Goal: Transaction & Acquisition: Purchase product/service

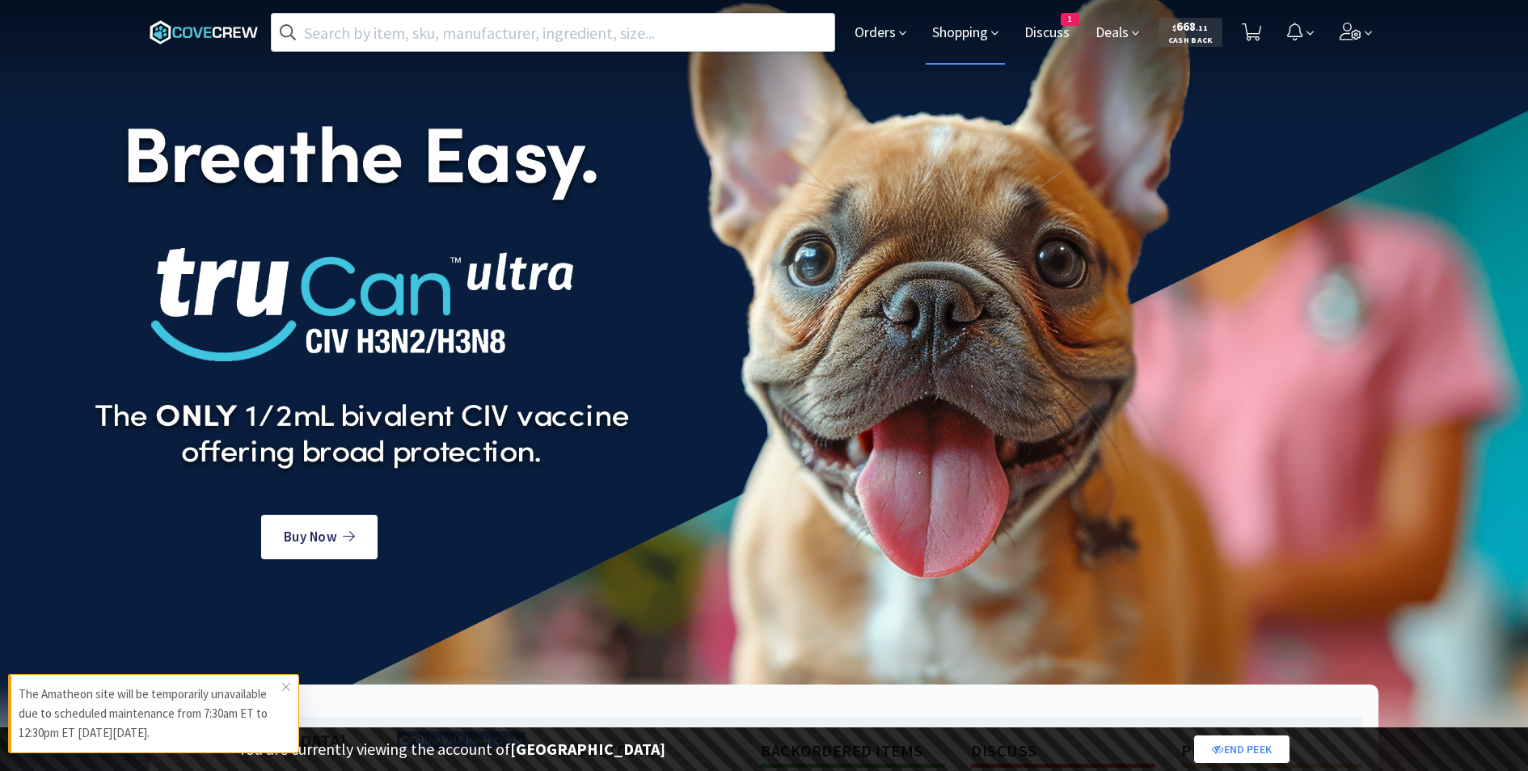
click at [965, 41] on span "Shopping" at bounding box center [965, 32] width 79 height 65
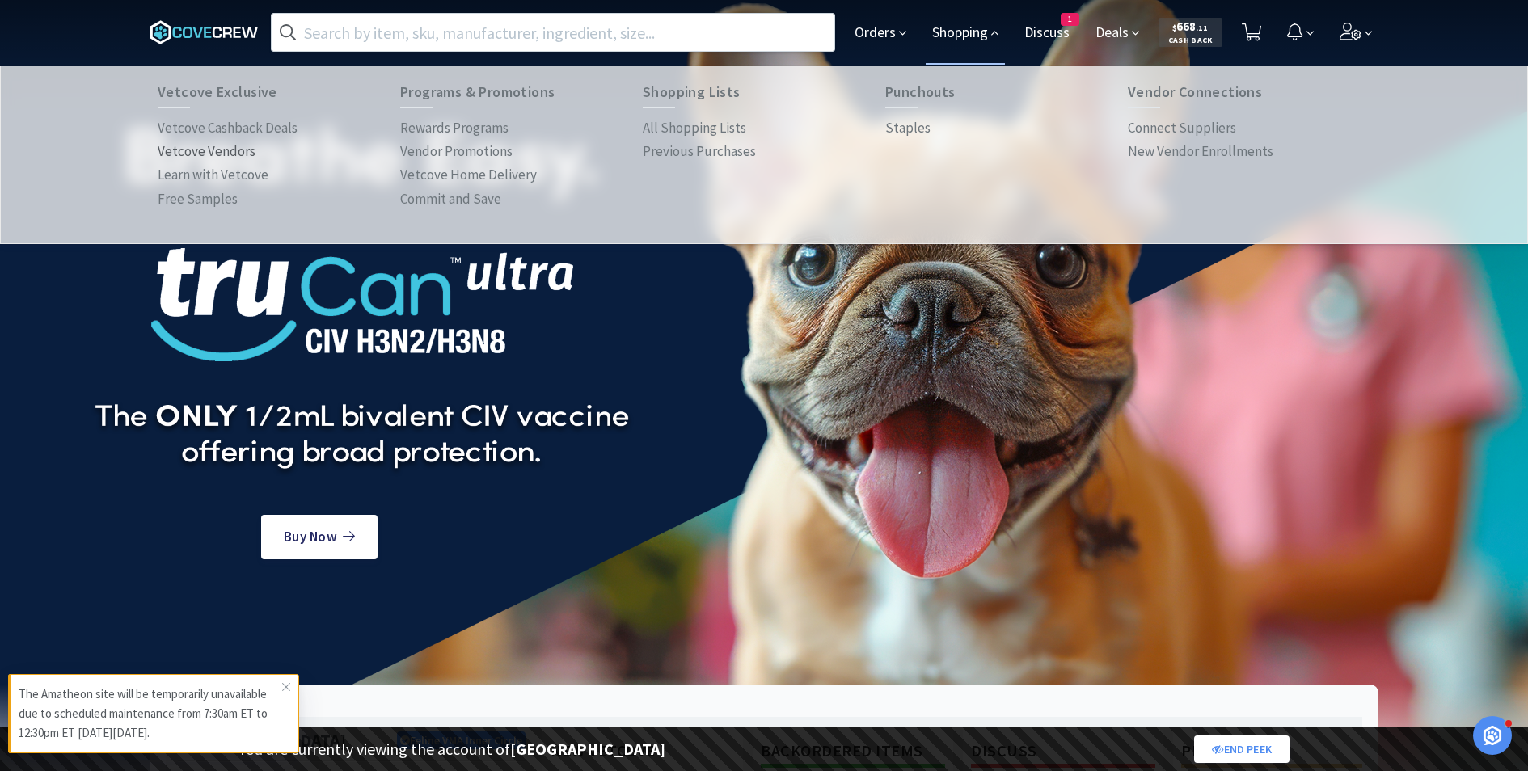
click at [232, 151] on p "Vetcove Vendors" at bounding box center [207, 152] width 98 height 22
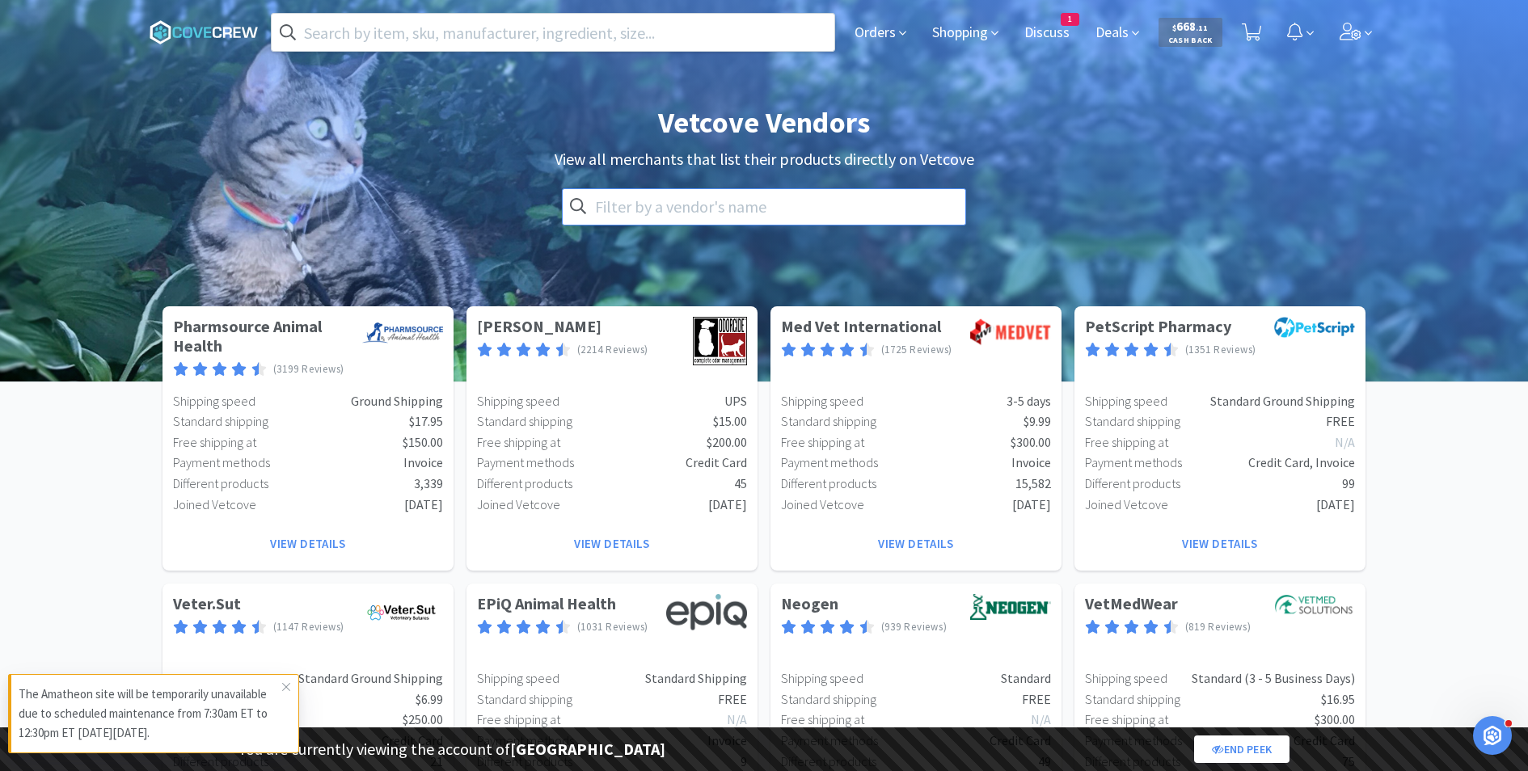
click at [676, 211] on input "text" at bounding box center [764, 206] width 404 height 37
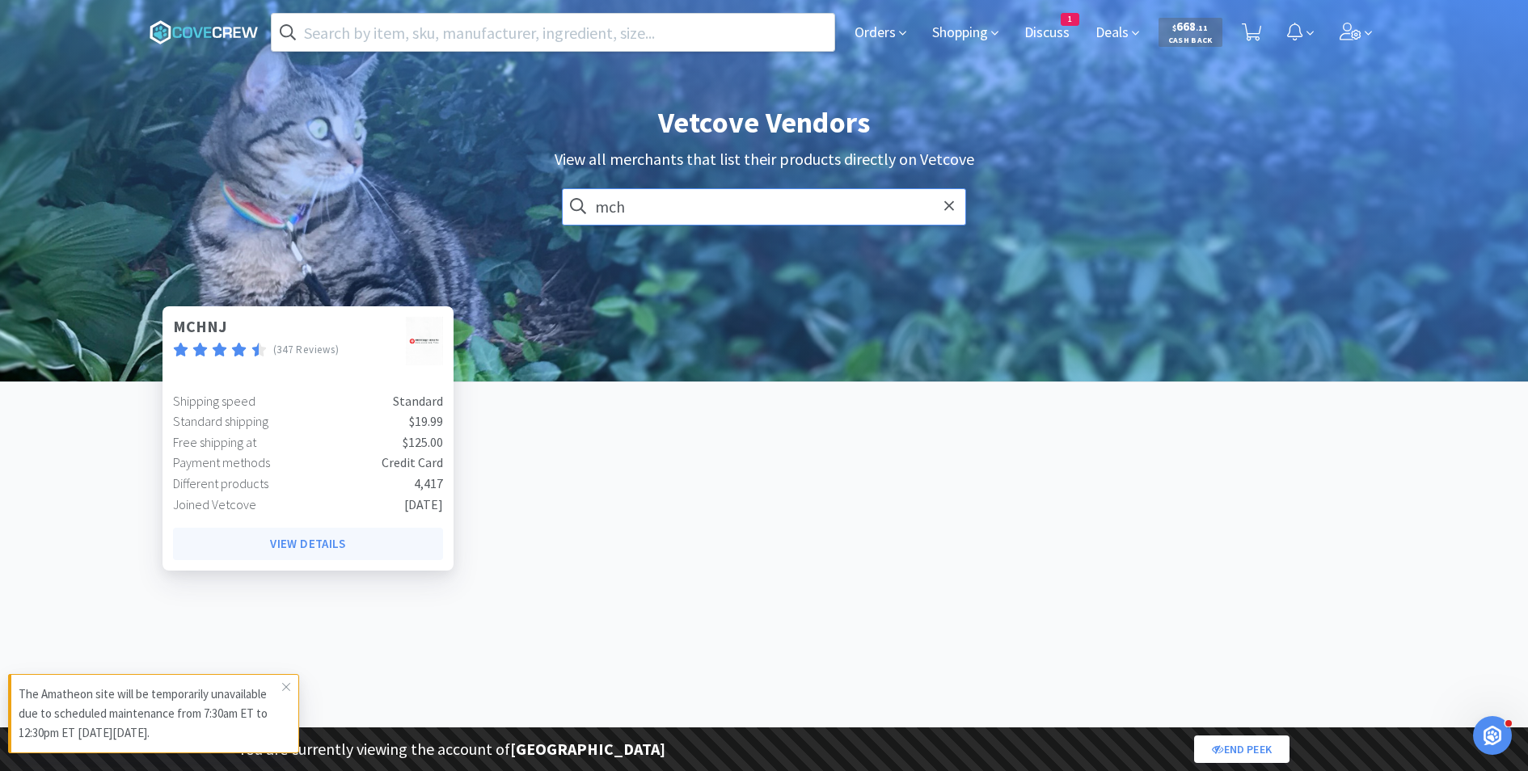
type input "mch"
click at [309, 538] on button "View Details" at bounding box center [308, 544] width 270 height 32
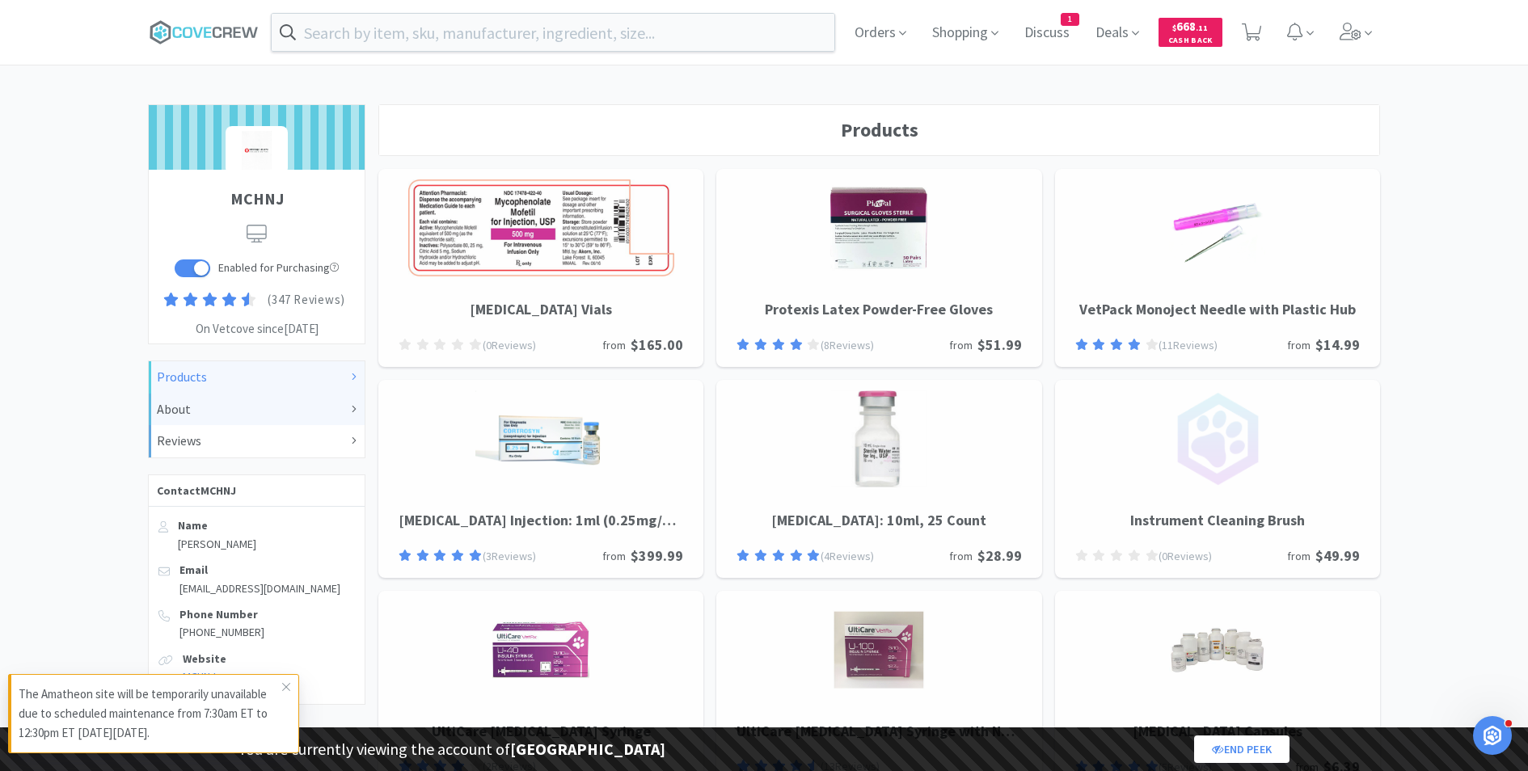
click at [234, 412] on div "About" at bounding box center [257, 409] width 200 height 21
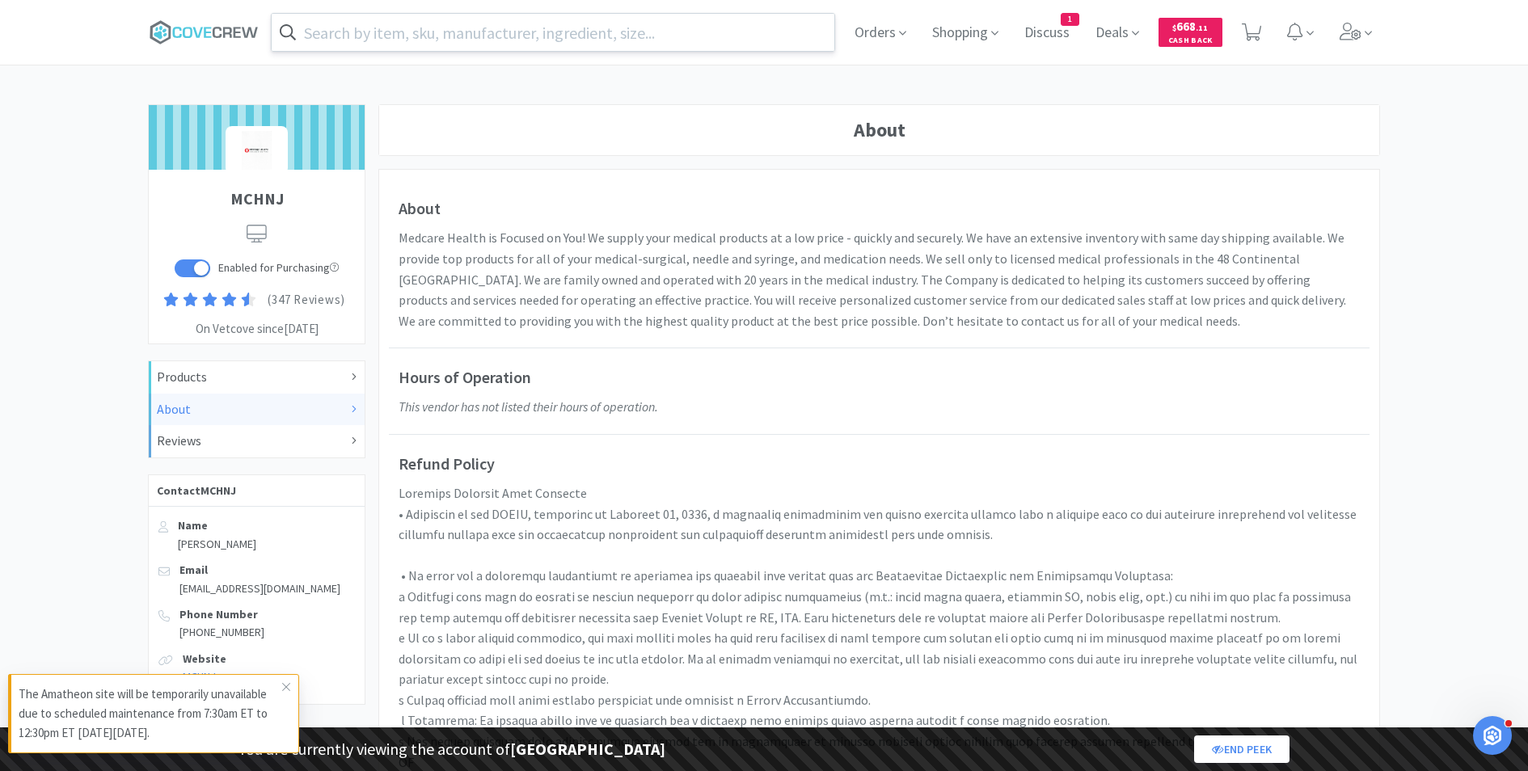
click at [464, 38] on input "text" at bounding box center [553, 32] width 563 height 37
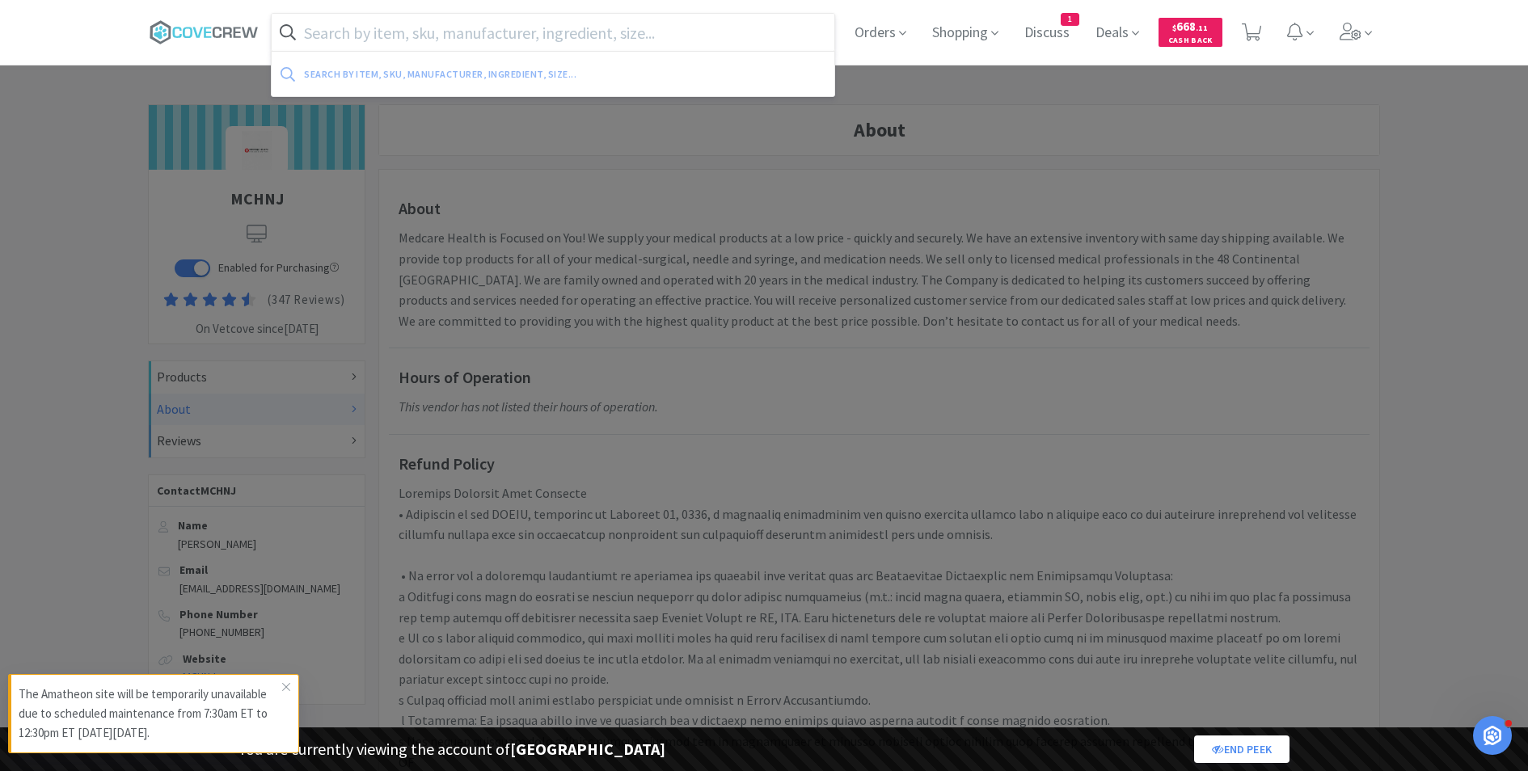
paste input "veterol"
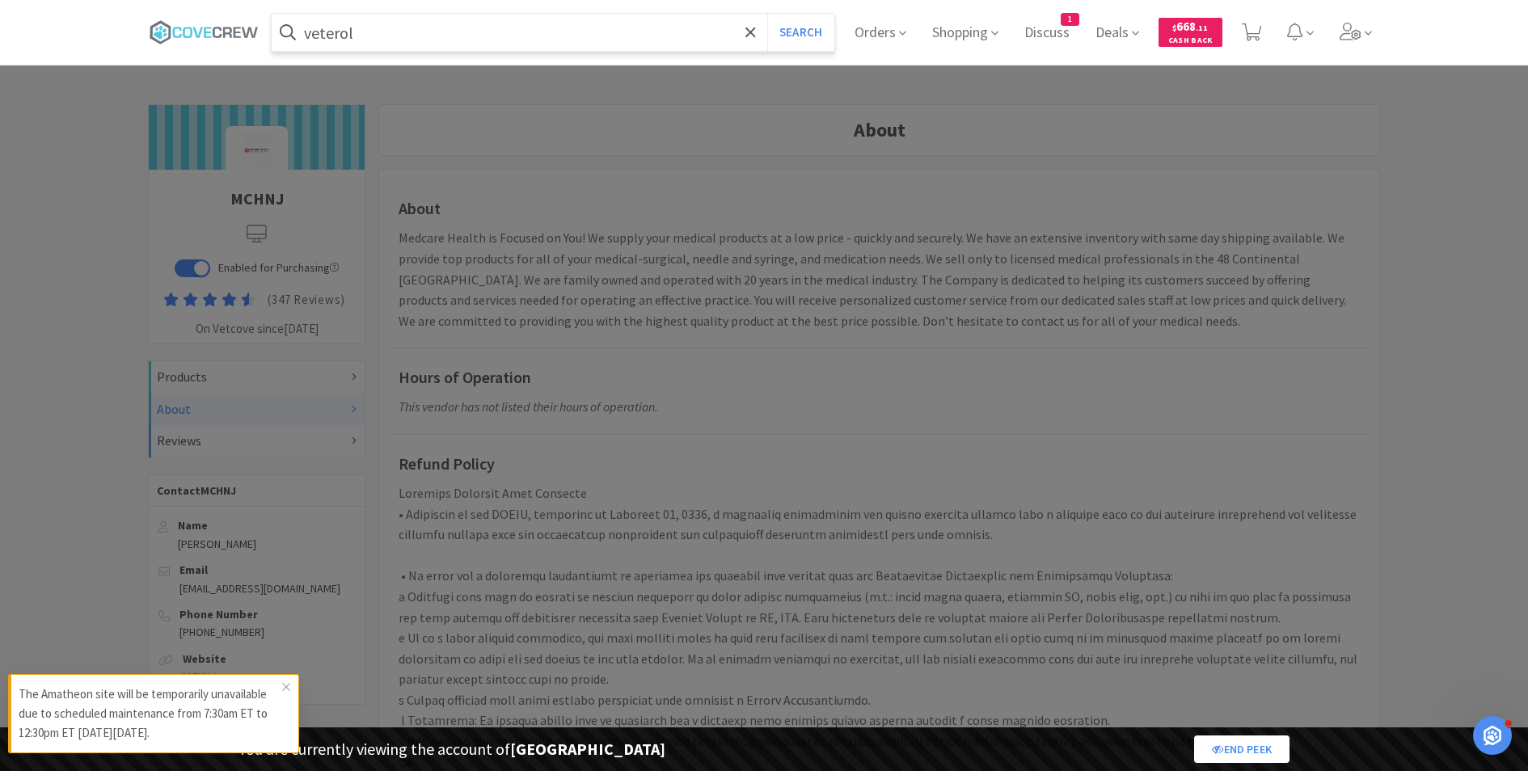
click at [767, 14] on button "Search" at bounding box center [800, 32] width 67 height 37
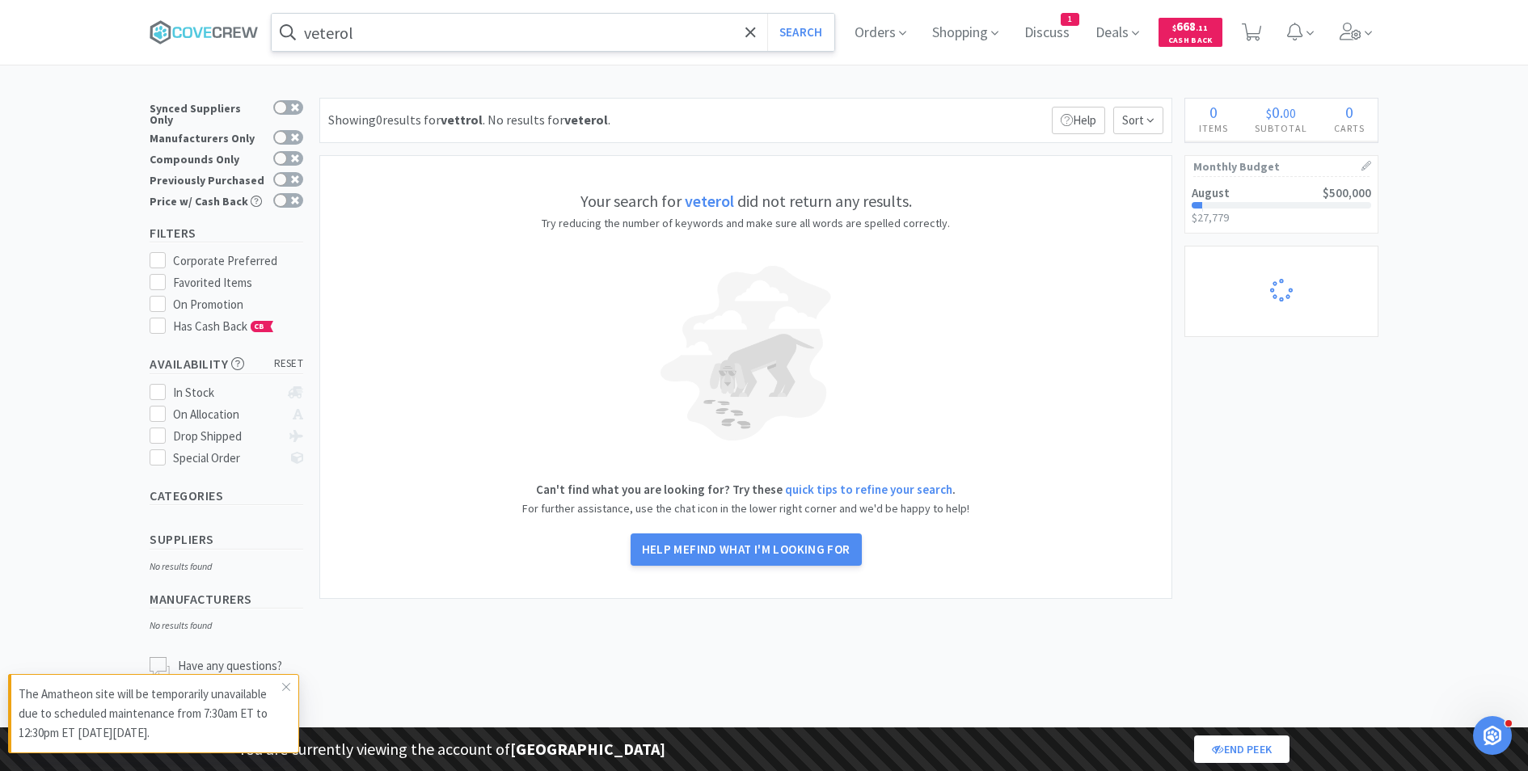
click at [331, 27] on input "veterol" at bounding box center [553, 32] width 563 height 37
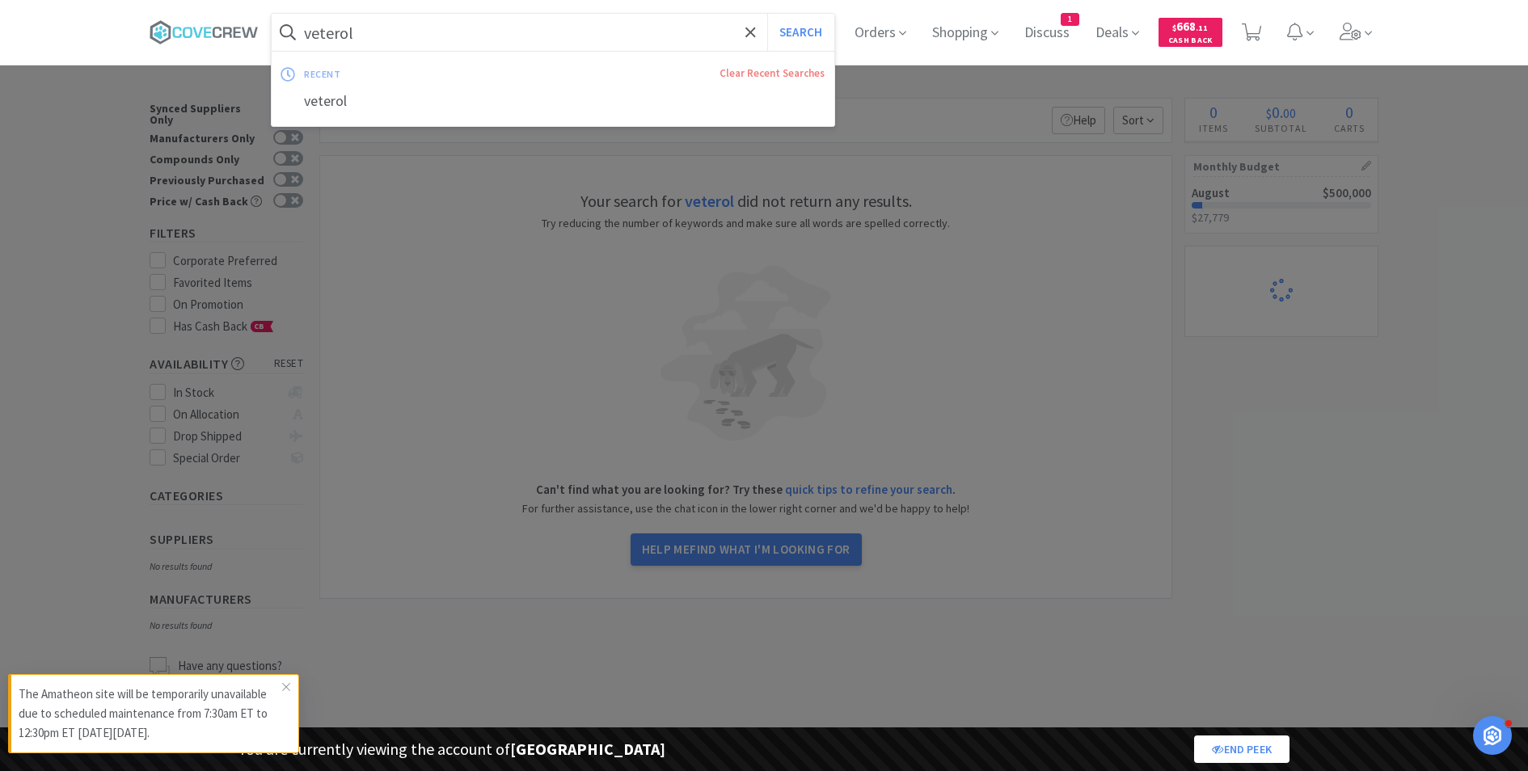
click at [331, 27] on input "veterol" at bounding box center [553, 32] width 563 height 37
type input "vetrol"
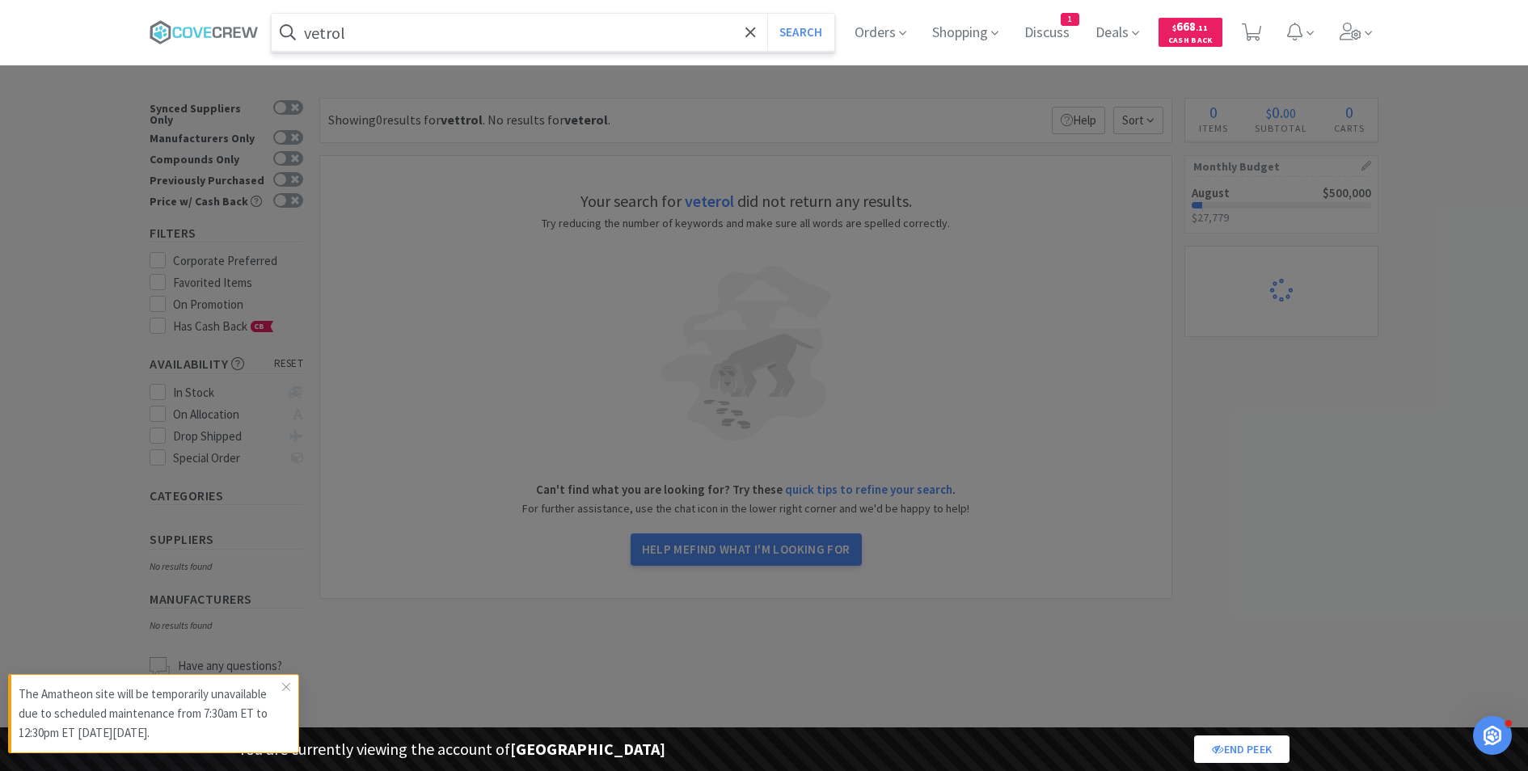
select select "1"
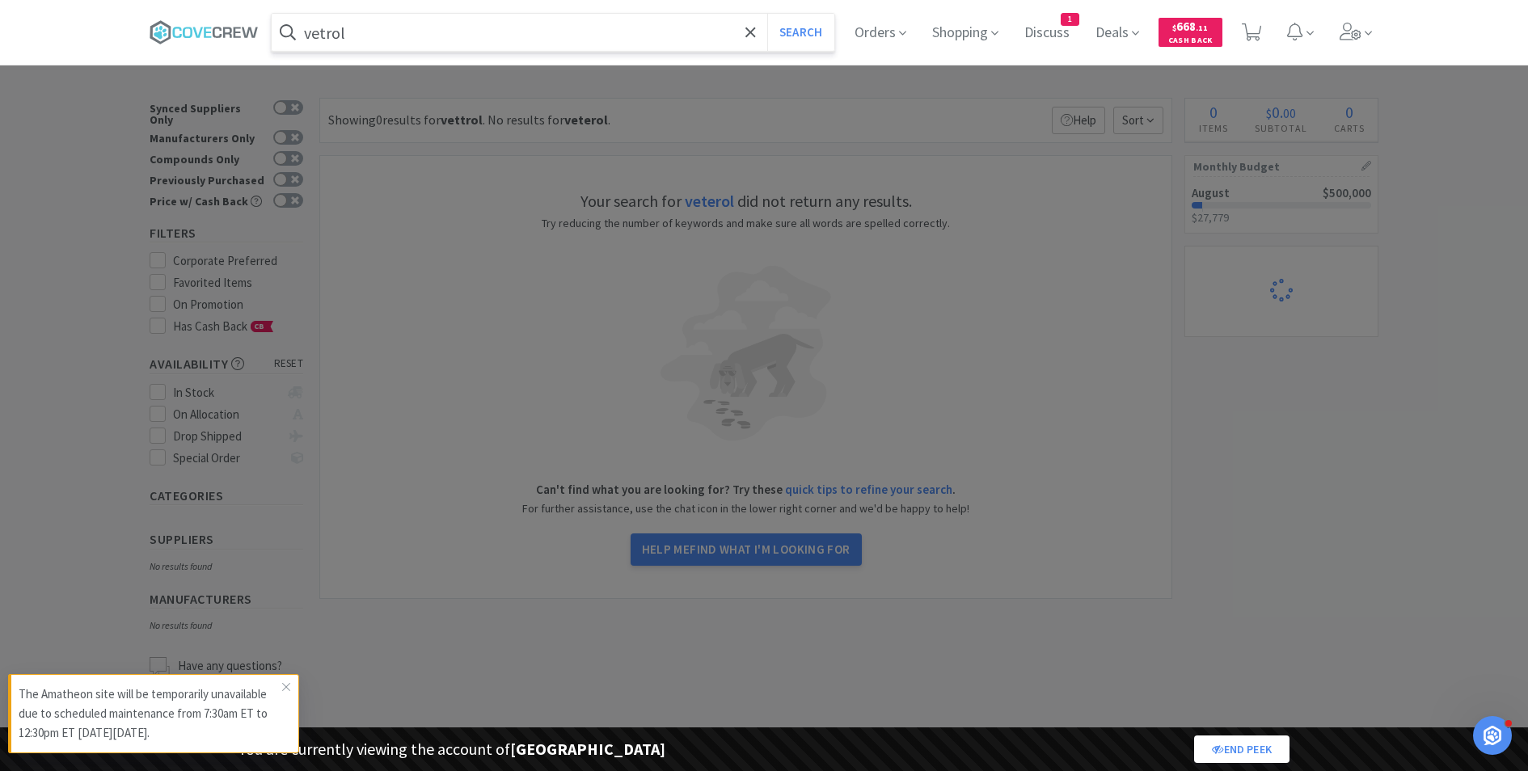
select select "1"
select select "2"
select select "1"
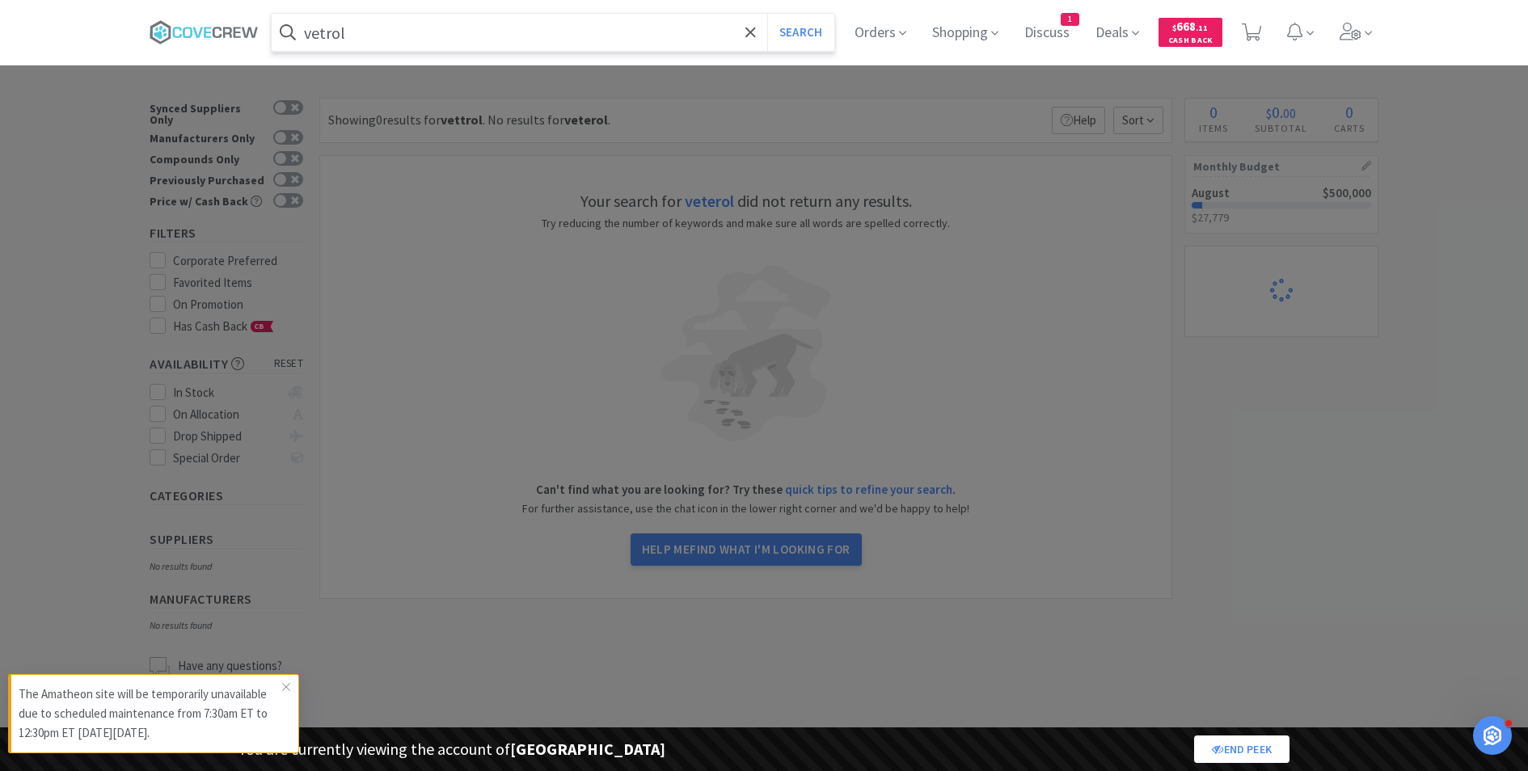
select select "1"
select select "2"
select select "1"
select select "5"
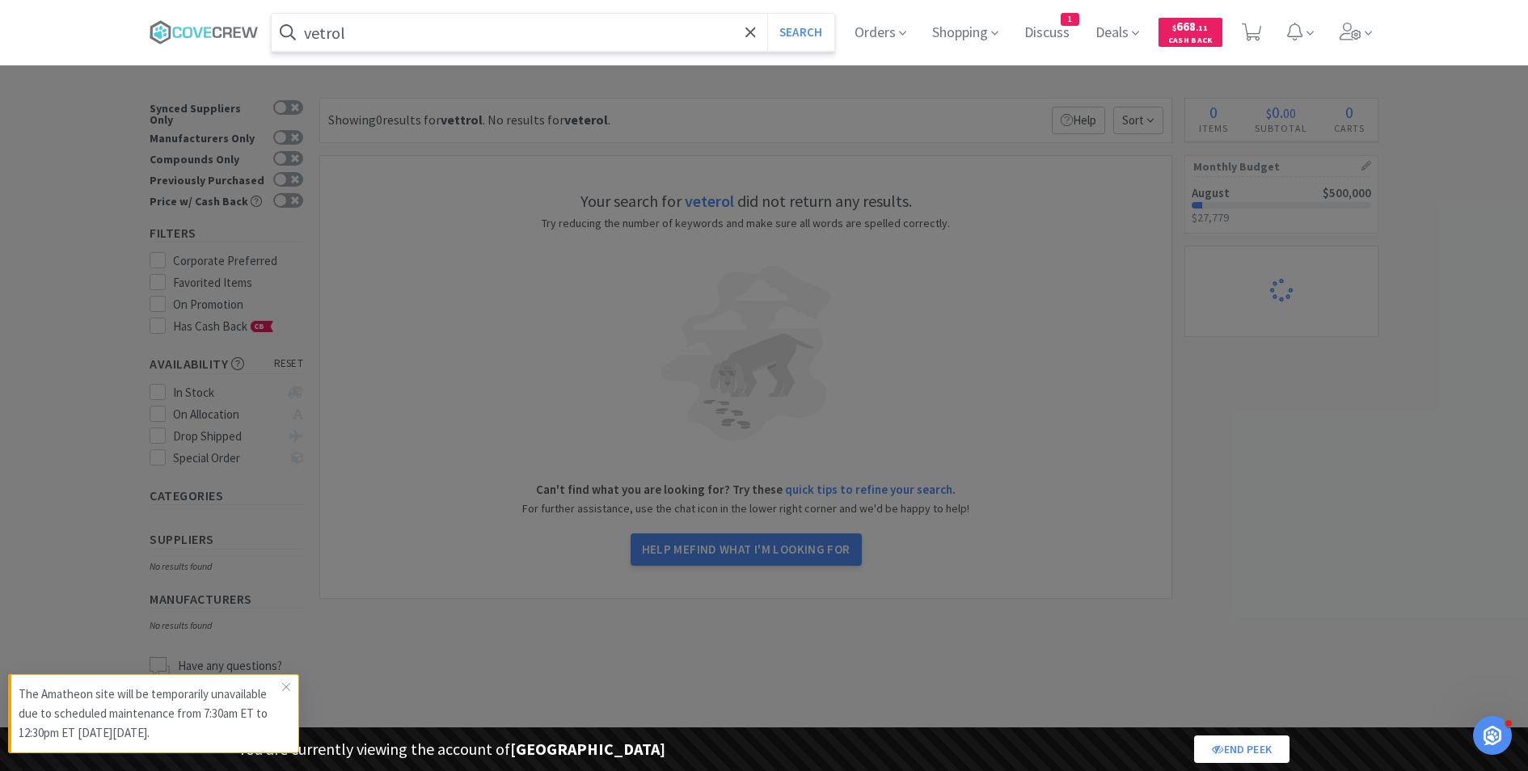
select select "2"
select select "1"
select select "2"
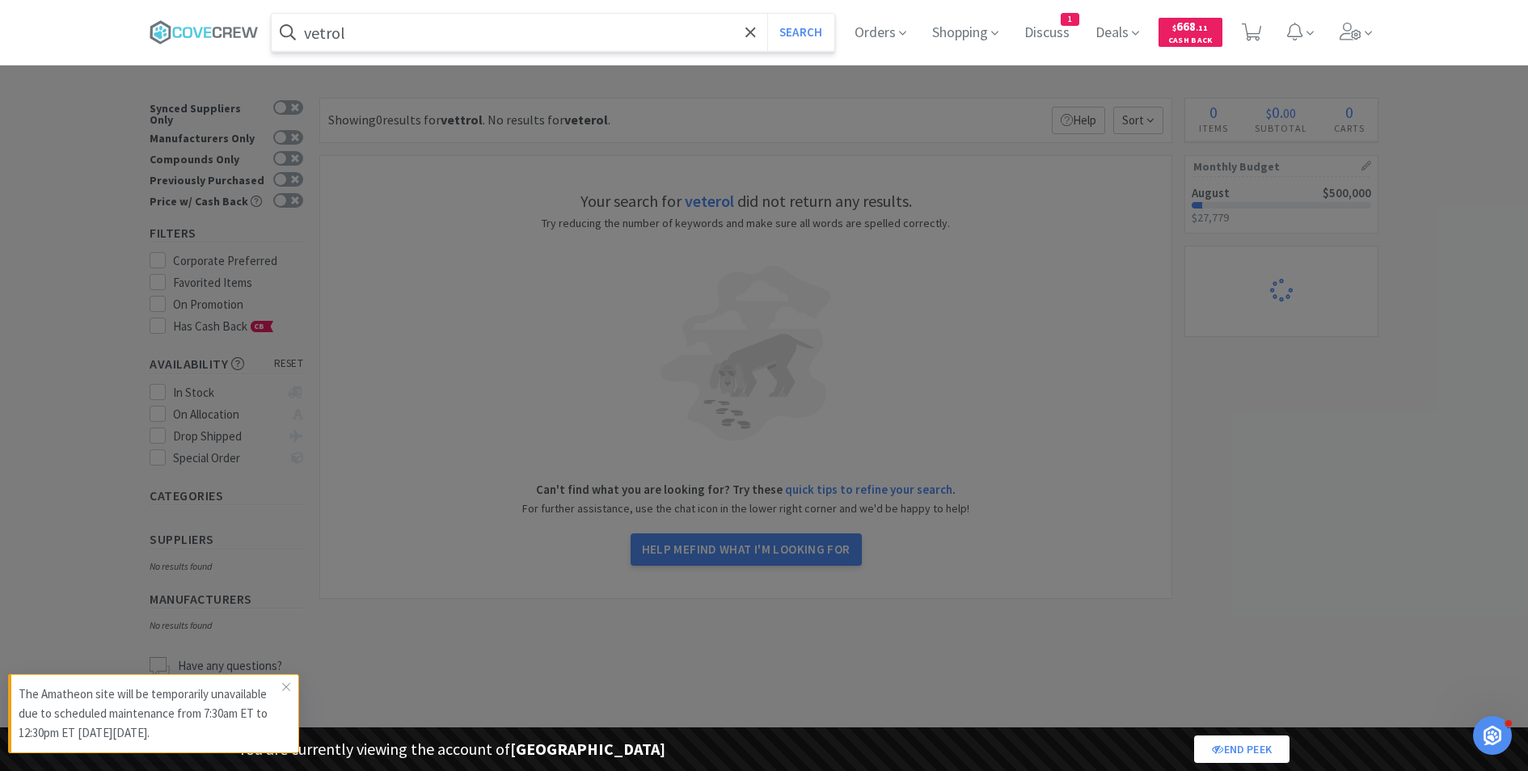
select select "1"
select select "2"
select select "1"
select select "3"
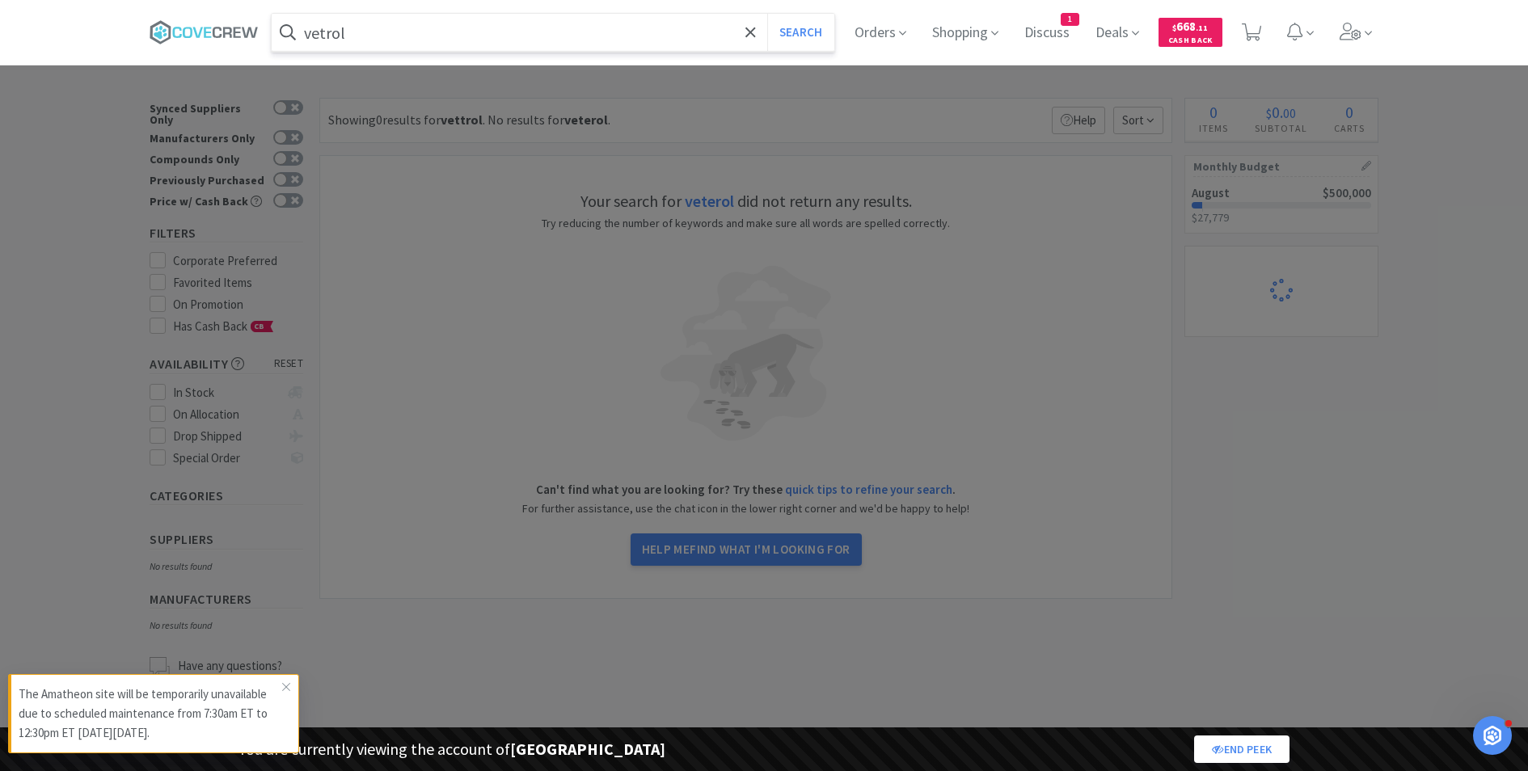
select select "3"
select select "1"
select select "2"
select select "5"
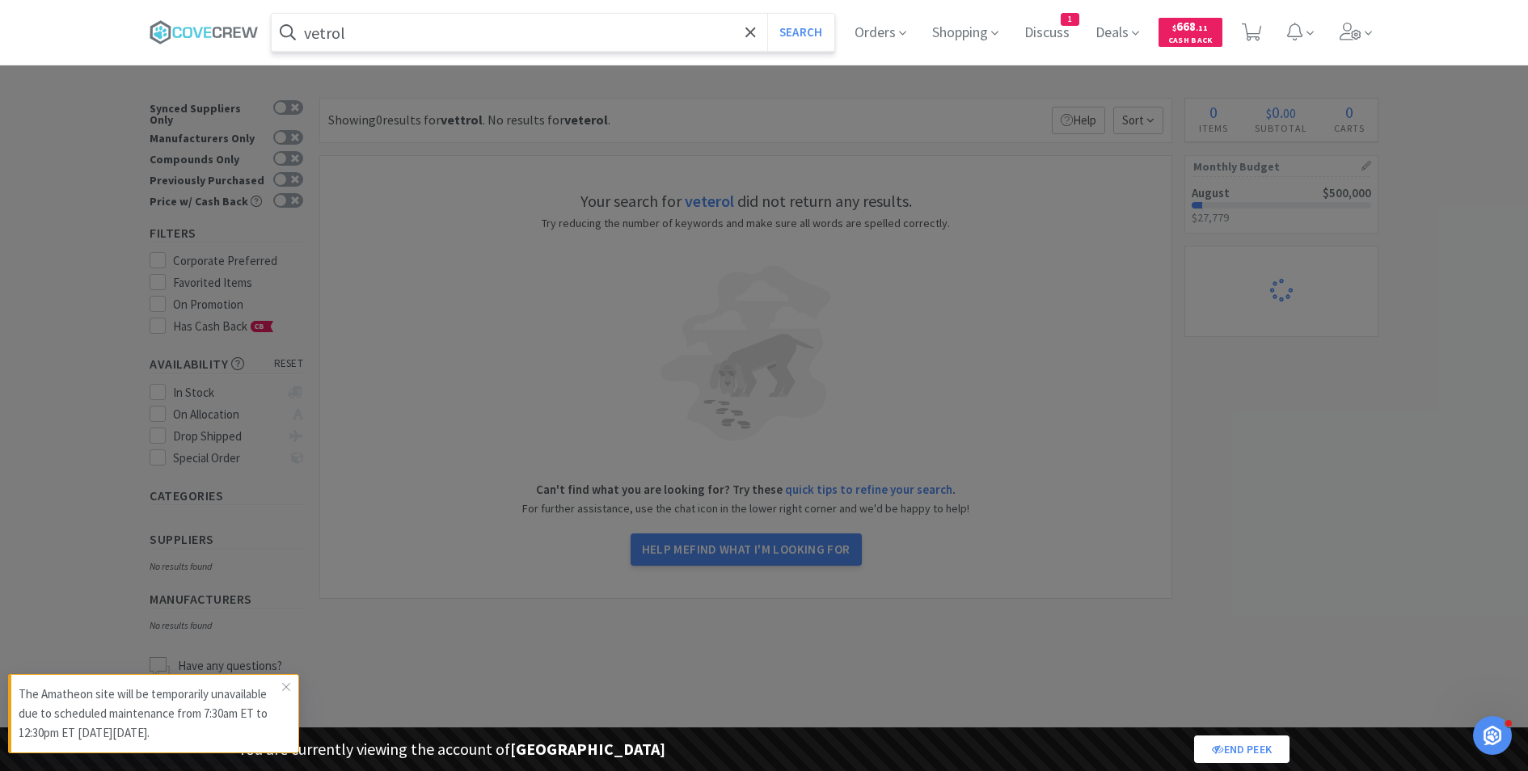
select select "2"
drag, startPoint x: 329, startPoint y: 35, endPoint x: 467, endPoint y: 35, distance: 138.2
click at [466, 35] on input "vetorol" at bounding box center [553, 32] width 563 height 37
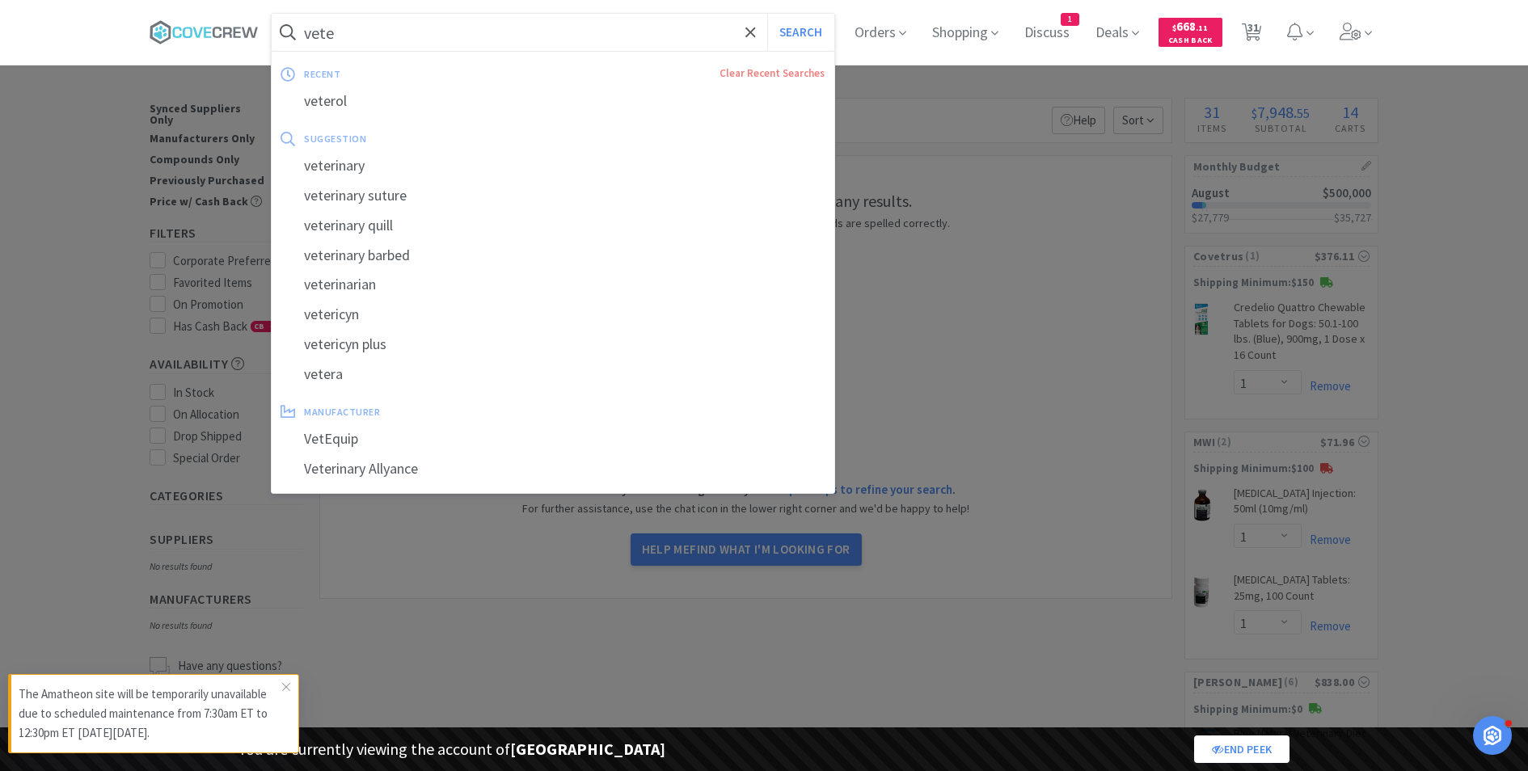
paste input "Vetoryl"
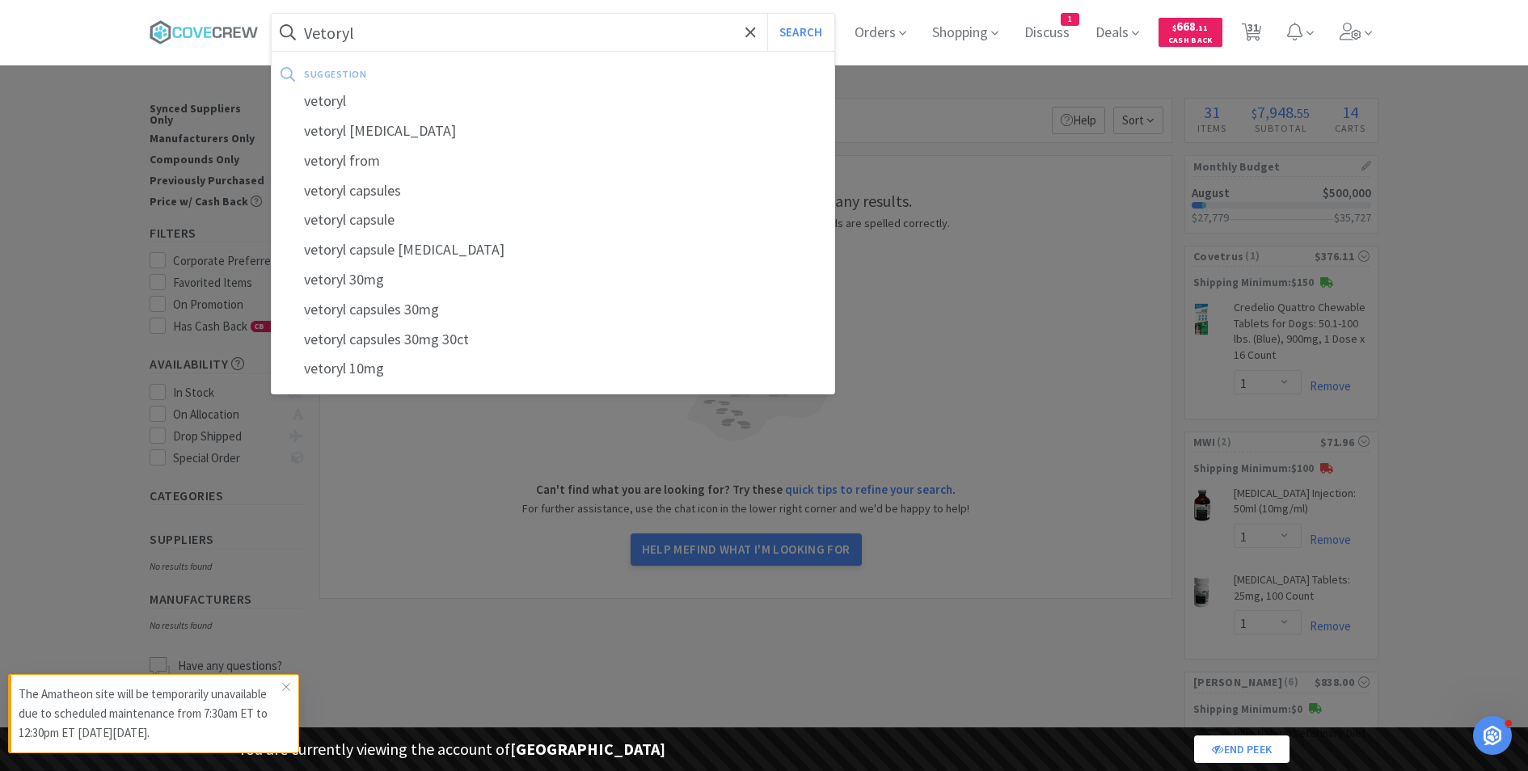
click at [767, 14] on button "Search" at bounding box center [800, 32] width 67 height 37
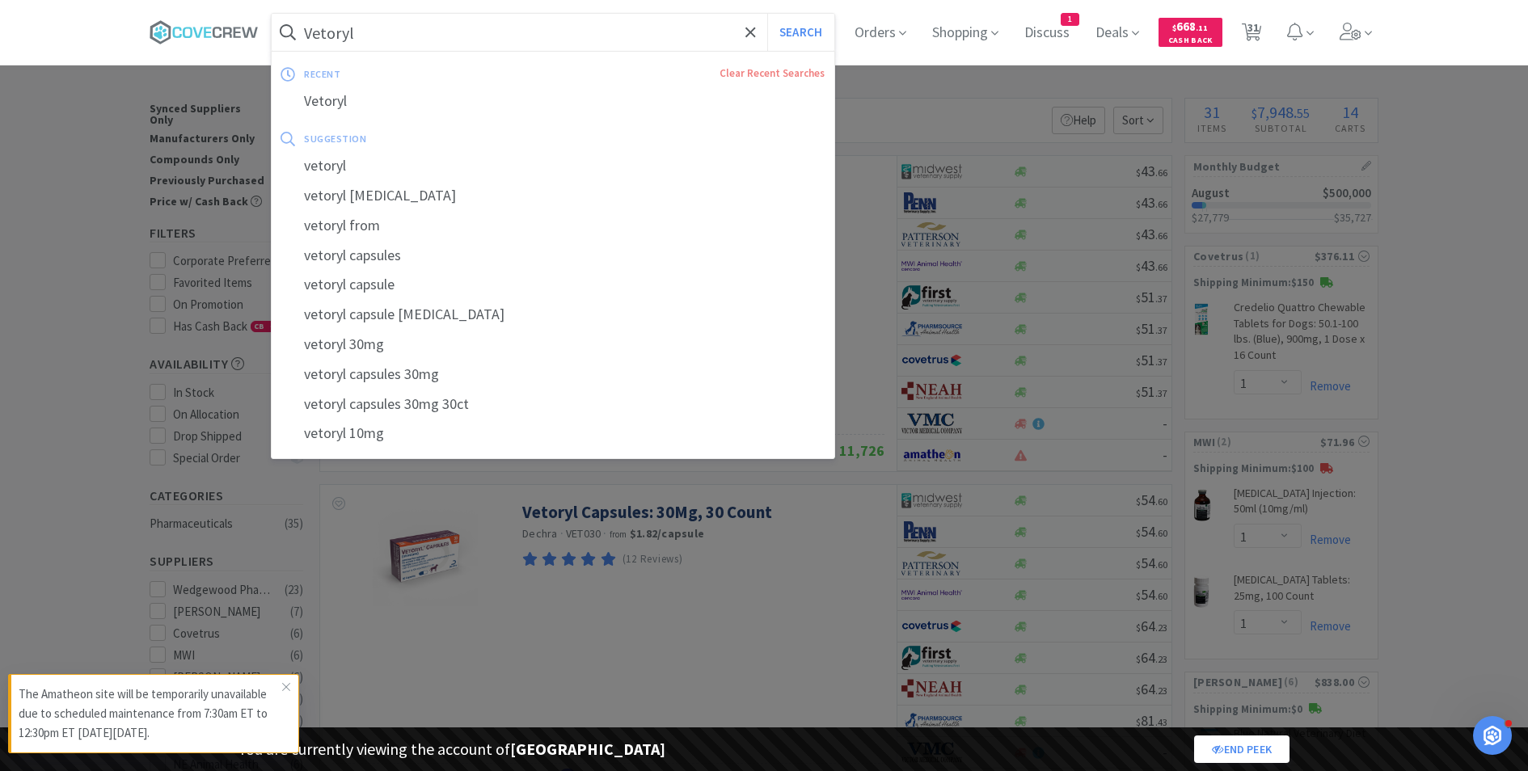
click at [517, 24] on input "Vetoryl" at bounding box center [553, 32] width 563 height 37
paste input "DP0003"
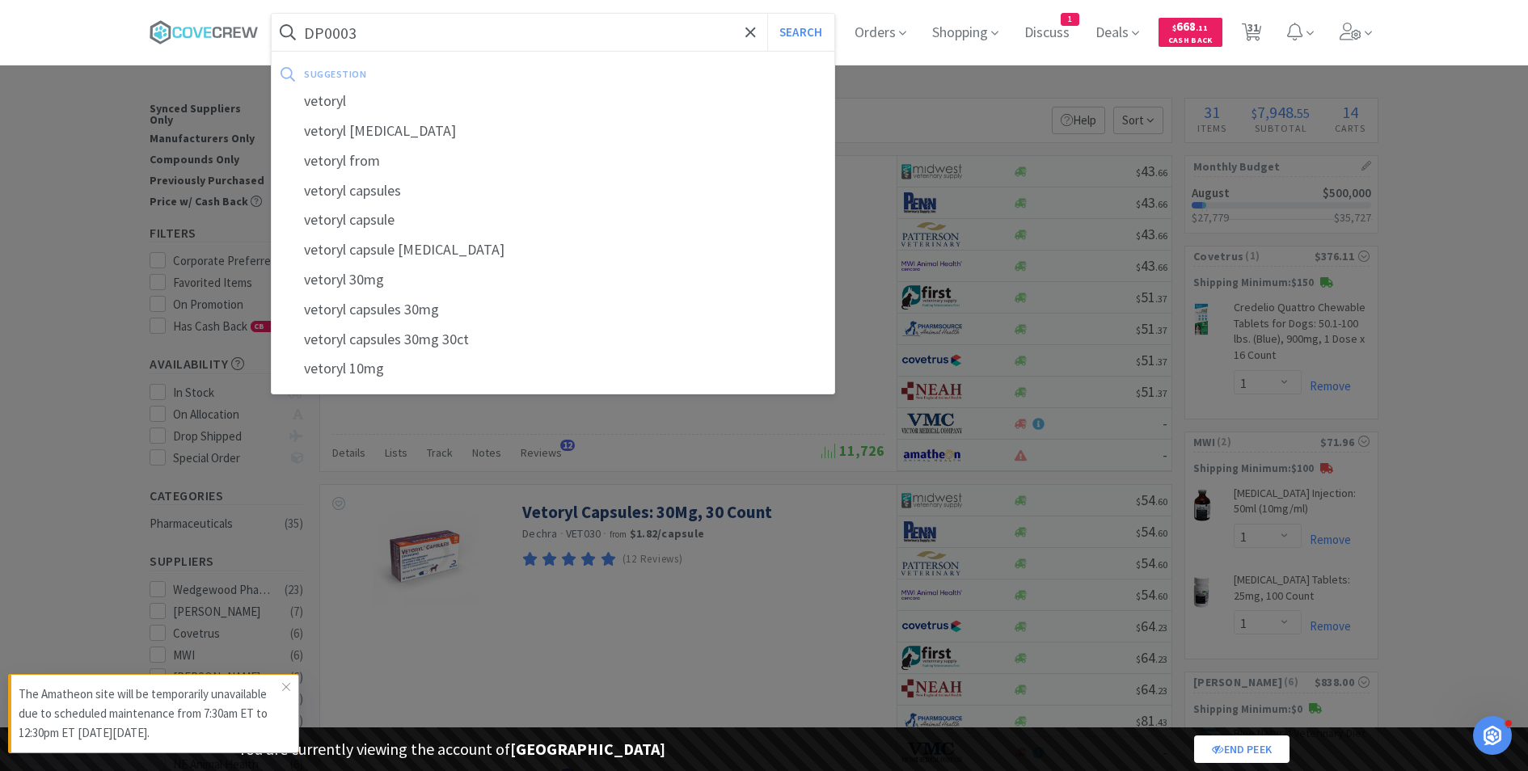
type input "DP0003"
click at [767, 14] on button "Search" at bounding box center [800, 32] width 67 height 37
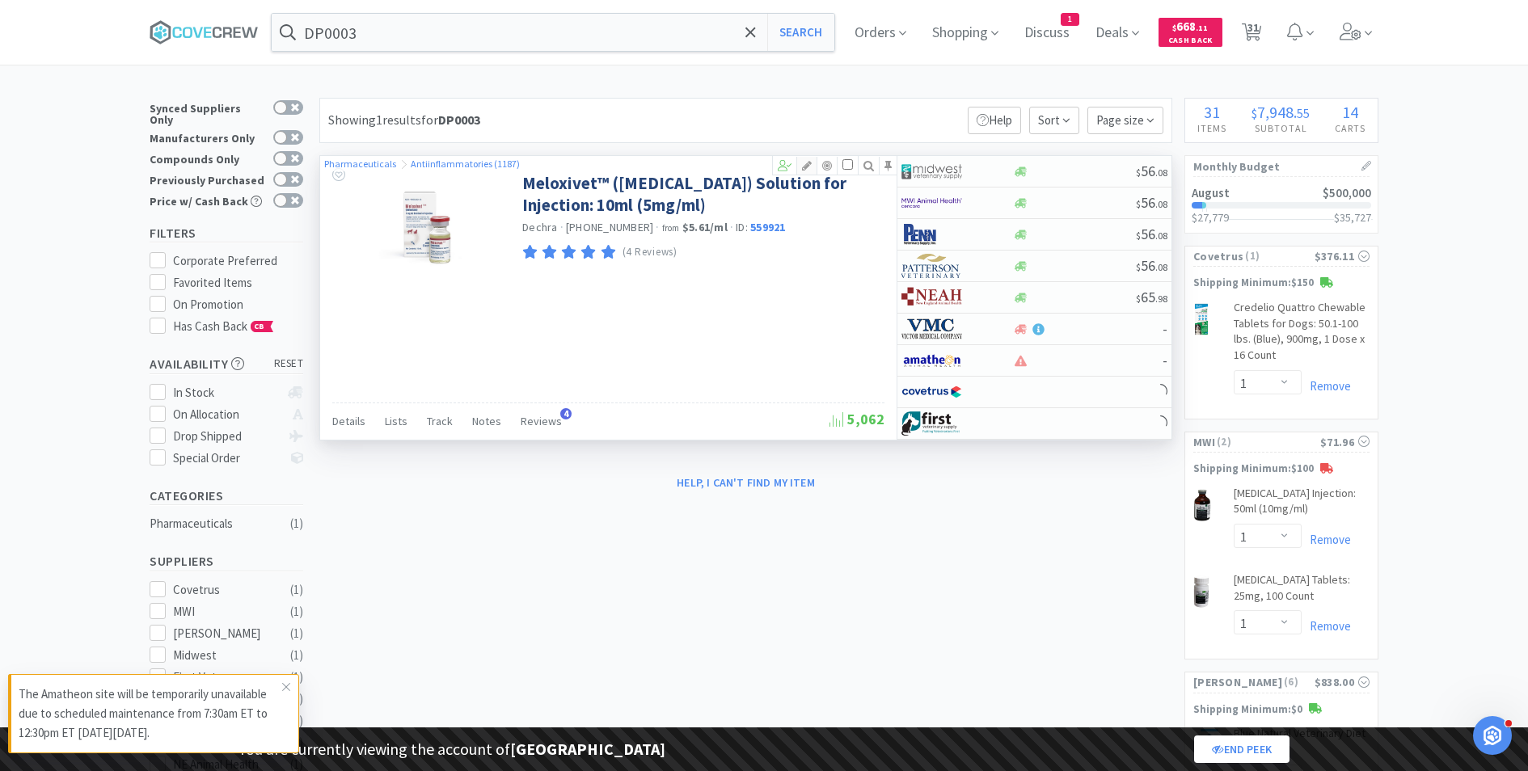
click at [808, 167] on icon at bounding box center [806, 165] width 19 height 11
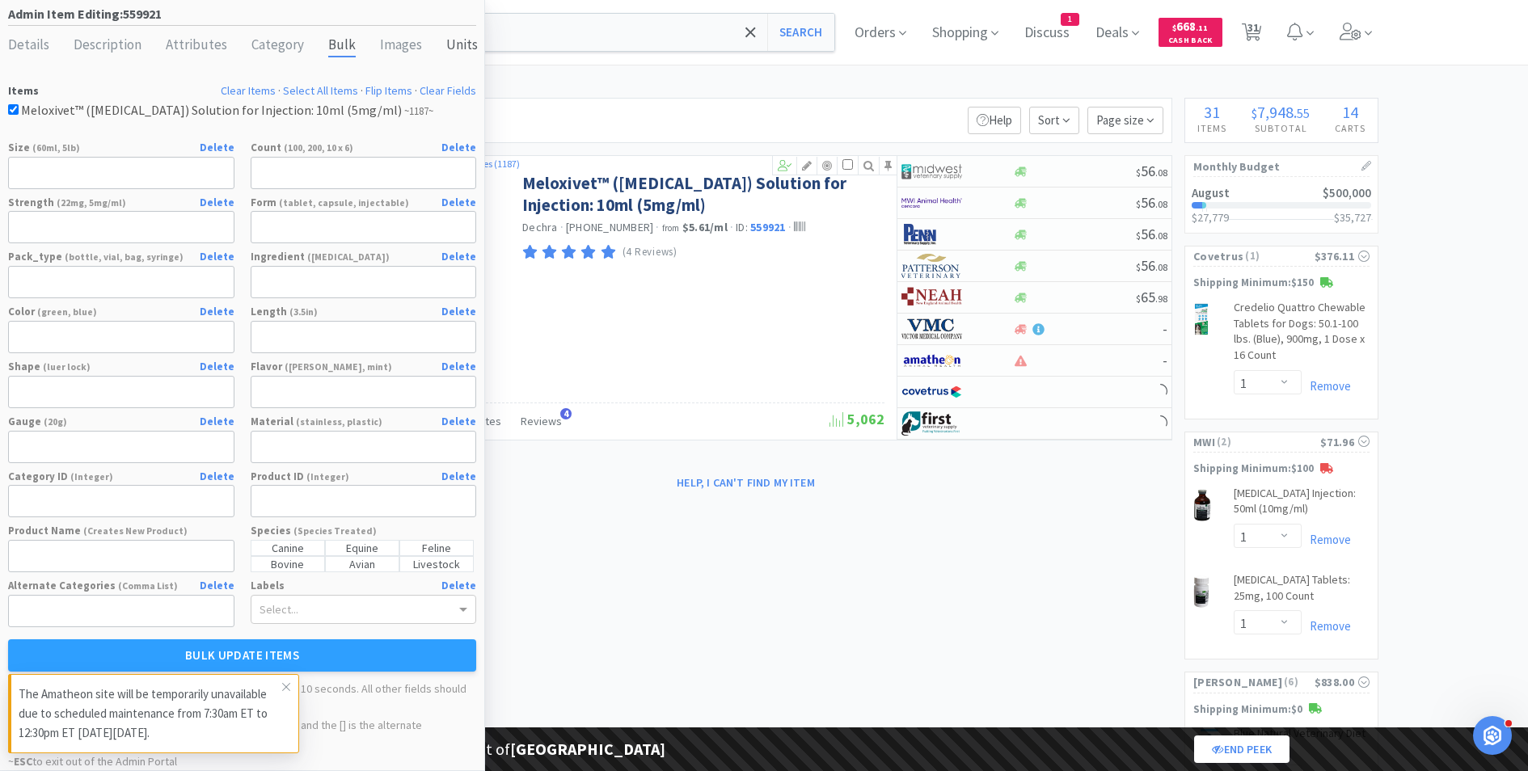
click at [453, 41] on div "Units" at bounding box center [462, 45] width 32 height 23
select select "ml"
select select "purchasing unit"
select select "vial"
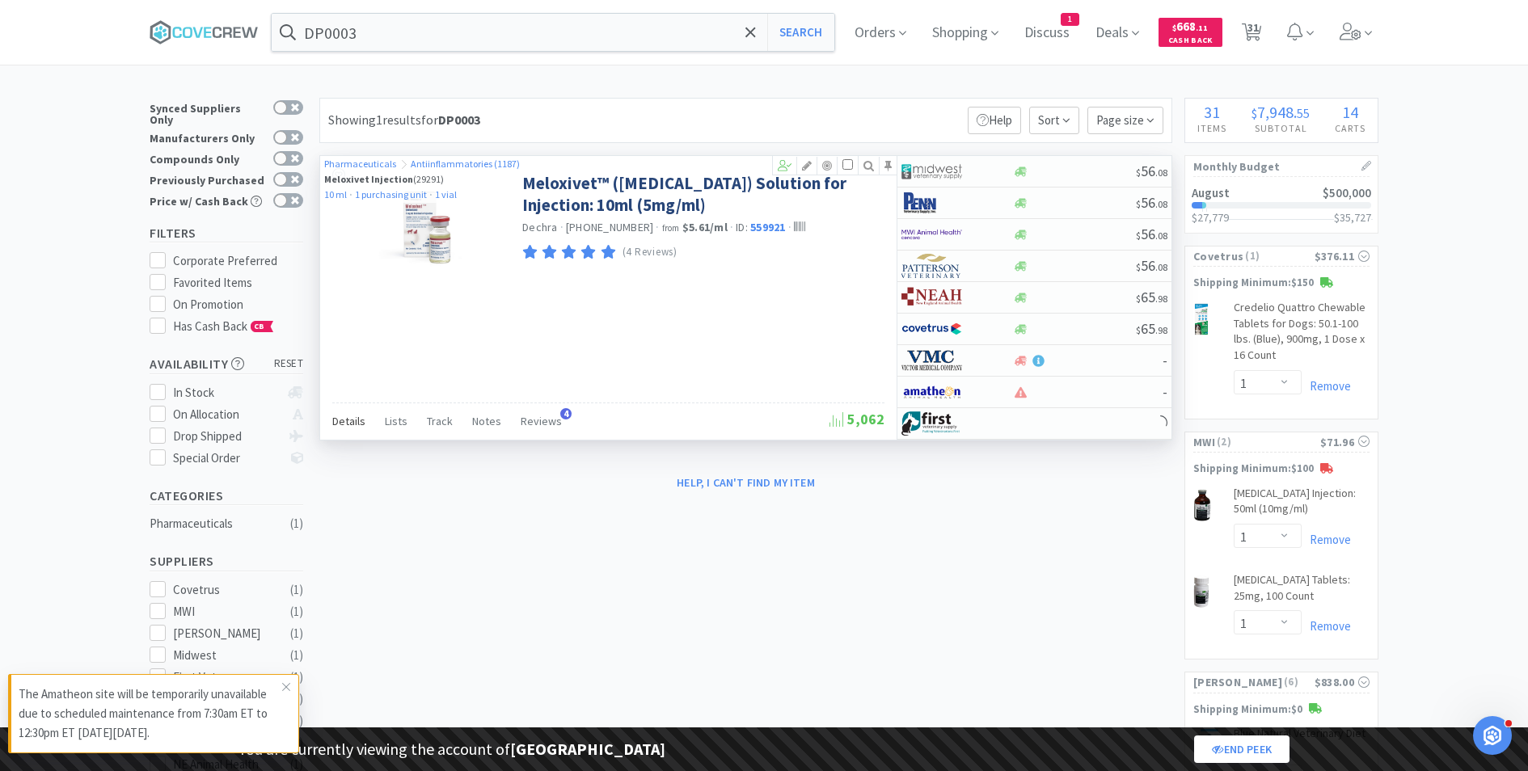
click at [340, 420] on span "Details" at bounding box center [348, 421] width 33 height 15
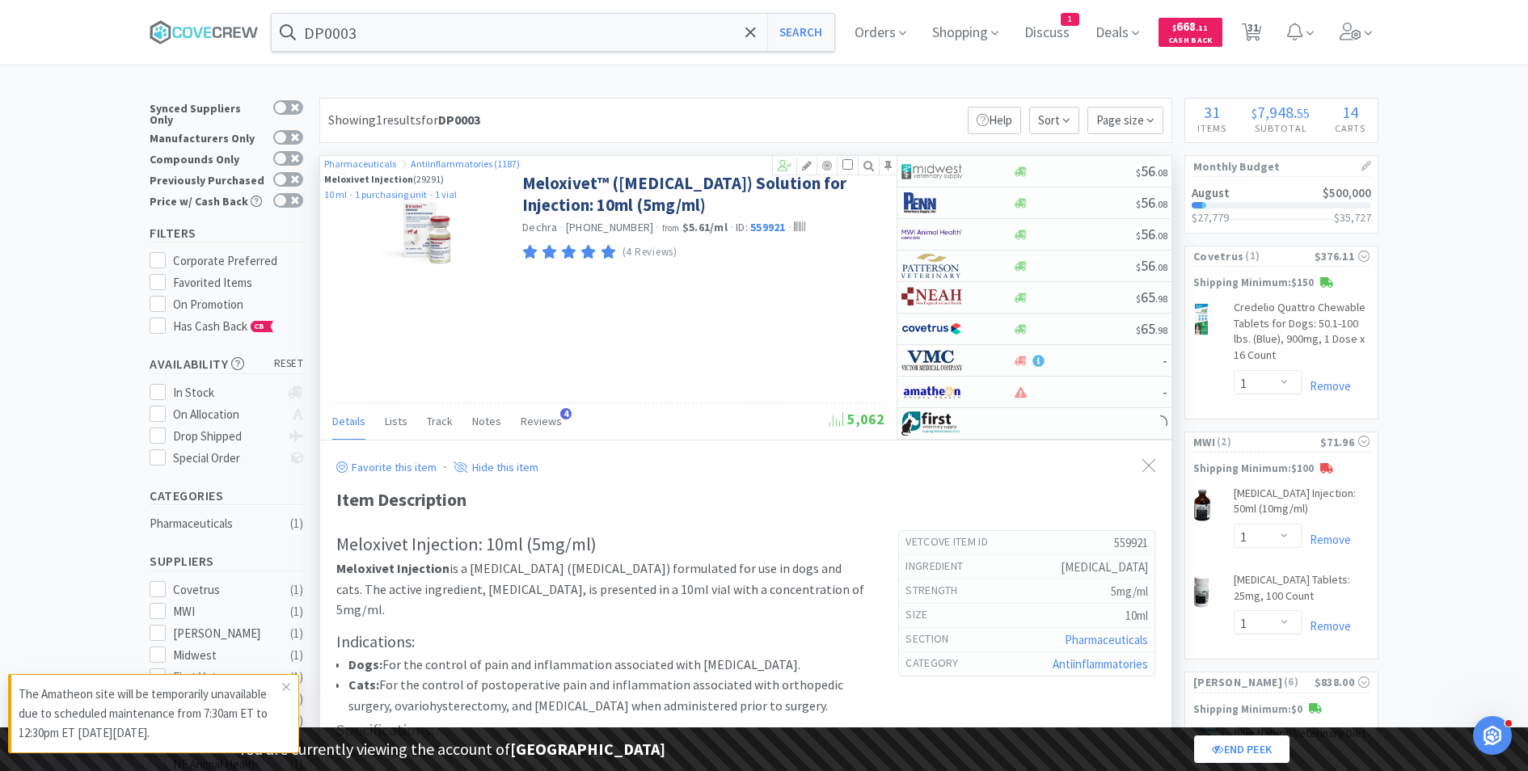
click at [1123, 538] on h5 "559921" at bounding box center [1074, 542] width 147 height 17
copy h5 "559921"
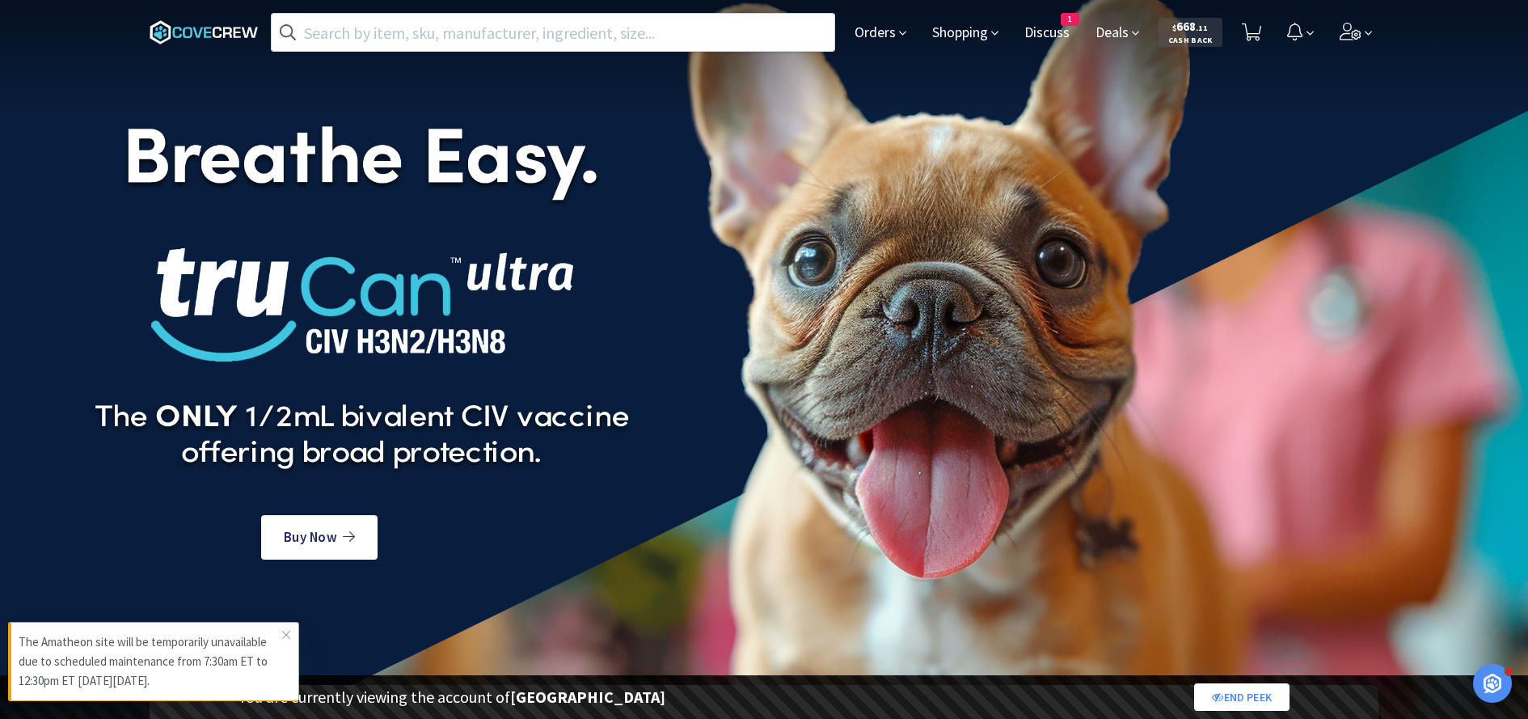
click at [1100, 106] on div "Buy Now" at bounding box center [764, 402] width 1528 height 808
click at [1112, 91] on div "Buy Now" at bounding box center [764, 402] width 1528 height 808
click at [1352, 20] on span at bounding box center [1356, 32] width 46 height 65
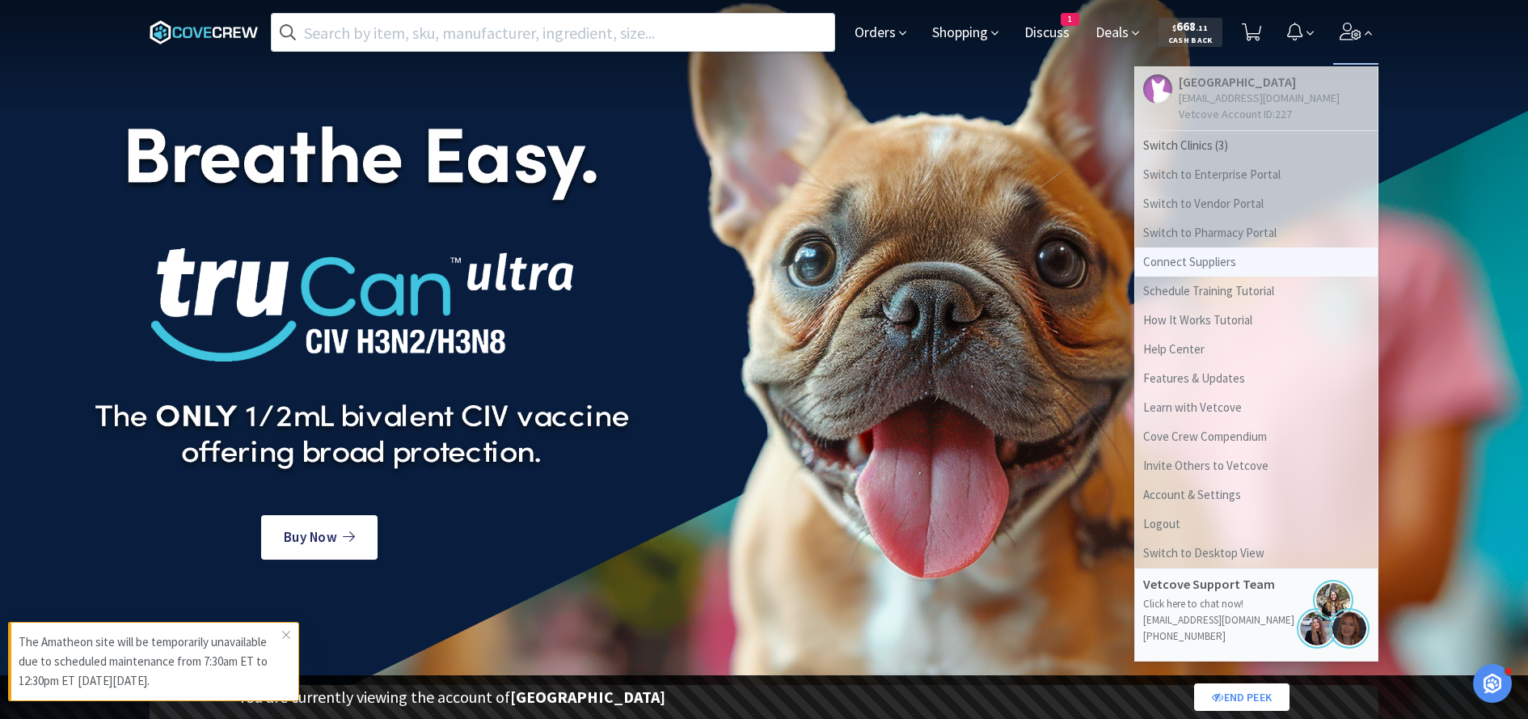
click at [1180, 264] on link "Connect Suppliers" at bounding box center [1256, 261] width 243 height 29
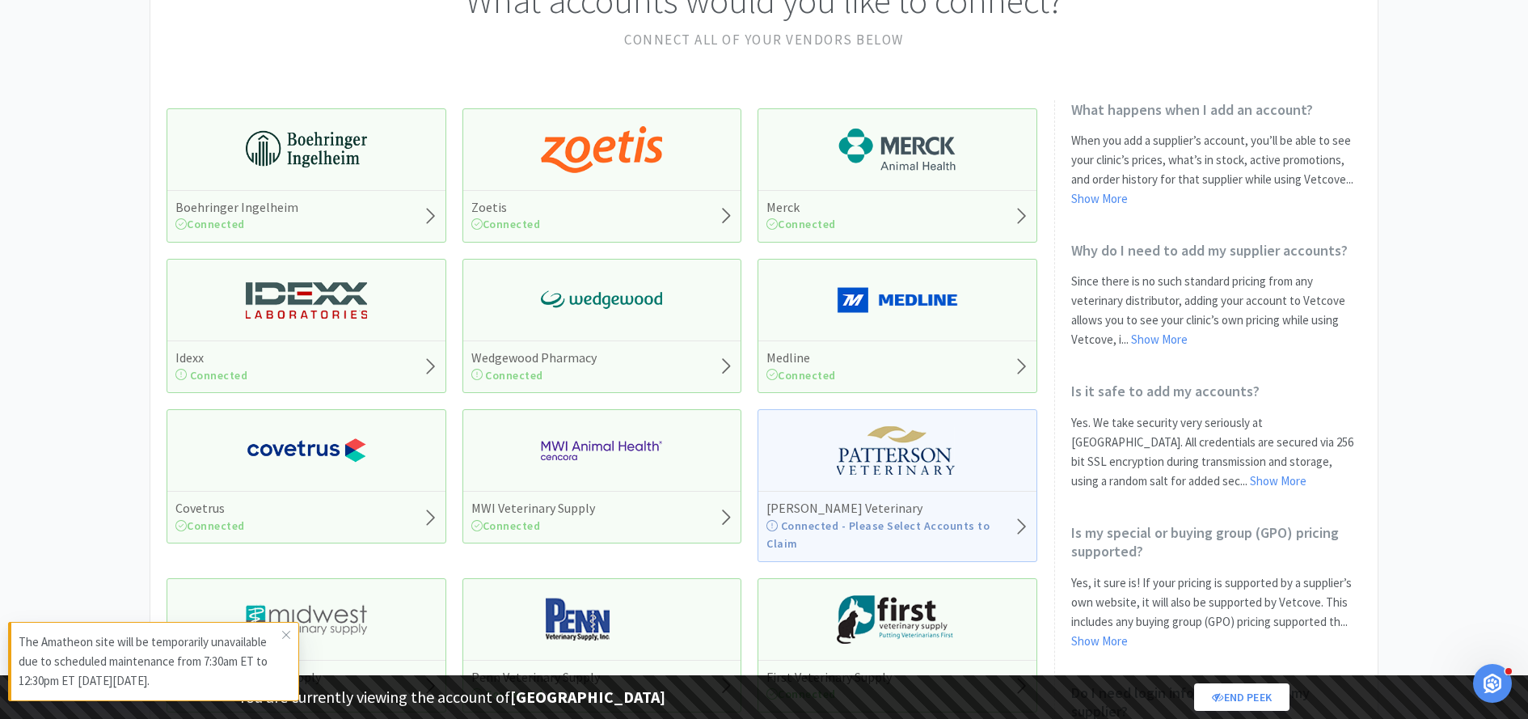
scroll to position [167, 0]
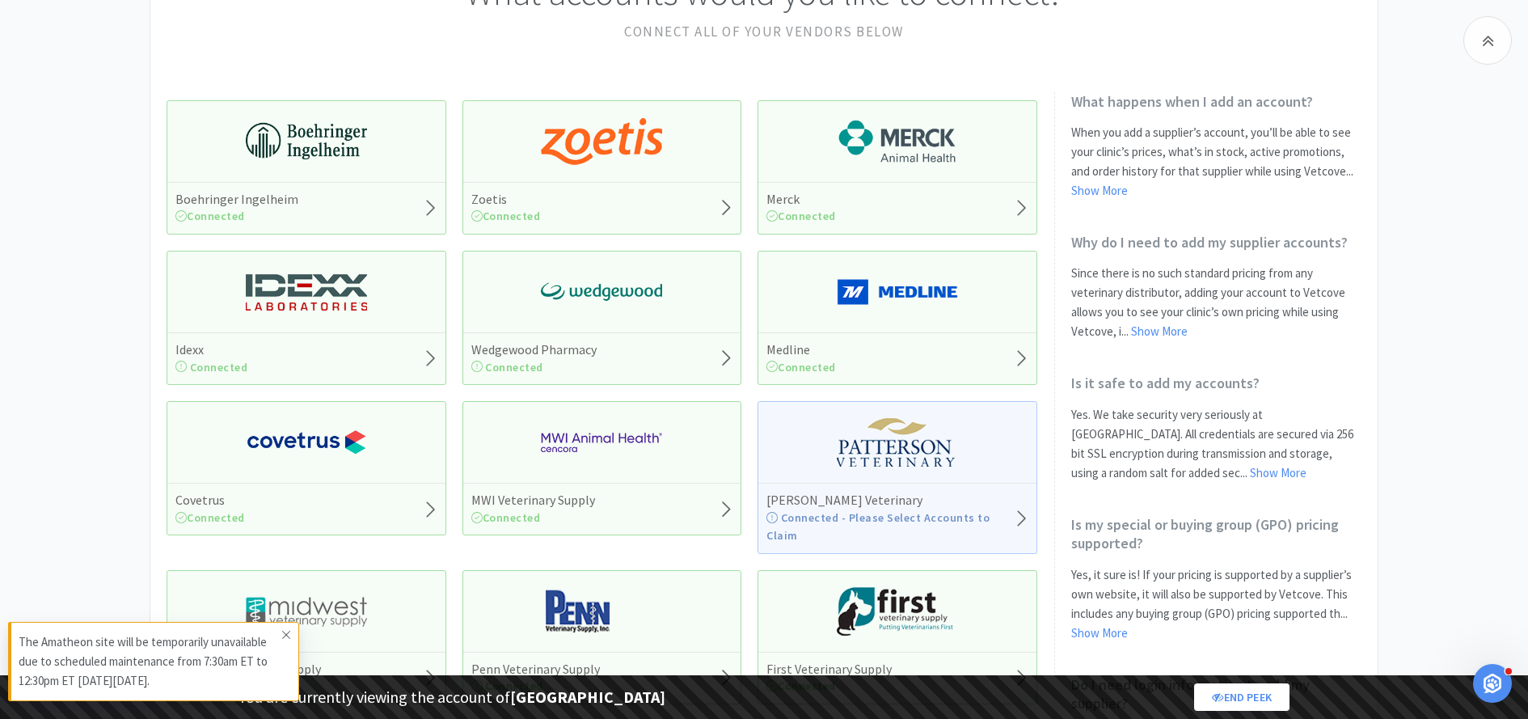
click at [286, 631] on icon at bounding box center [286, 634] width 10 height 13
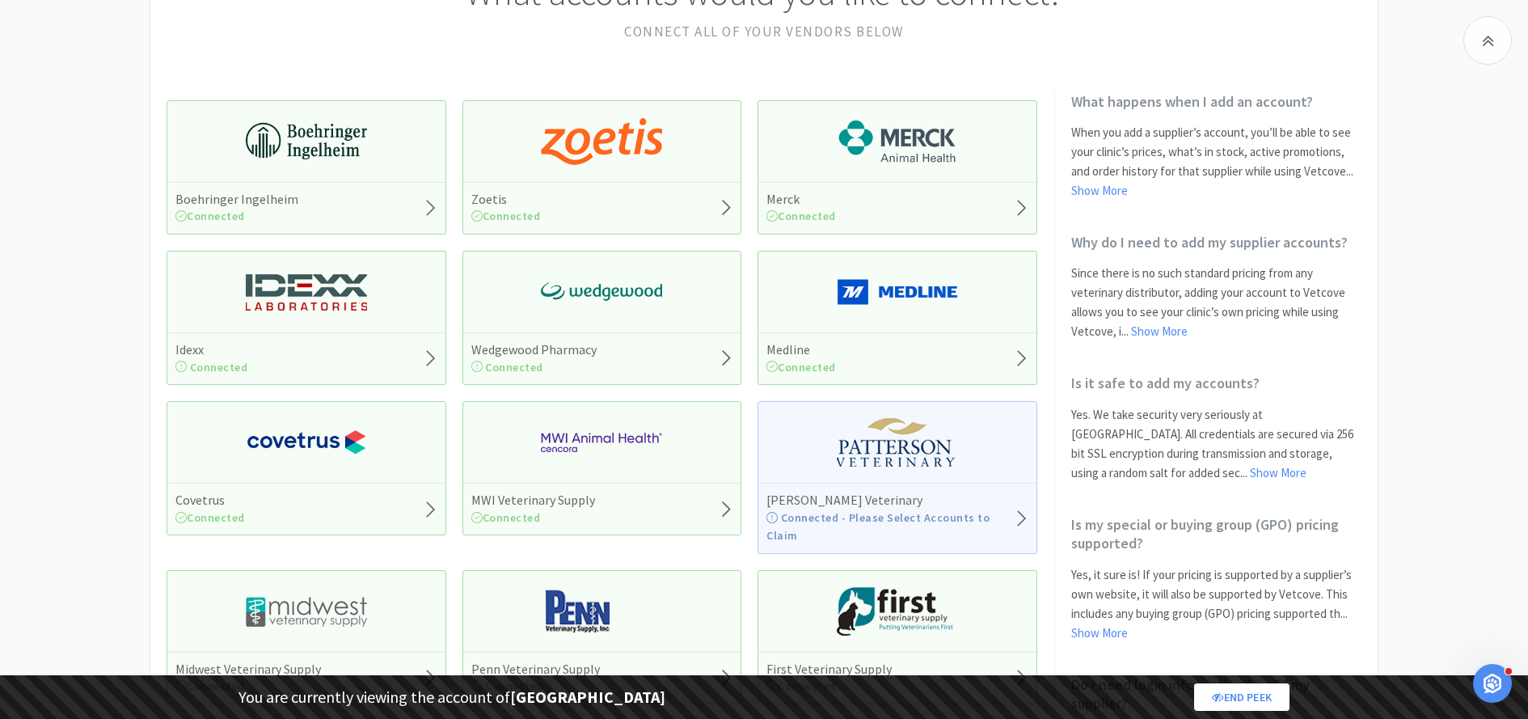
click at [573, 440] on img at bounding box center [601, 442] width 121 height 49
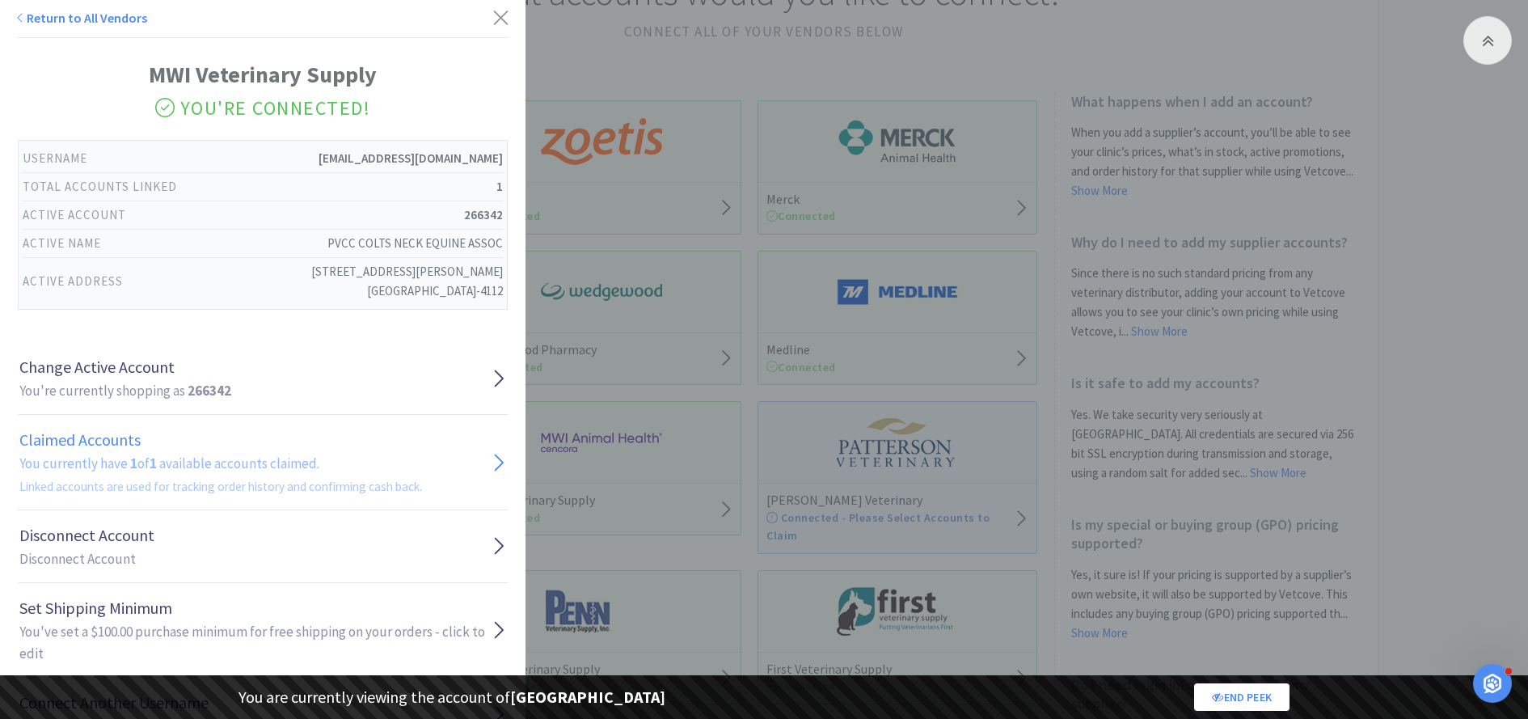
scroll to position [61, 0]
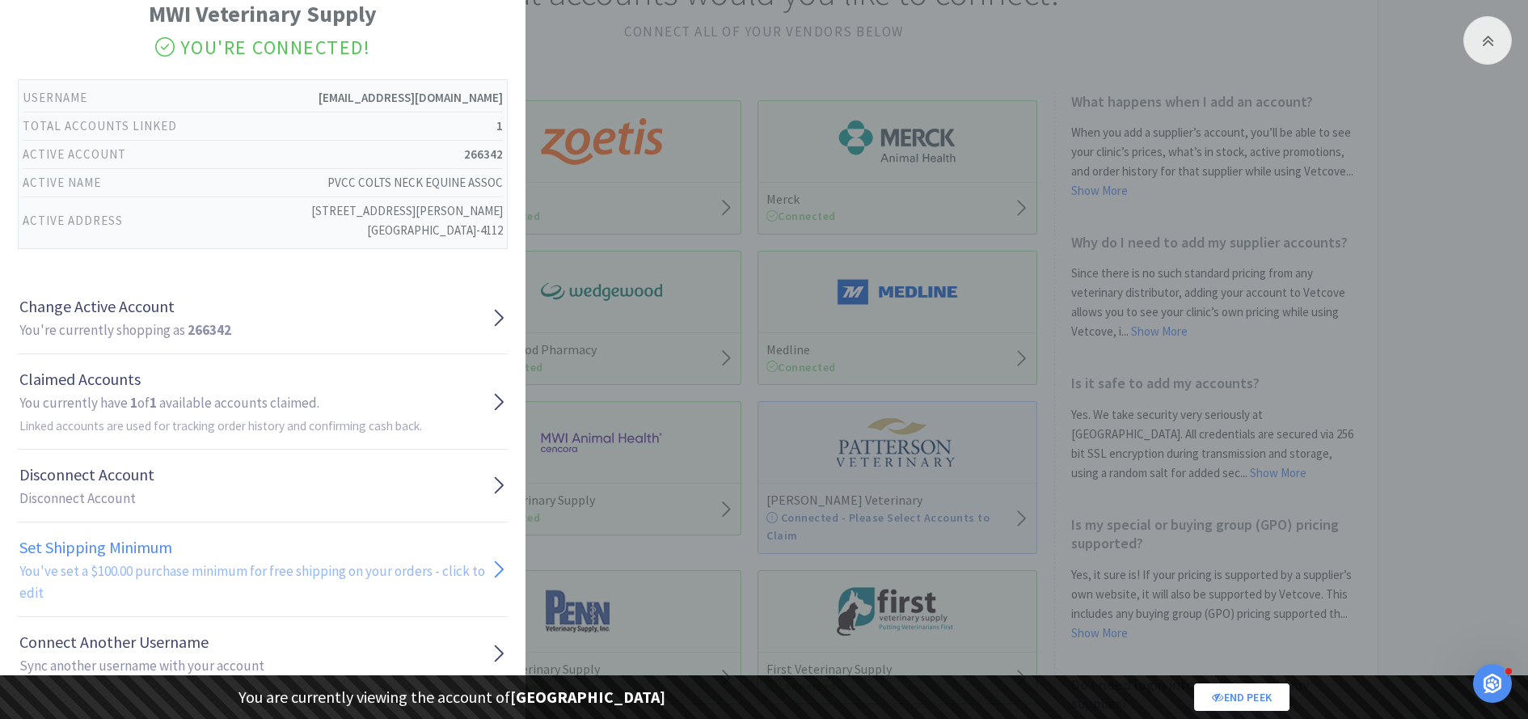
click at [105, 553] on h1 "Set Shipping Minimum" at bounding box center [254, 547] width 471 height 26
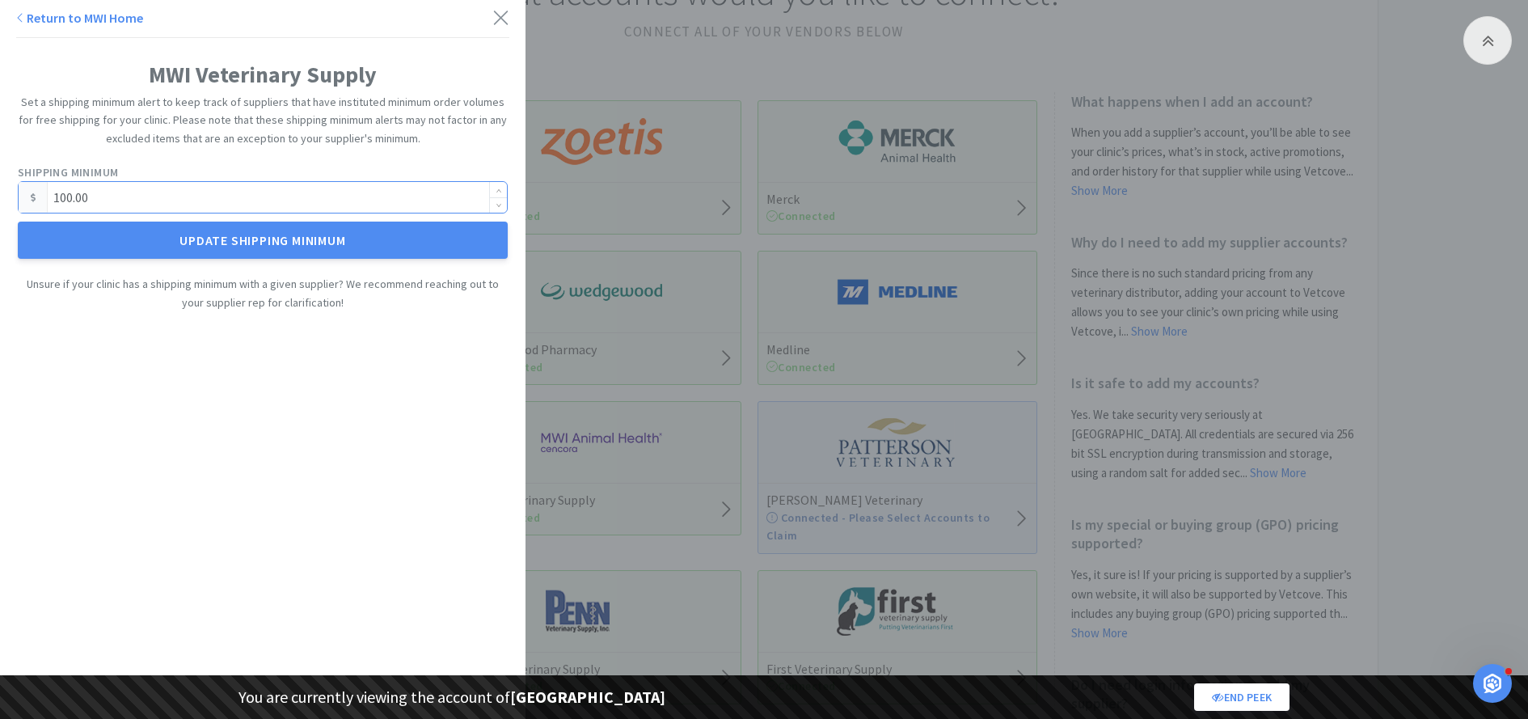
drag, startPoint x: 119, startPoint y: 188, endPoint x: 131, endPoint y: 210, distance: 25.0
click at [132, 210] on input "100.00" at bounding box center [263, 197] width 488 height 31
click at [500, 19] on icon at bounding box center [500, 17] width 17 height 23
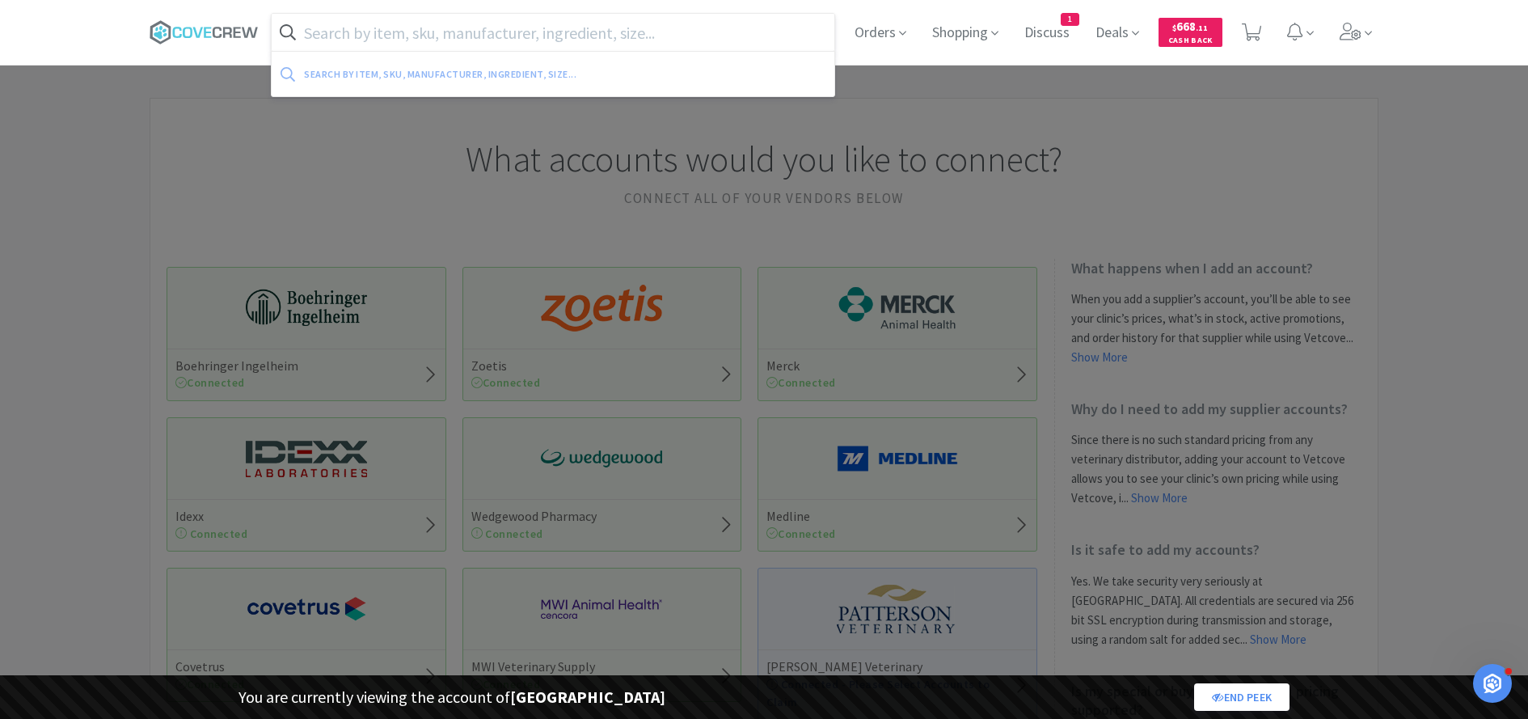
click at [507, 36] on input "text" at bounding box center [553, 32] width 563 height 37
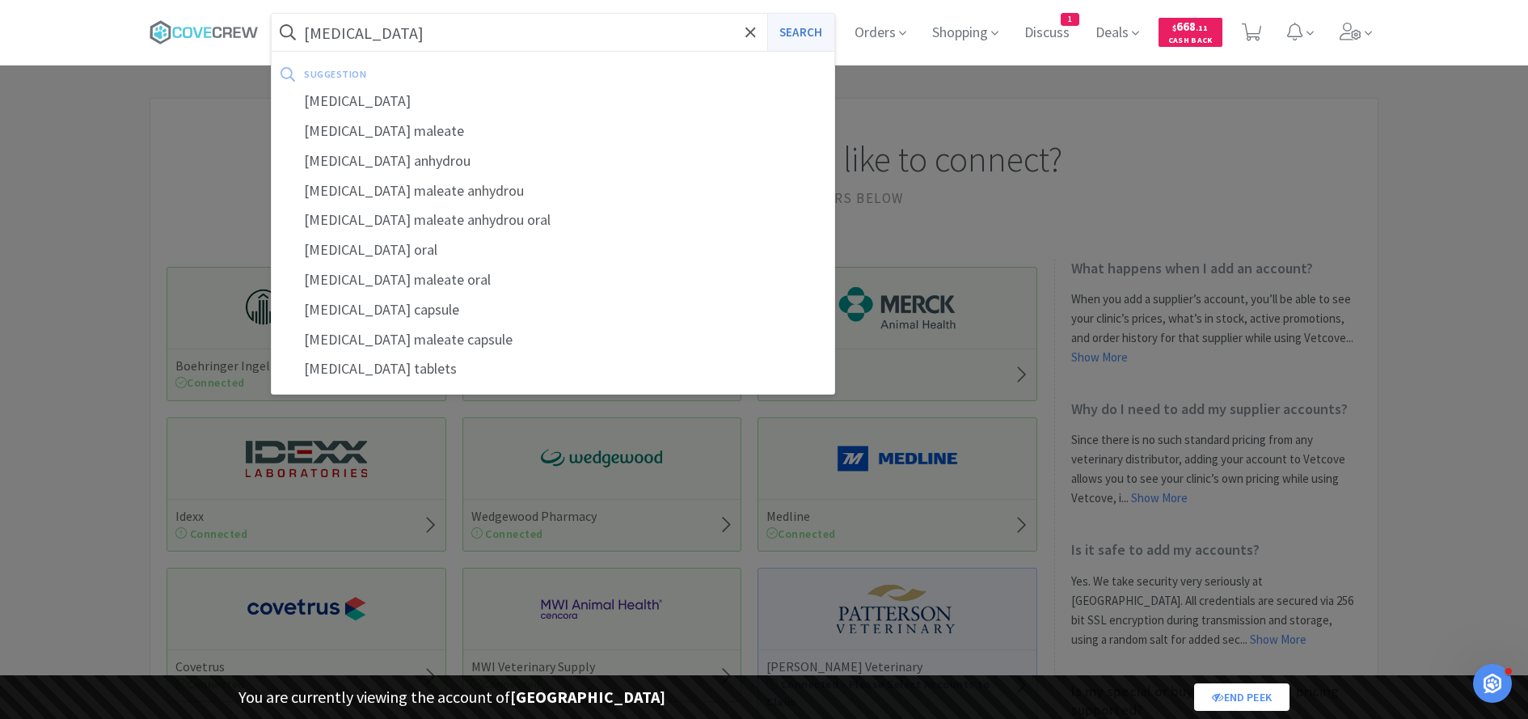
type input "acepromazine"
click at [804, 36] on button "Search" at bounding box center [800, 32] width 67 height 37
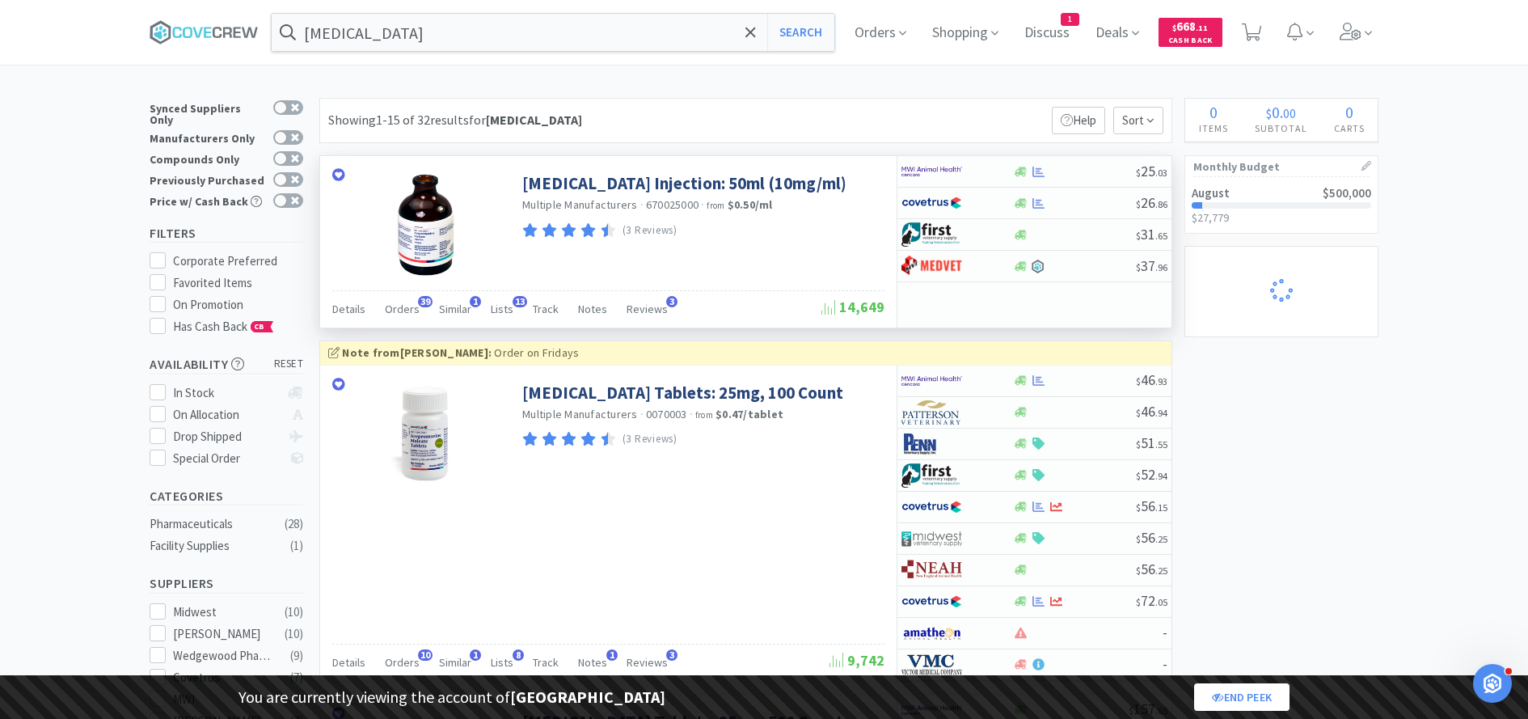
select select "1"
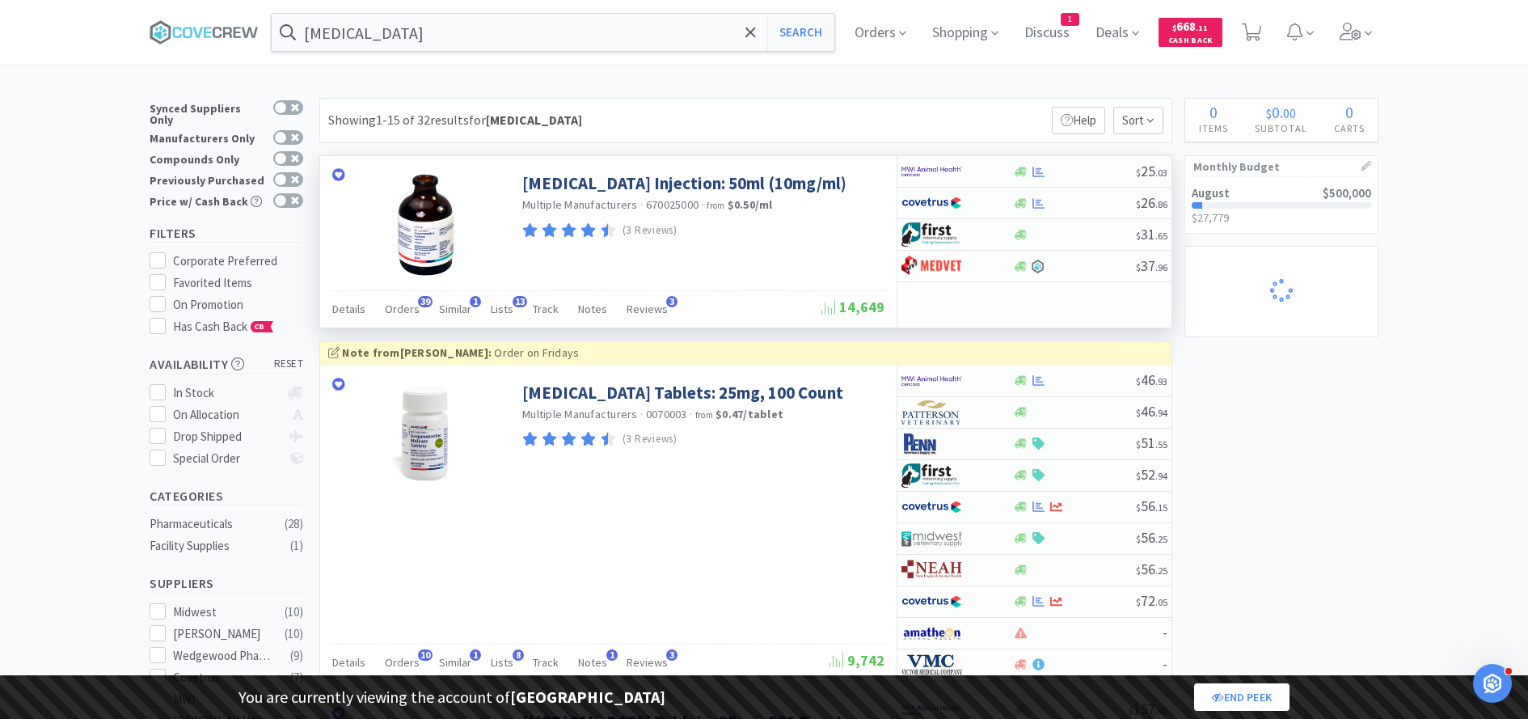
select select "1"
select select "2"
select select "1"
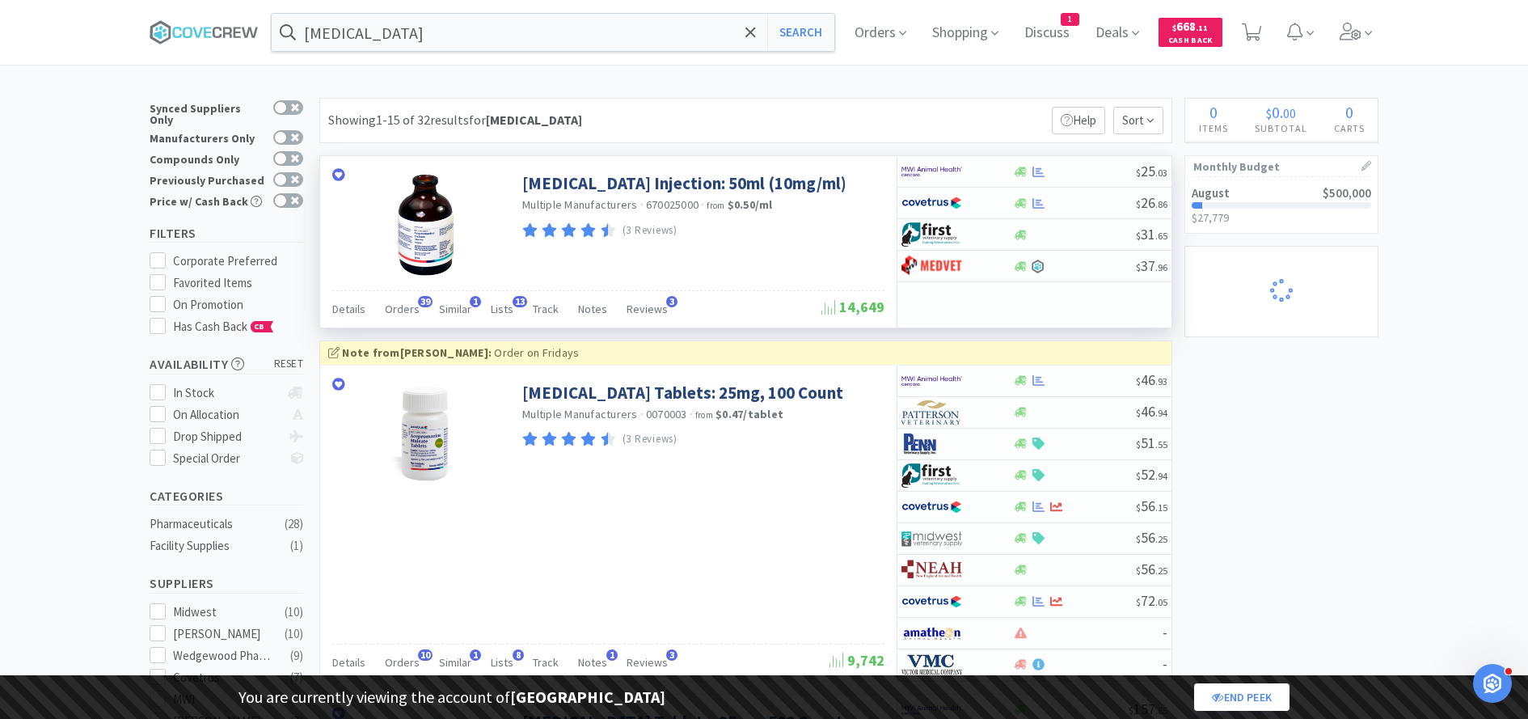
select select "1"
select select "2"
select select "1"
select select "5"
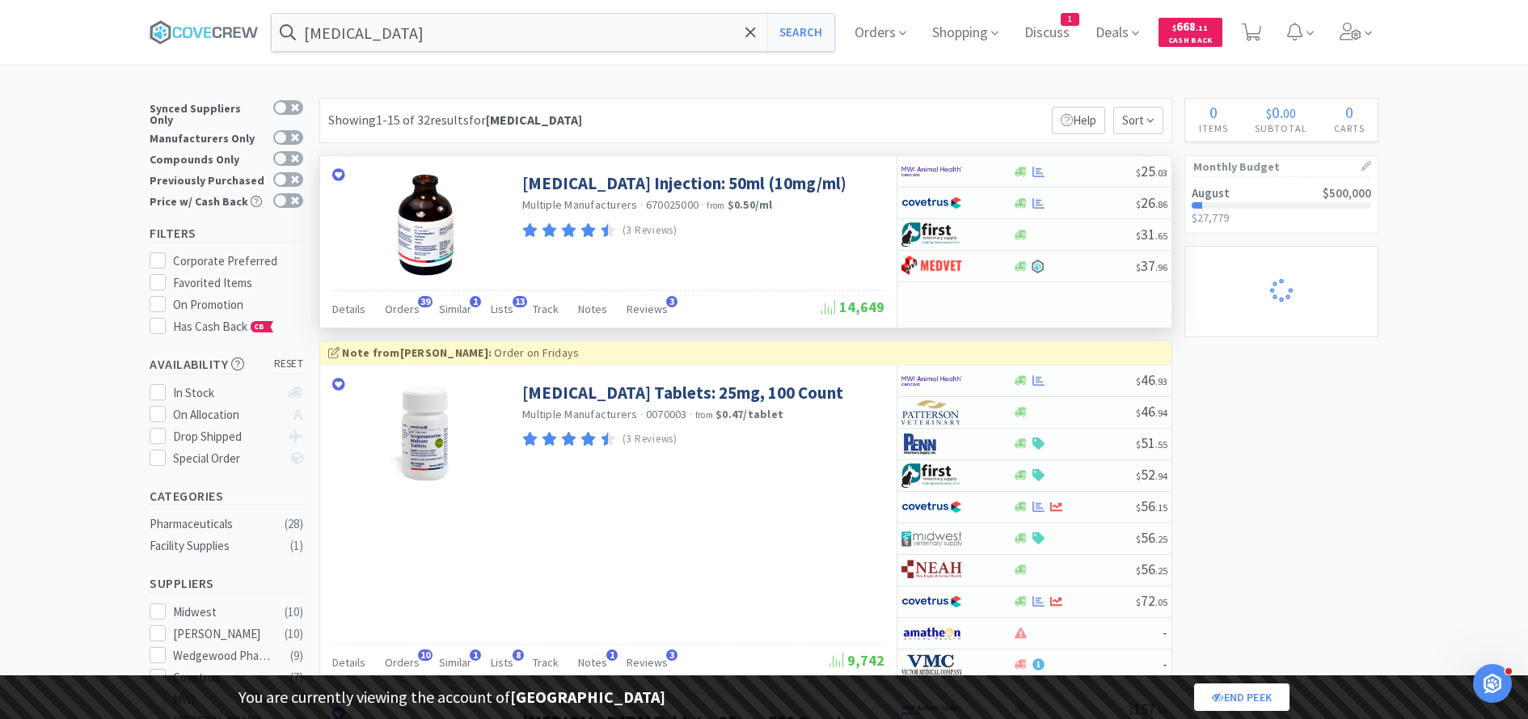
select select "2"
select select "1"
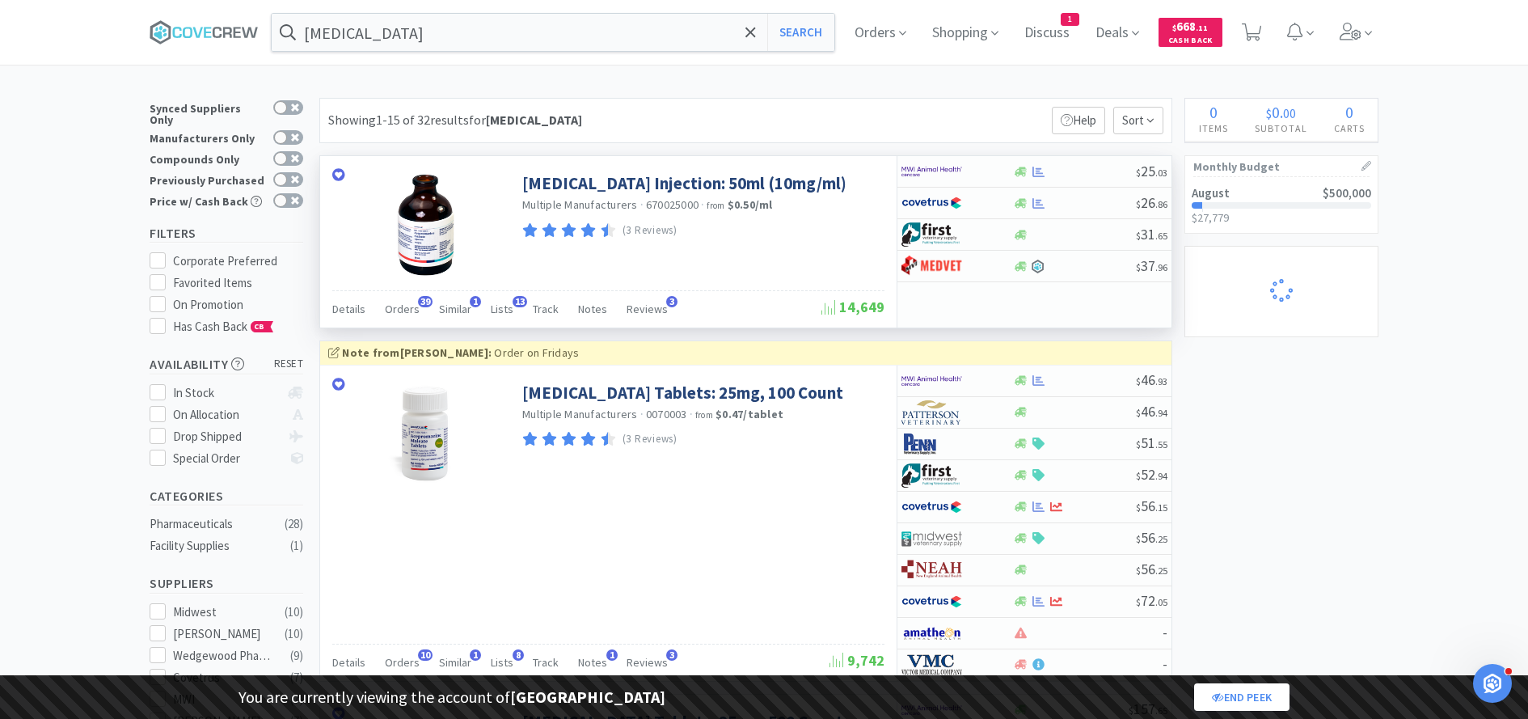
select select "1"
select select "2"
select select "1"
select select "3"
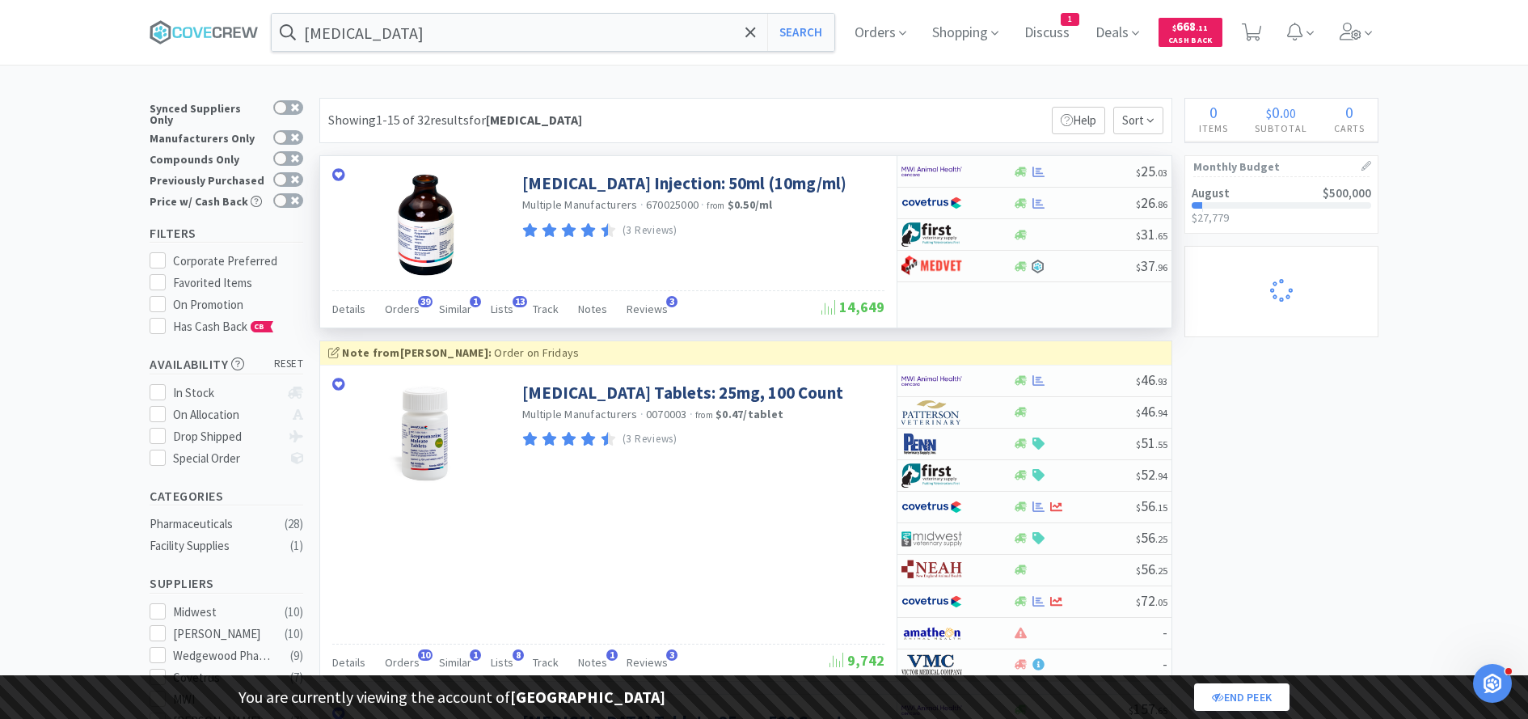
select select "1"
select select "5"
select select "2"
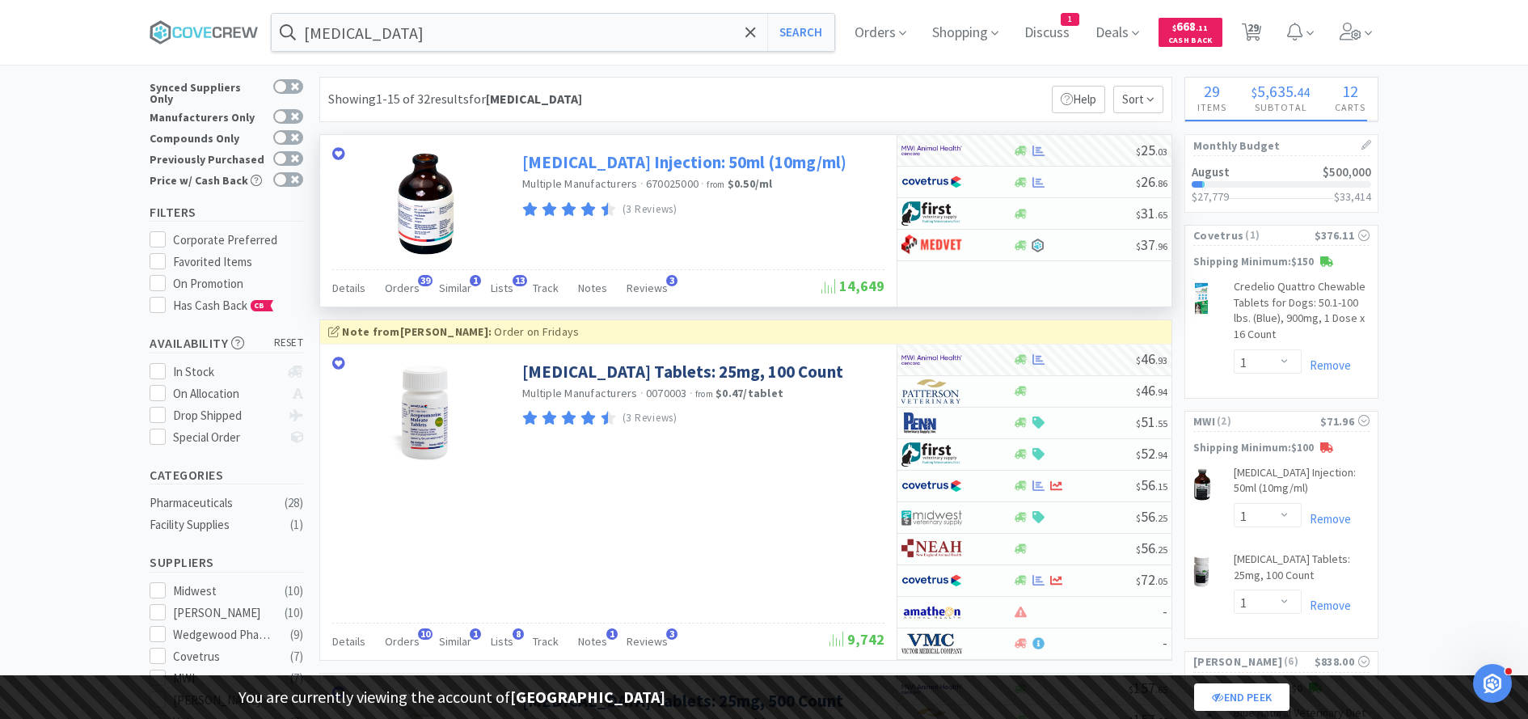
scroll to position [18, 0]
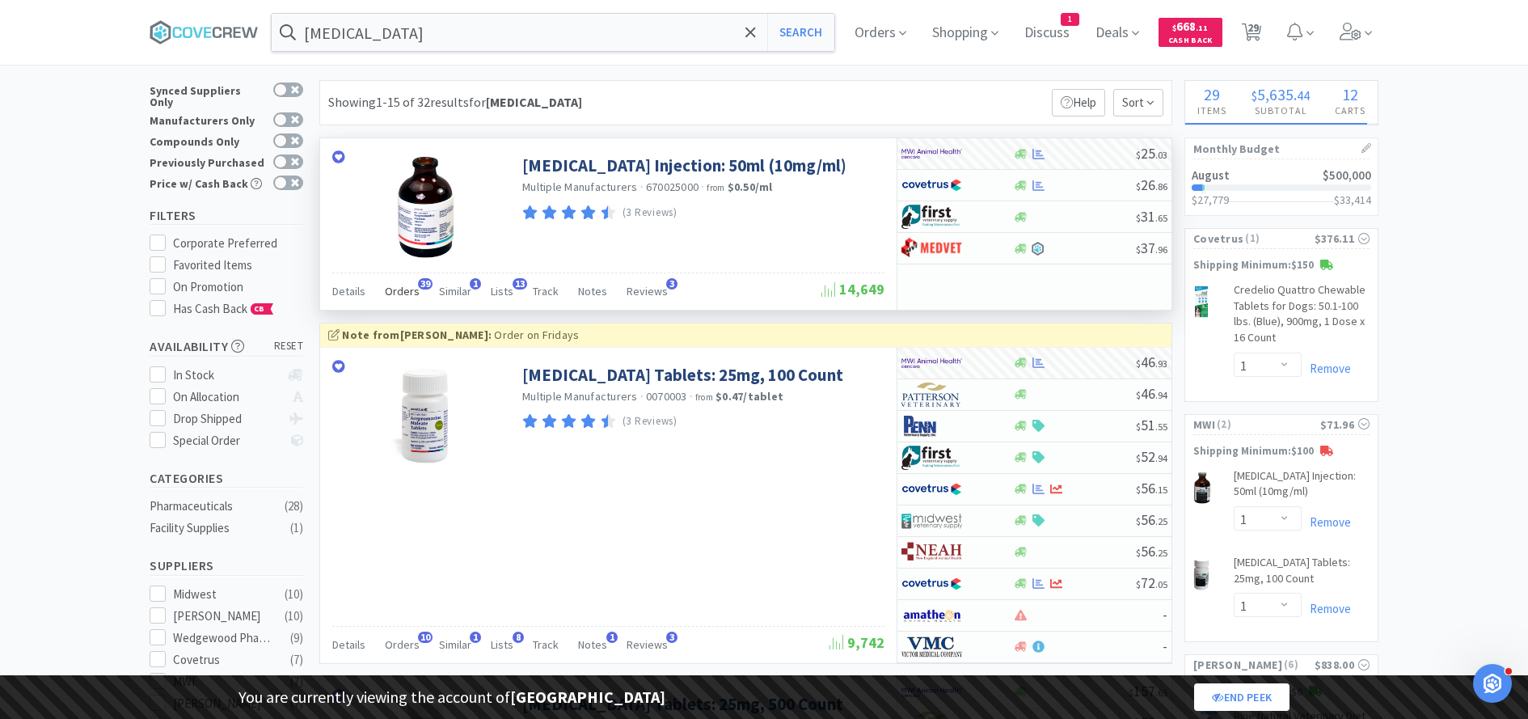
select select "2"
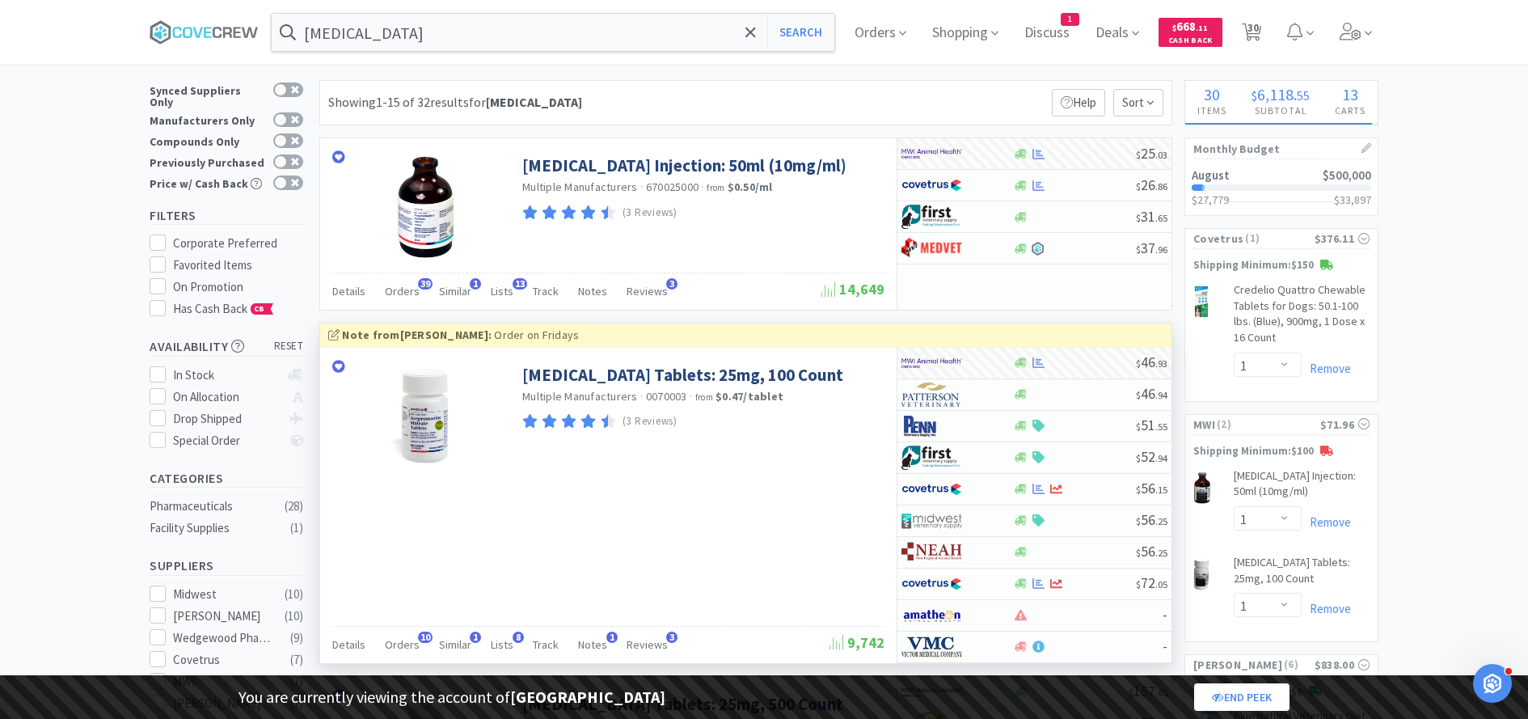
select select "2"
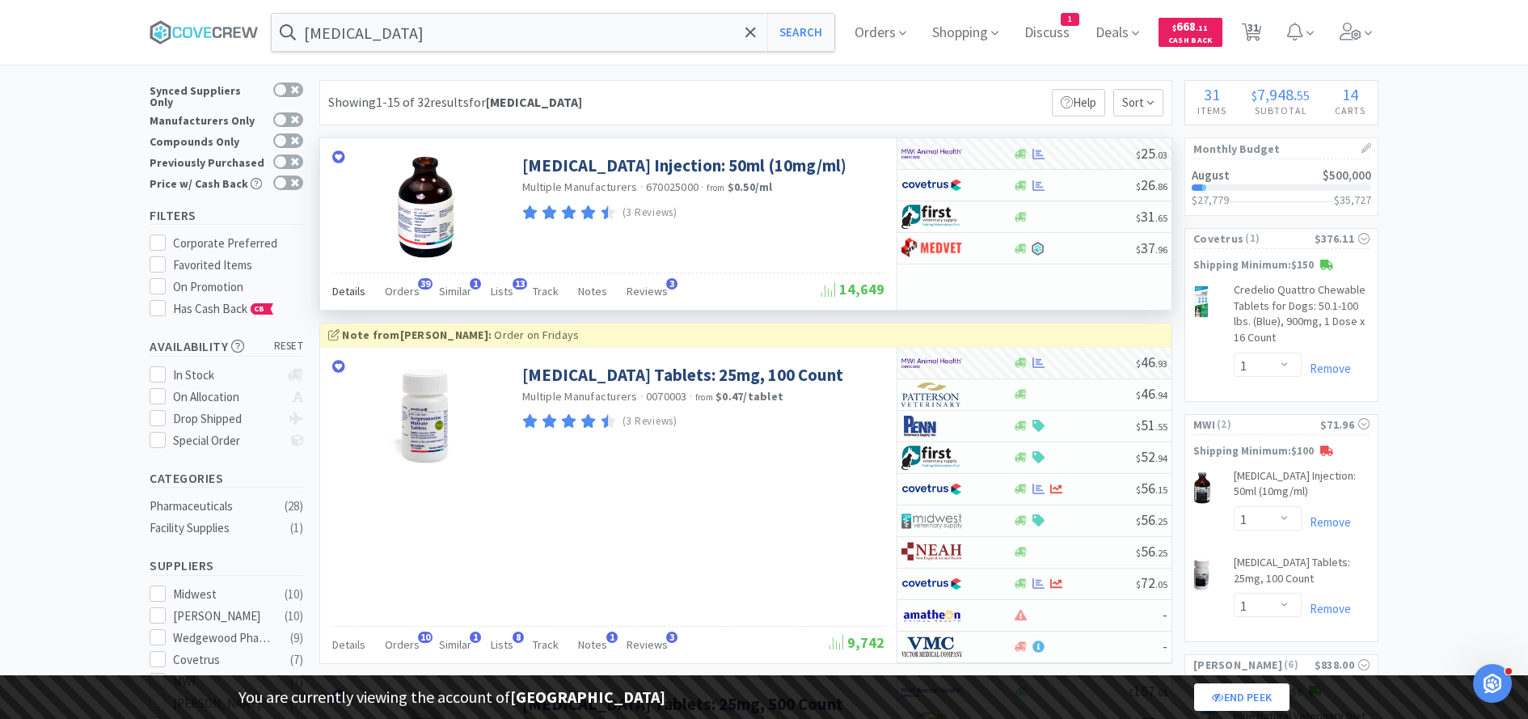
click at [349, 280] on div "Details" at bounding box center [348, 293] width 33 height 31
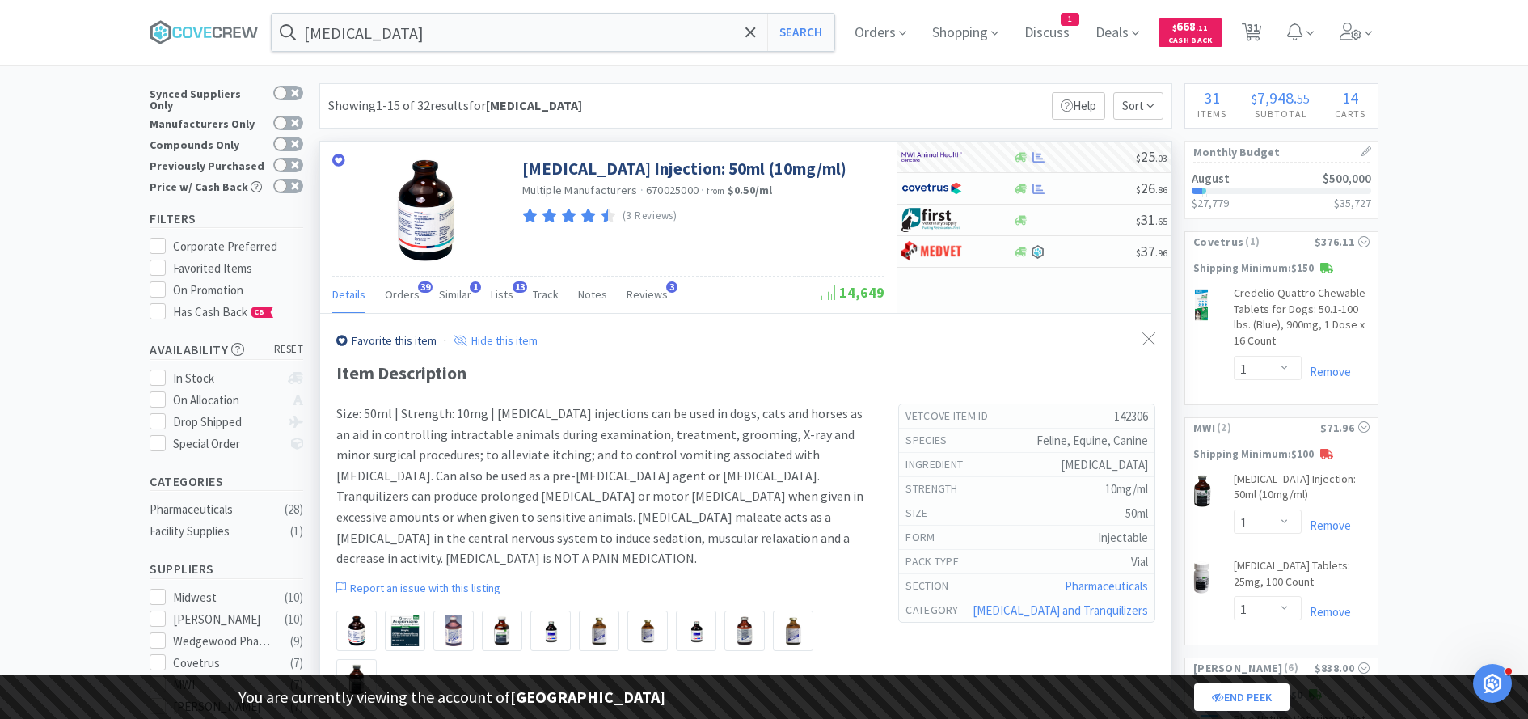
scroll to position [0, 0]
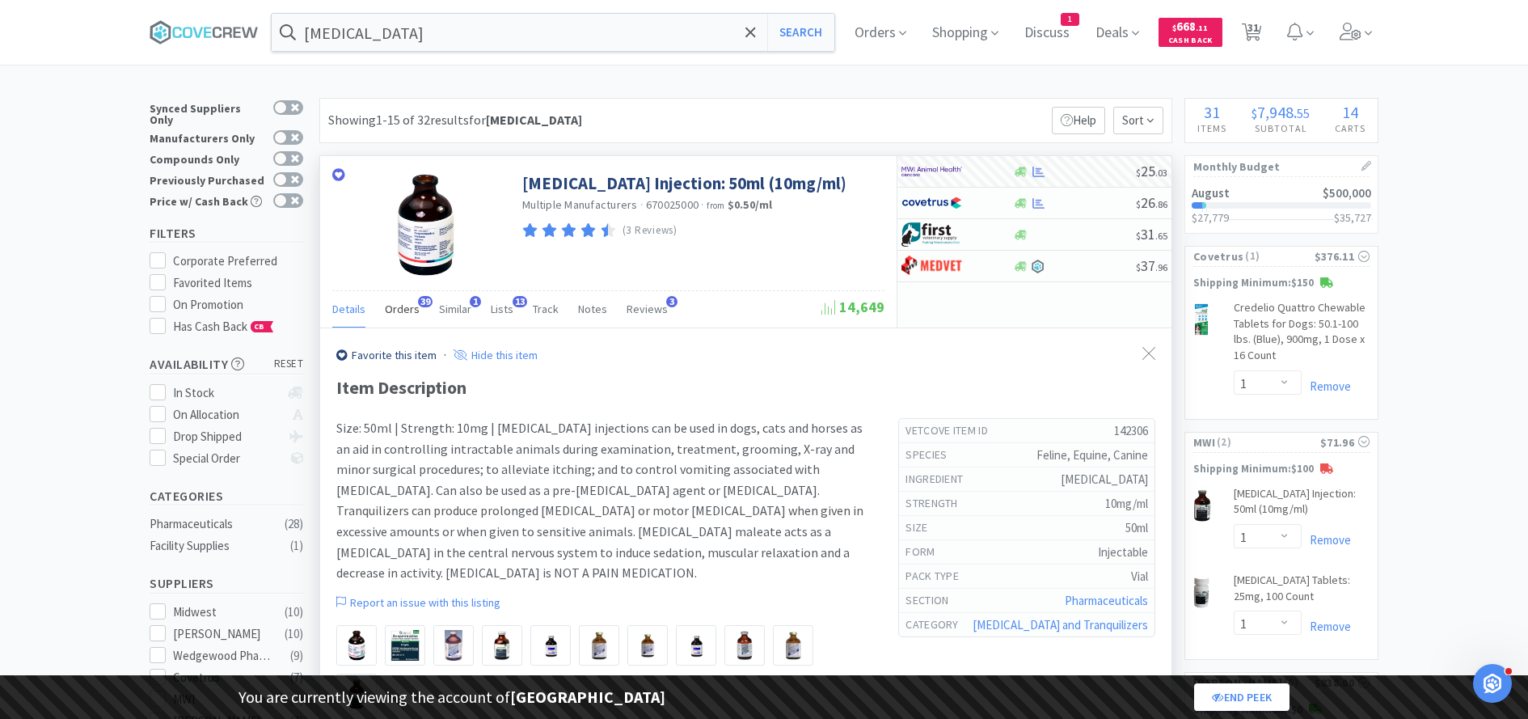
click at [404, 311] on span "Orders" at bounding box center [402, 309] width 35 height 15
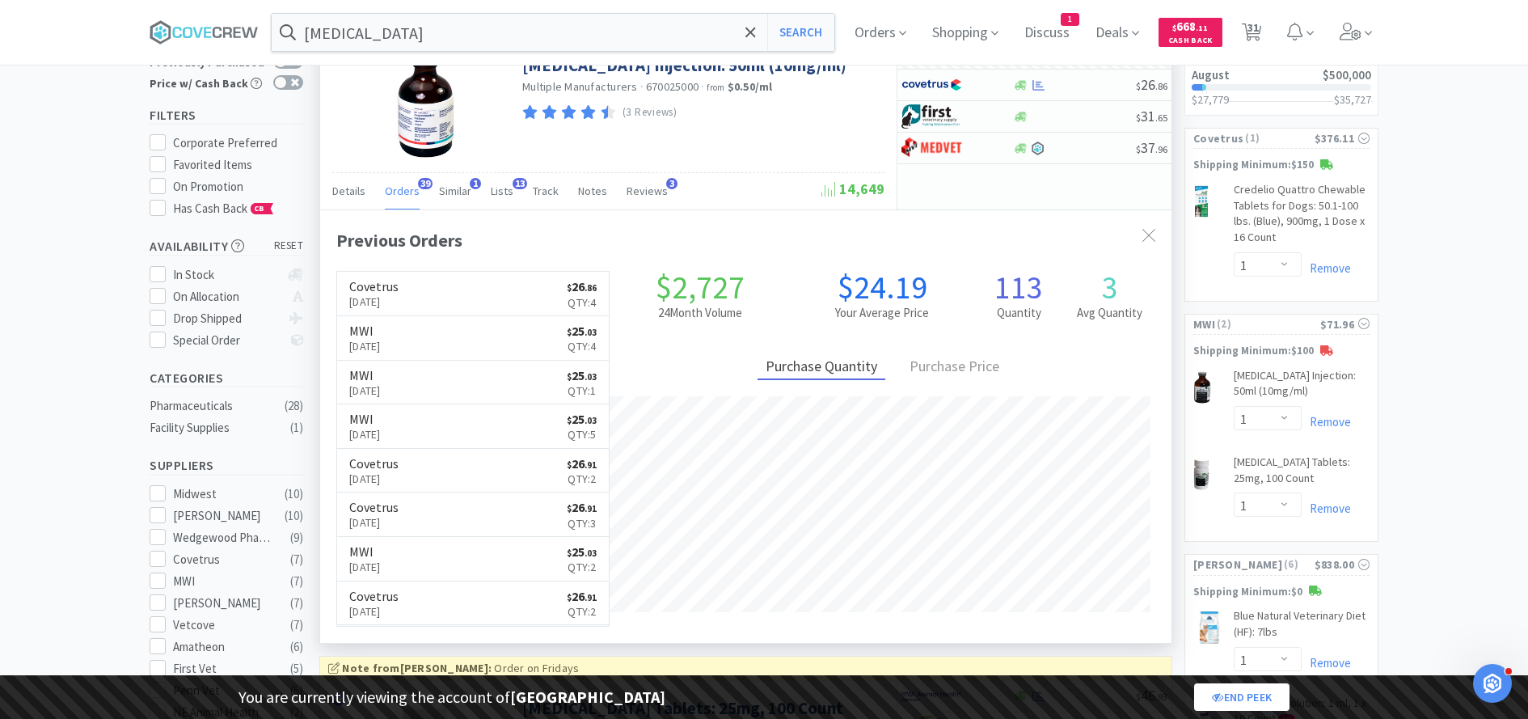
scroll to position [120, 0]
click at [965, 357] on div "Purchase Price" at bounding box center [954, 365] width 106 height 25
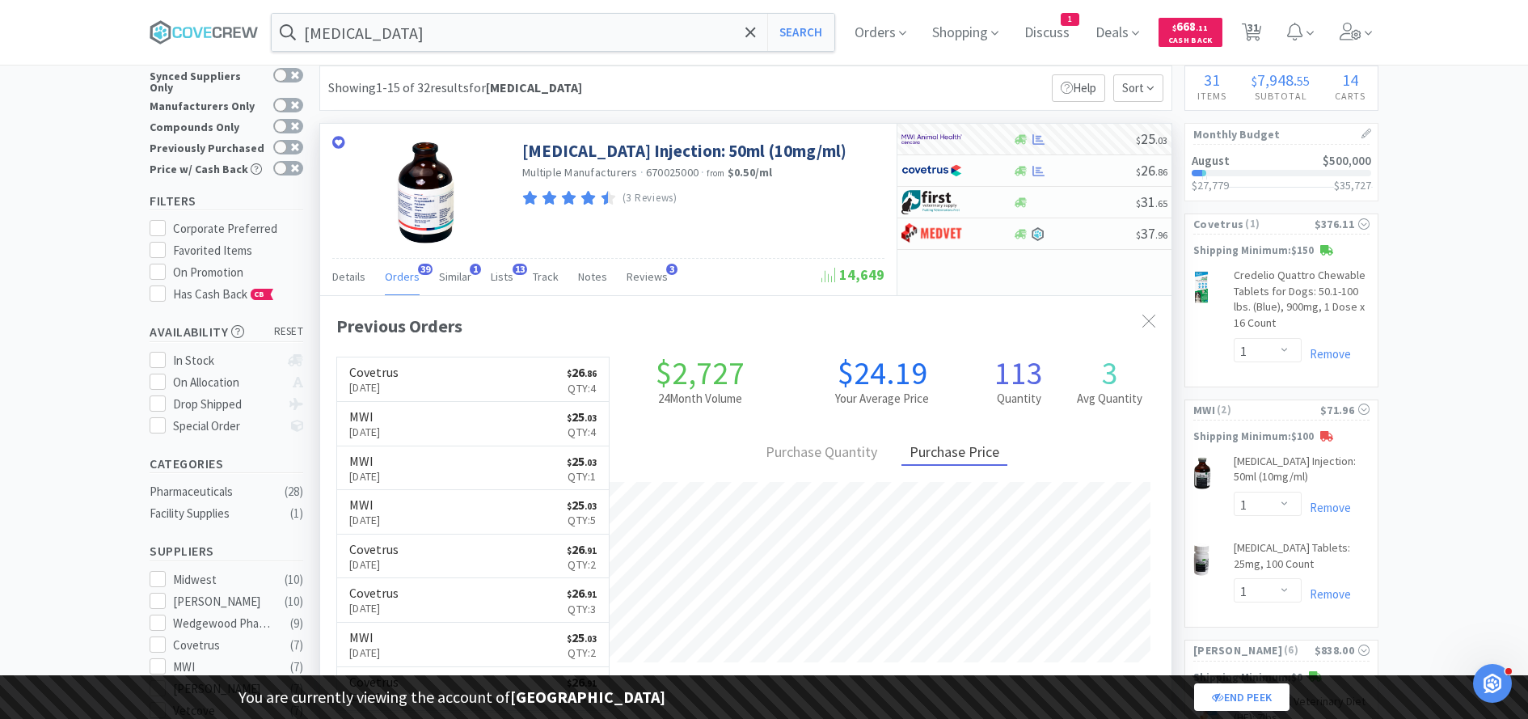
scroll to position [22, 0]
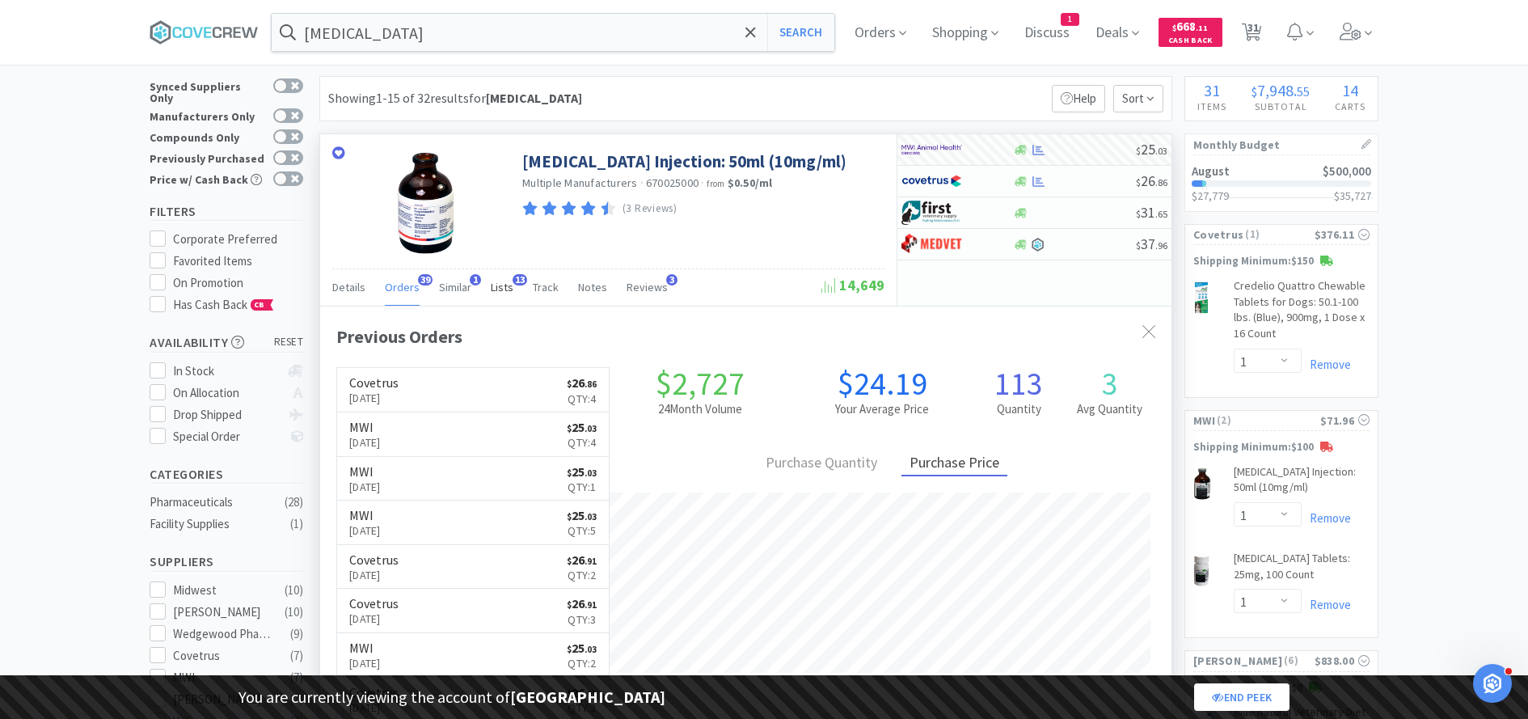
click at [495, 283] on span "Lists" at bounding box center [502, 287] width 23 height 15
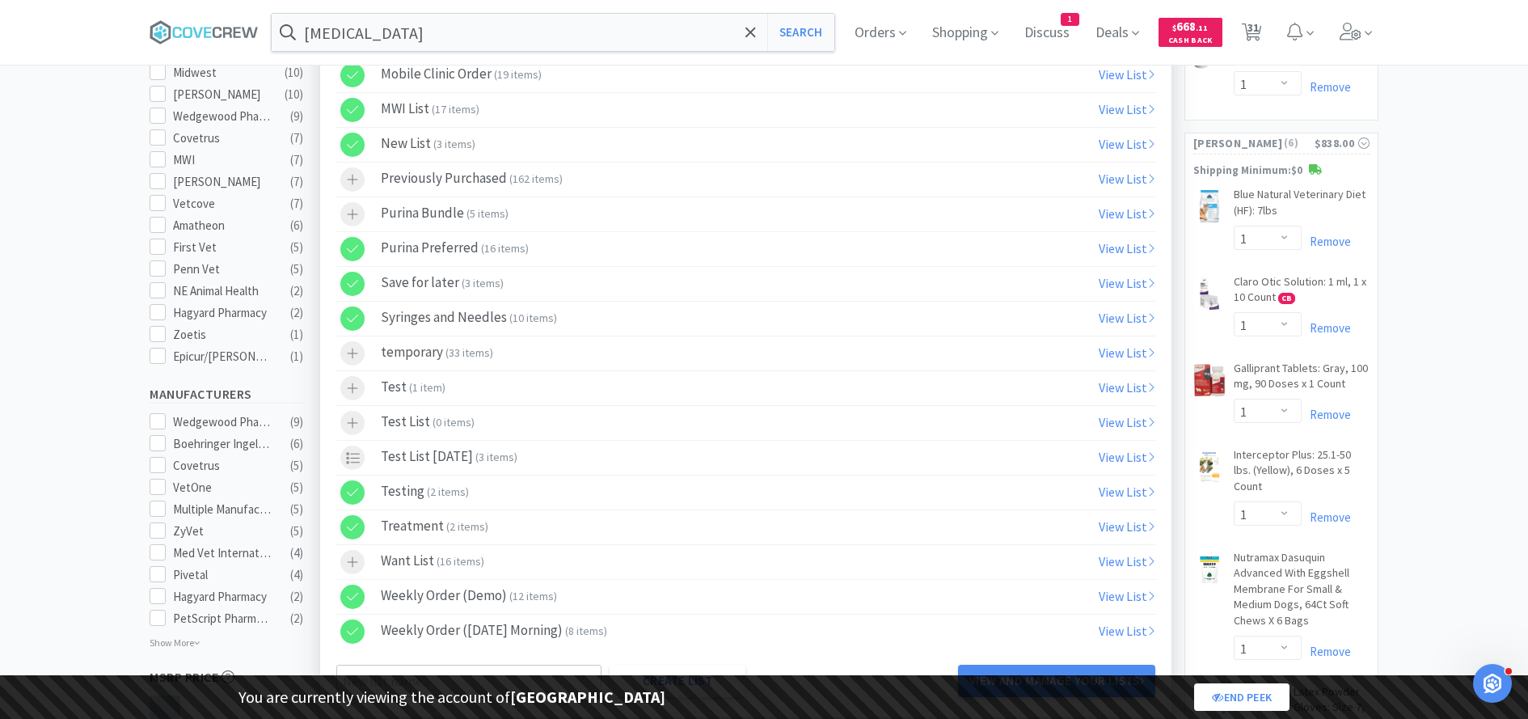
scroll to position [526, 0]
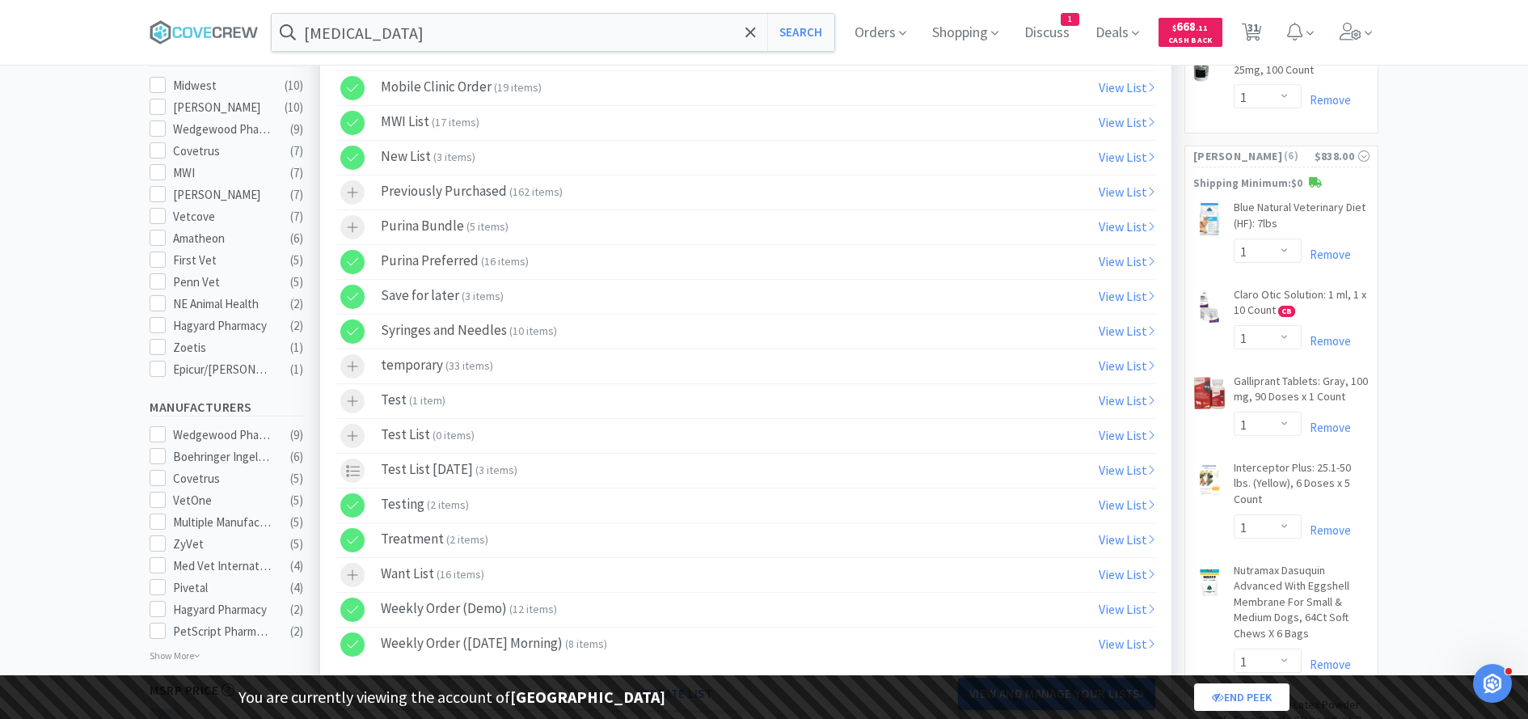
click at [352, 362] on icon at bounding box center [352, 366] width 11 height 11
click at [345, 366] on div at bounding box center [352, 366] width 24 height 24
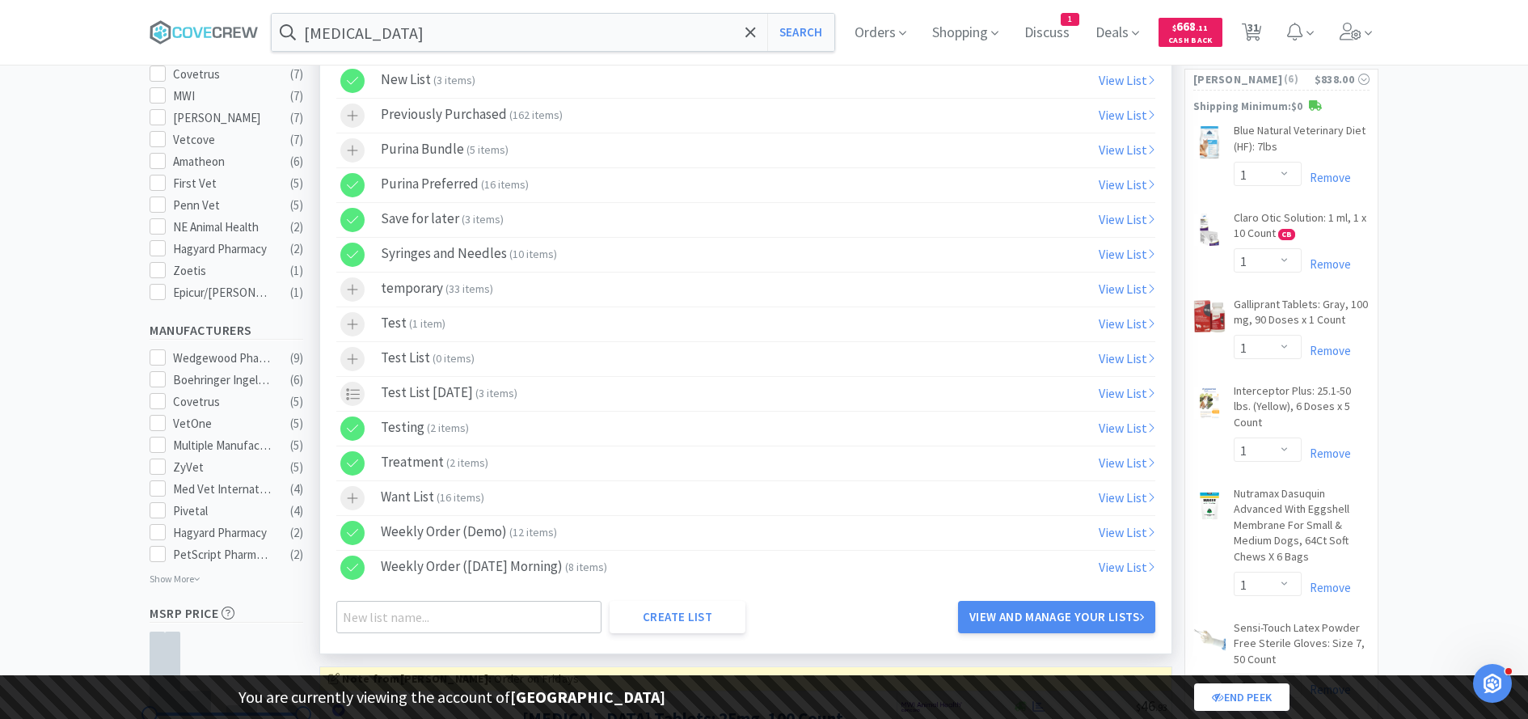
scroll to position [627, 0]
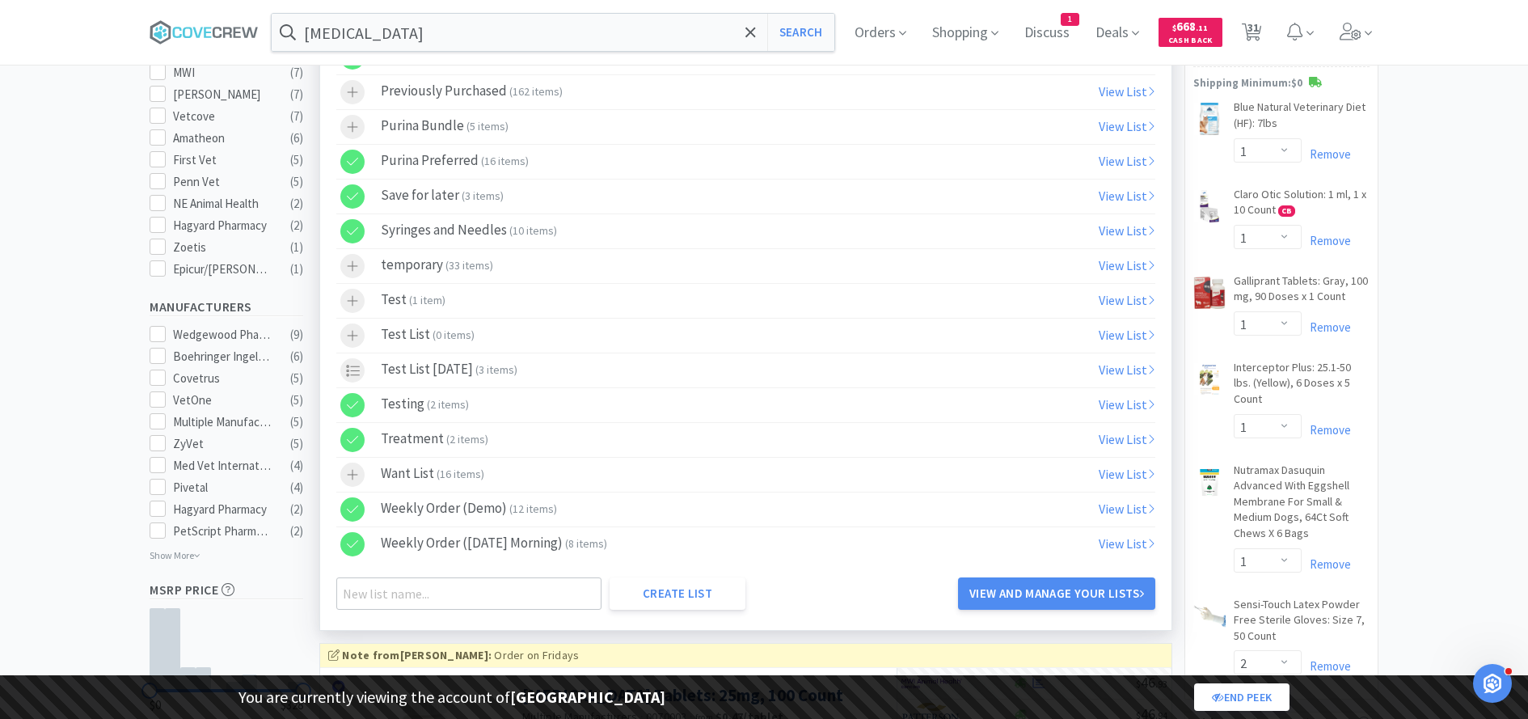
click at [1128, 502] on link "View List" at bounding box center [1127, 508] width 57 height 16
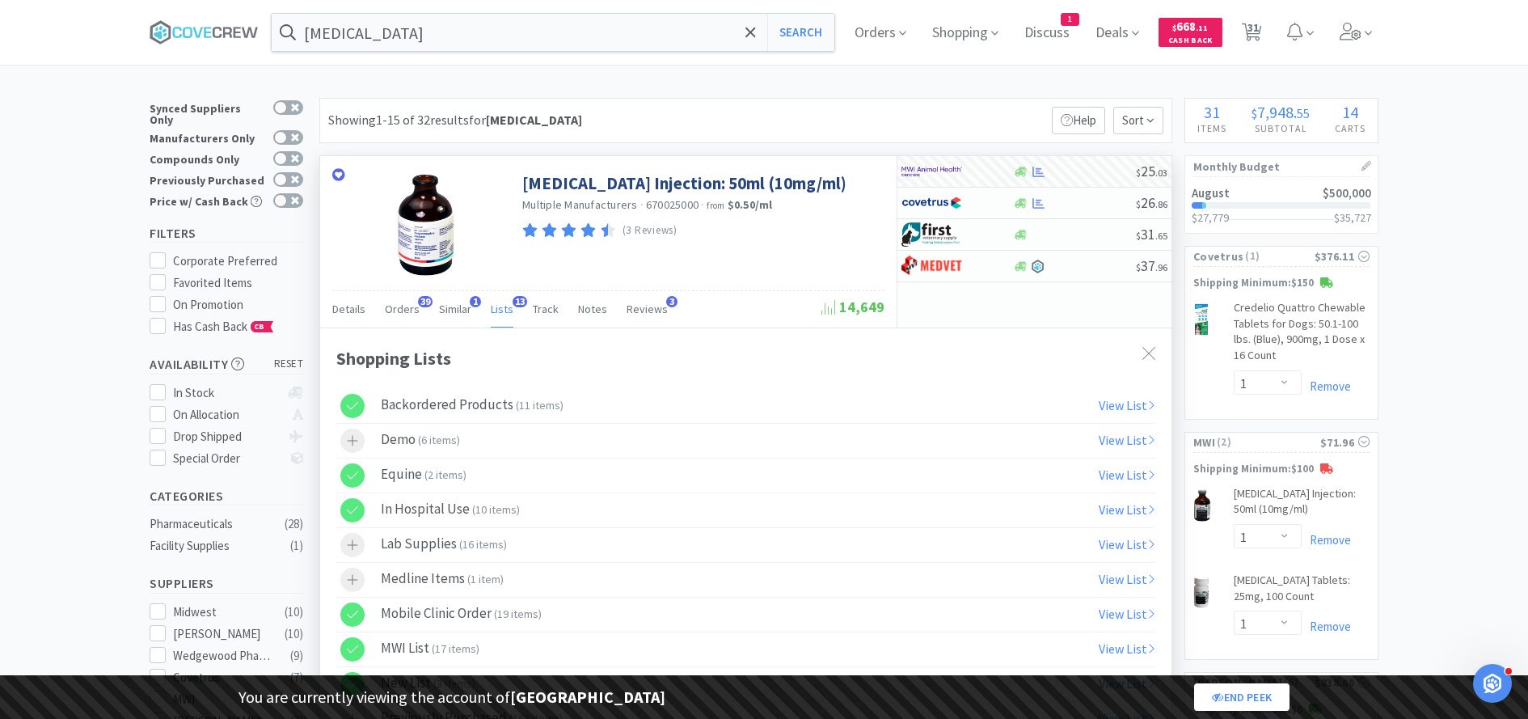
select select "1"
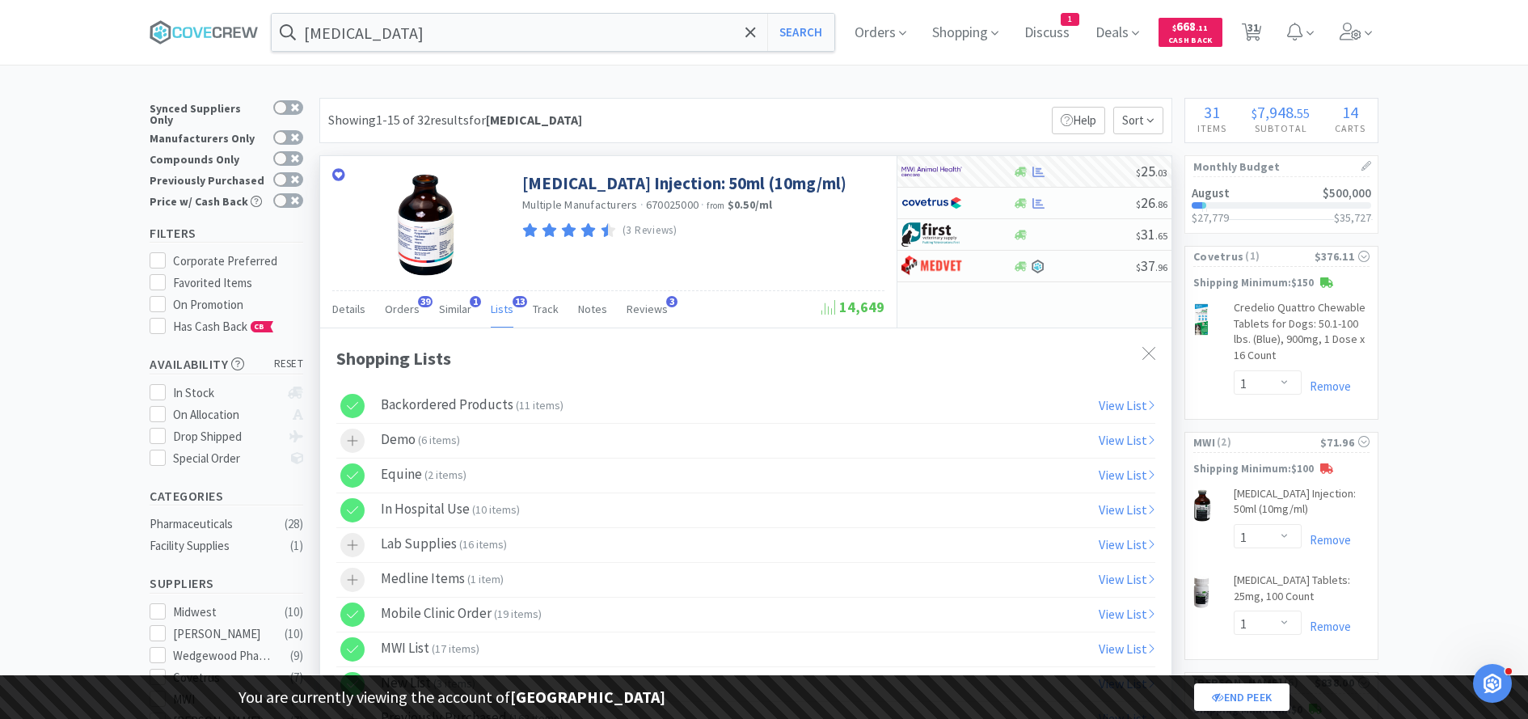
select select "1"
select select "2"
select select "1"
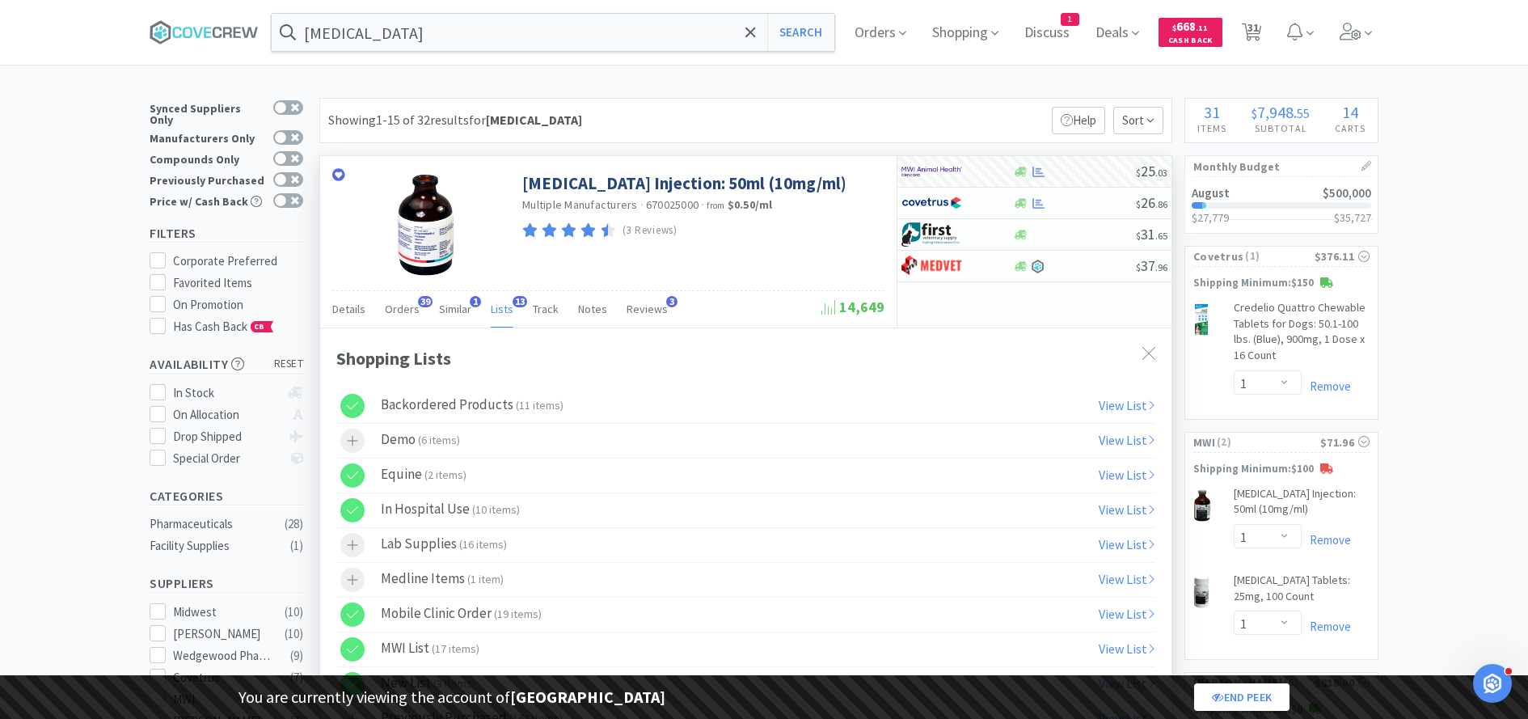
select select "1"
select select "2"
select select "1"
select select "5"
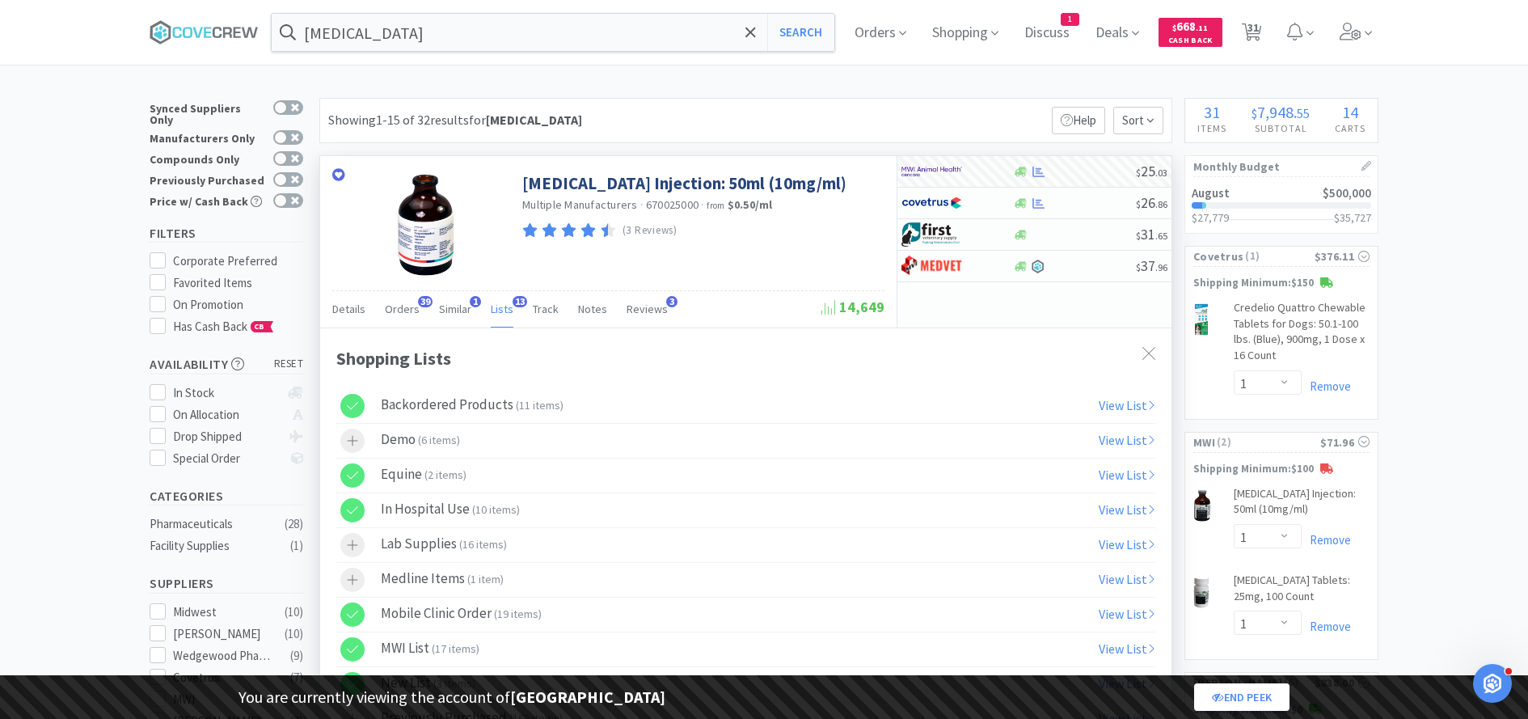
select select "2"
select select "1"
select select "2"
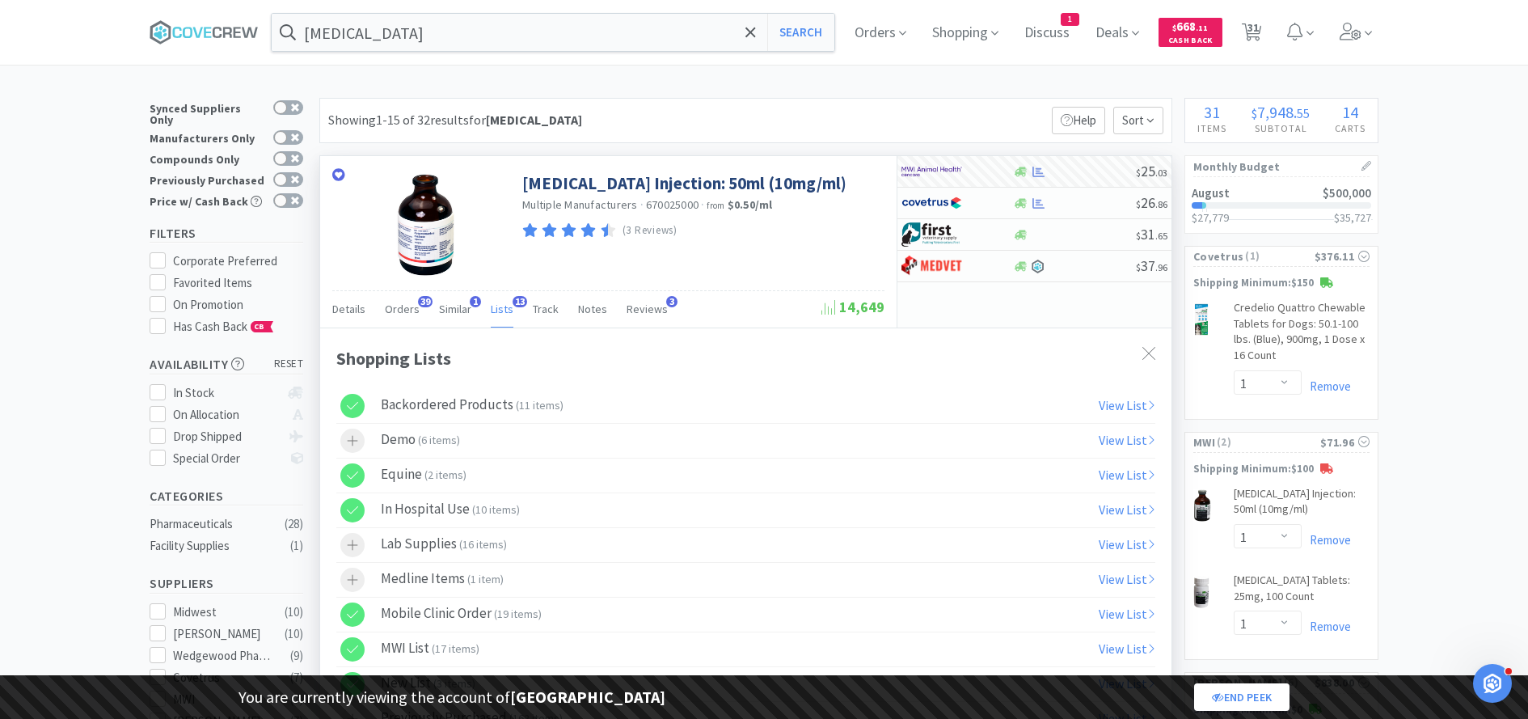
select select "1"
select select "2"
select select "1"
select select "3"
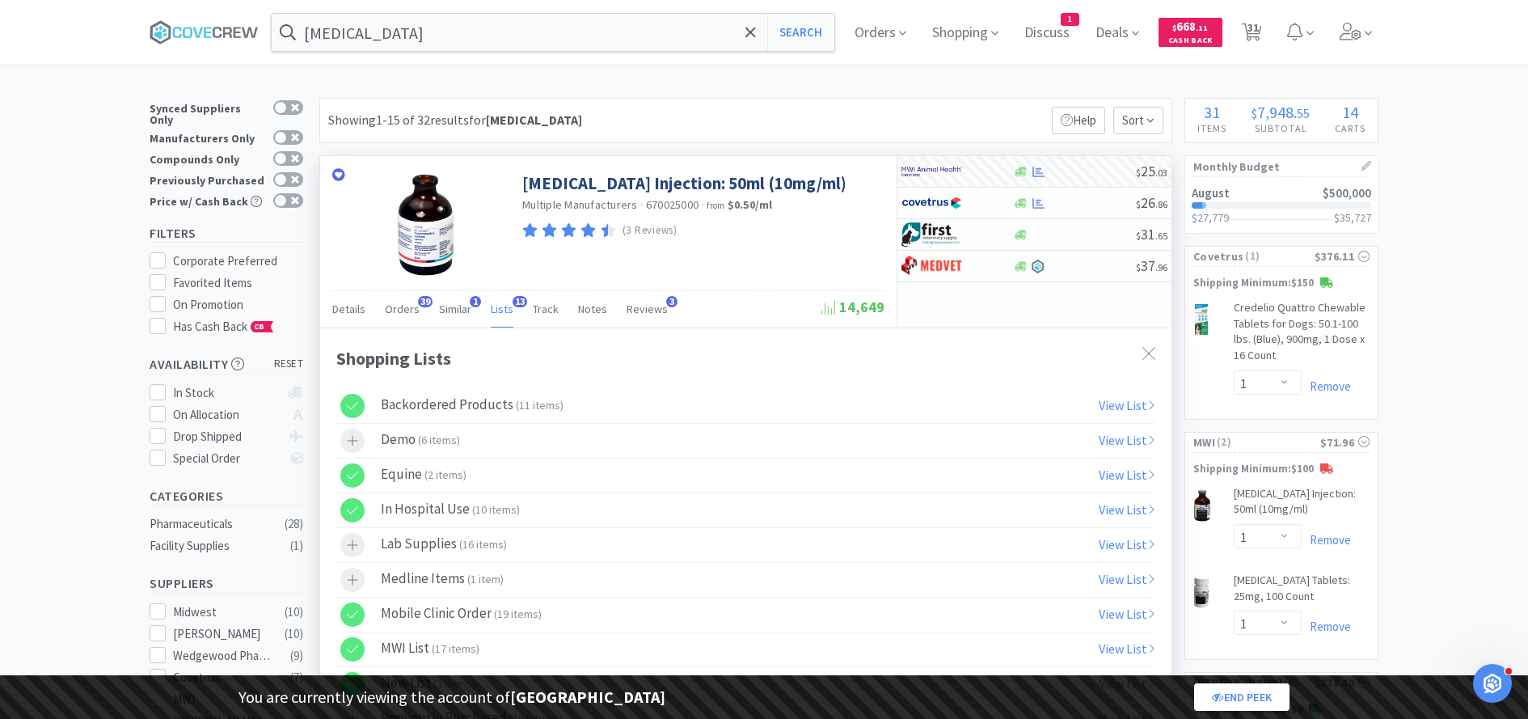
select select "3"
select select "1"
select select "2"
select select "5"
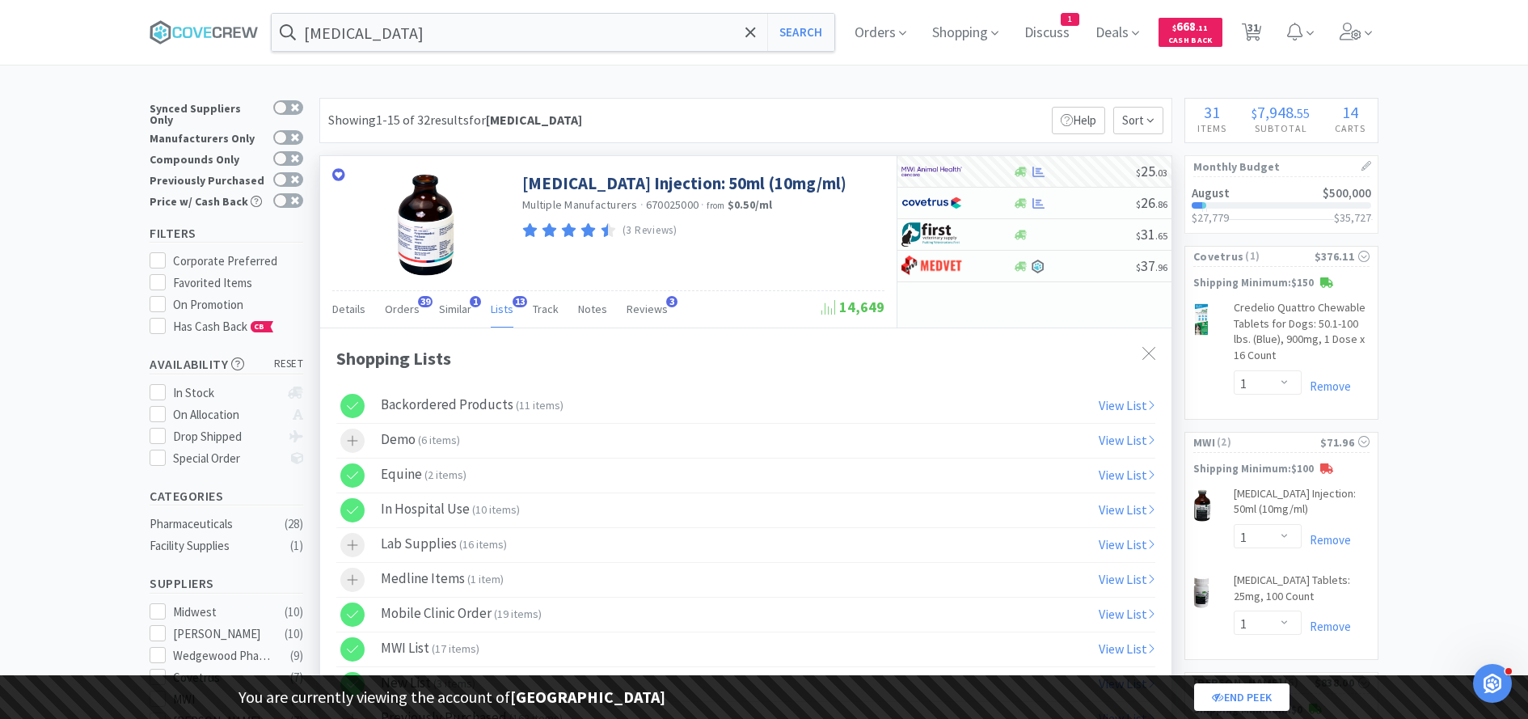
select select "2"
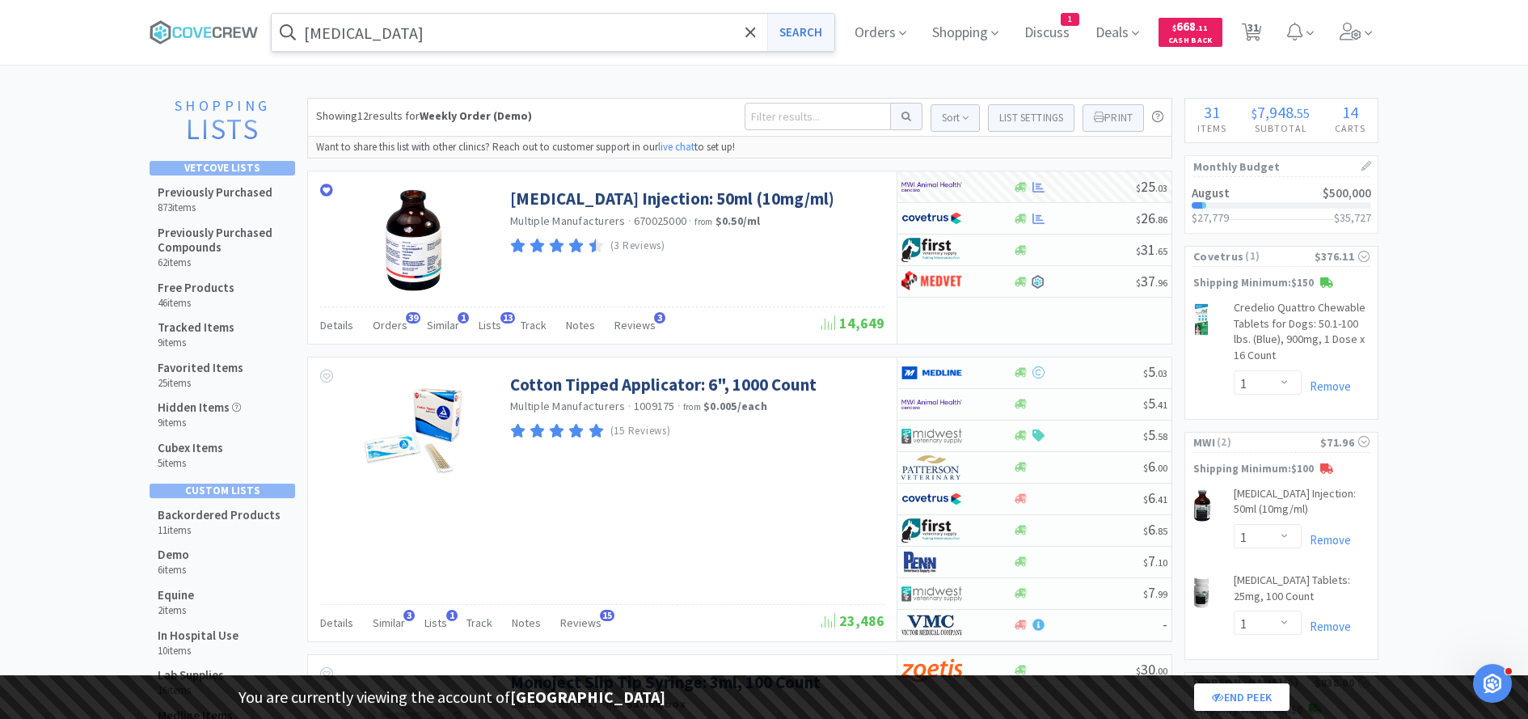
click at [808, 33] on button "Search" at bounding box center [800, 32] width 67 height 37
select select "1"
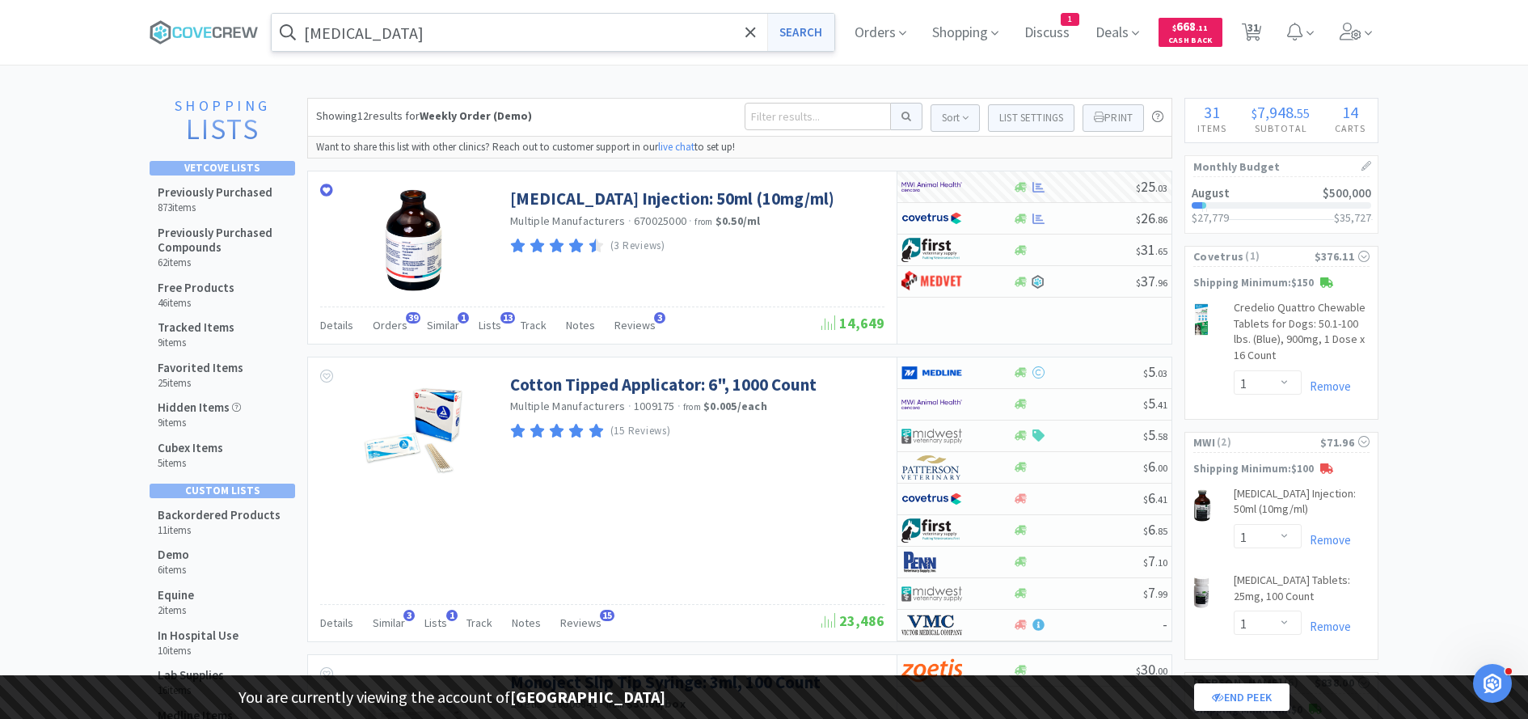
select select "1"
select select "2"
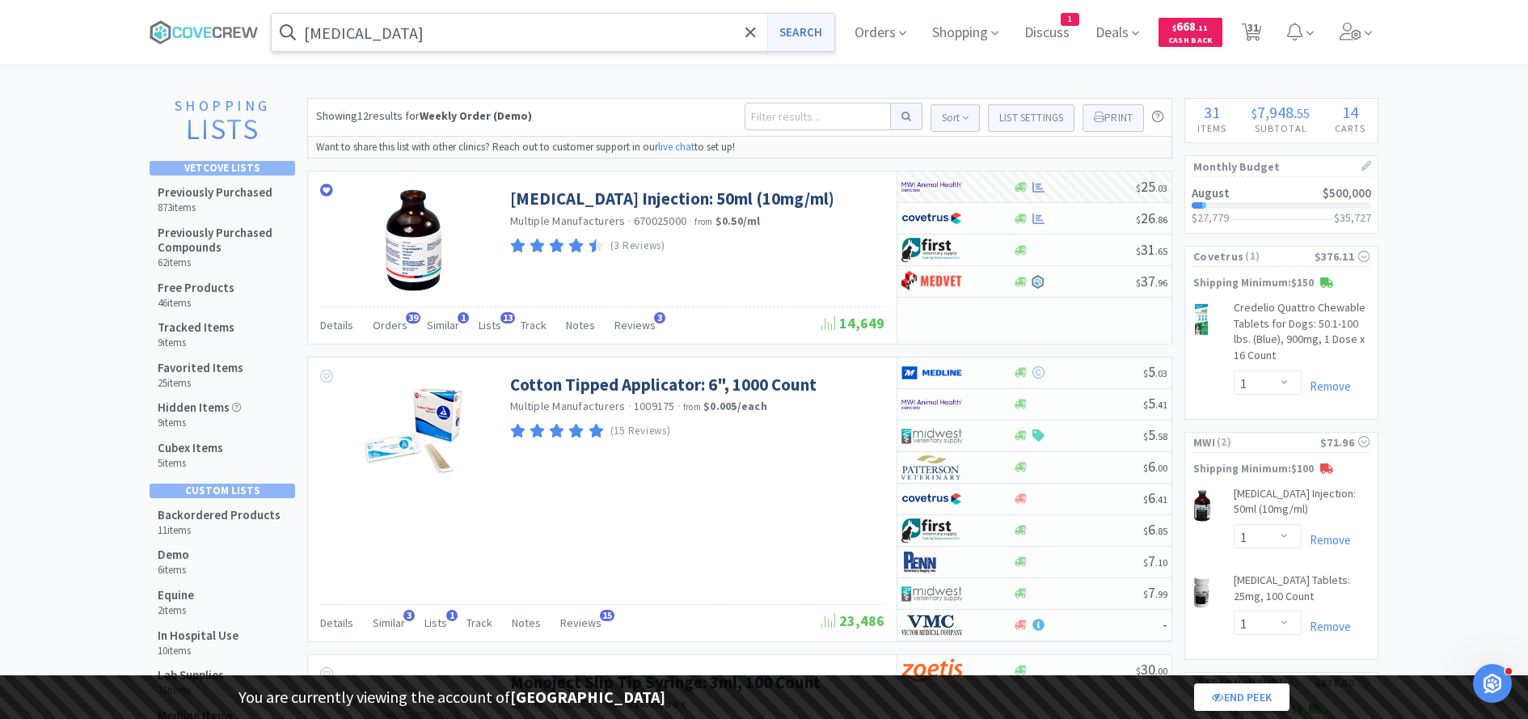
select select "1"
select select "2"
select select "1"
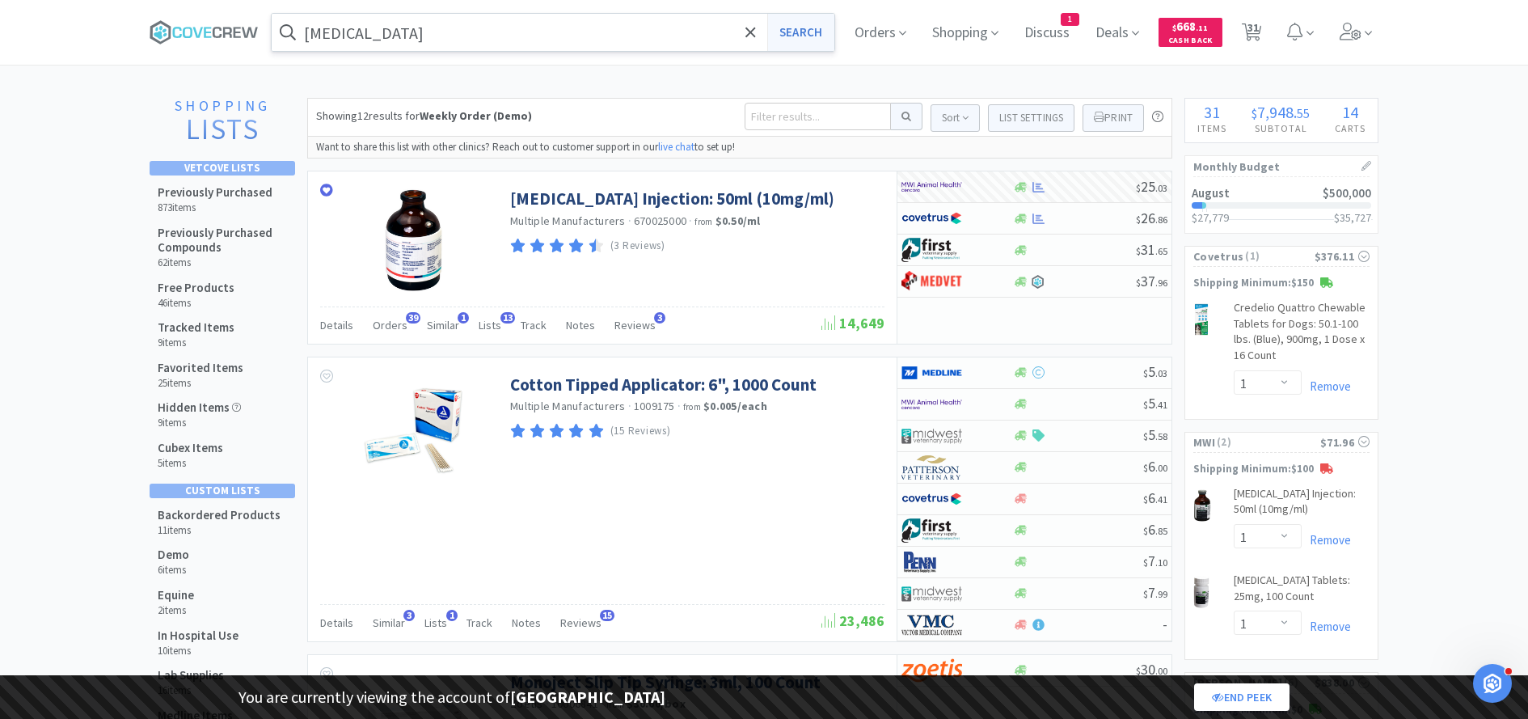
select select "5"
select select "2"
select select "1"
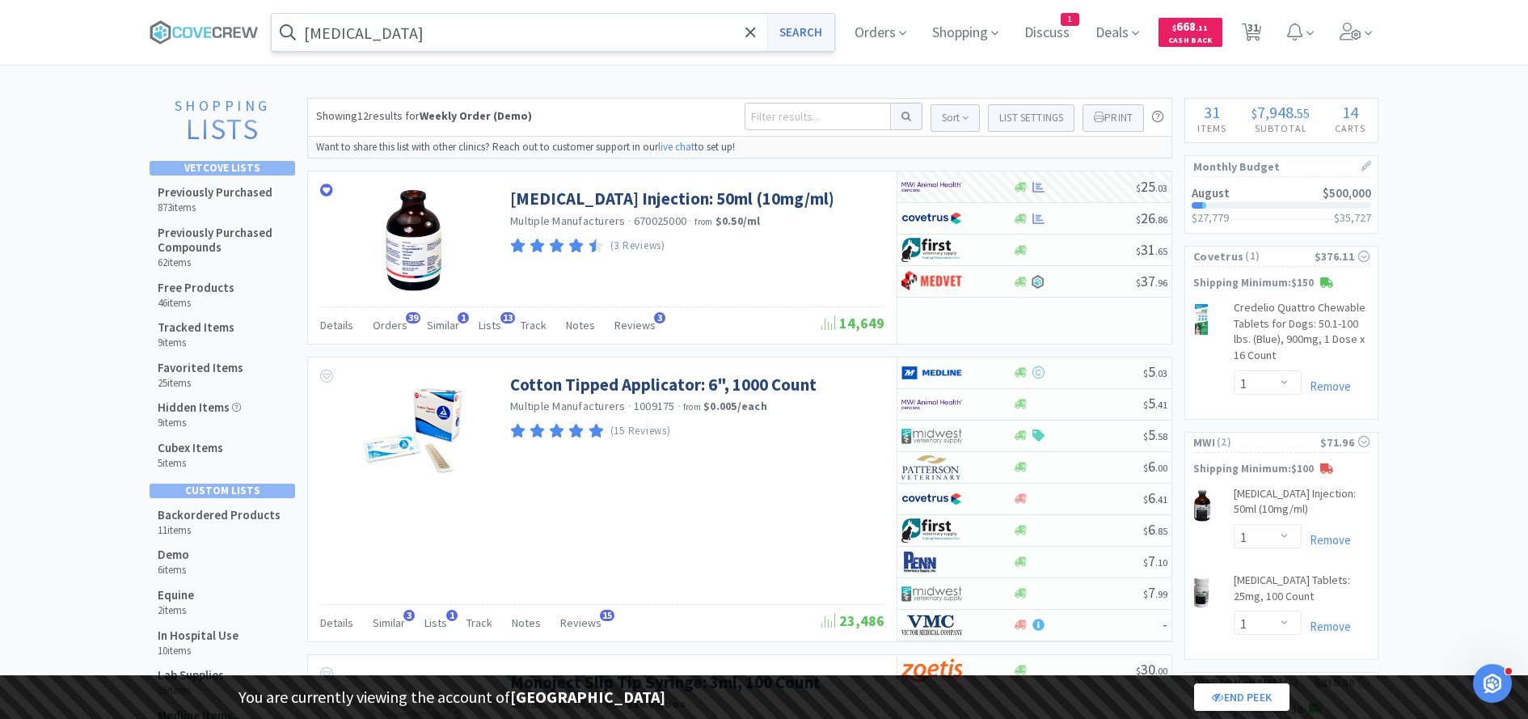
select select "2"
select select "1"
select select "2"
select select "1"
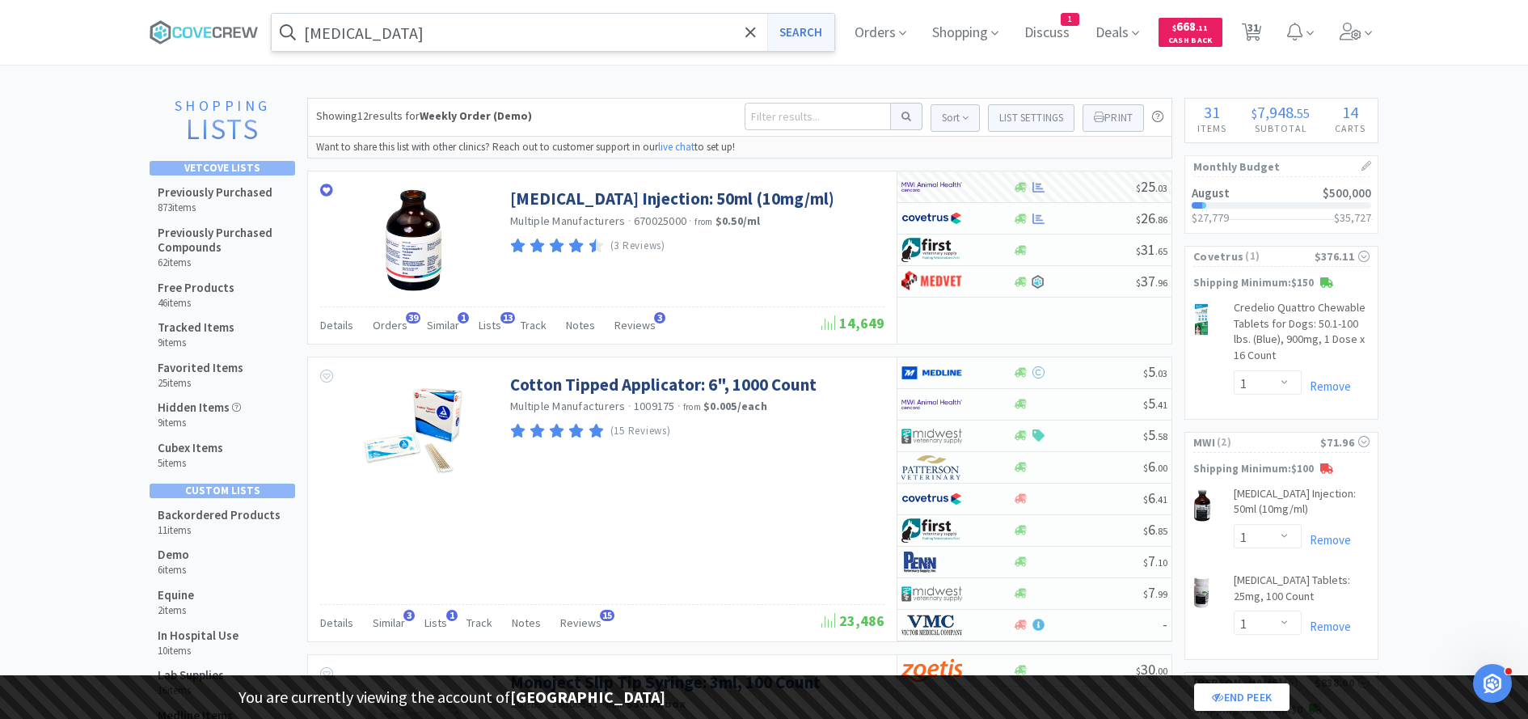
select select "3"
select select "1"
select select "2"
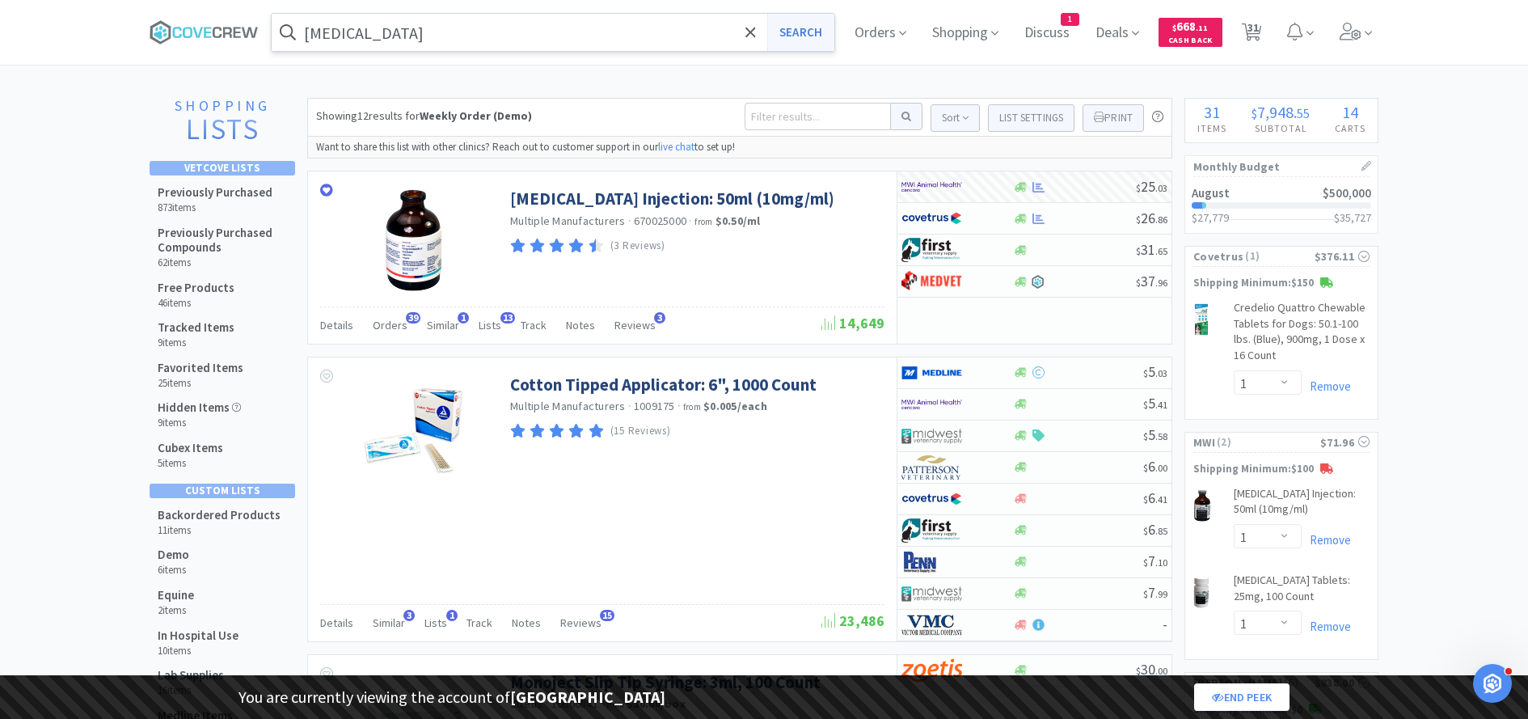
select select "5"
select select "2"
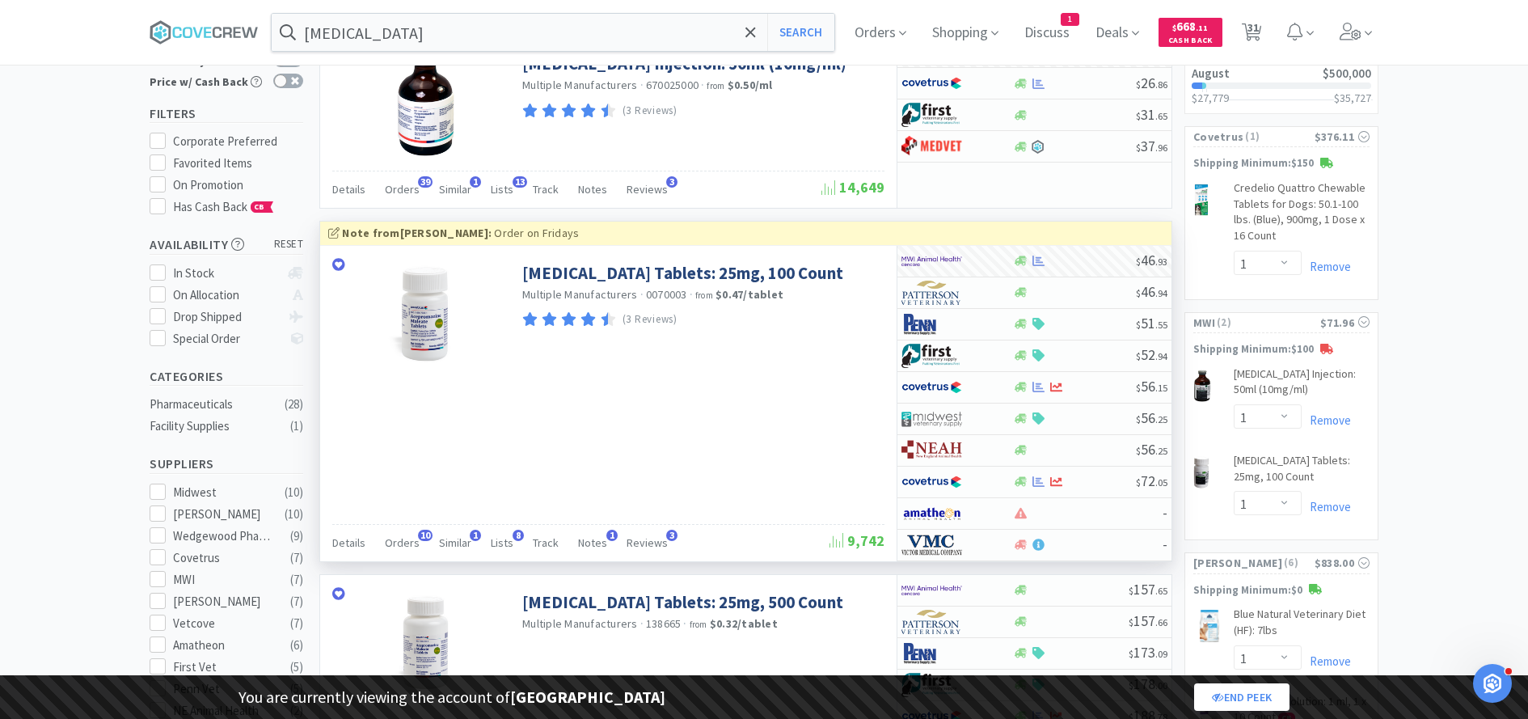
scroll to position [123, 0]
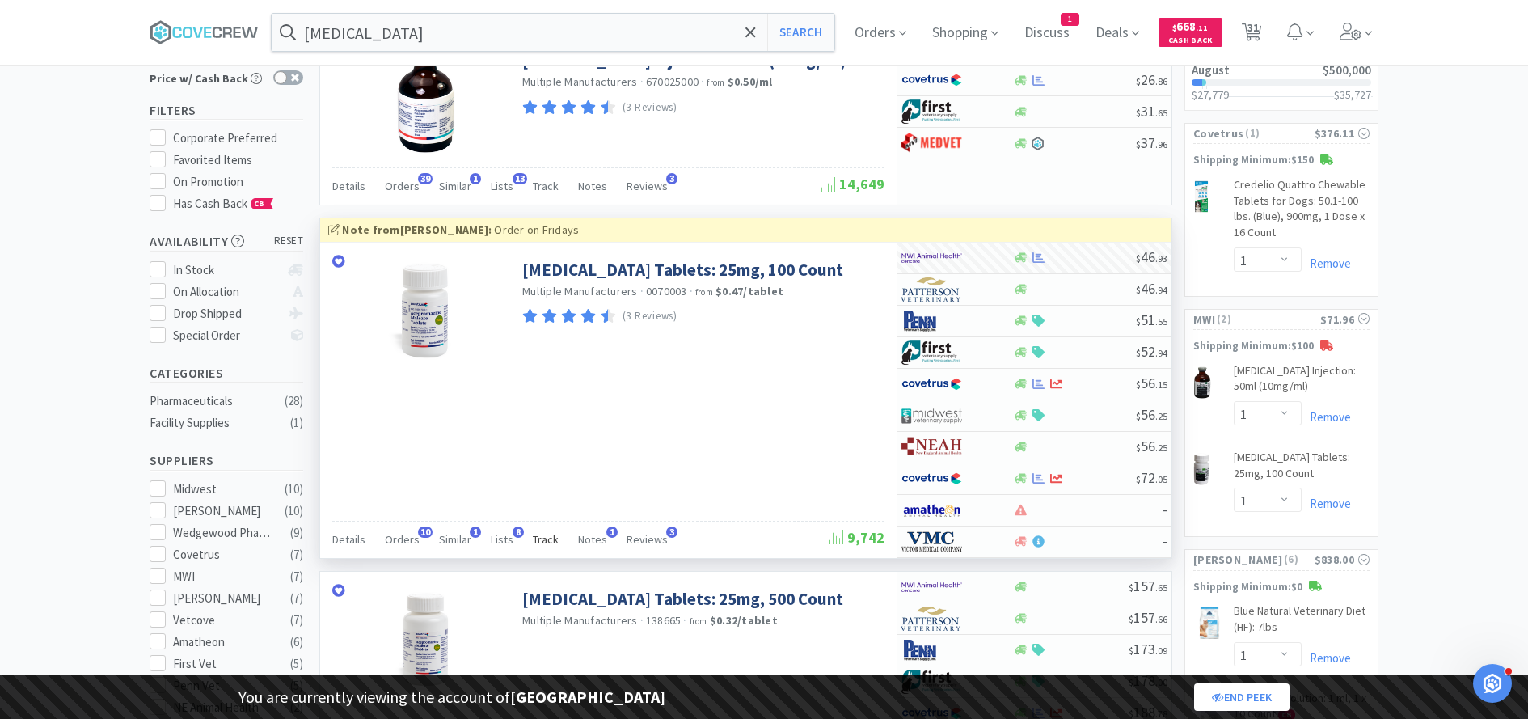
click at [538, 532] on span "Track" at bounding box center [546, 539] width 26 height 15
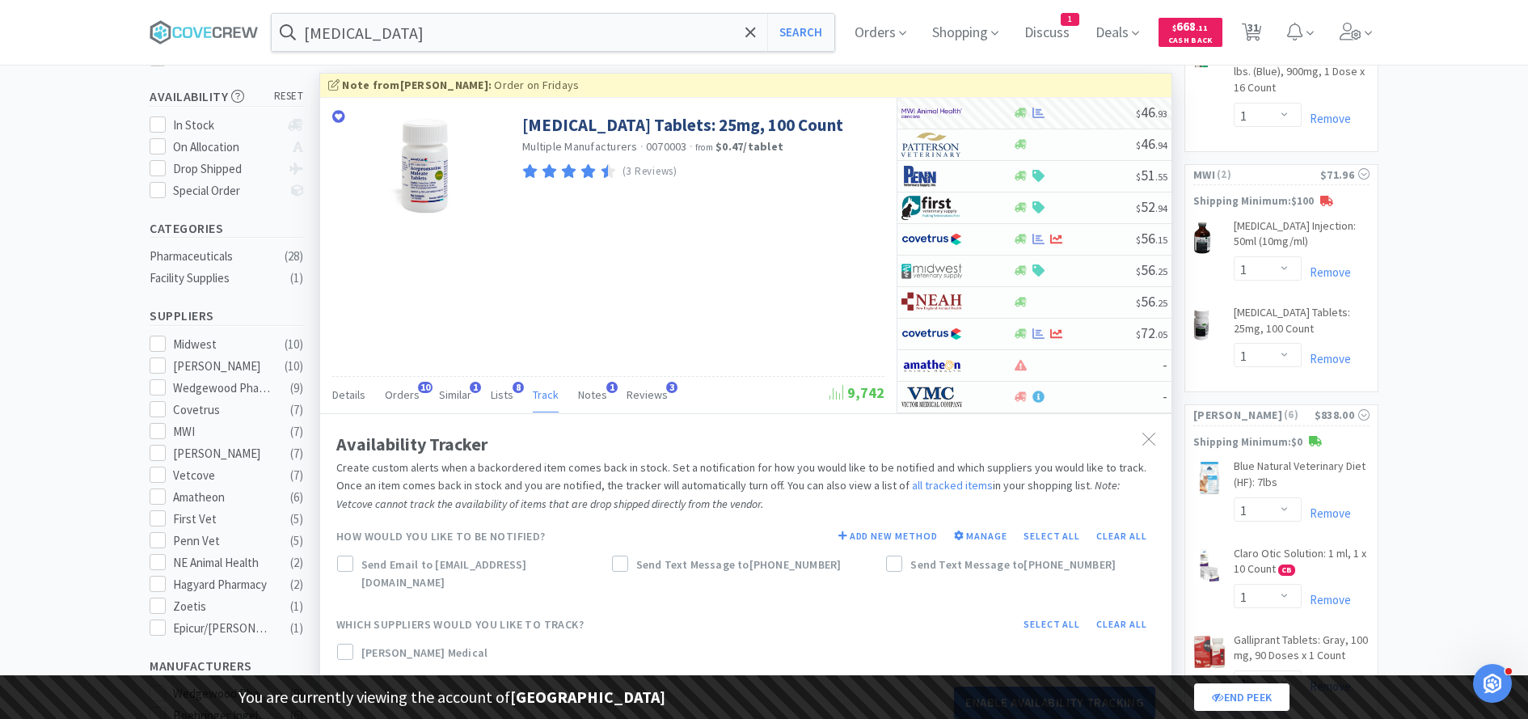
scroll to position [272, 0]
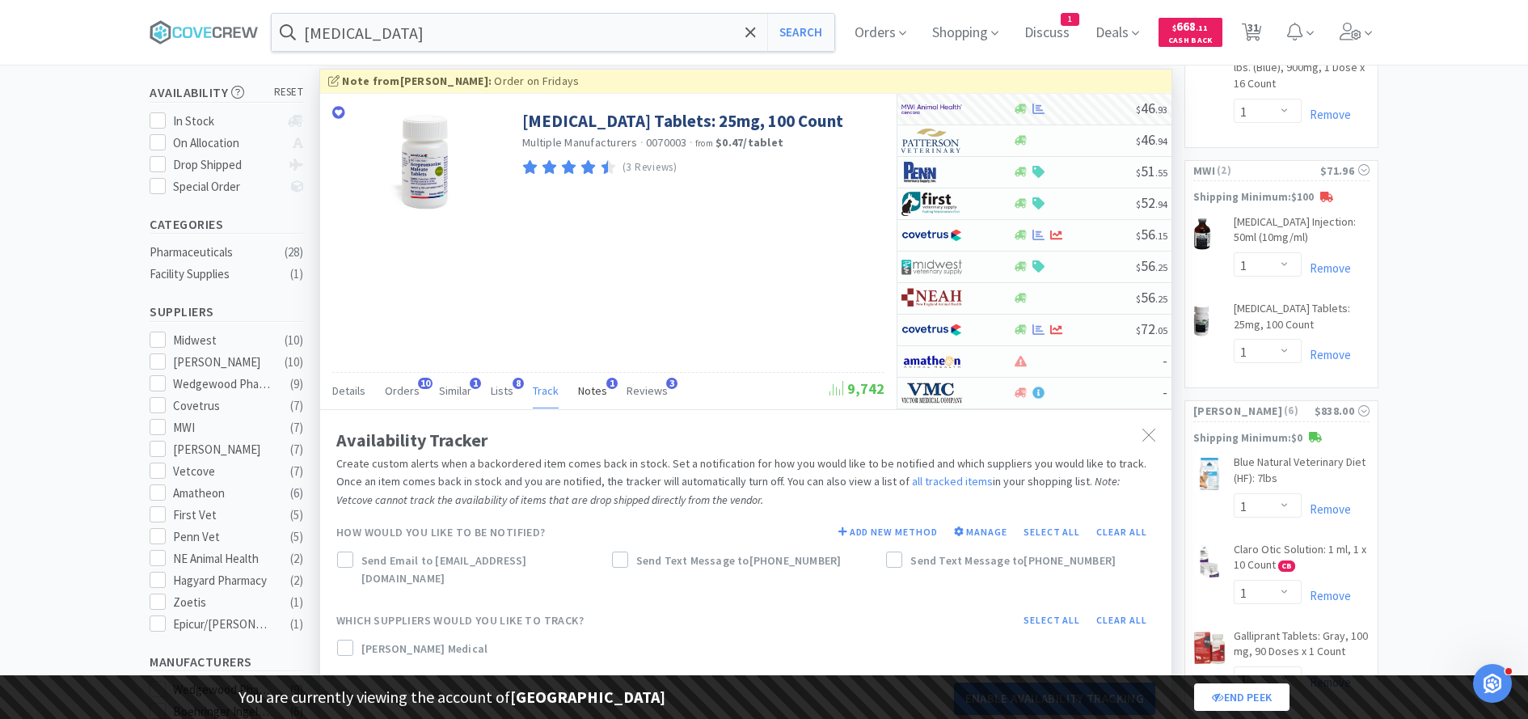
click at [587, 386] on span "Notes" at bounding box center [592, 390] width 29 height 15
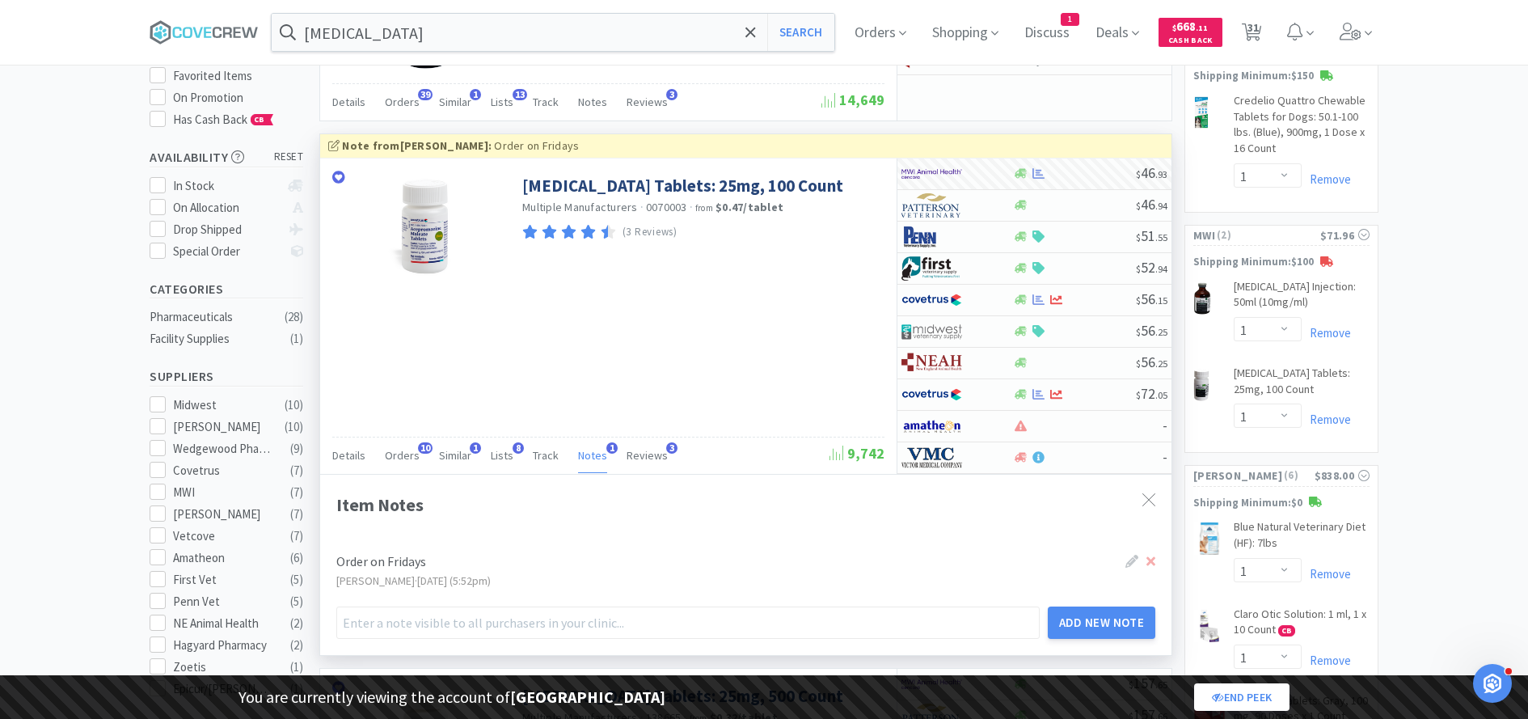
scroll to position [208, 0]
click at [1148, 495] on icon at bounding box center [1148, 498] width 13 height 13
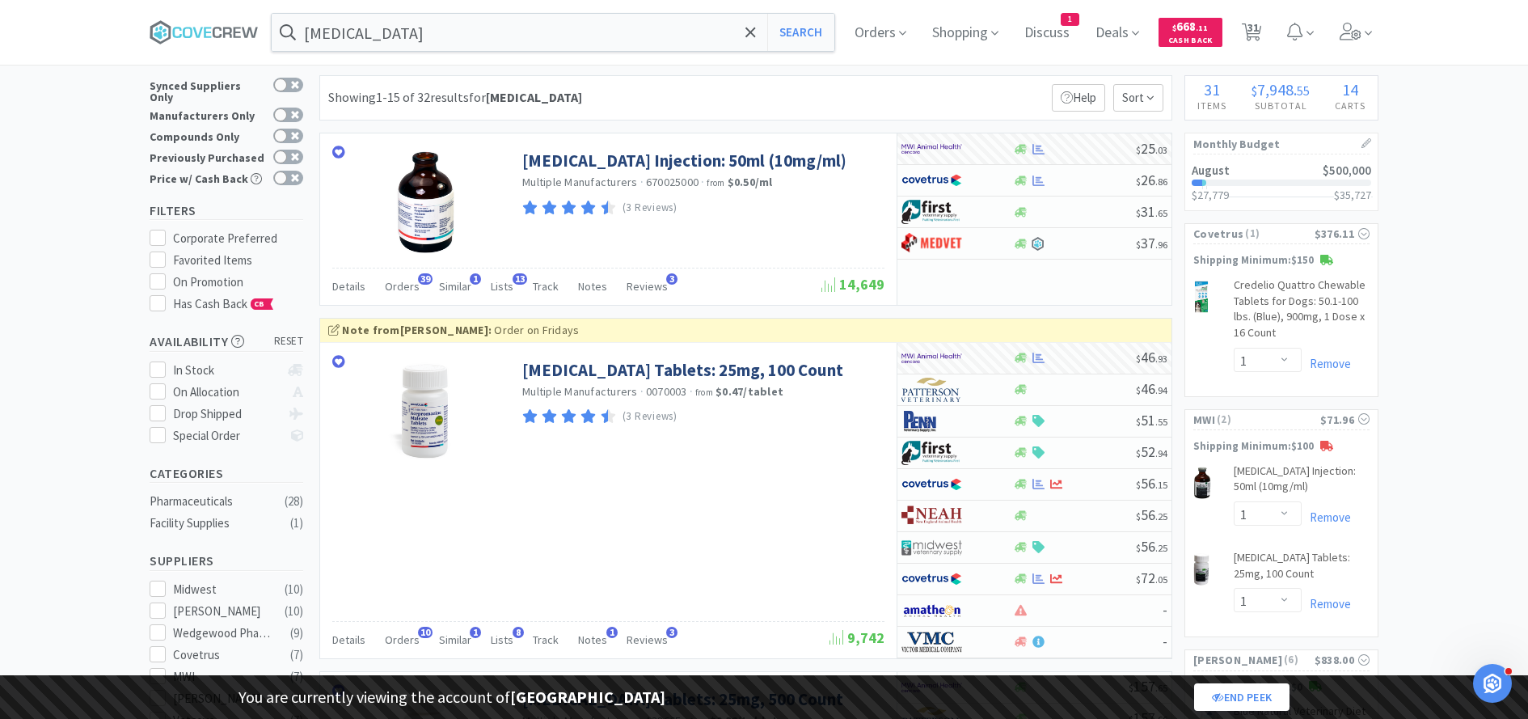
scroll to position [0, 0]
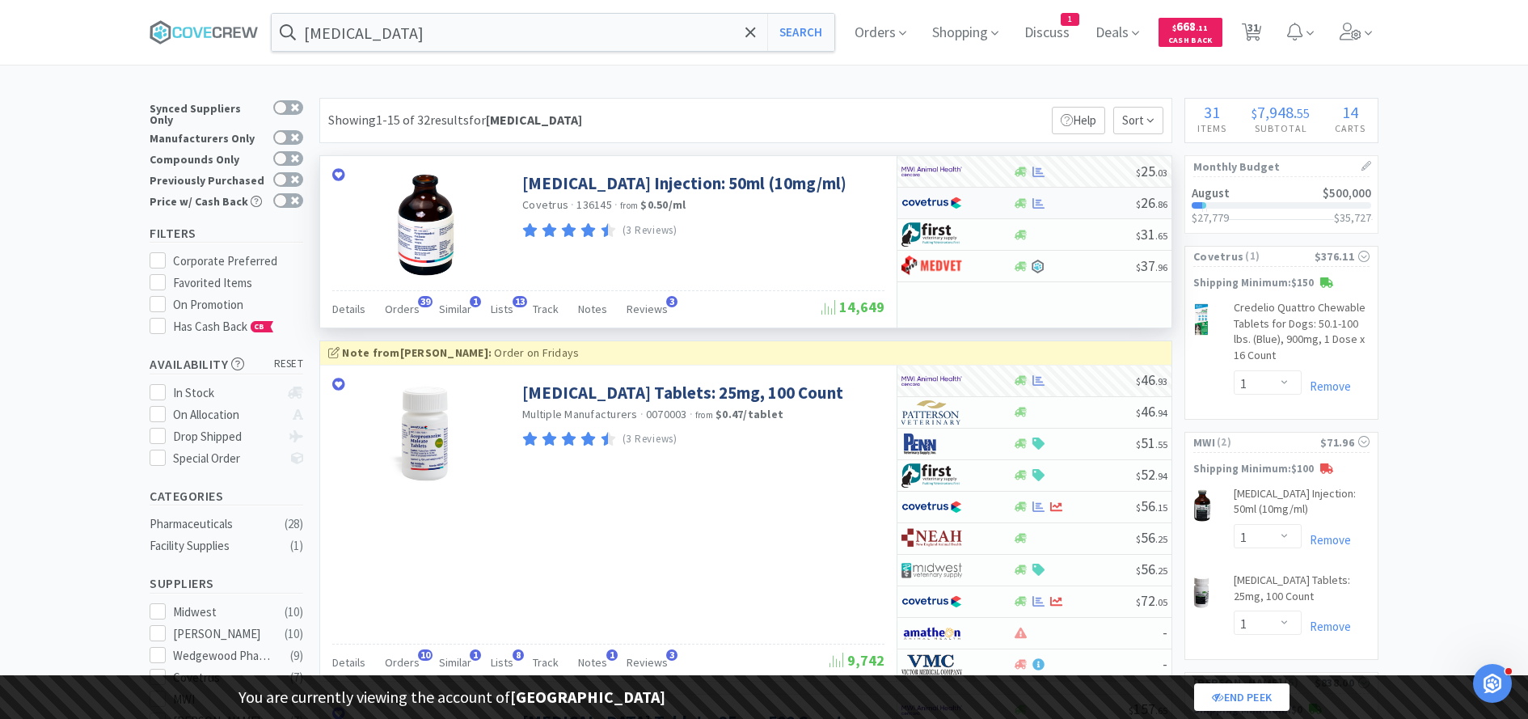
click at [982, 199] on div at bounding box center [945, 202] width 89 height 27
select select "1"
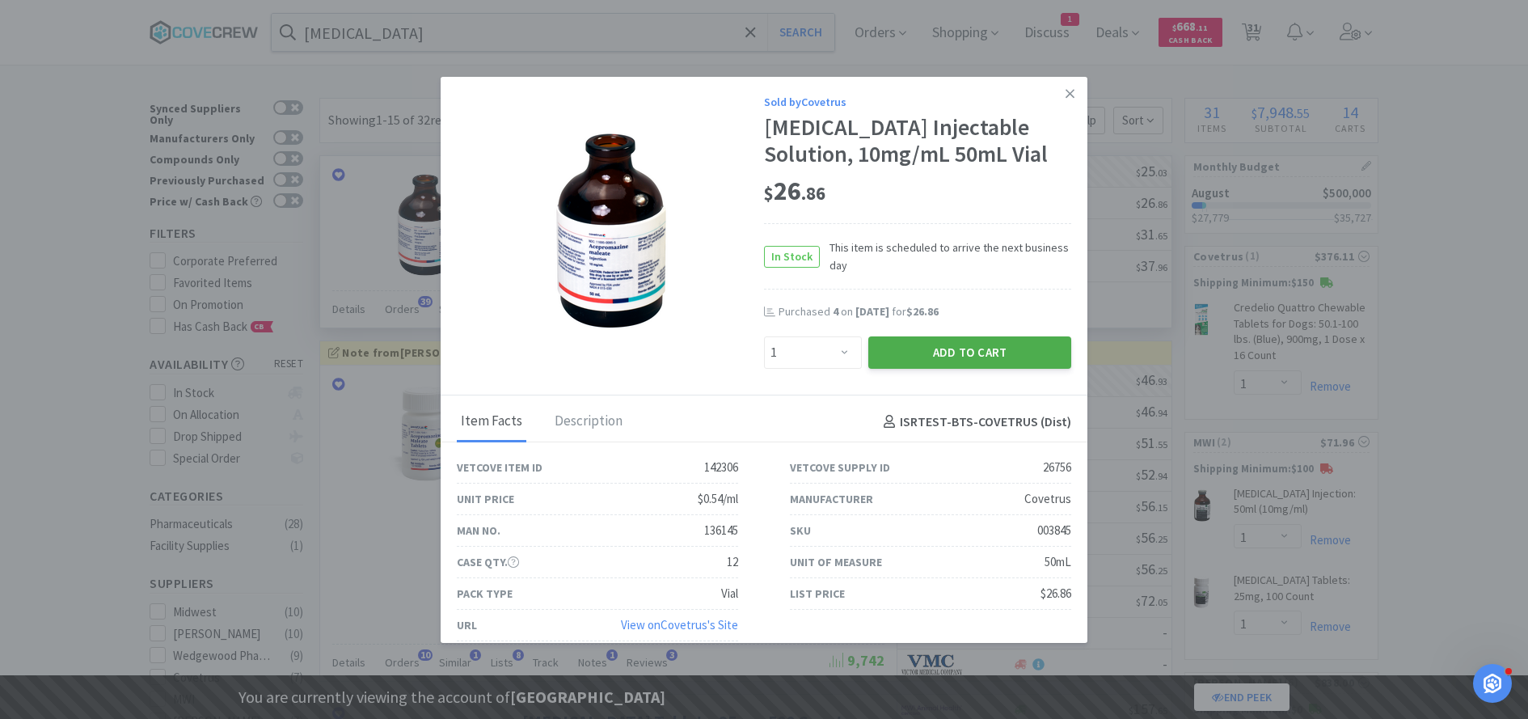
click at [973, 351] on button "Add to Cart" at bounding box center [969, 352] width 203 height 32
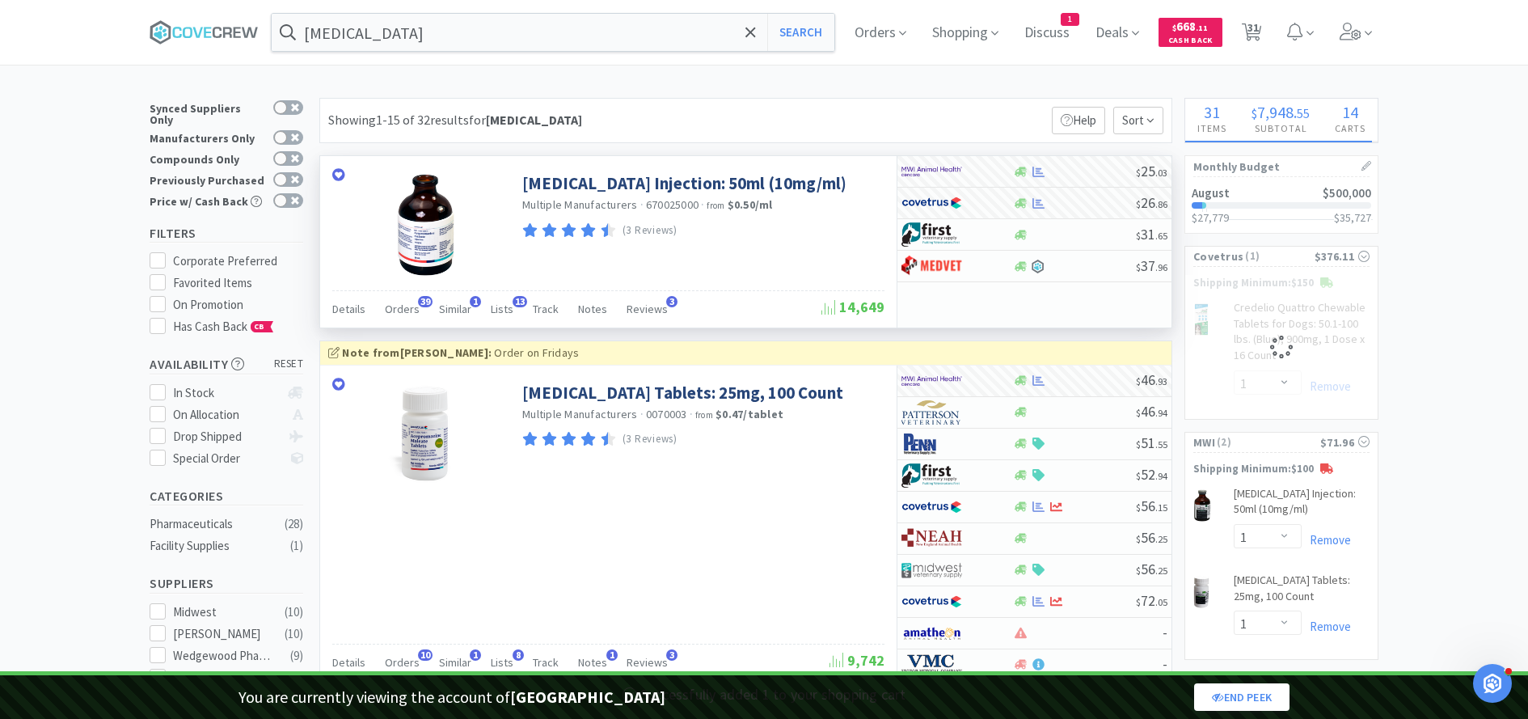
select select "1"
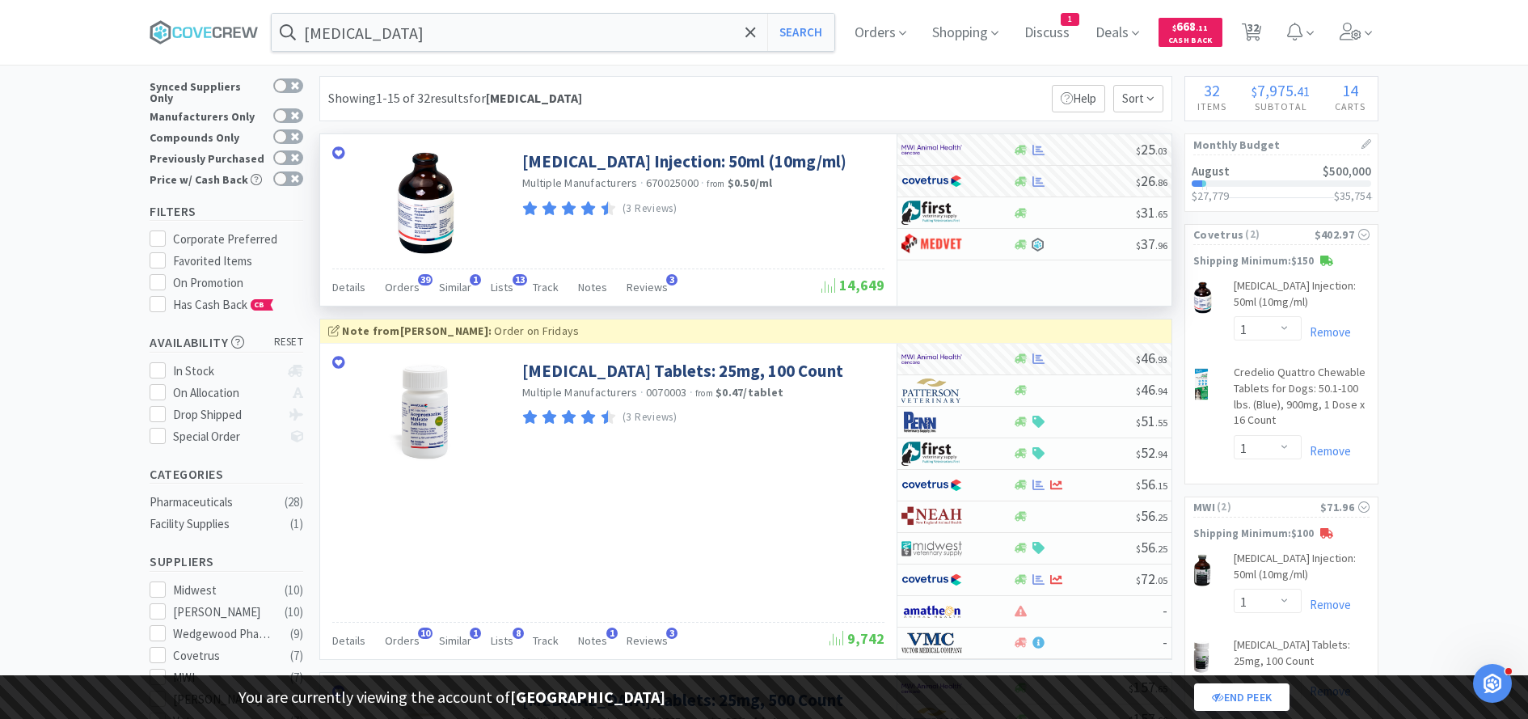
scroll to position [8, 0]
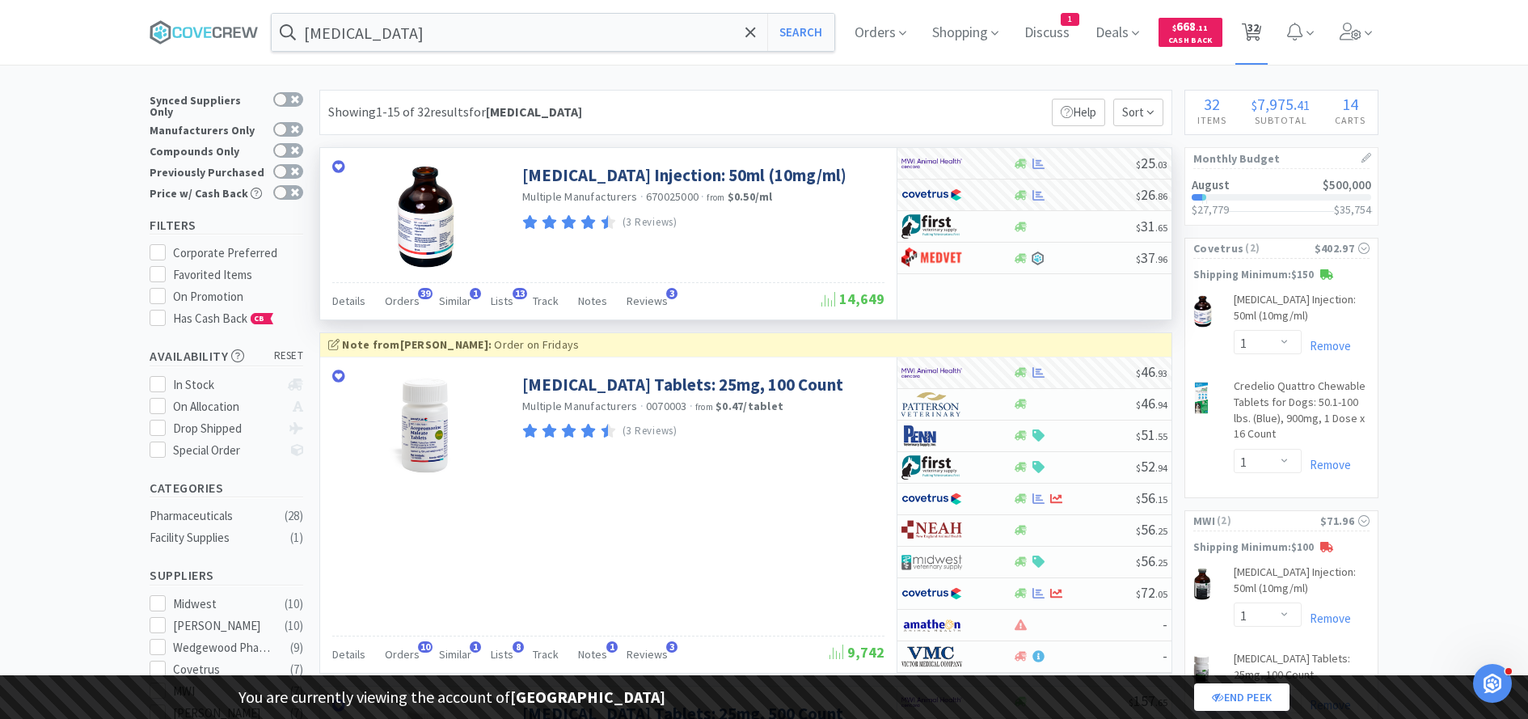
click at [1251, 28] on span "32" at bounding box center [1252, 27] width 11 height 65
select select "2"
select select "1"
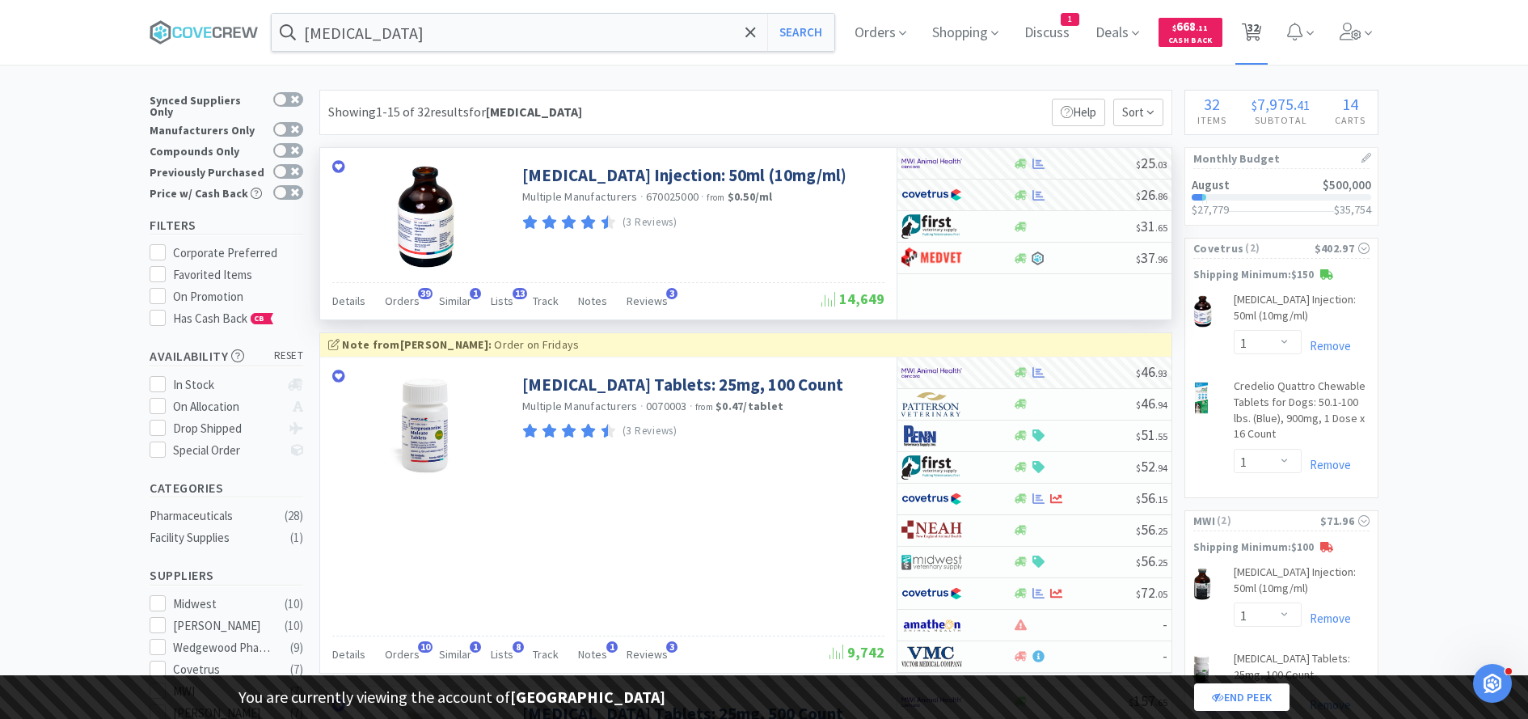
select select "1"
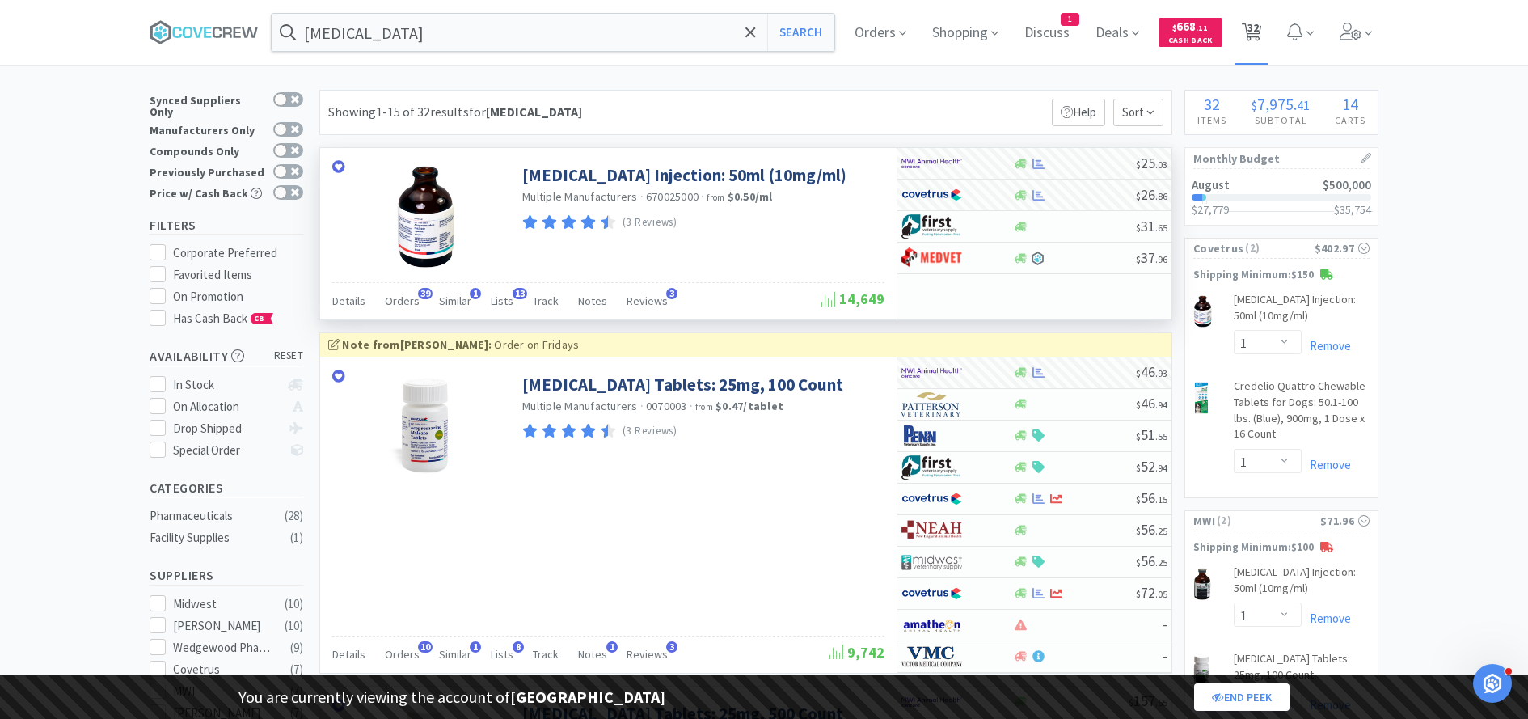
select select "1"
select select "2"
select select "1"
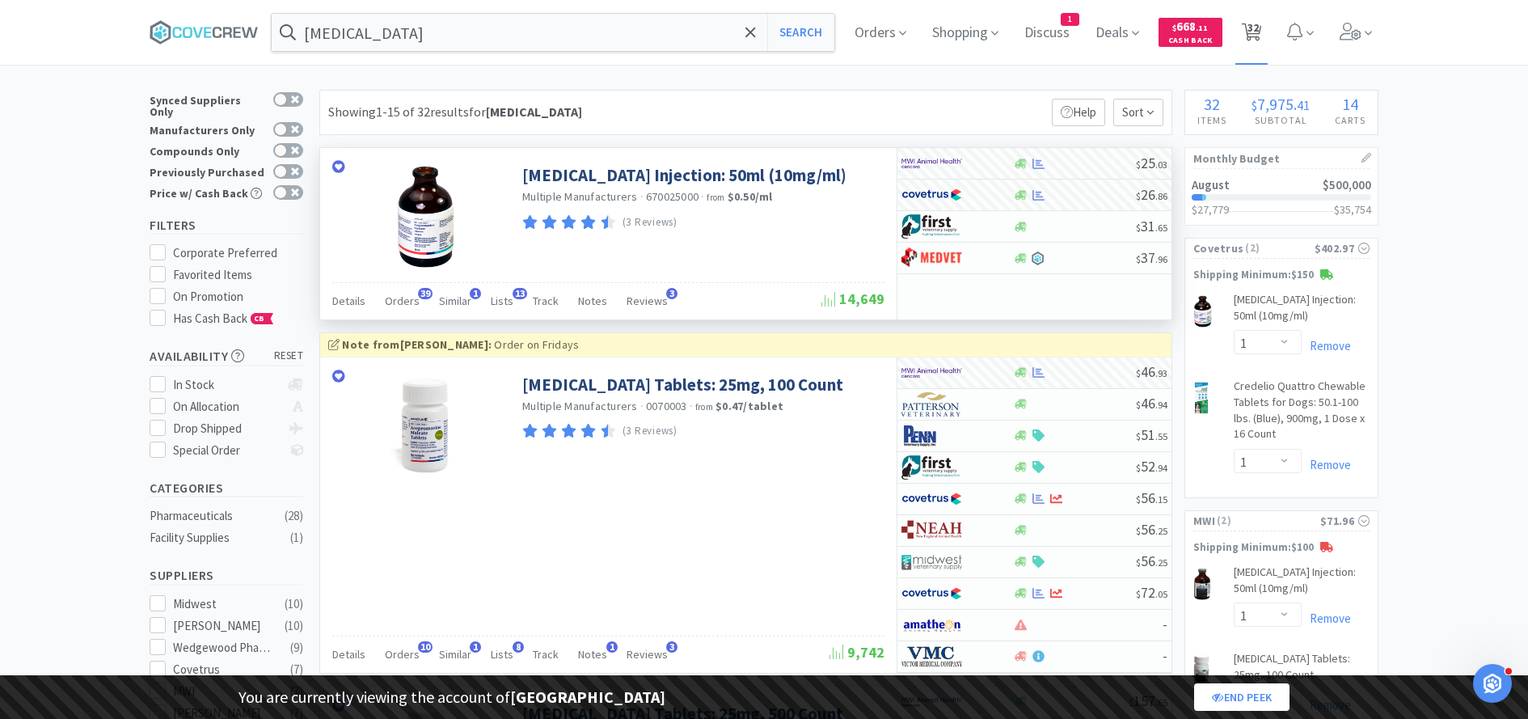
select select "1"
select select "2"
select select "1"
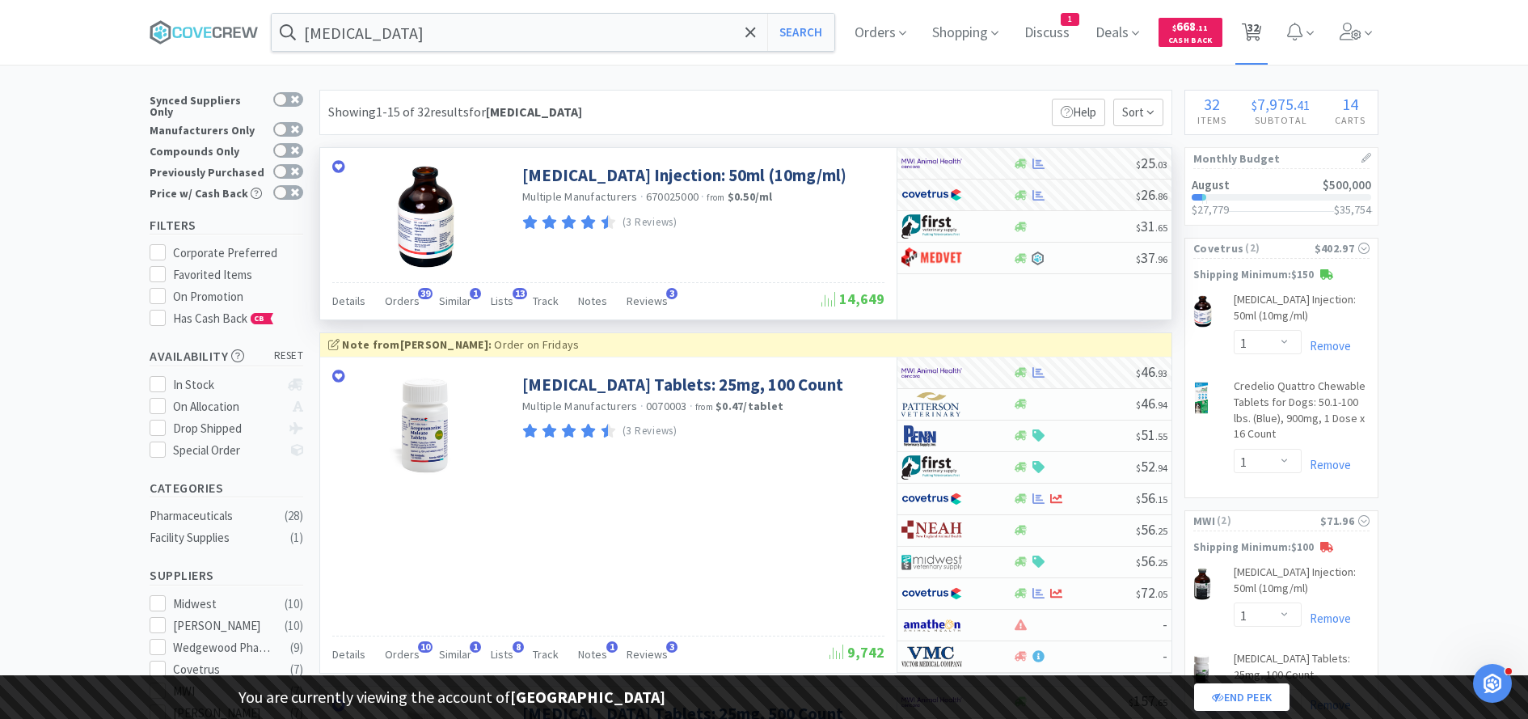
select select "1"
select select "5"
select select "2"
select select "1"
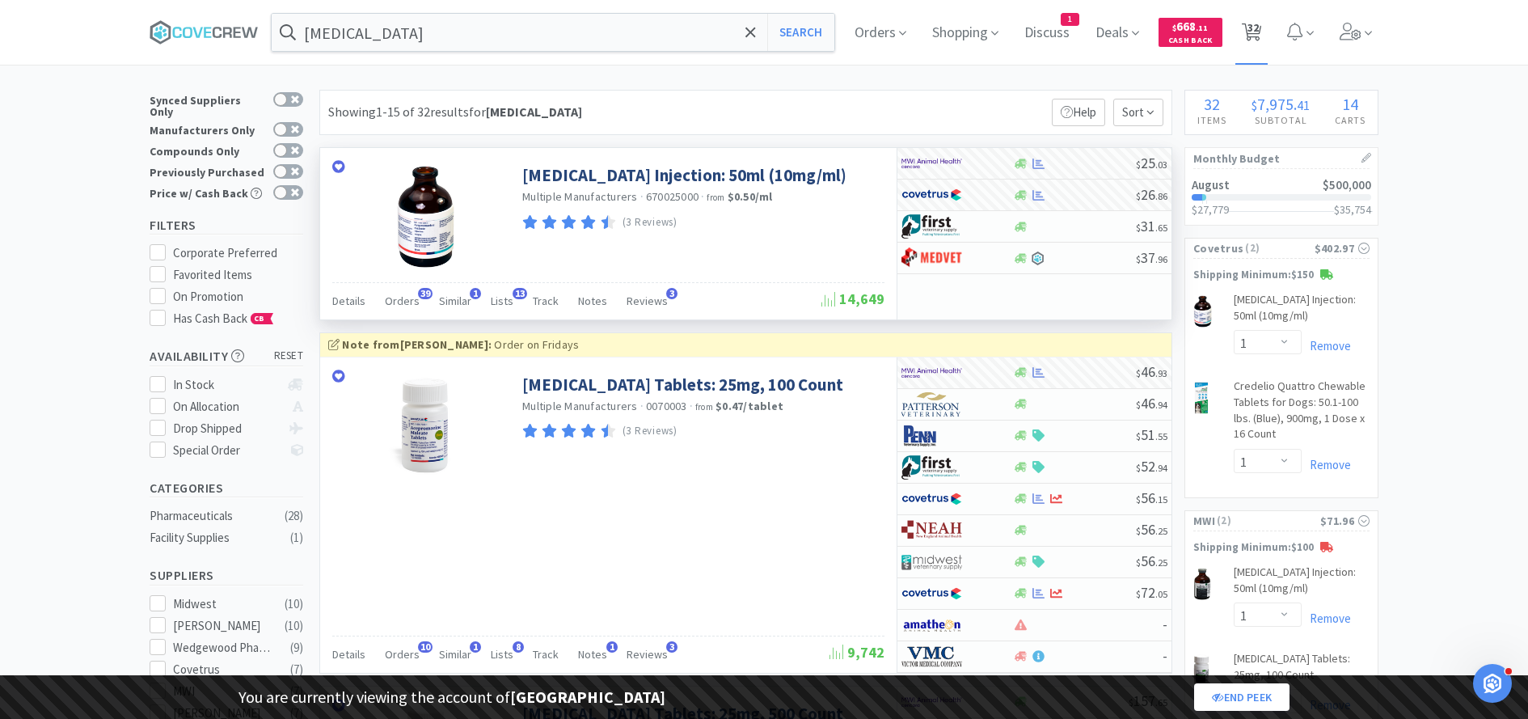
select select "1"
select select "3"
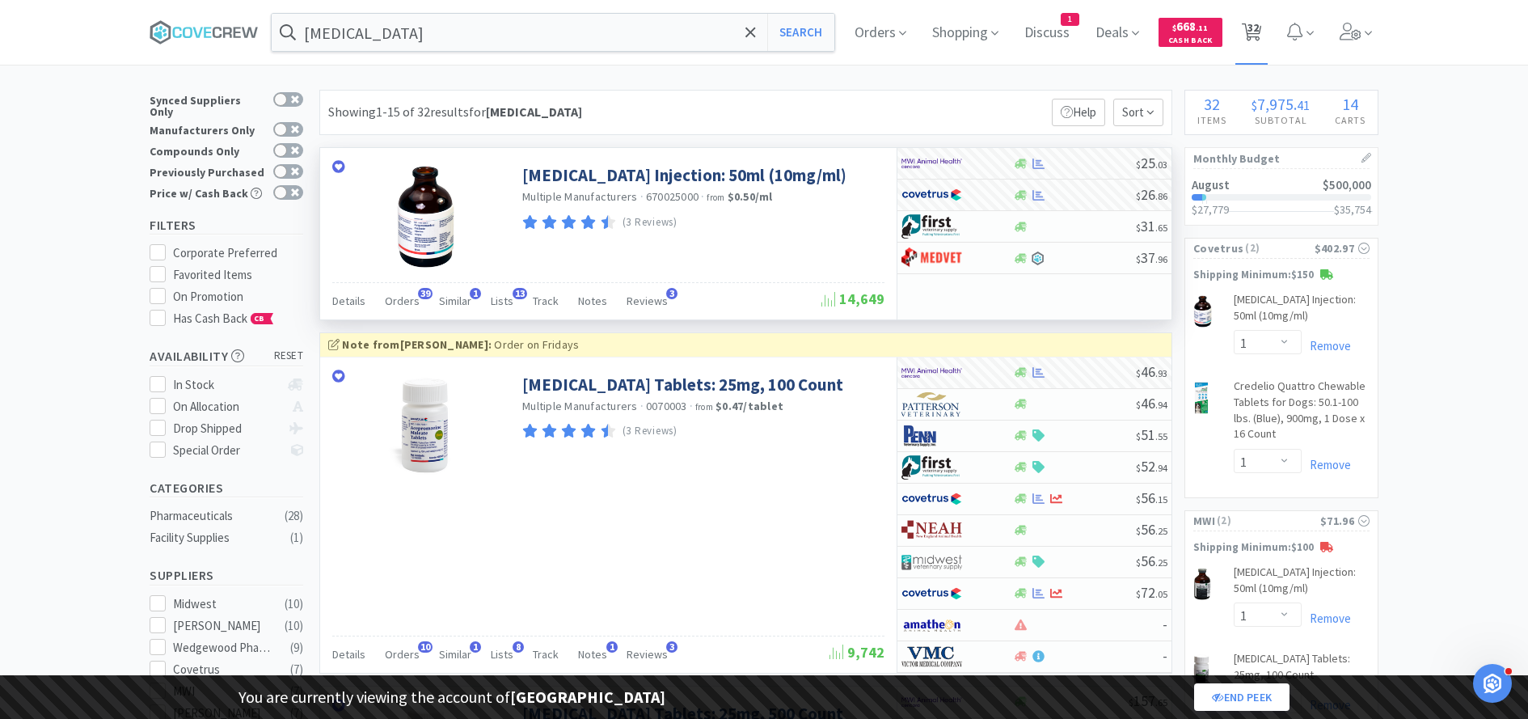
select select "3"
select select "5"
select select "2"
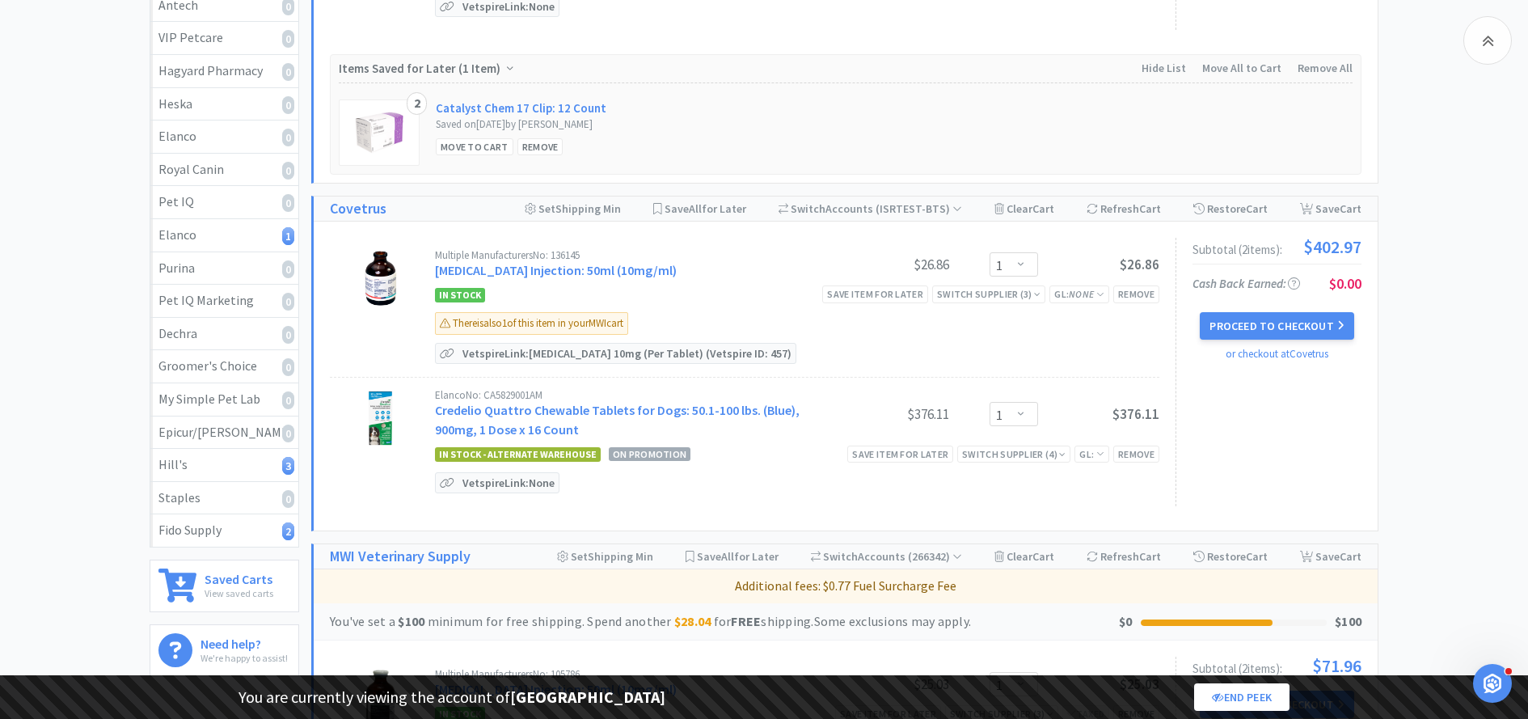
scroll to position [980, 0]
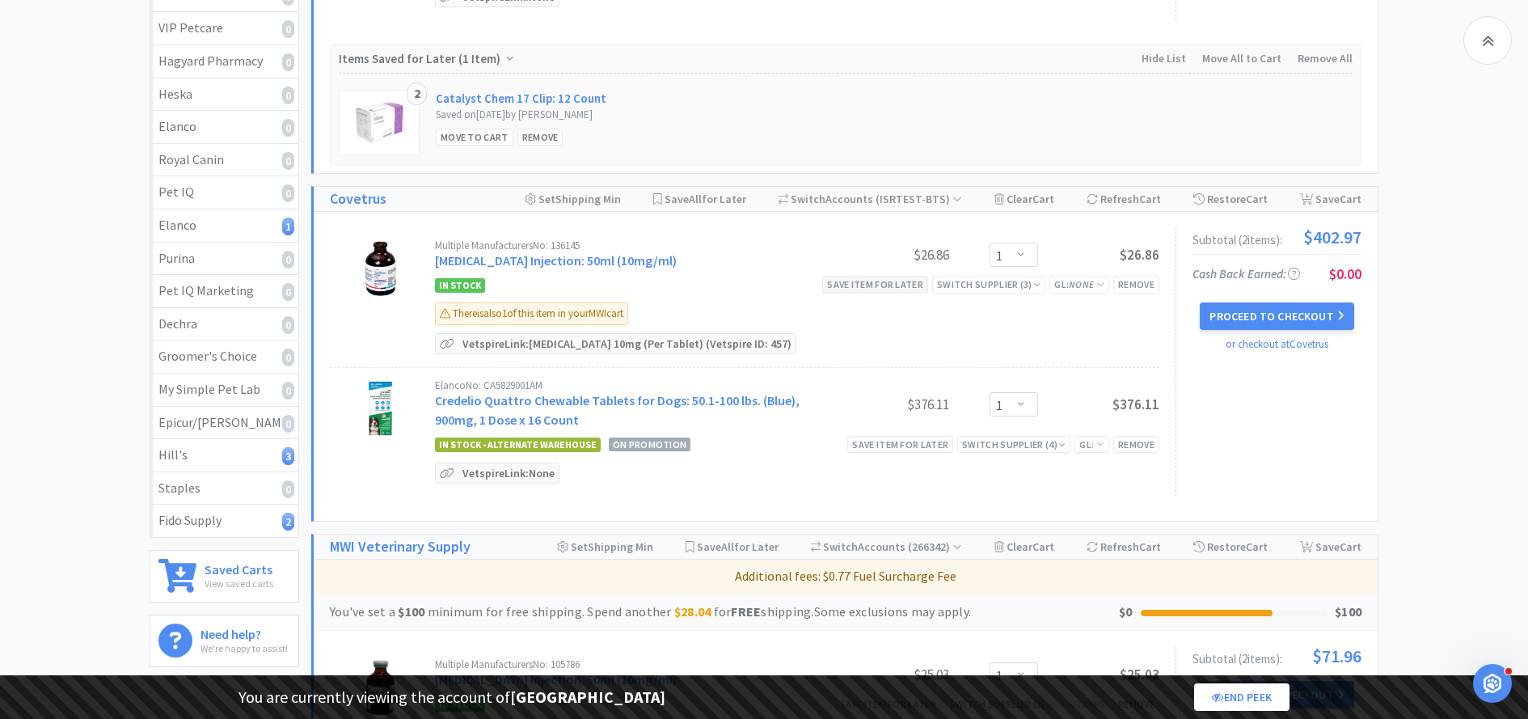
click at [869, 276] on div "Save item for later" at bounding box center [875, 284] width 106 height 17
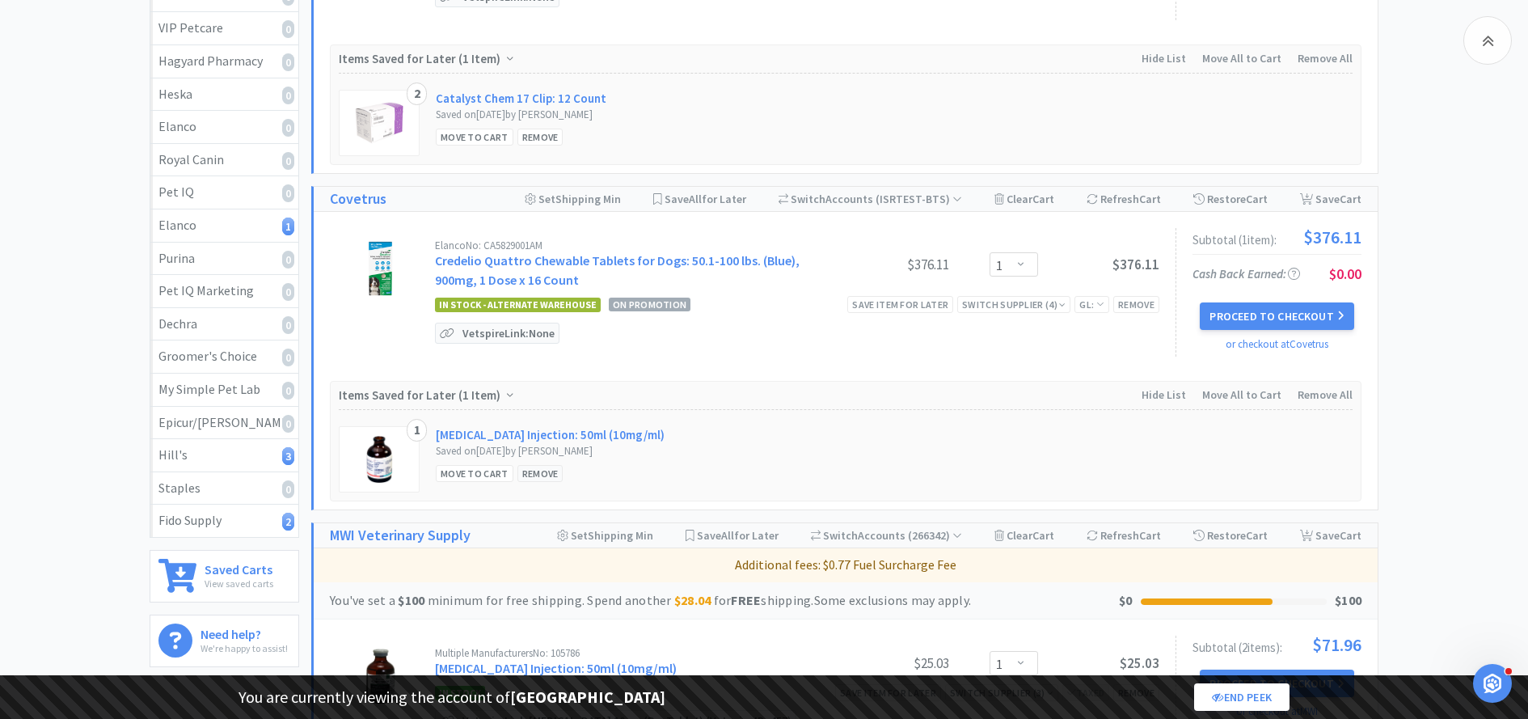
click at [545, 465] on div "Remove" at bounding box center [540, 473] width 46 height 17
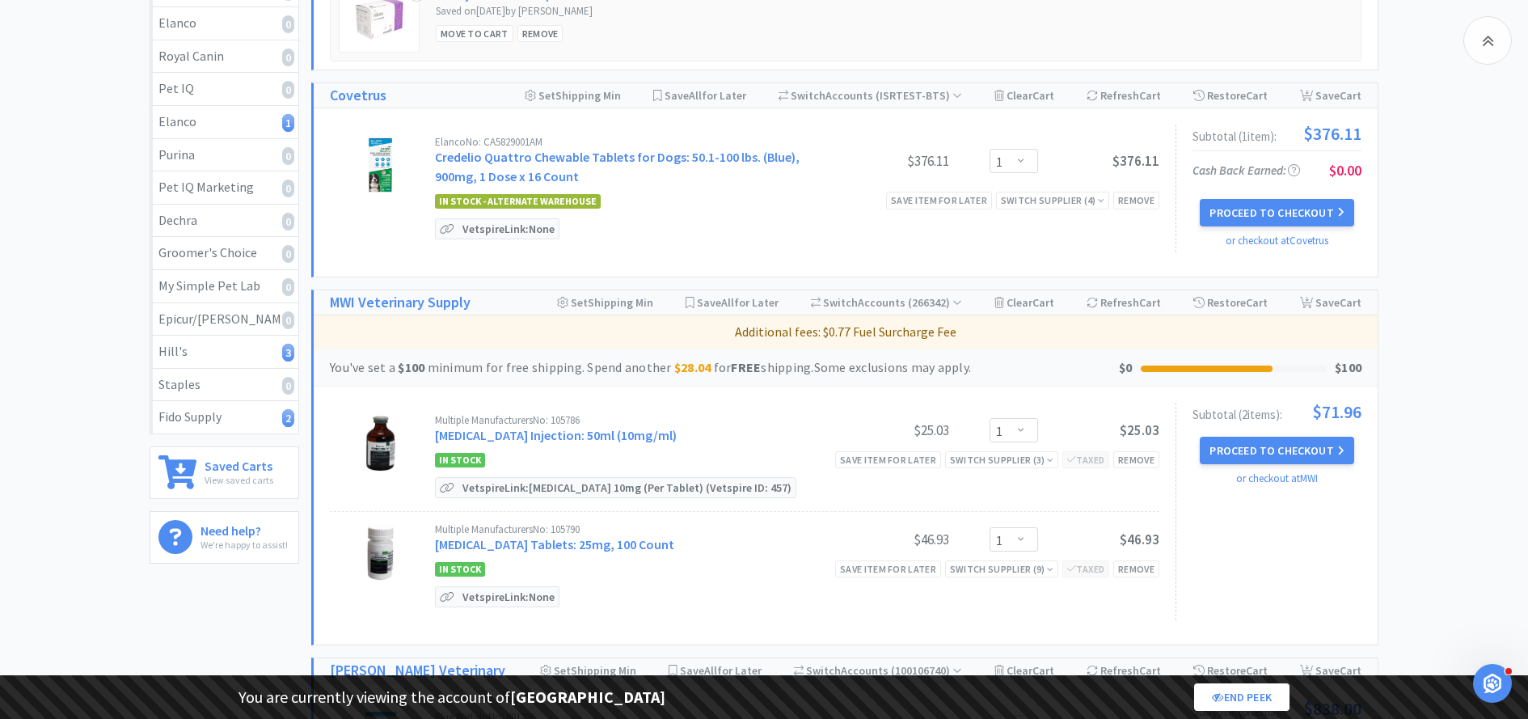
scroll to position [1085, 0]
click at [1012, 451] on div "Switch Supplier ( 3 )" at bounding box center [1001, 457] width 103 height 15
click at [1199, 488] on div "Subtotal ( 2 item s ): $71.96 Proceed to Checkout or checkout at MWI" at bounding box center [1268, 509] width 186 height 217
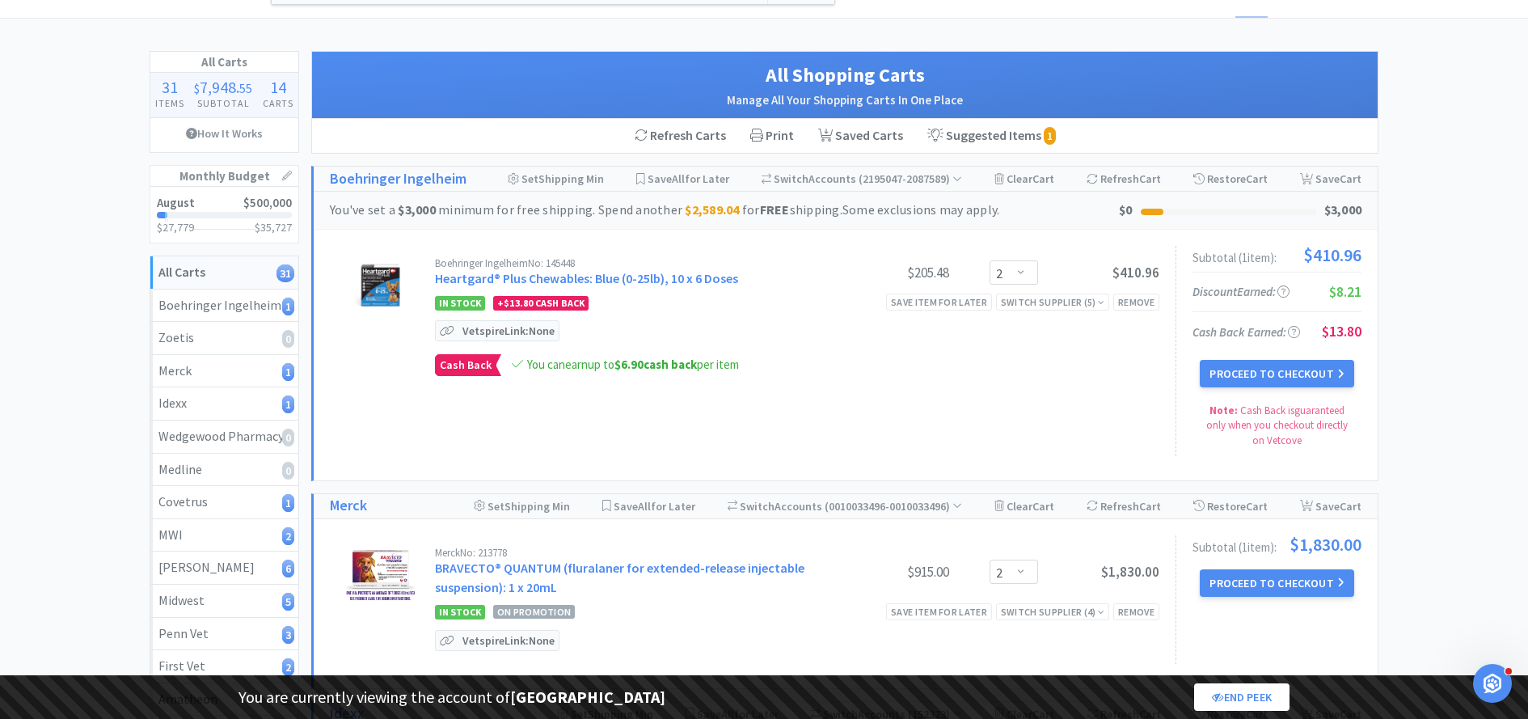
scroll to position [0, 0]
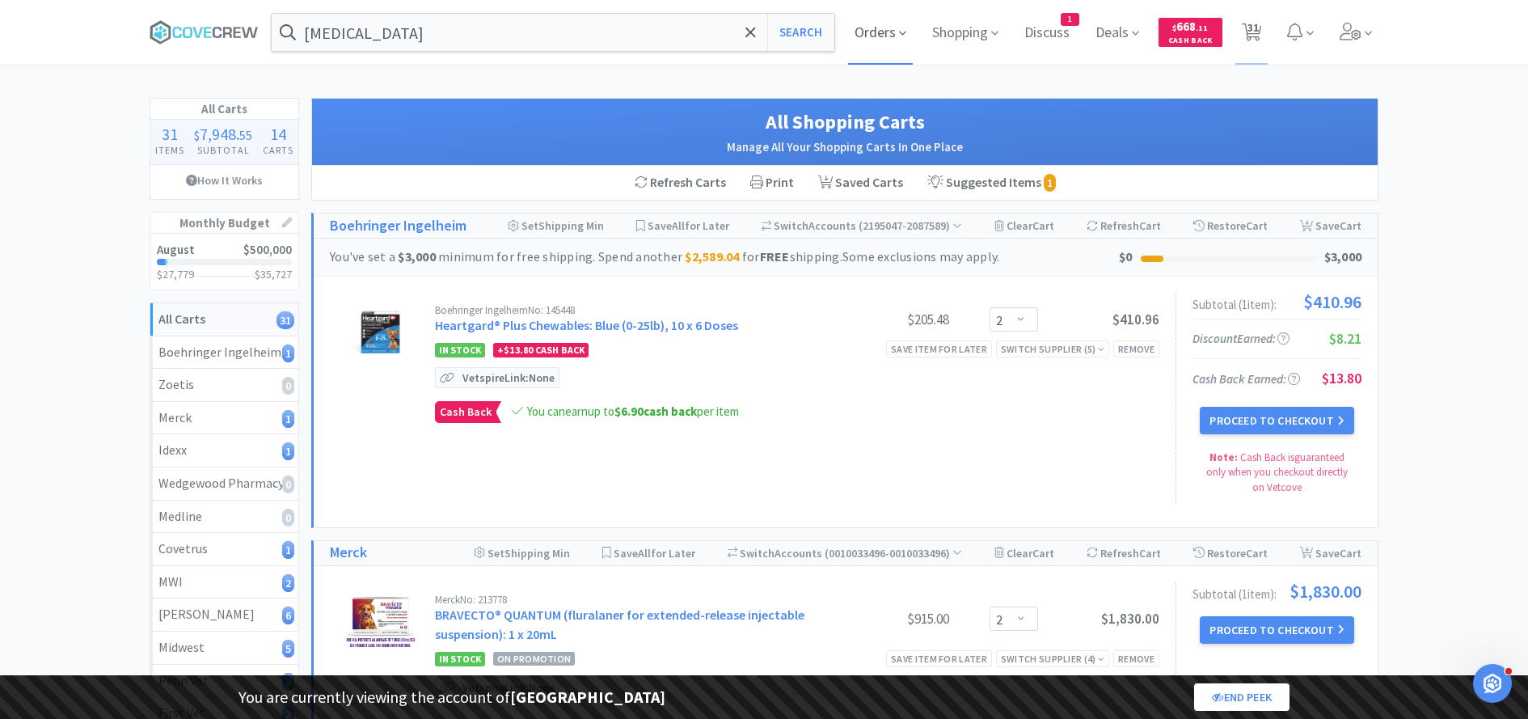
click at [871, 26] on span "Orders" at bounding box center [880, 32] width 65 height 65
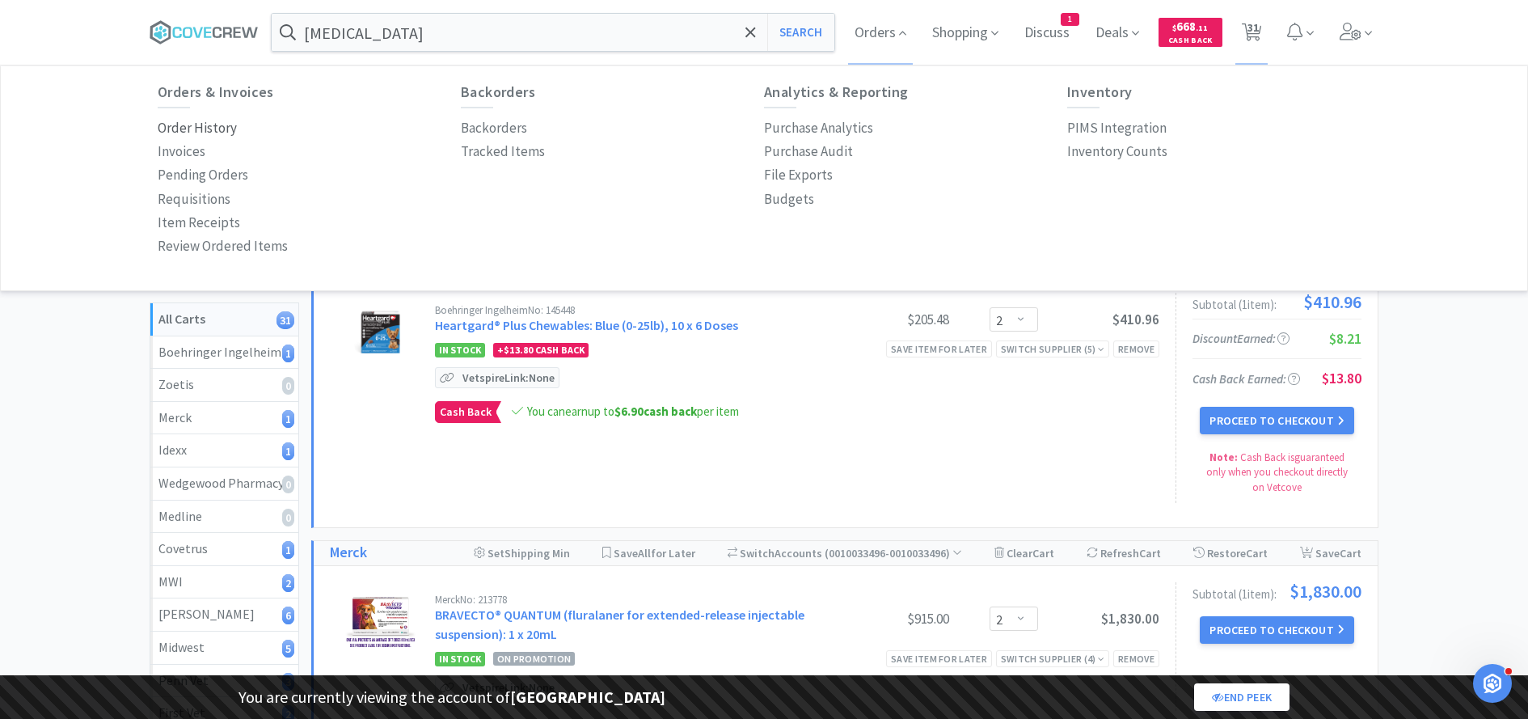
click at [204, 125] on p "Order History" at bounding box center [197, 128] width 79 height 22
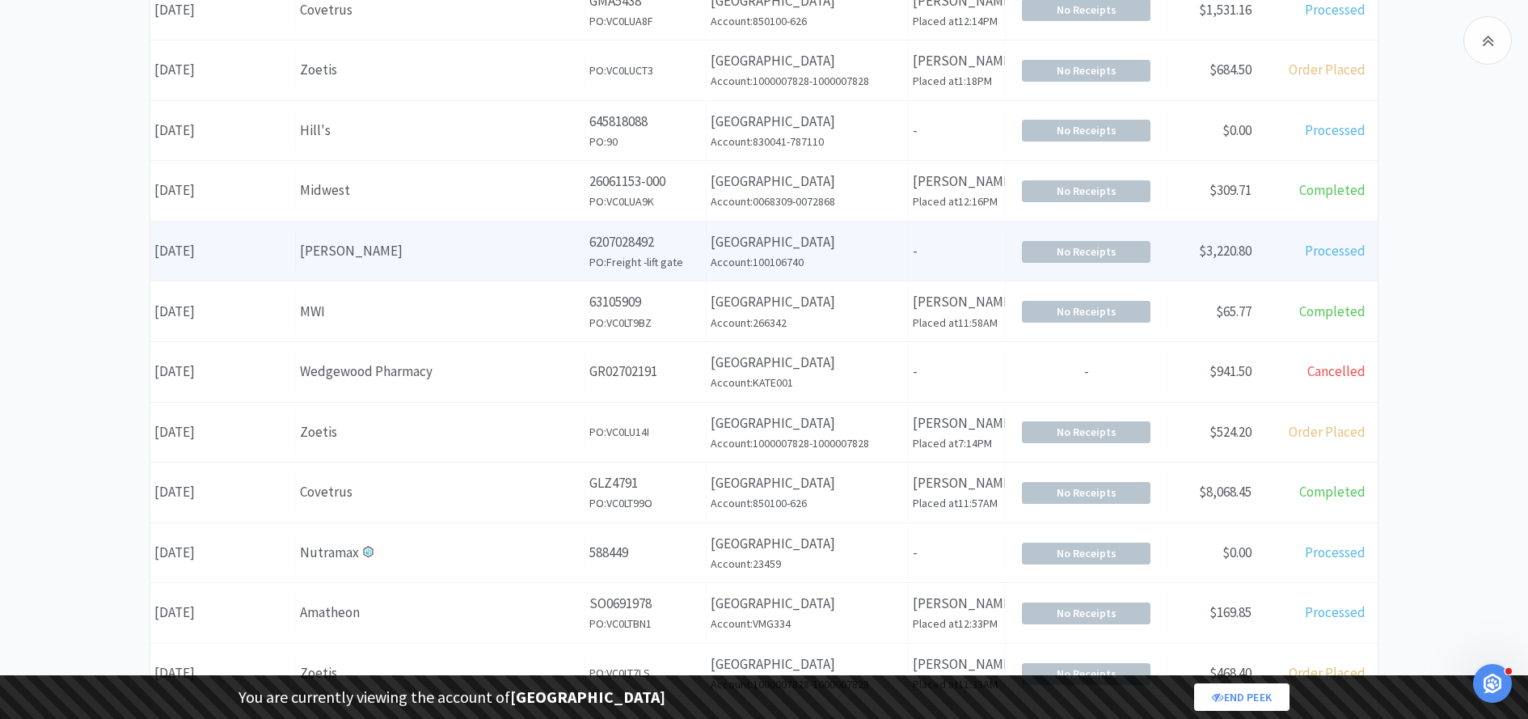
scroll to position [477, 0]
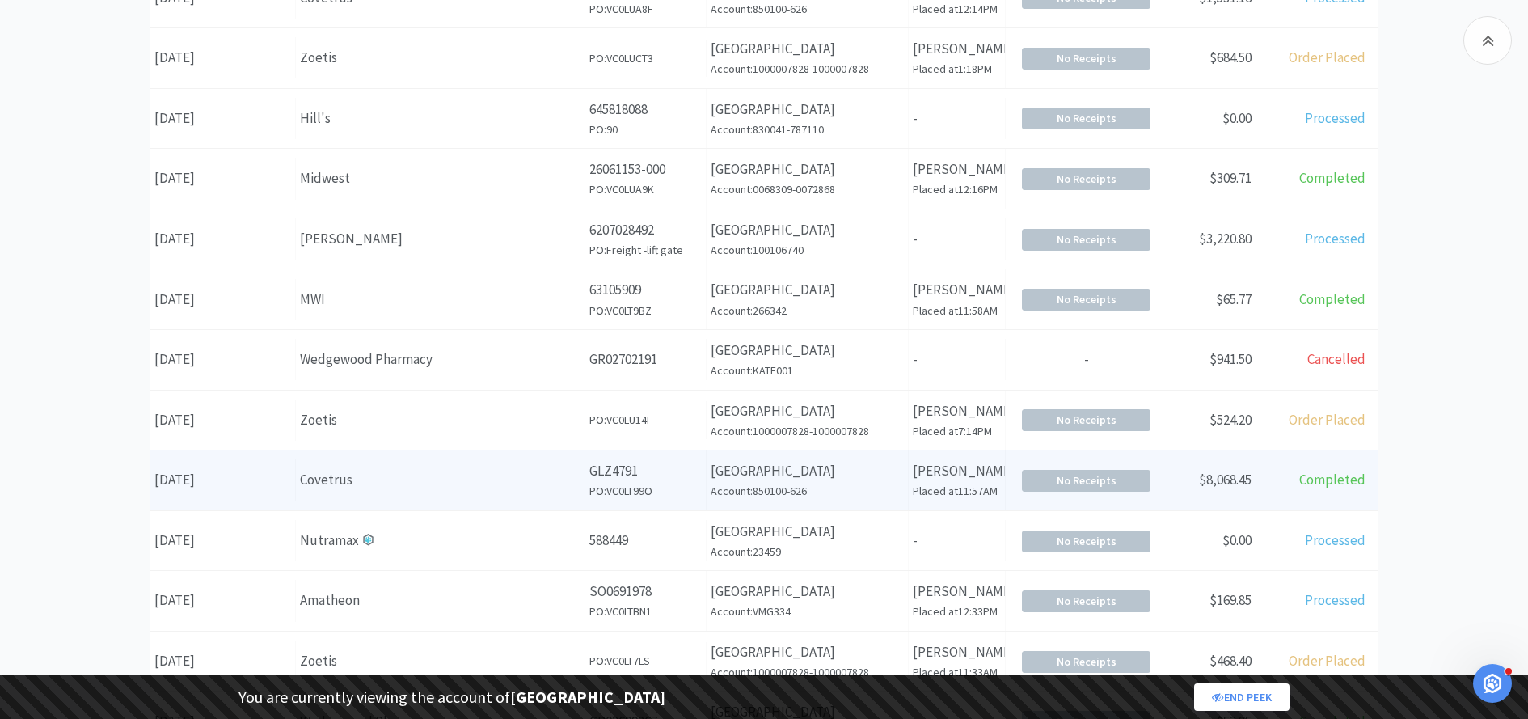
click at [767, 473] on p "[GEOGRAPHIC_DATA]" at bounding box center [807, 471] width 193 height 22
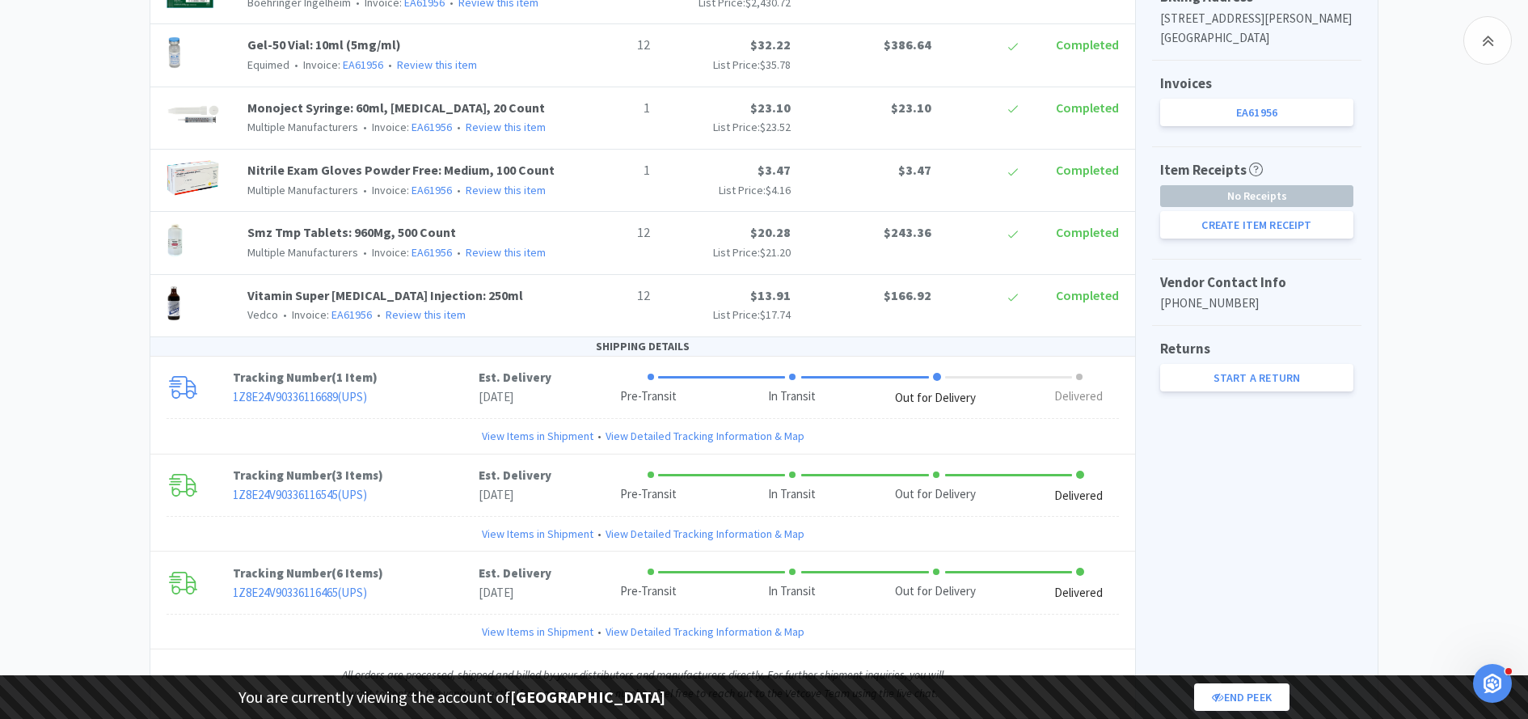
scroll to position [714, 0]
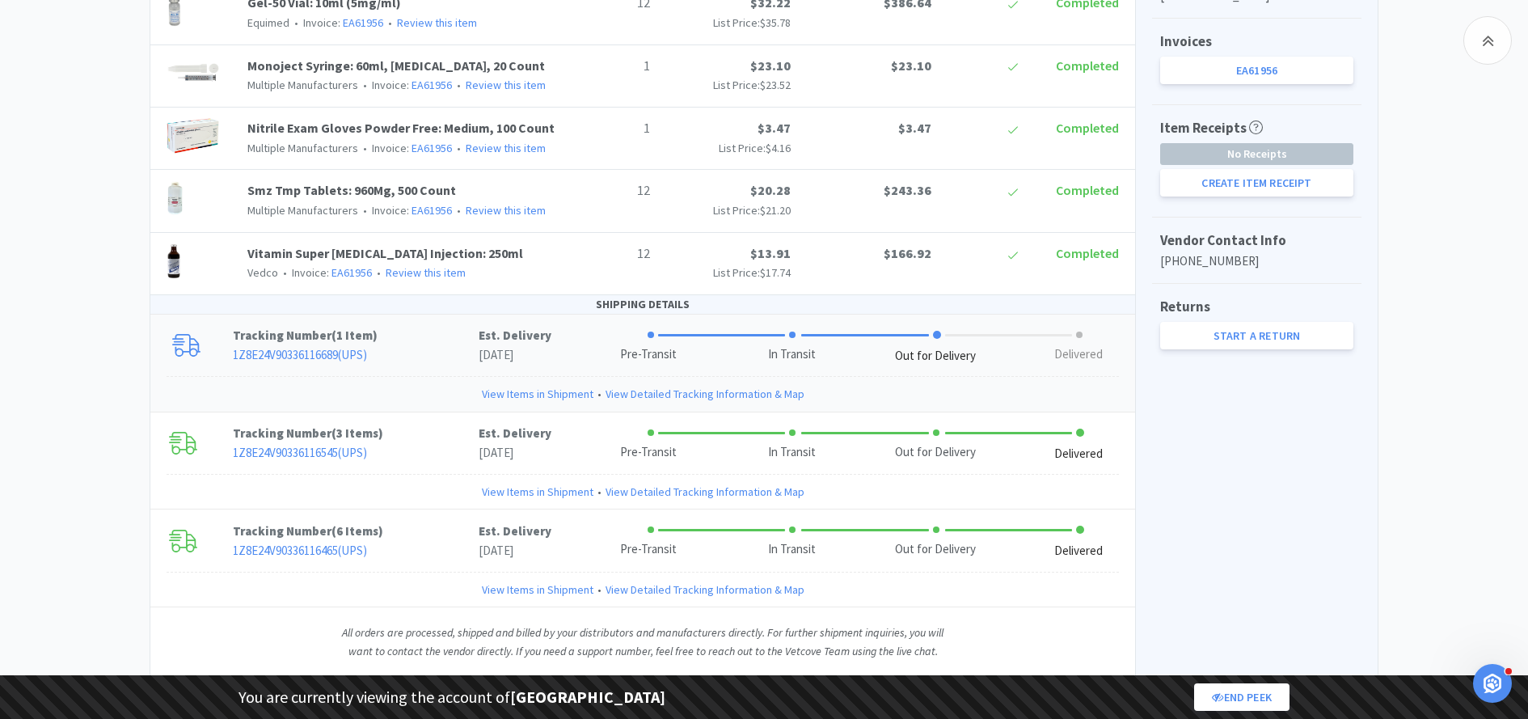
click at [480, 326] on p "Est. Delivery" at bounding box center [515, 335] width 73 height 19
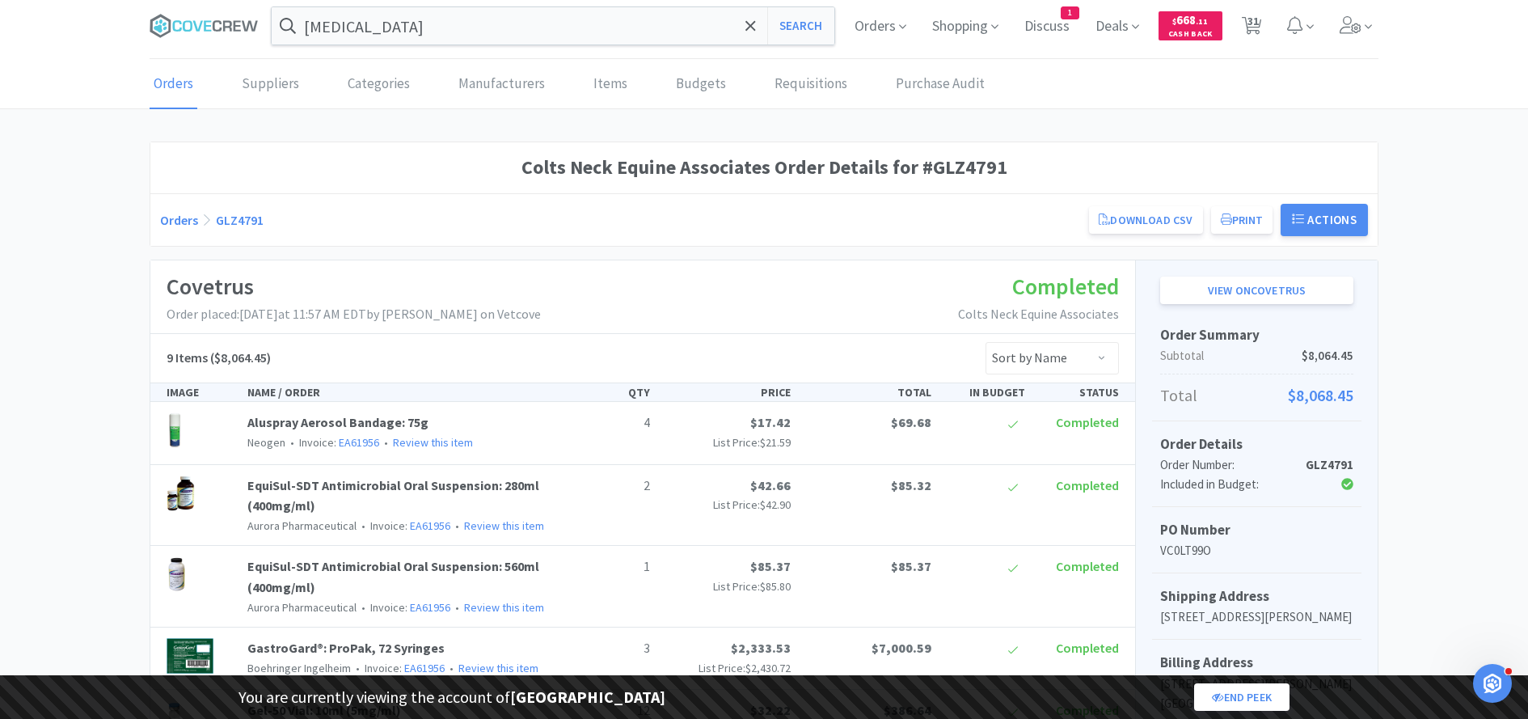
scroll to position [0, 0]
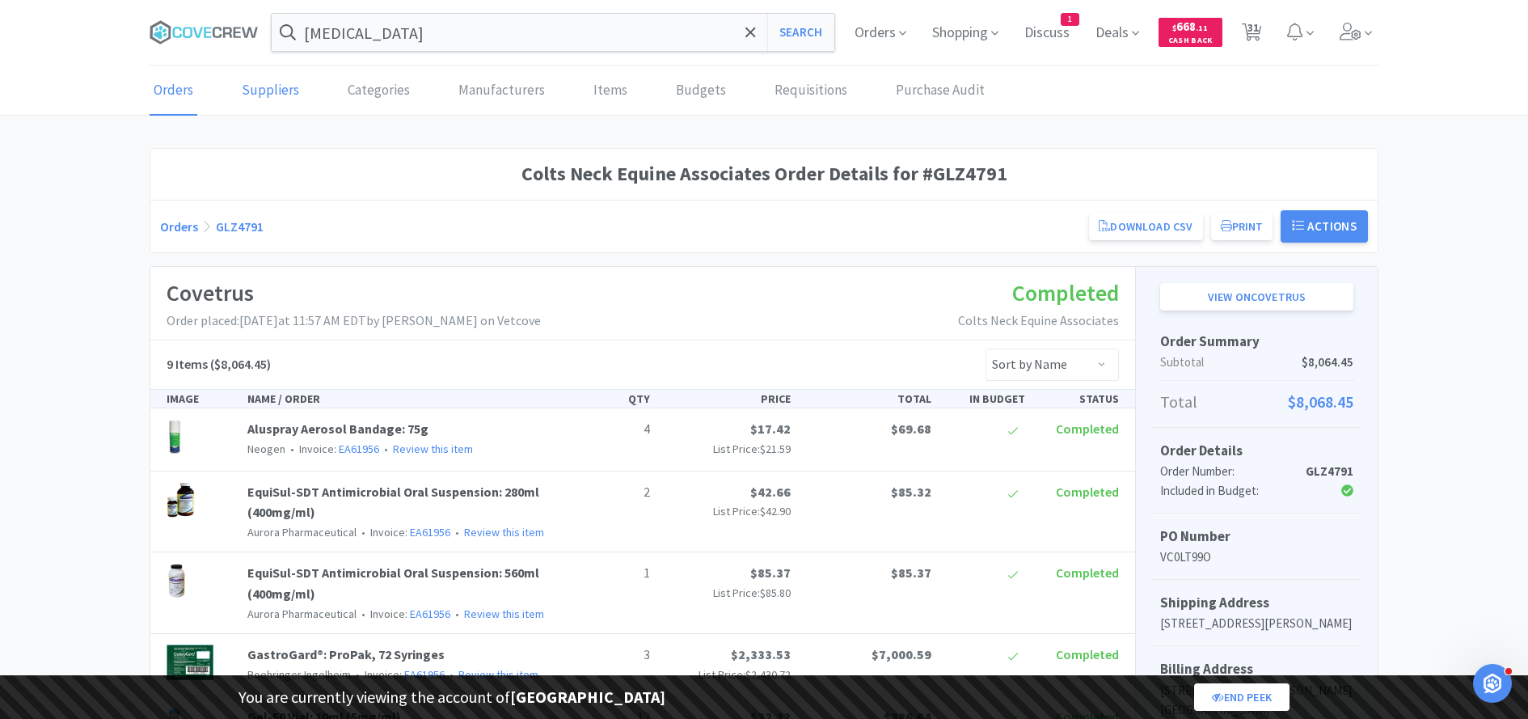
click at [268, 87] on link "Suppliers" at bounding box center [270, 90] width 65 height 49
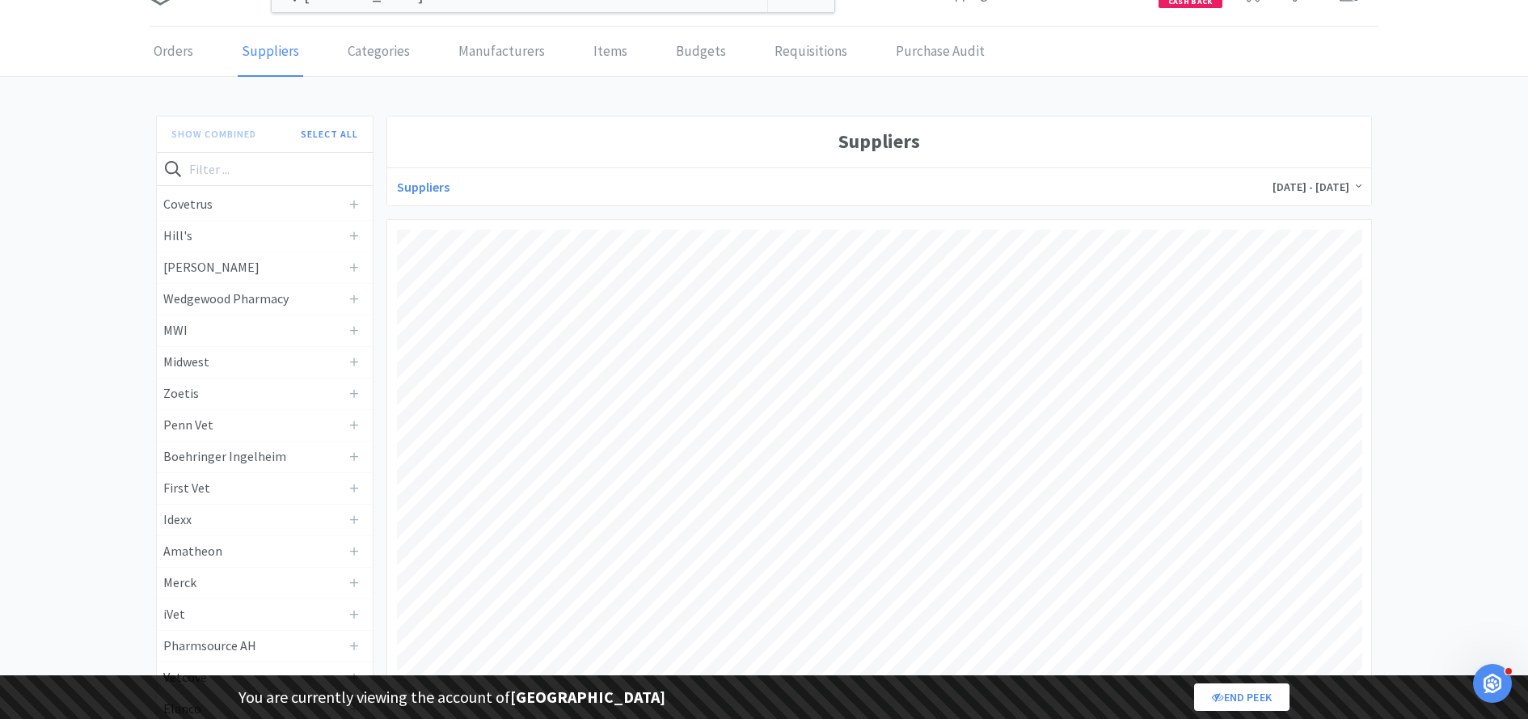
scroll to position [74, 0]
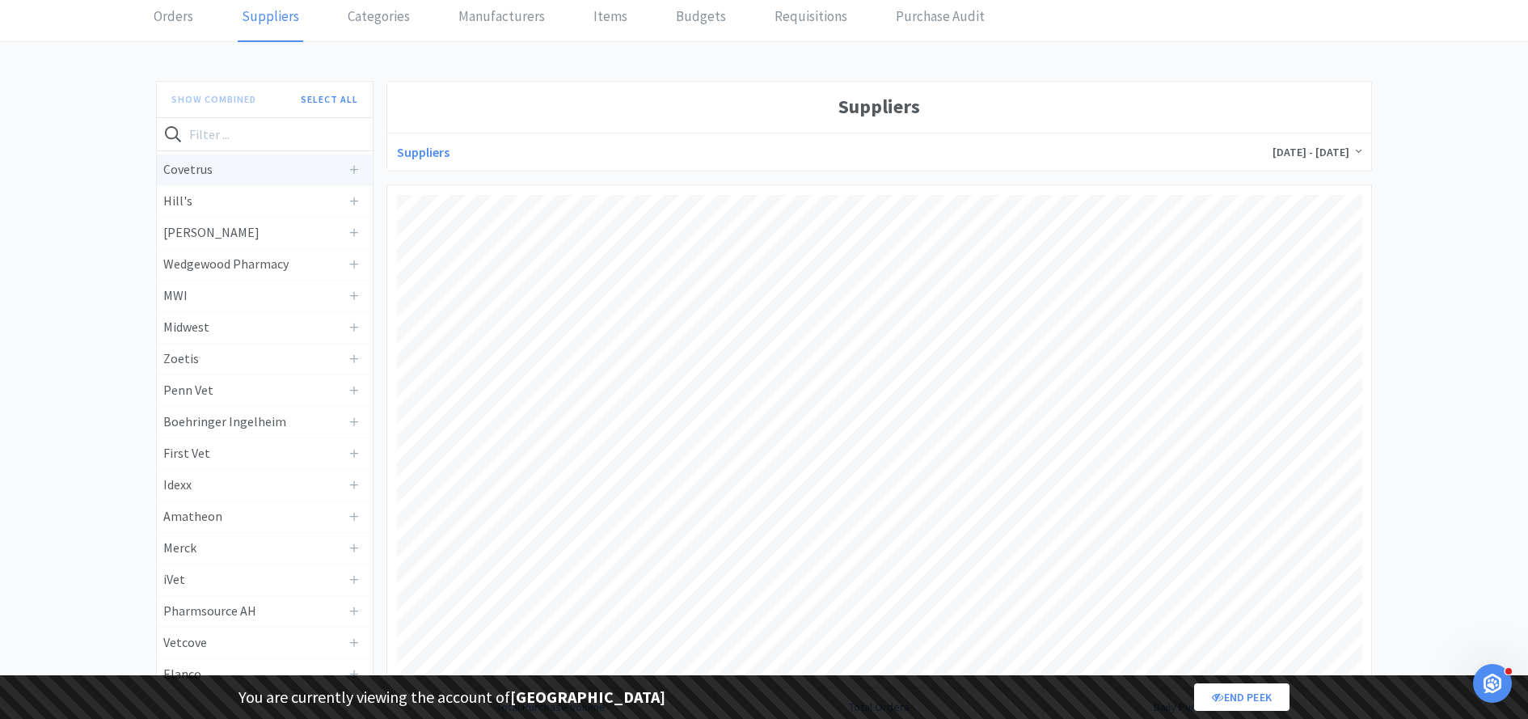
click at [245, 167] on h4 "Covetrus" at bounding box center [252, 169] width 179 height 21
click at [236, 225] on h4 "[PERSON_NAME]" at bounding box center [252, 232] width 179 height 21
click at [236, 264] on h4 "Wedgewood Pharmacy" at bounding box center [252, 264] width 179 height 21
click at [234, 302] on h4 "MWI" at bounding box center [252, 295] width 179 height 21
click at [233, 329] on h4 "Midwest" at bounding box center [252, 327] width 179 height 21
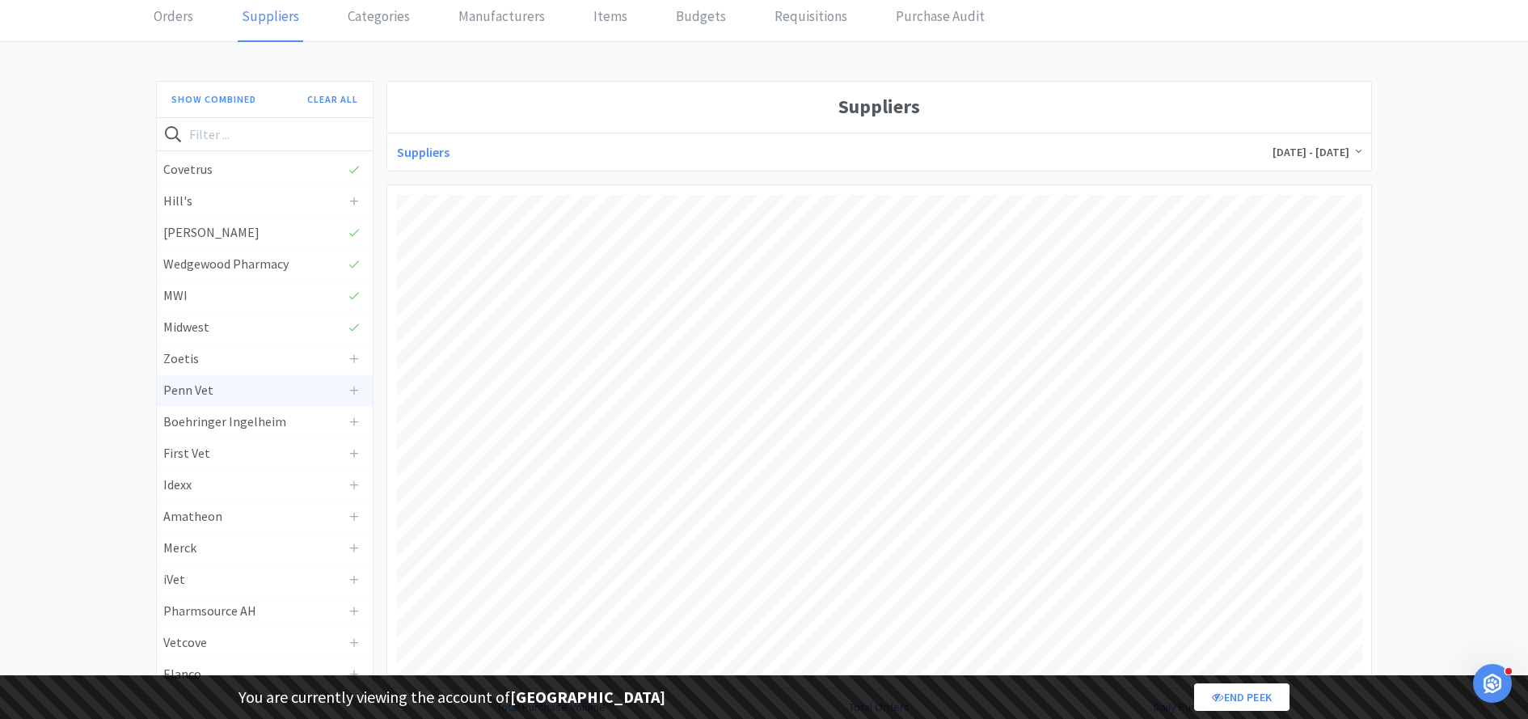
click at [236, 380] on h4 "Penn Vet" at bounding box center [252, 390] width 179 height 21
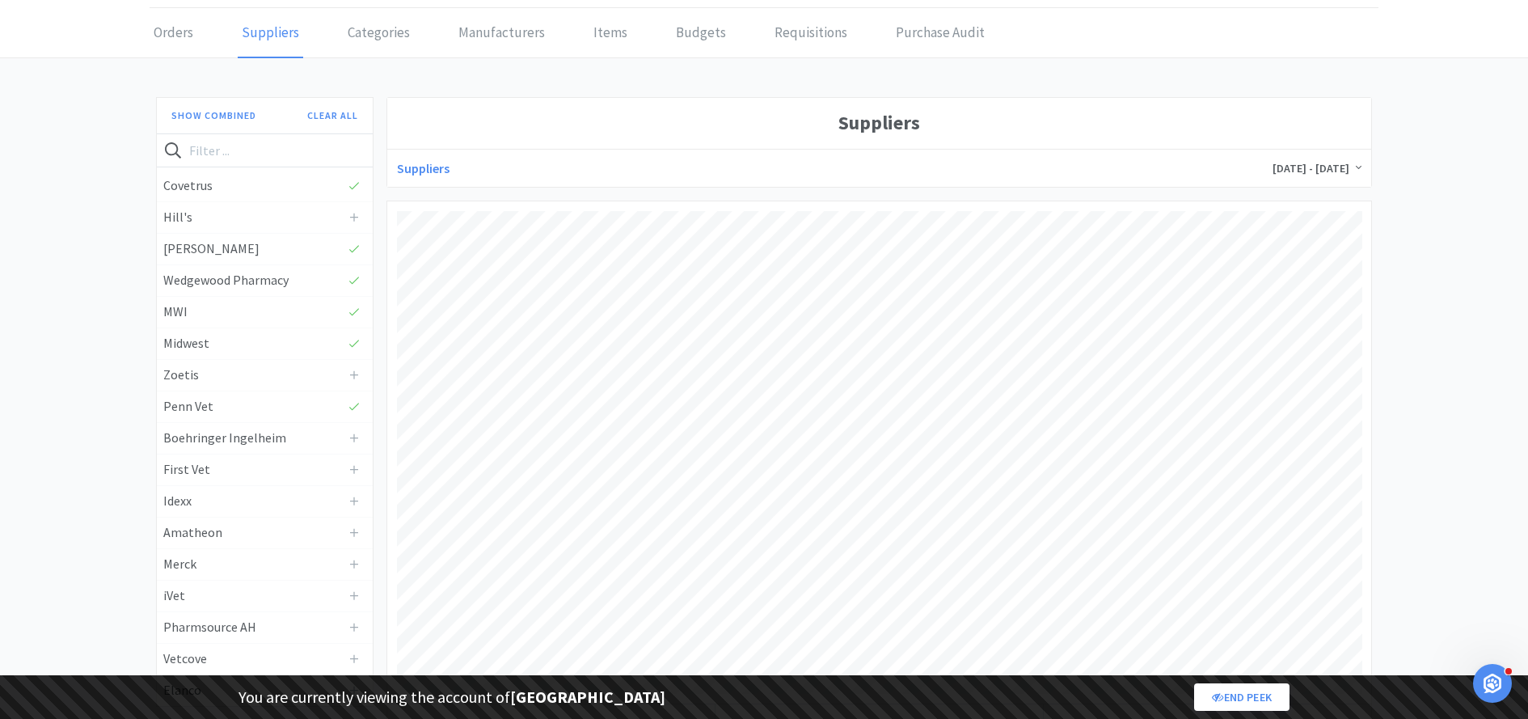
scroll to position [0, 0]
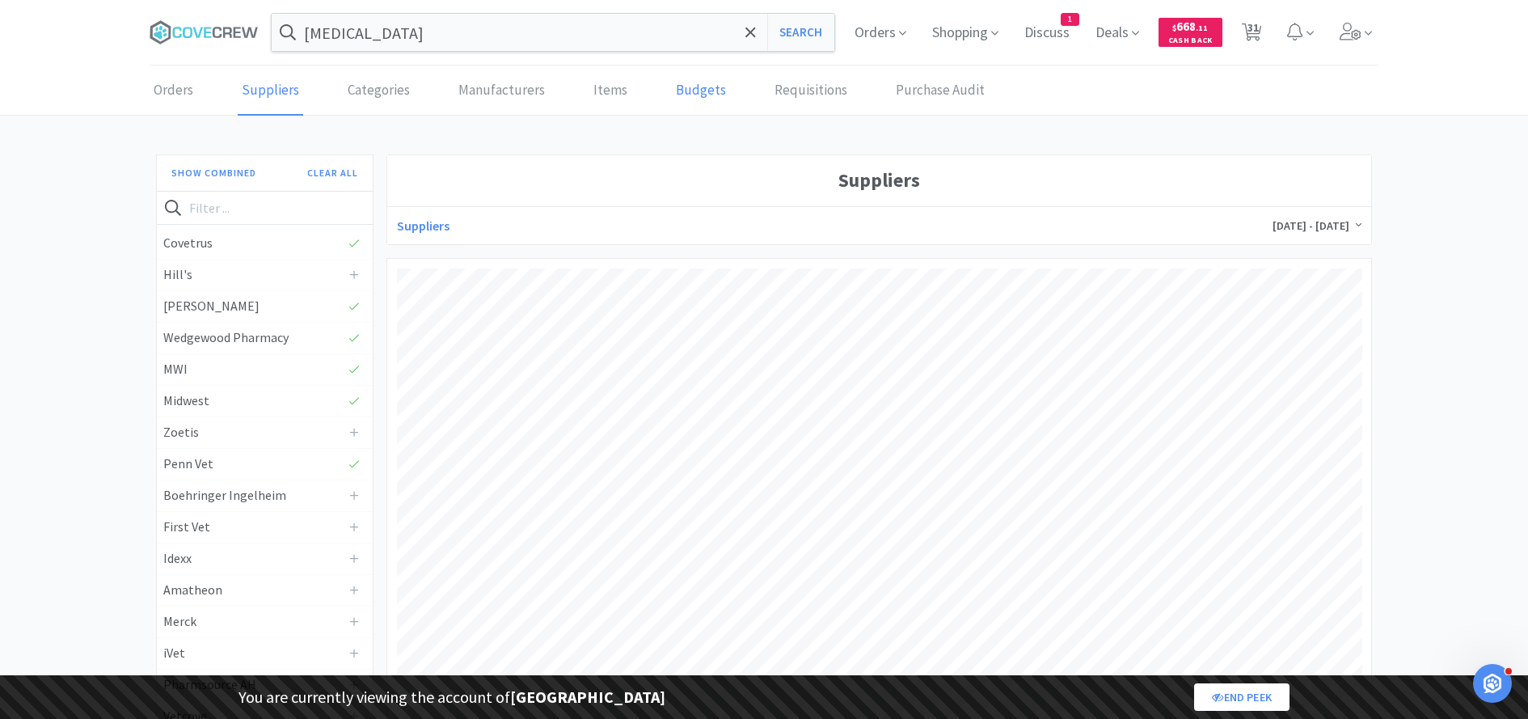
click at [681, 89] on link "Budgets" at bounding box center [701, 90] width 58 height 49
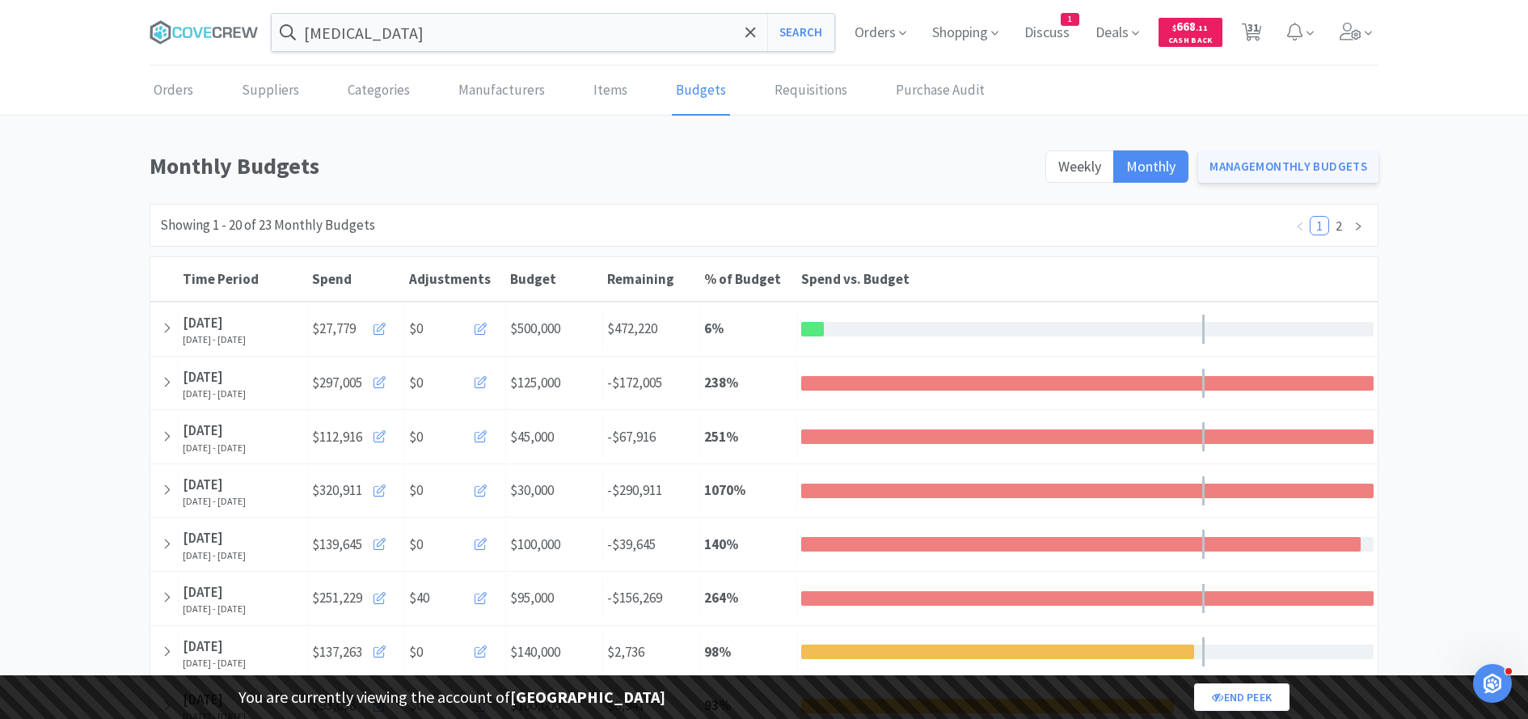
click at [1291, 171] on link "Manage Monthly Budgets" at bounding box center [1288, 166] width 180 height 32
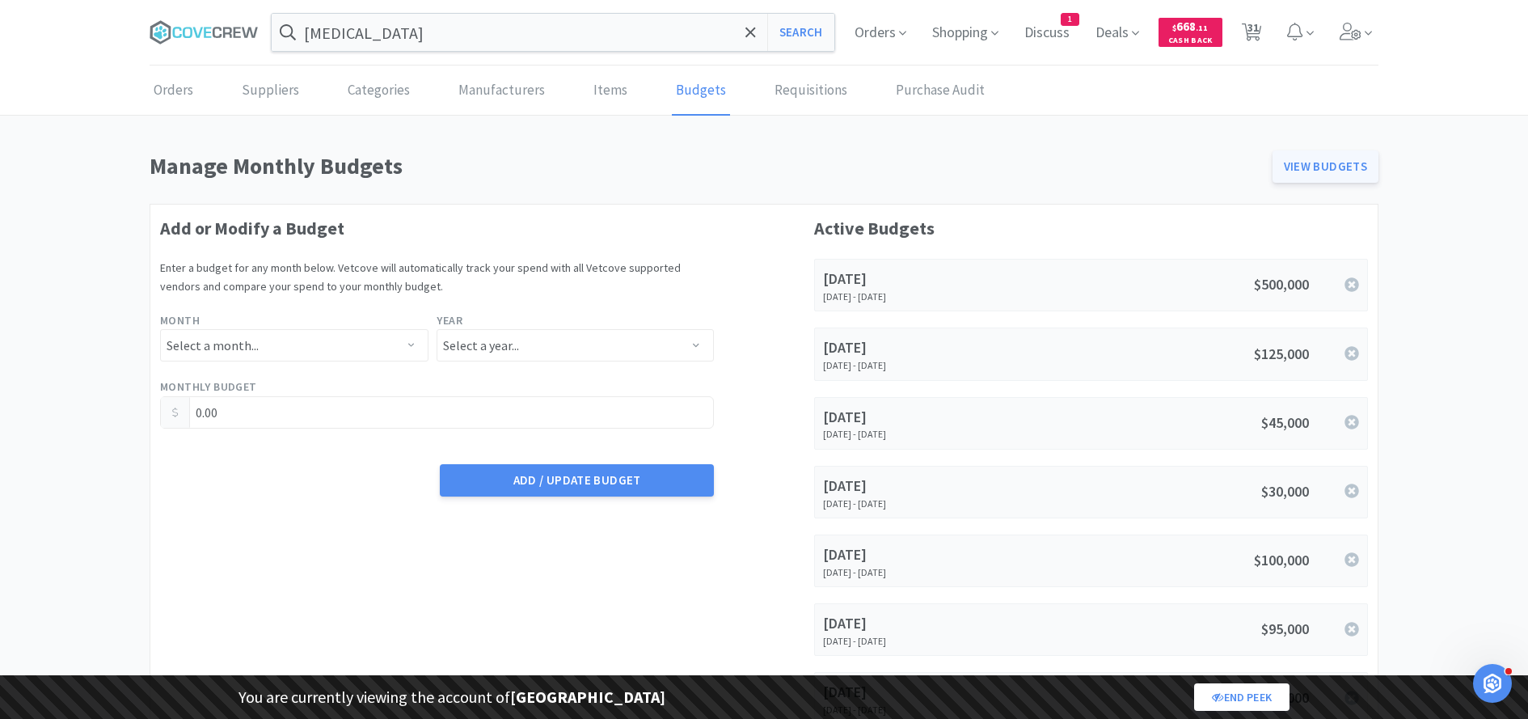
click at [1319, 160] on link "View Budgets" at bounding box center [1325, 166] width 107 height 32
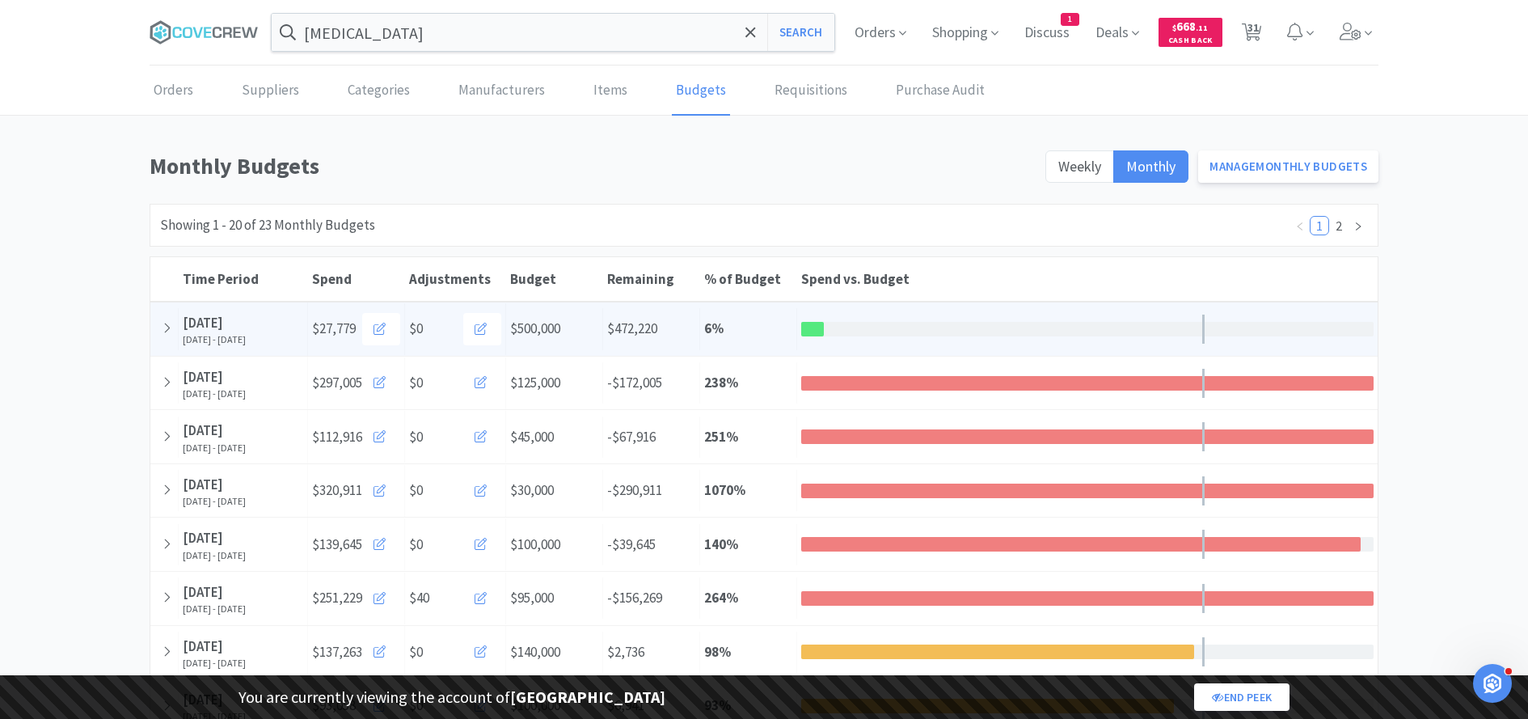
click at [747, 312] on div "% of Budget 6 %" at bounding box center [748, 328] width 97 height 41
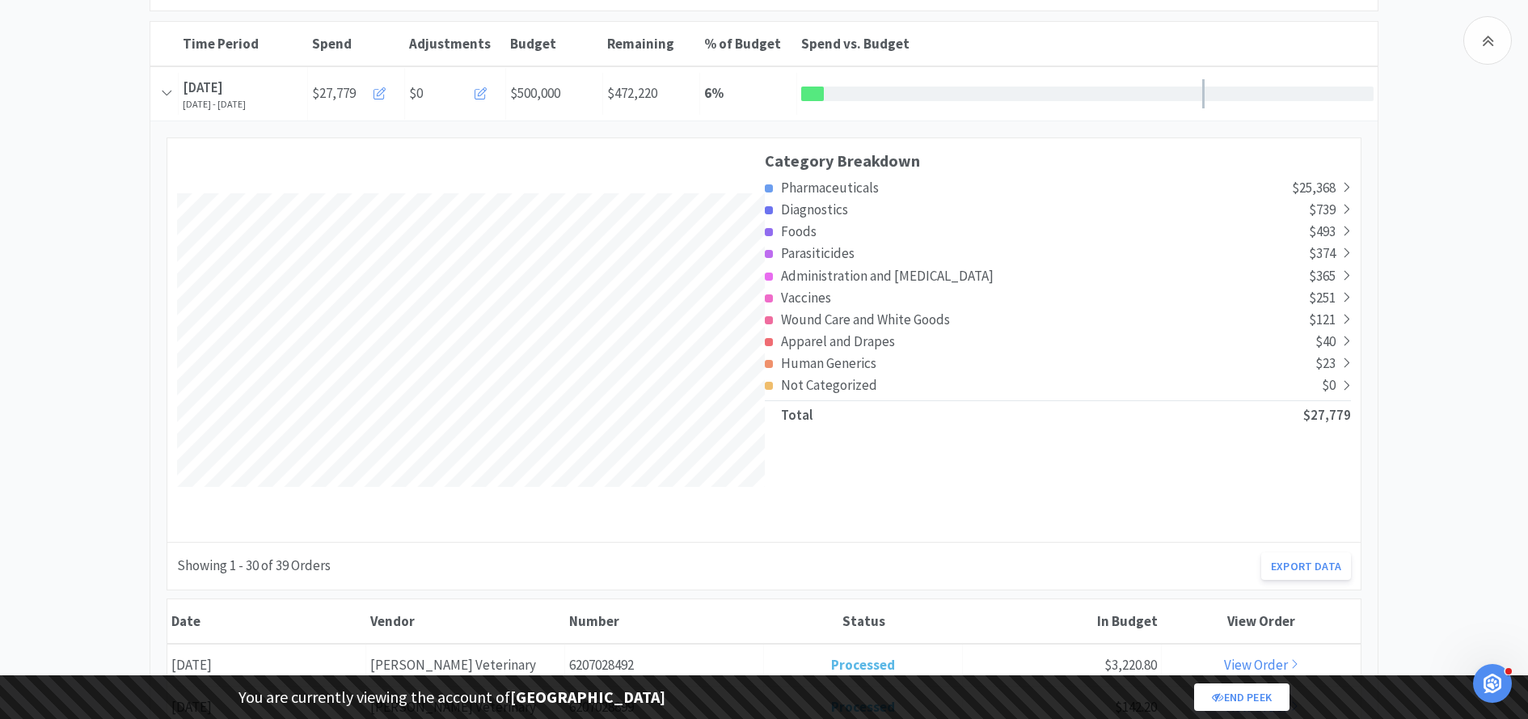
scroll to position [240, 0]
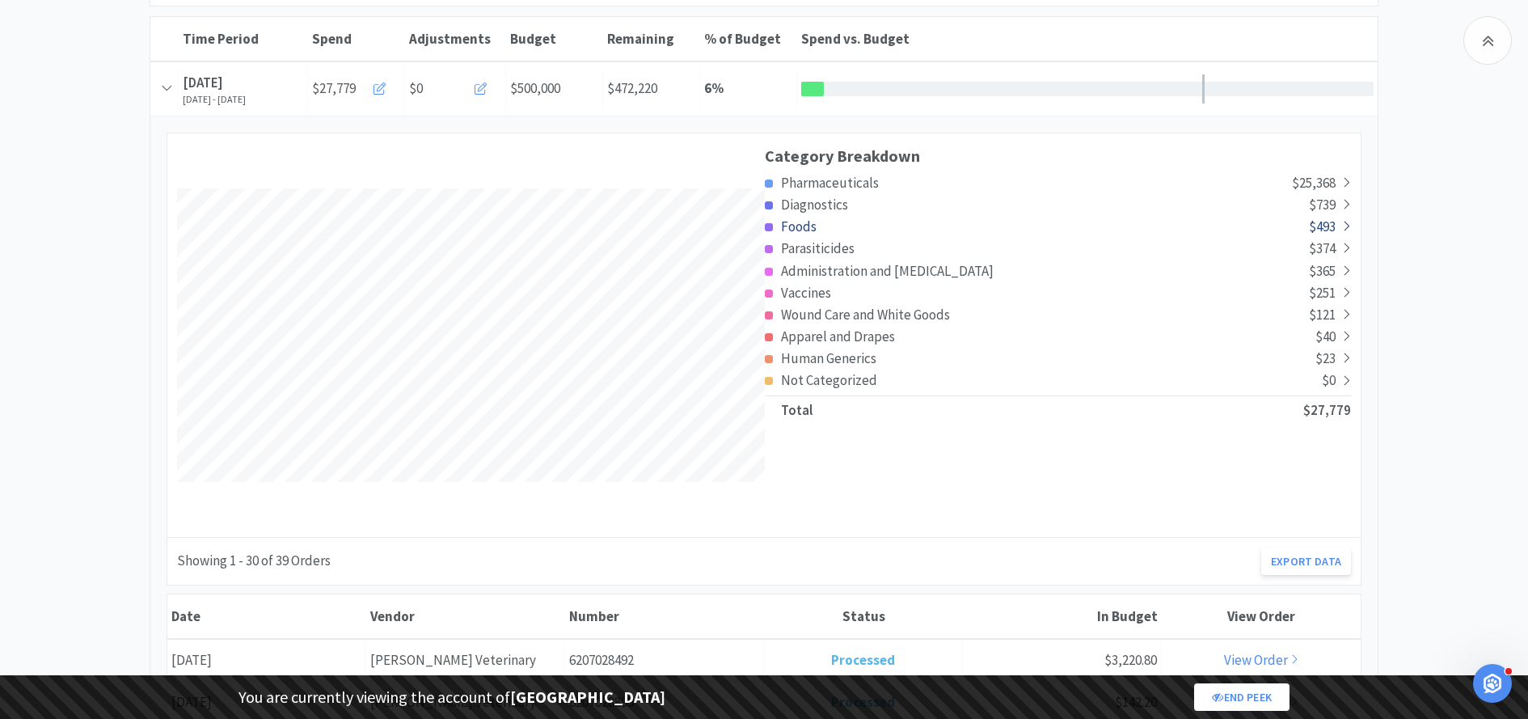
click at [803, 222] on span "Foods" at bounding box center [799, 226] width 36 height 18
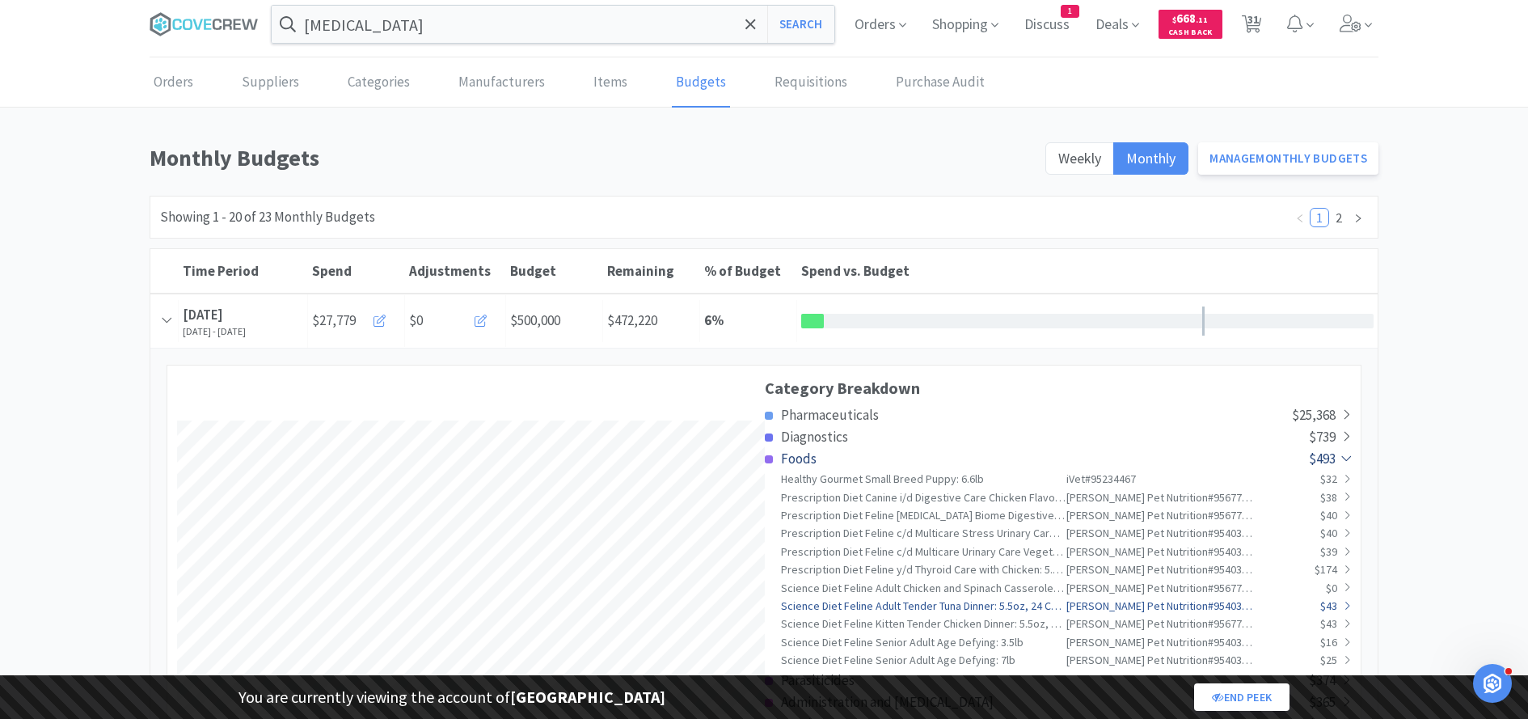
scroll to position [0, 0]
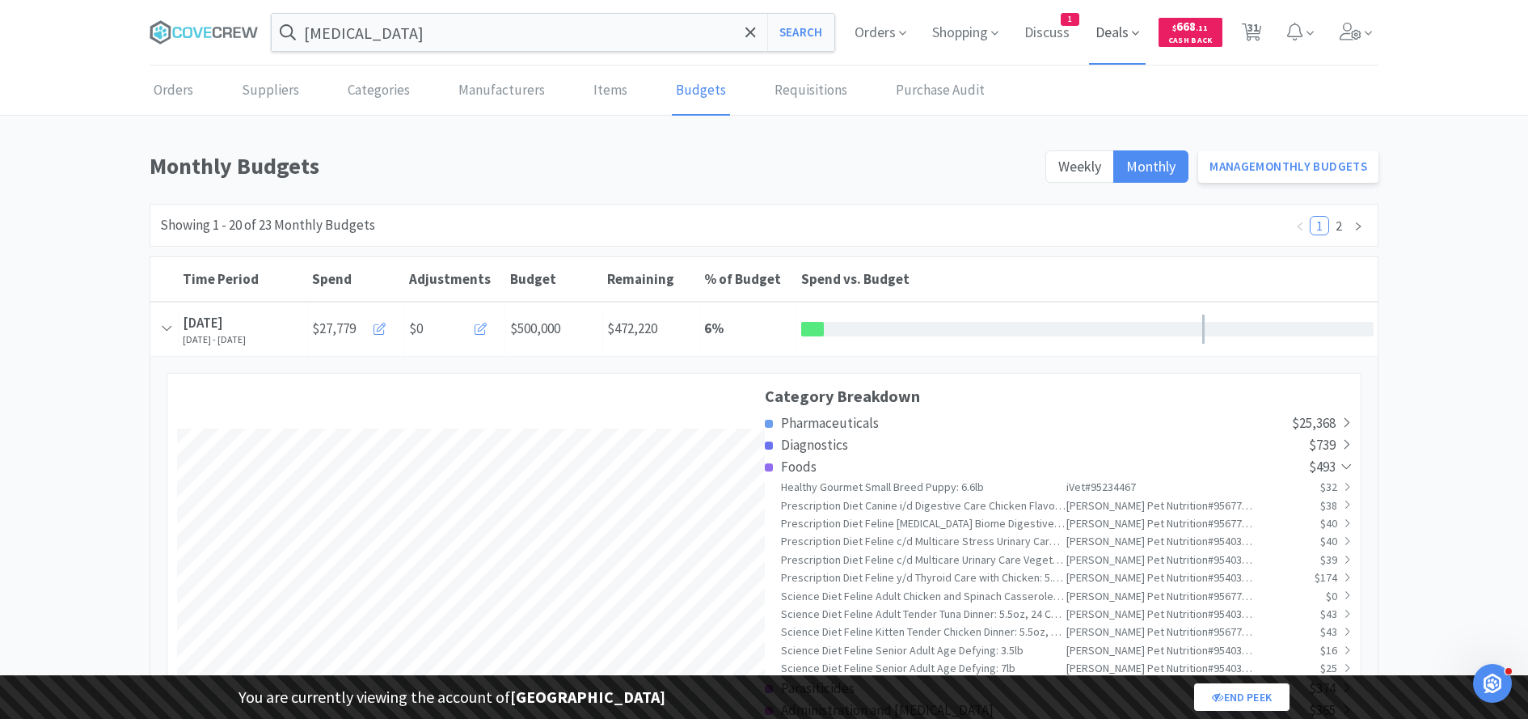
click at [1109, 26] on span "Deals" at bounding box center [1117, 32] width 57 height 65
click at [810, 112] on p "View cashback deals" at bounding box center [850, 114] width 186 height 19
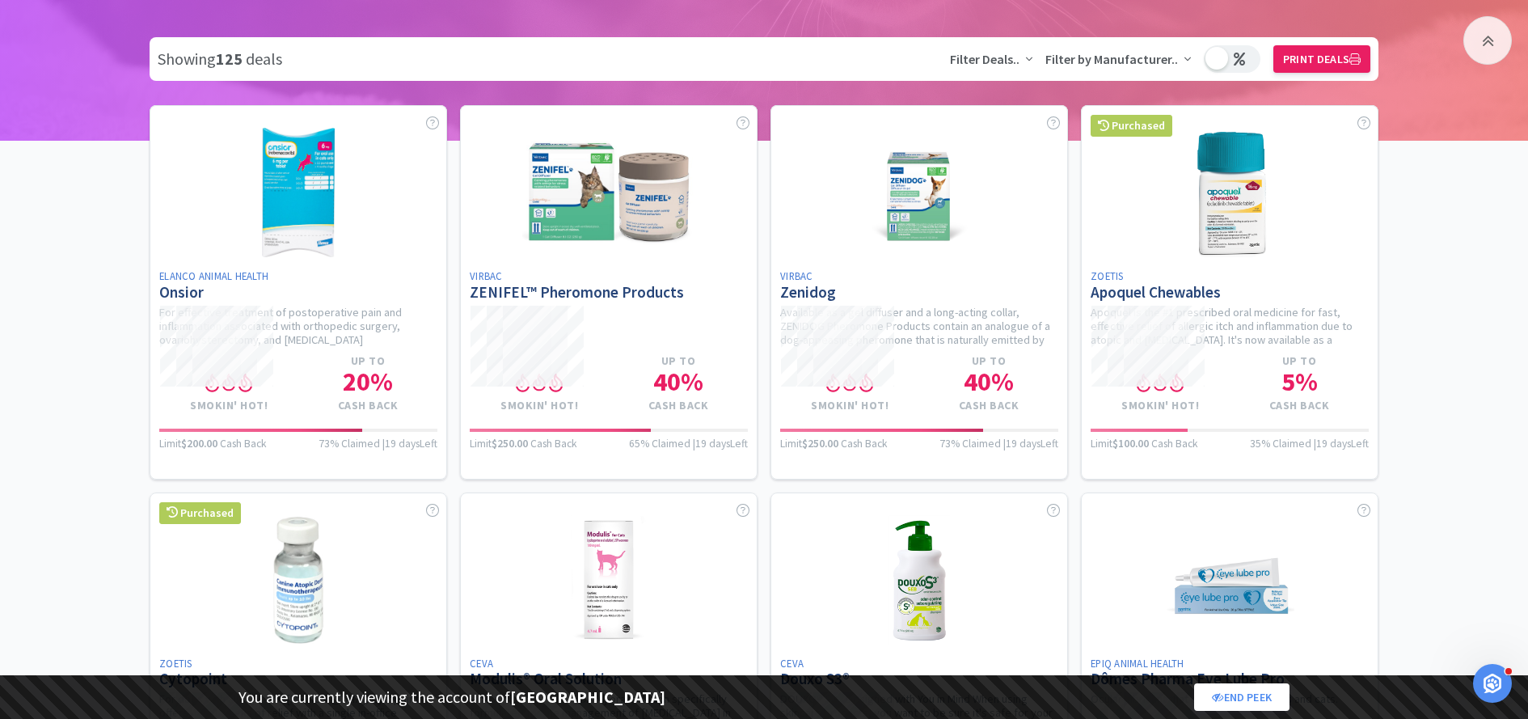
scroll to position [327, 0]
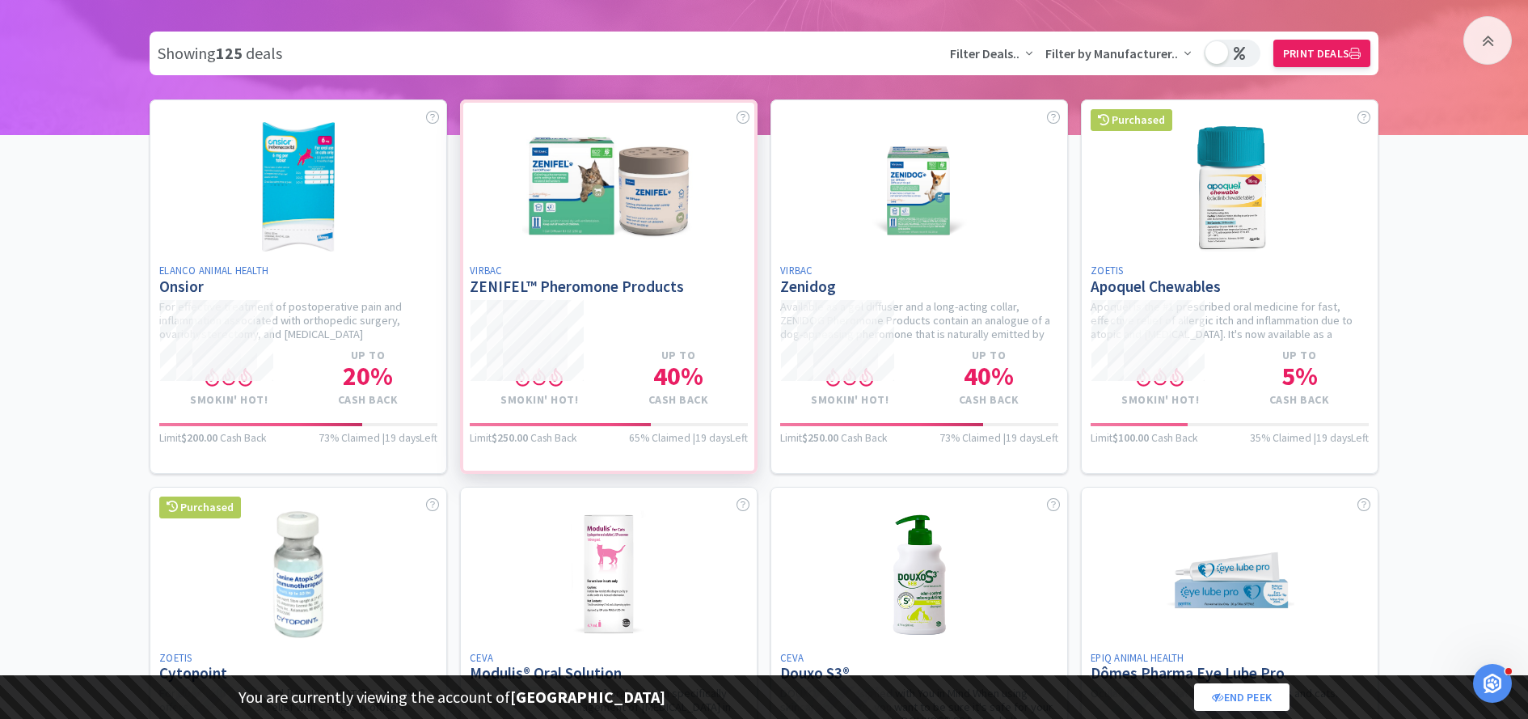
click at [666, 306] on div at bounding box center [608, 285] width 297 height 373
select select "1"
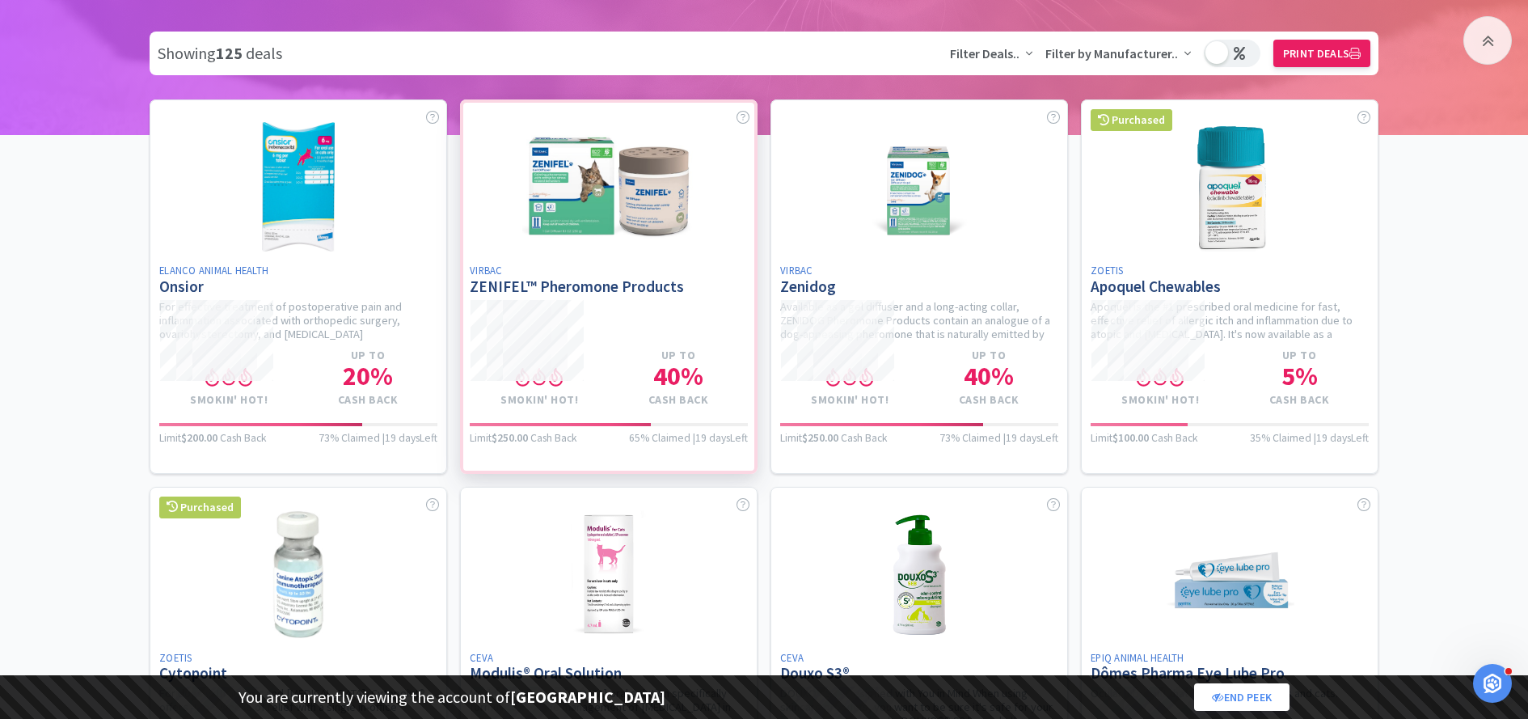
select select "1"
select select "2"
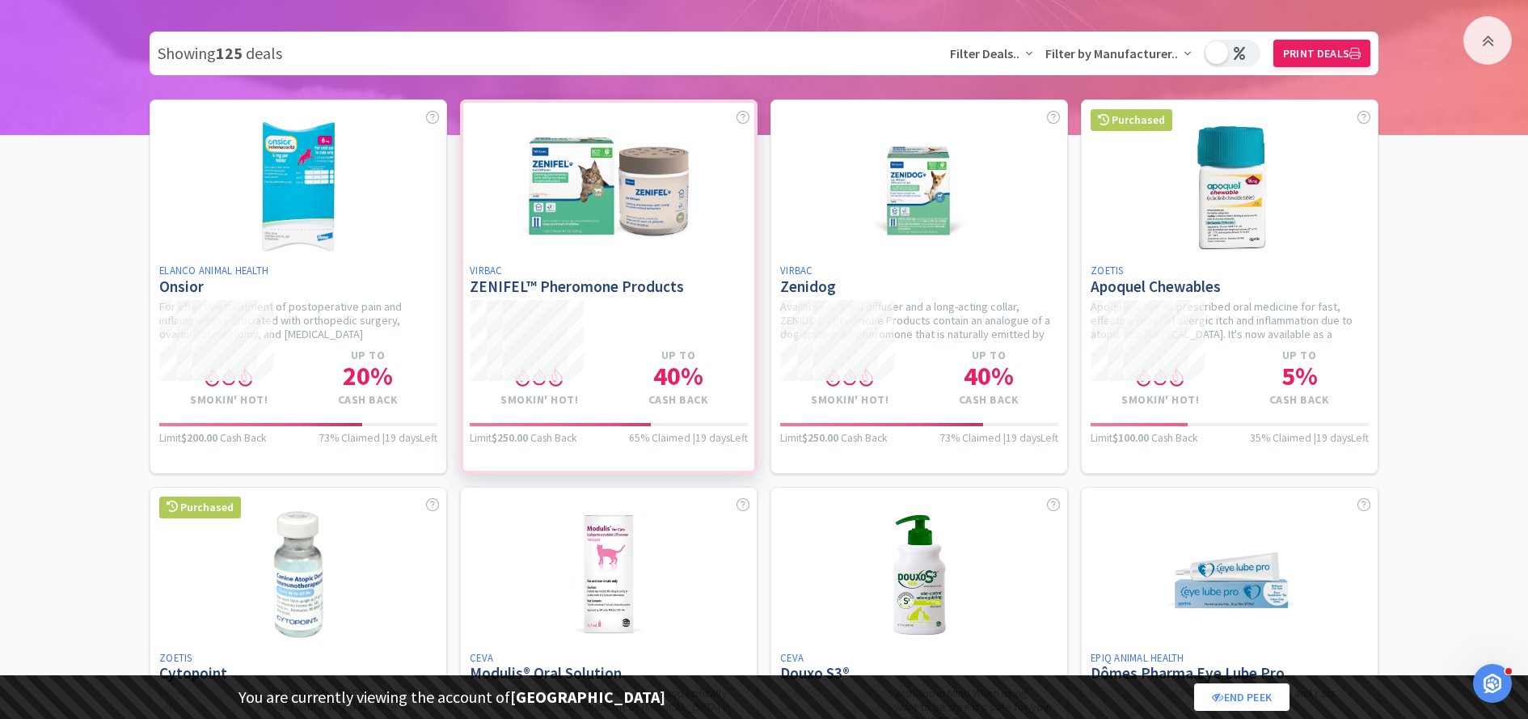
select select "1"
select select "2"
select select "1"
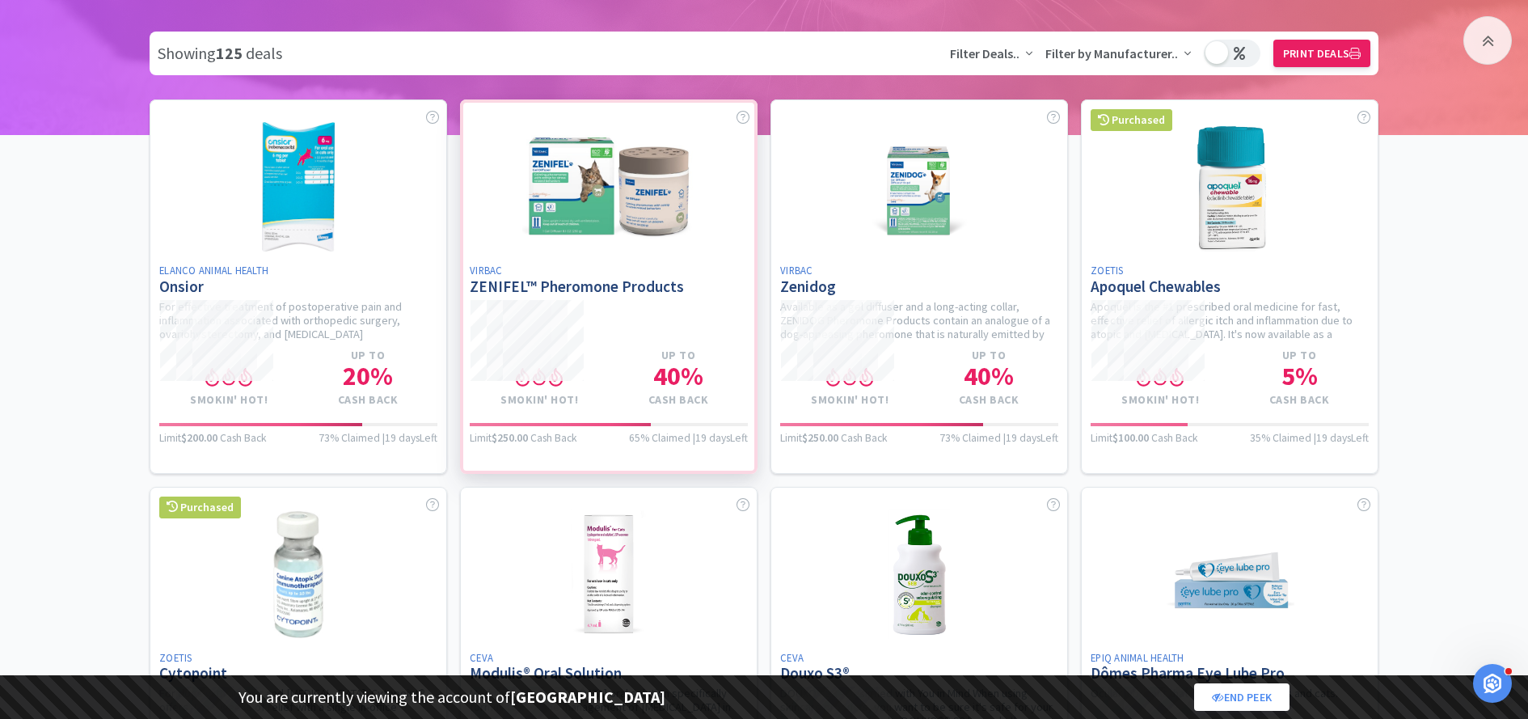
select select "5"
select select "2"
select select "1"
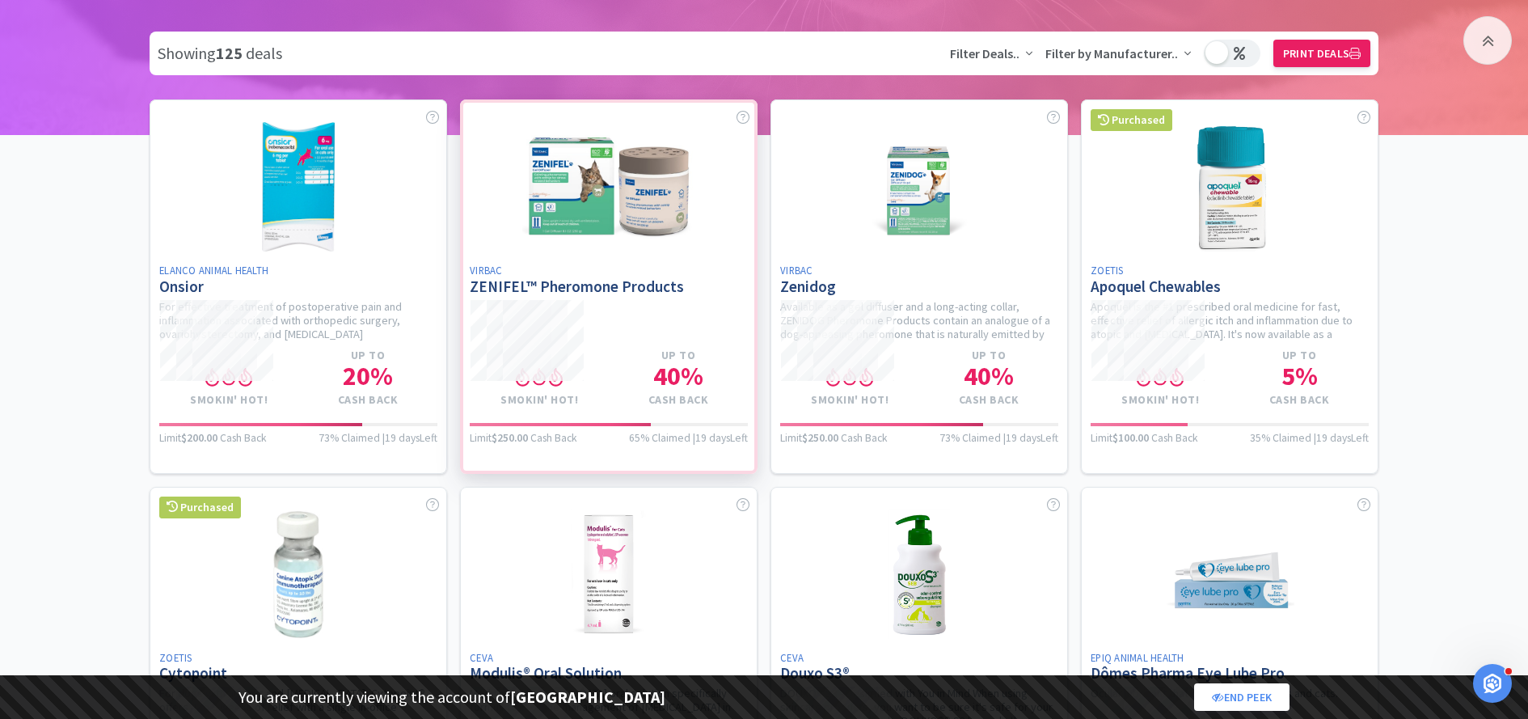
select select "2"
select select "1"
select select "2"
select select "1"
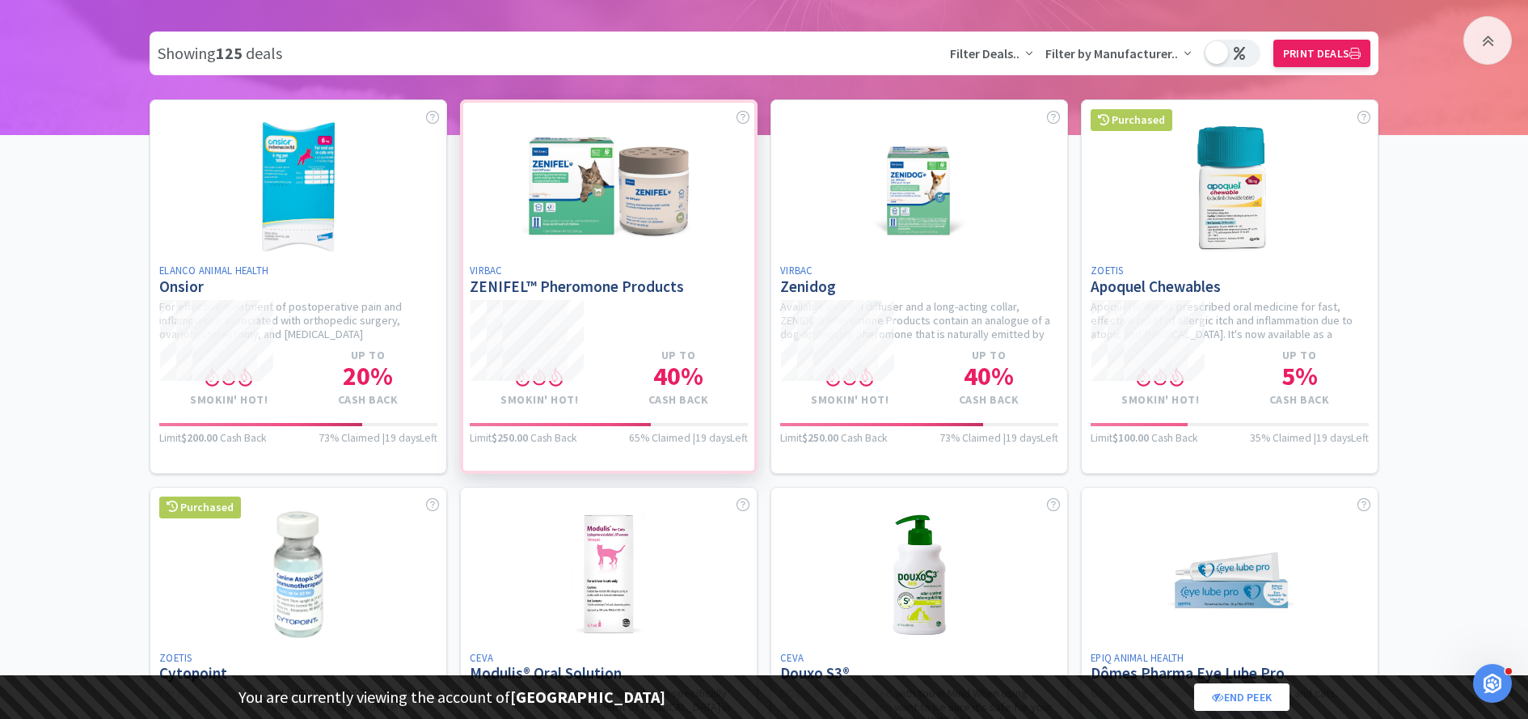
select select "3"
select select "1"
select select "2"
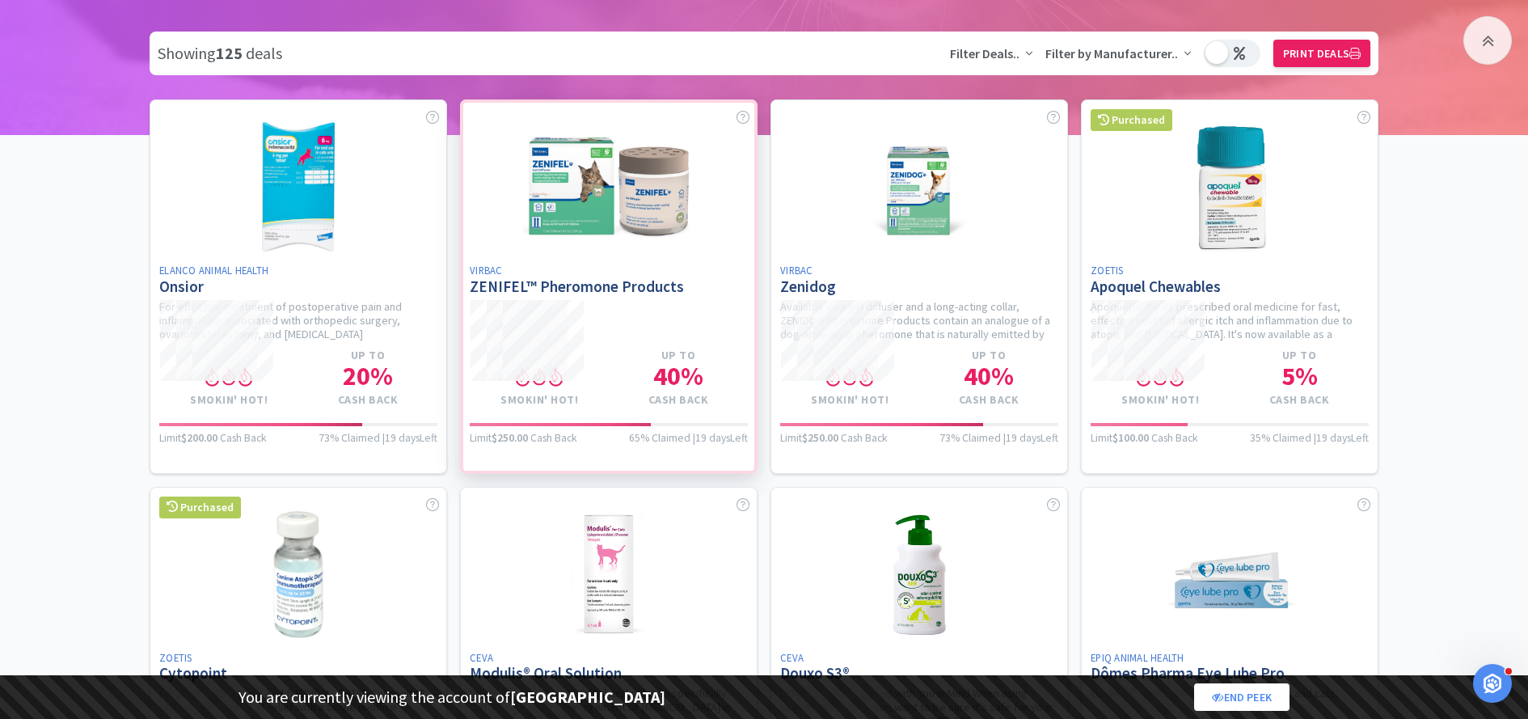
select select "5"
select select "2"
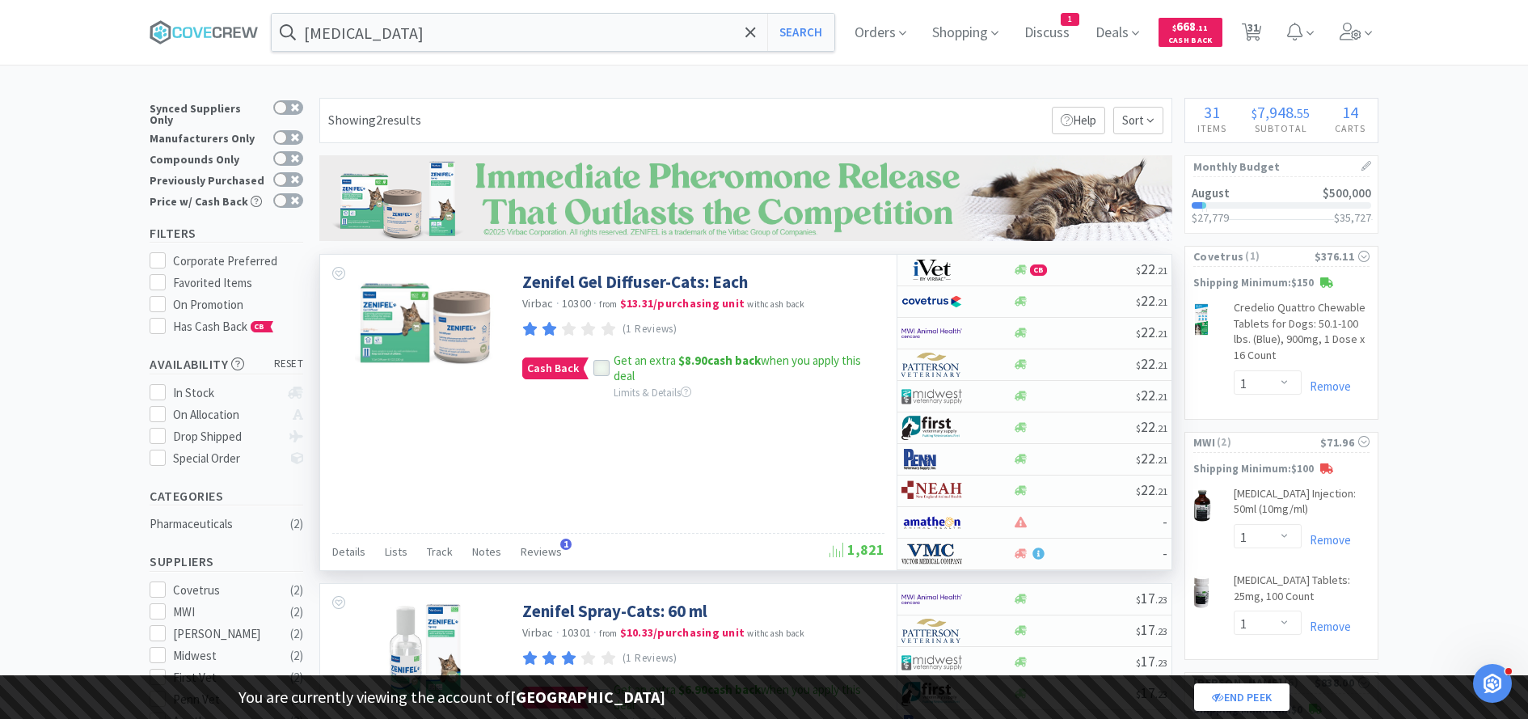
click at [600, 370] on icon at bounding box center [601, 368] width 11 height 11
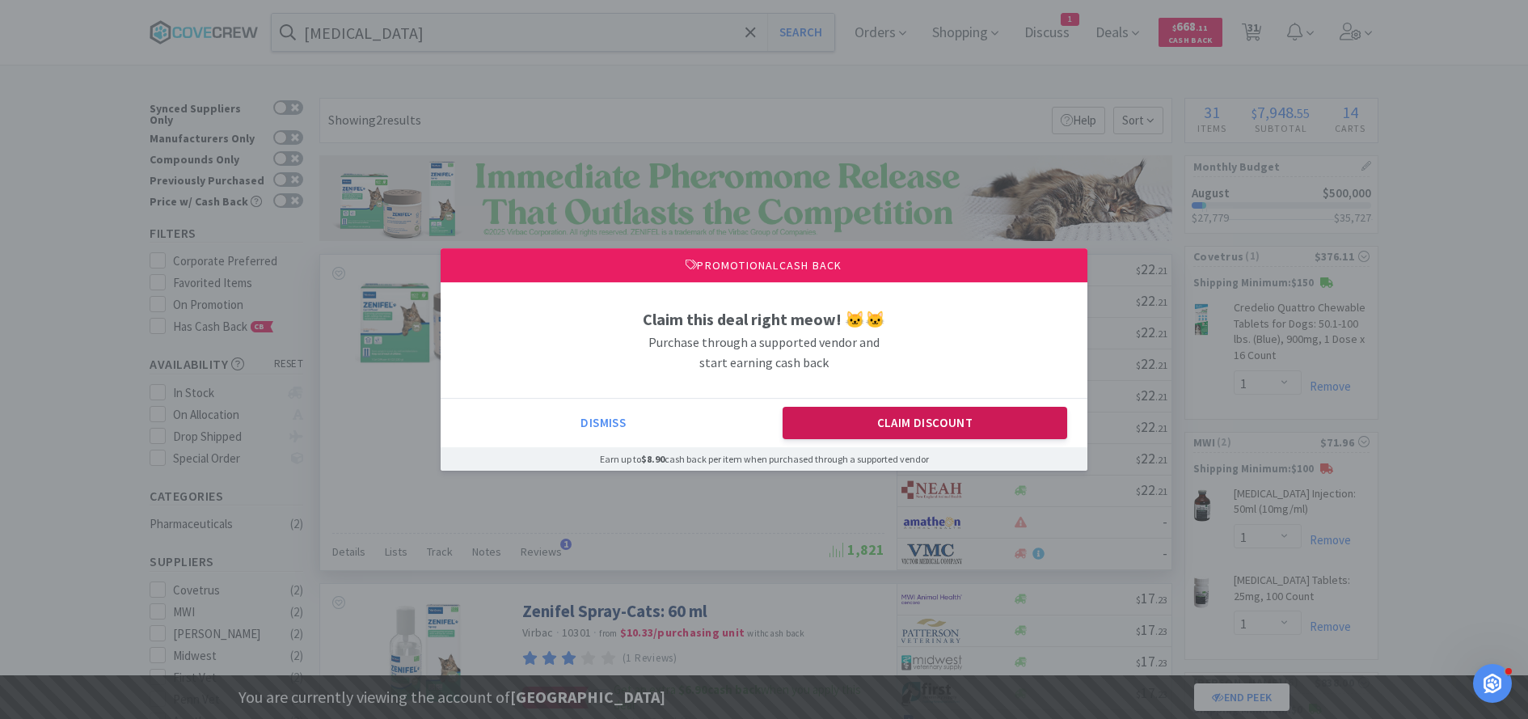
click at [851, 420] on button "Claim Discount" at bounding box center [925, 423] width 285 height 32
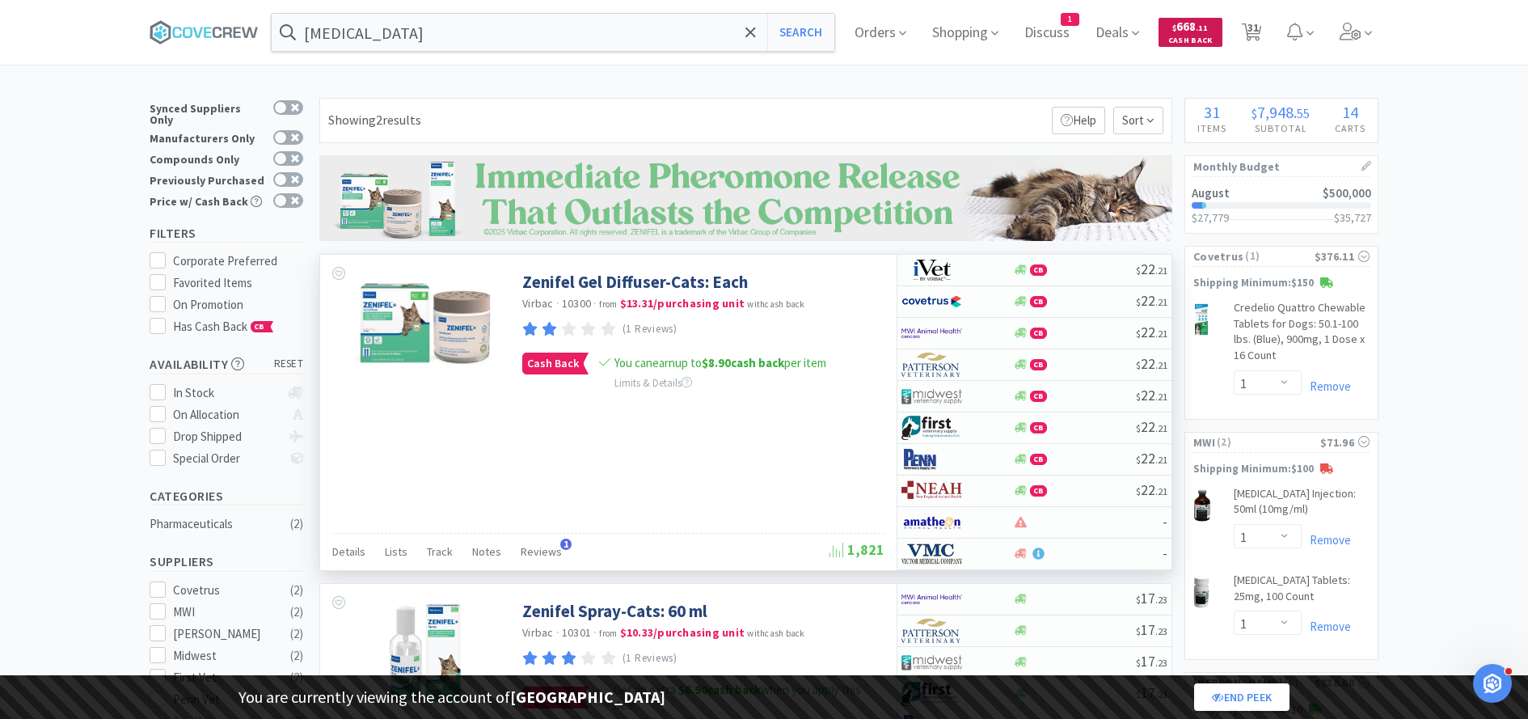
click at [1192, 34] on span "$ 668 . 11 Cash Back" at bounding box center [1190, 32] width 64 height 28
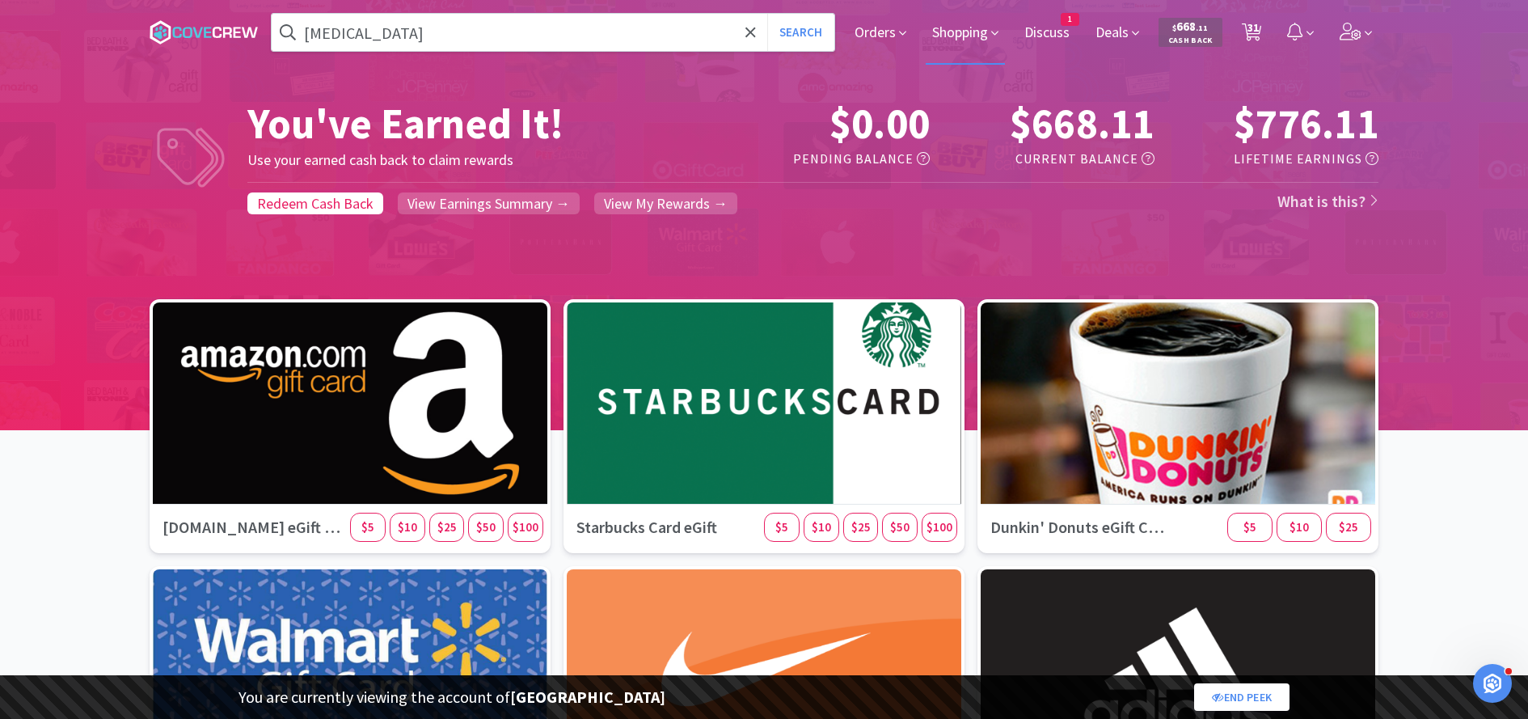
click at [977, 33] on span "Shopping" at bounding box center [965, 32] width 79 height 65
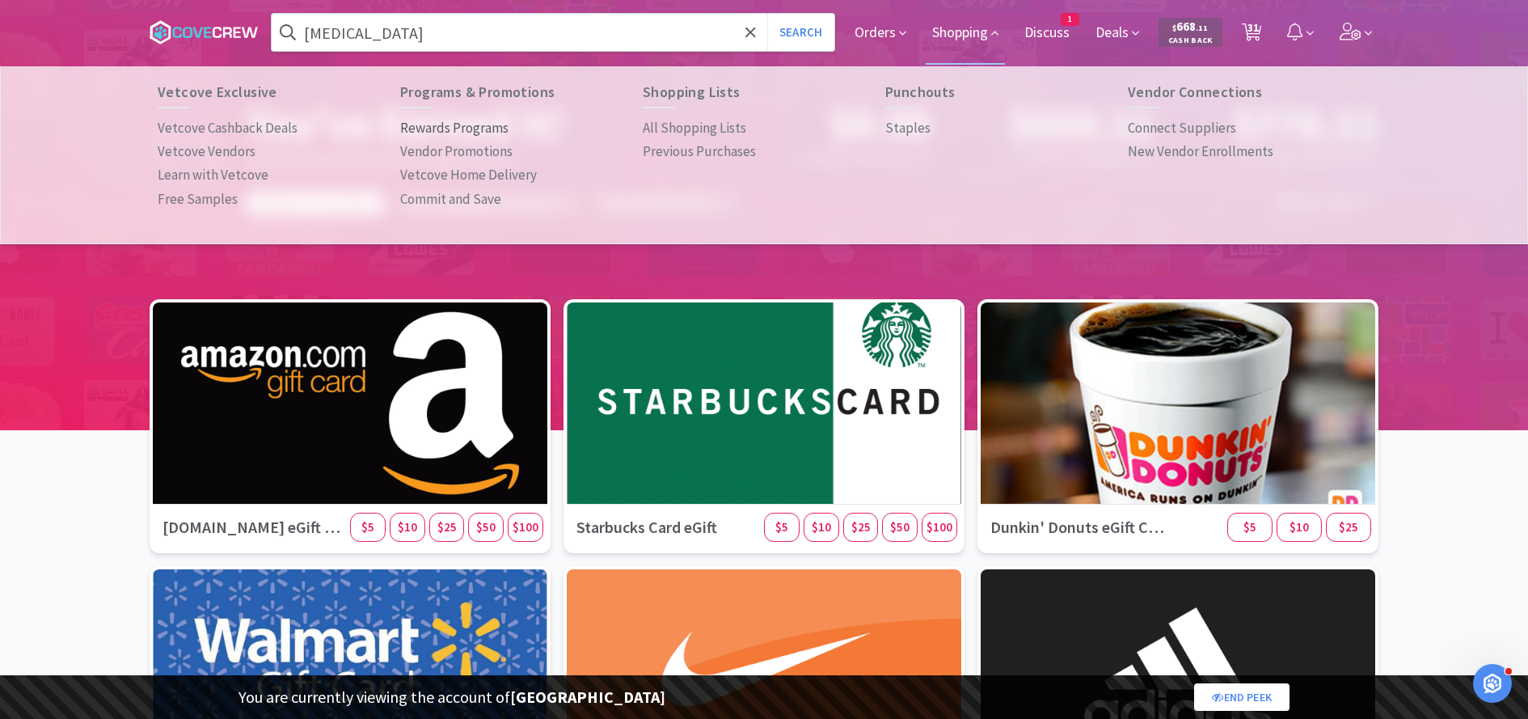
click at [457, 130] on p "Rewards Programs" at bounding box center [454, 128] width 108 height 22
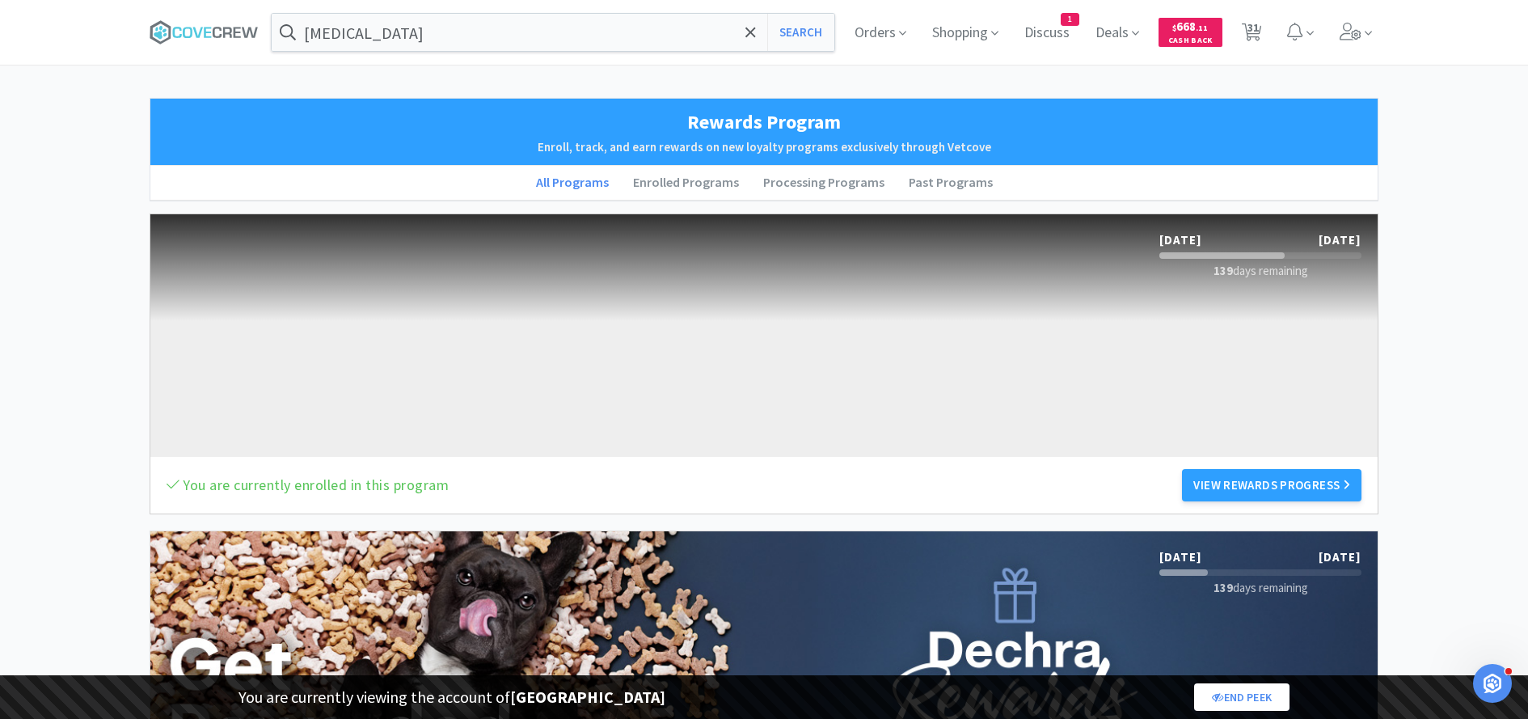
scroll to position [13, 0]
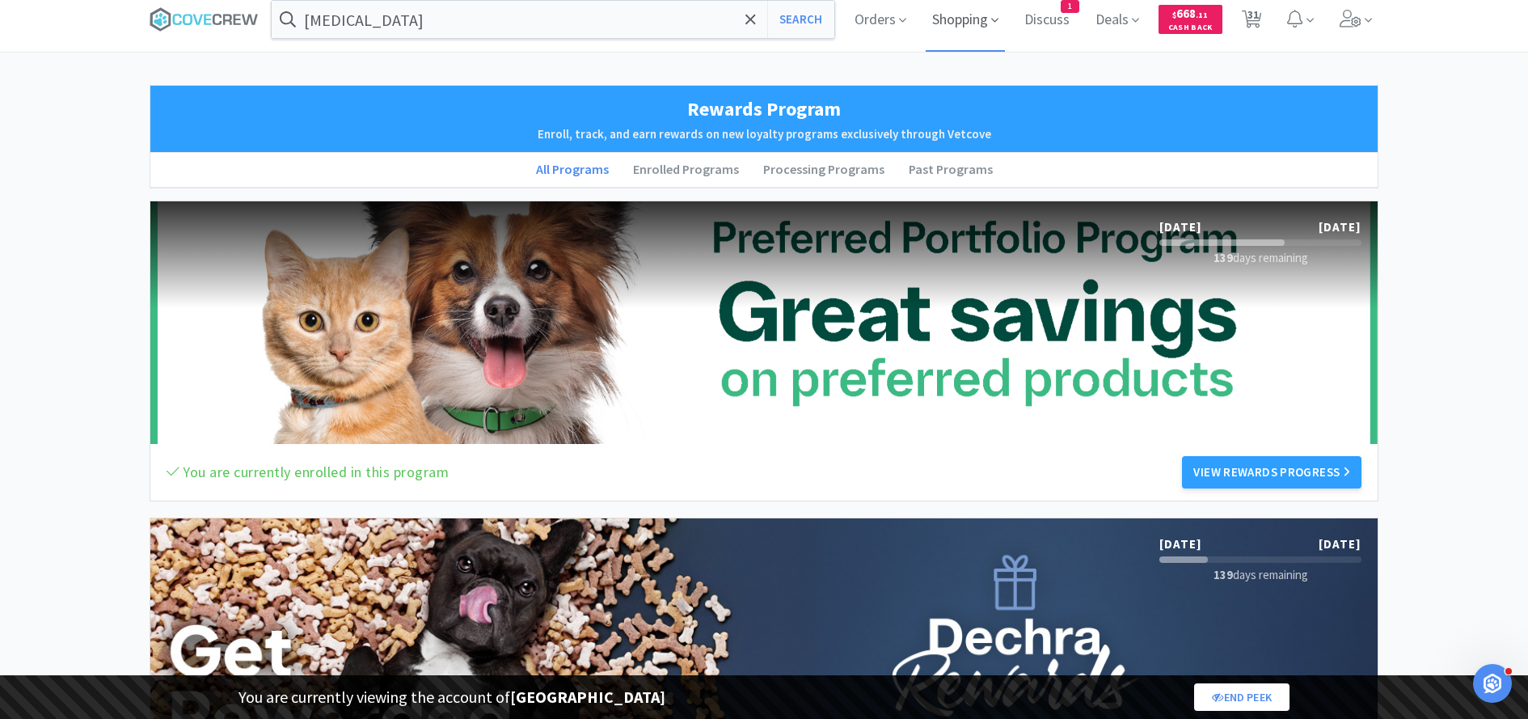
click at [956, 22] on span "Shopping" at bounding box center [965, 19] width 79 height 65
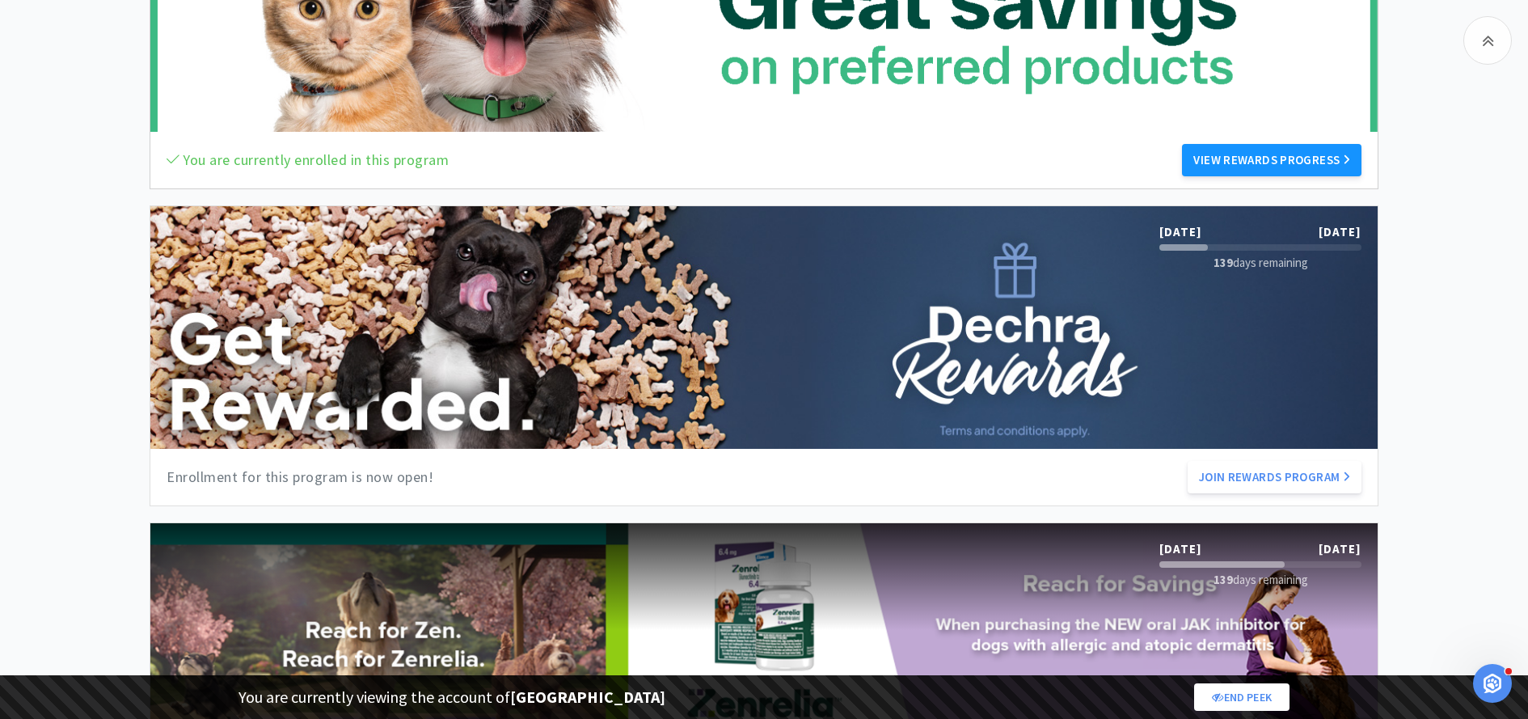
scroll to position [332, 0]
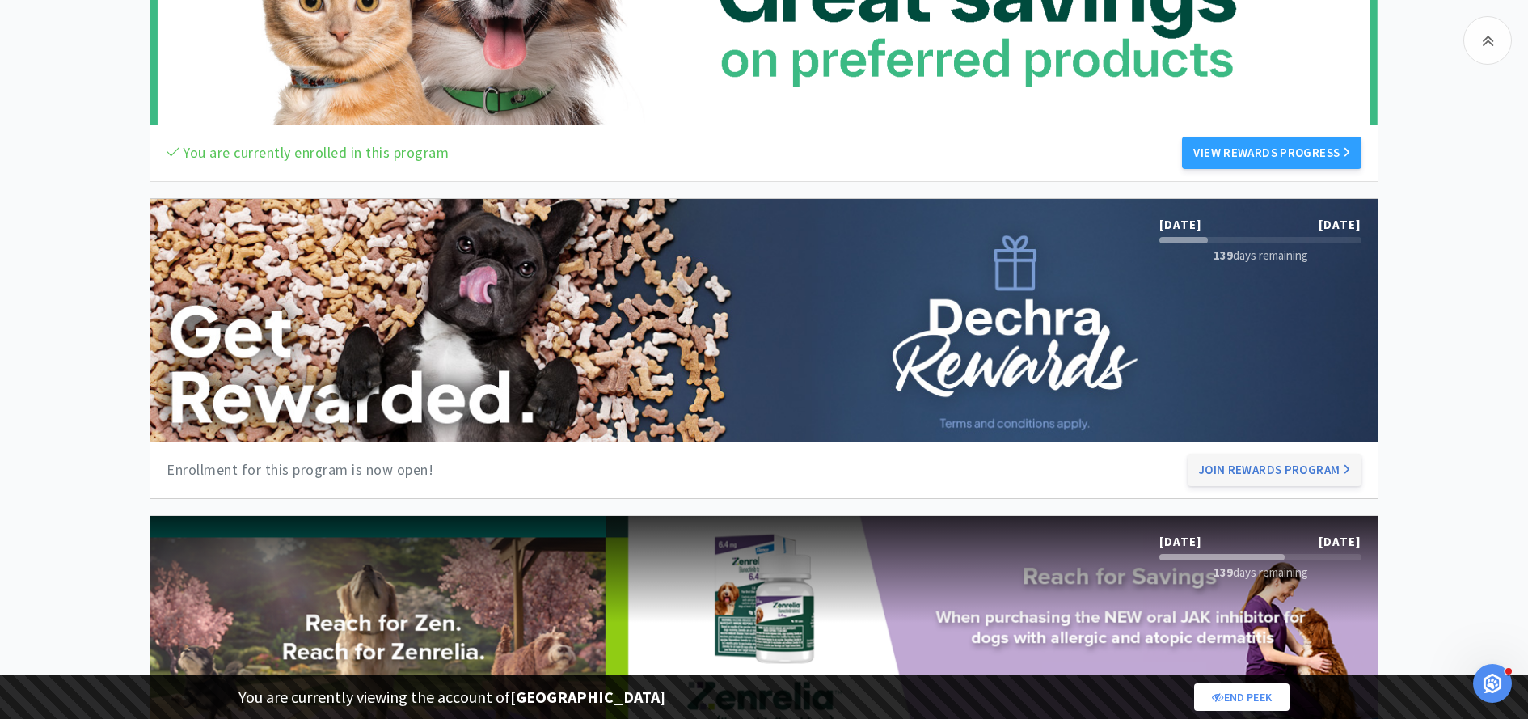
click at [1226, 465] on button "Join Rewards Program" at bounding box center [1275, 470] width 174 height 32
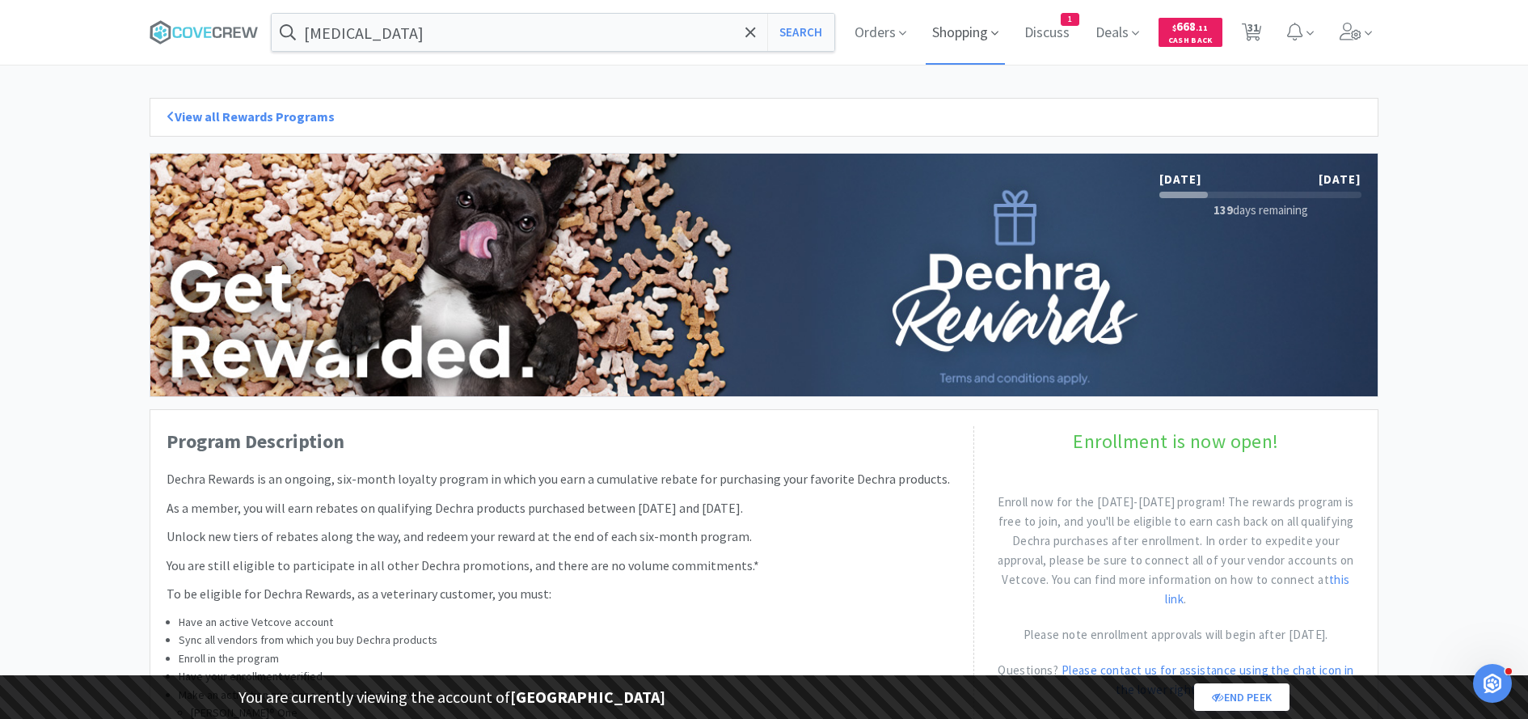
click at [985, 32] on span "Shopping" at bounding box center [965, 32] width 79 height 65
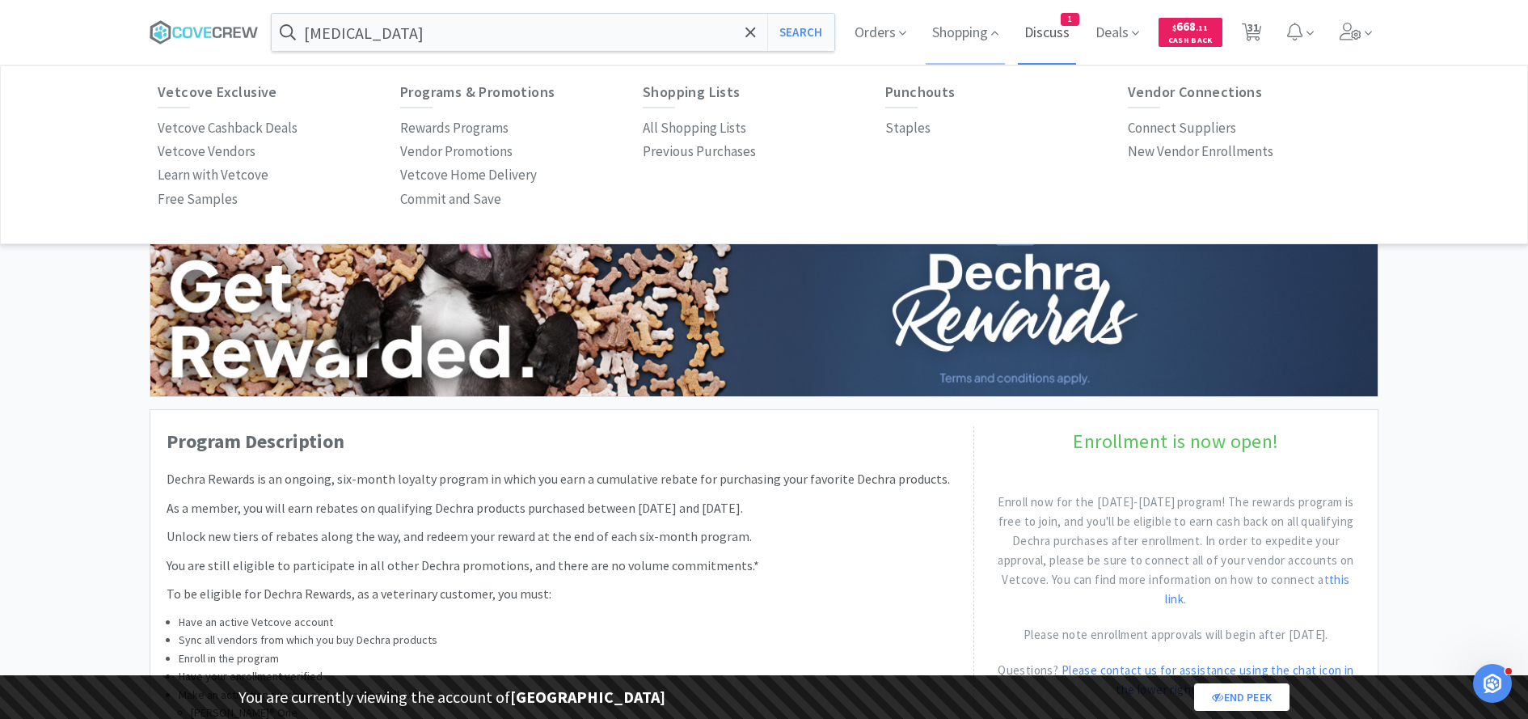
click at [1056, 28] on span "Discuss" at bounding box center [1047, 32] width 58 height 65
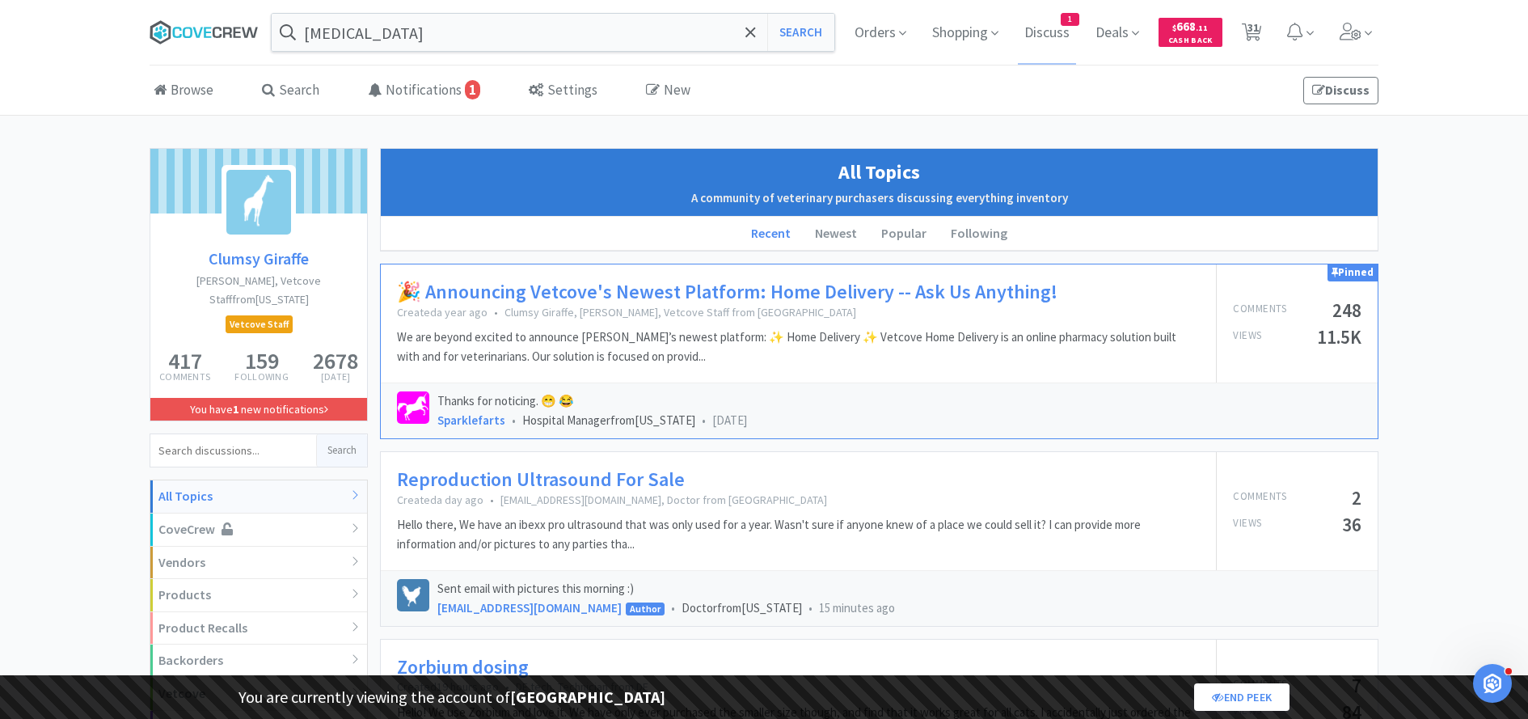
click at [230, 23] on icon at bounding box center [204, 32] width 109 height 24
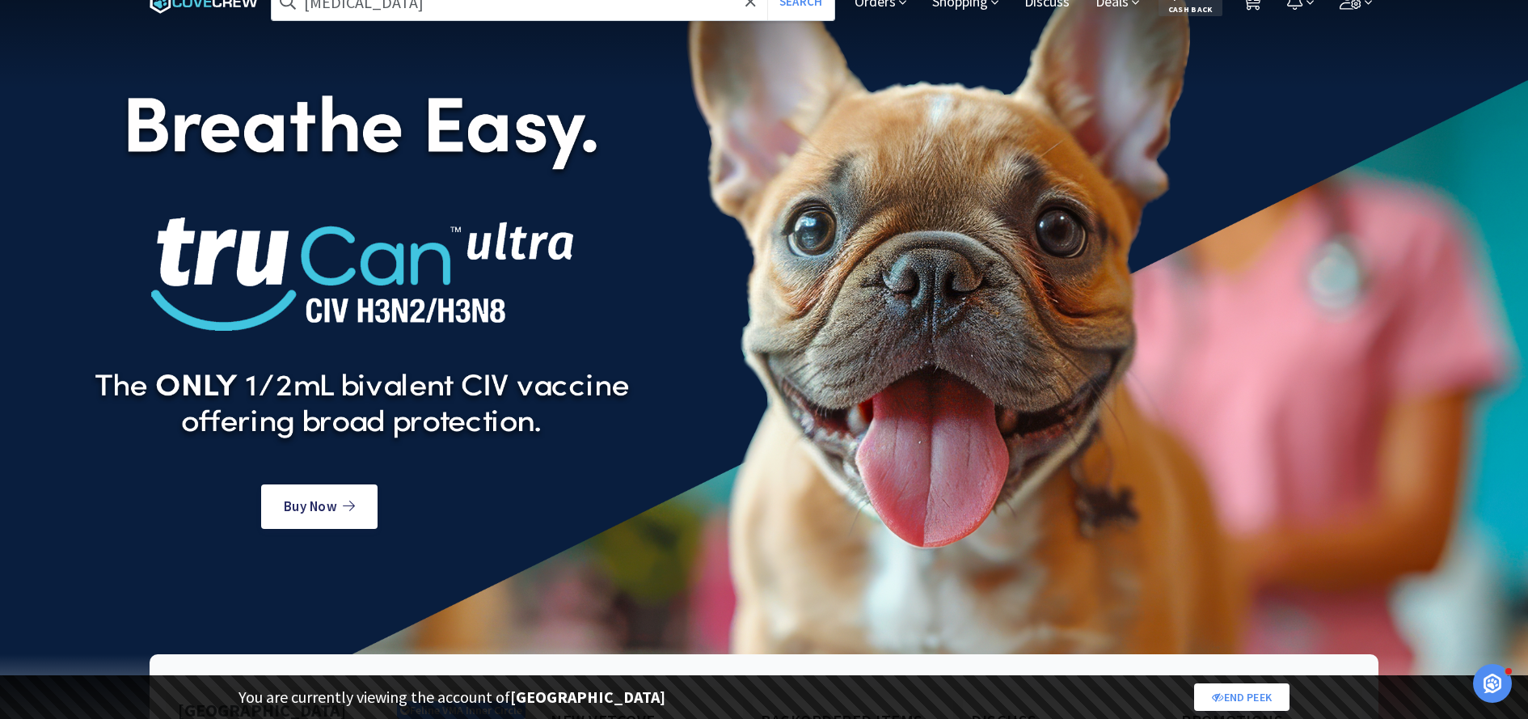
scroll to position [10, 0]
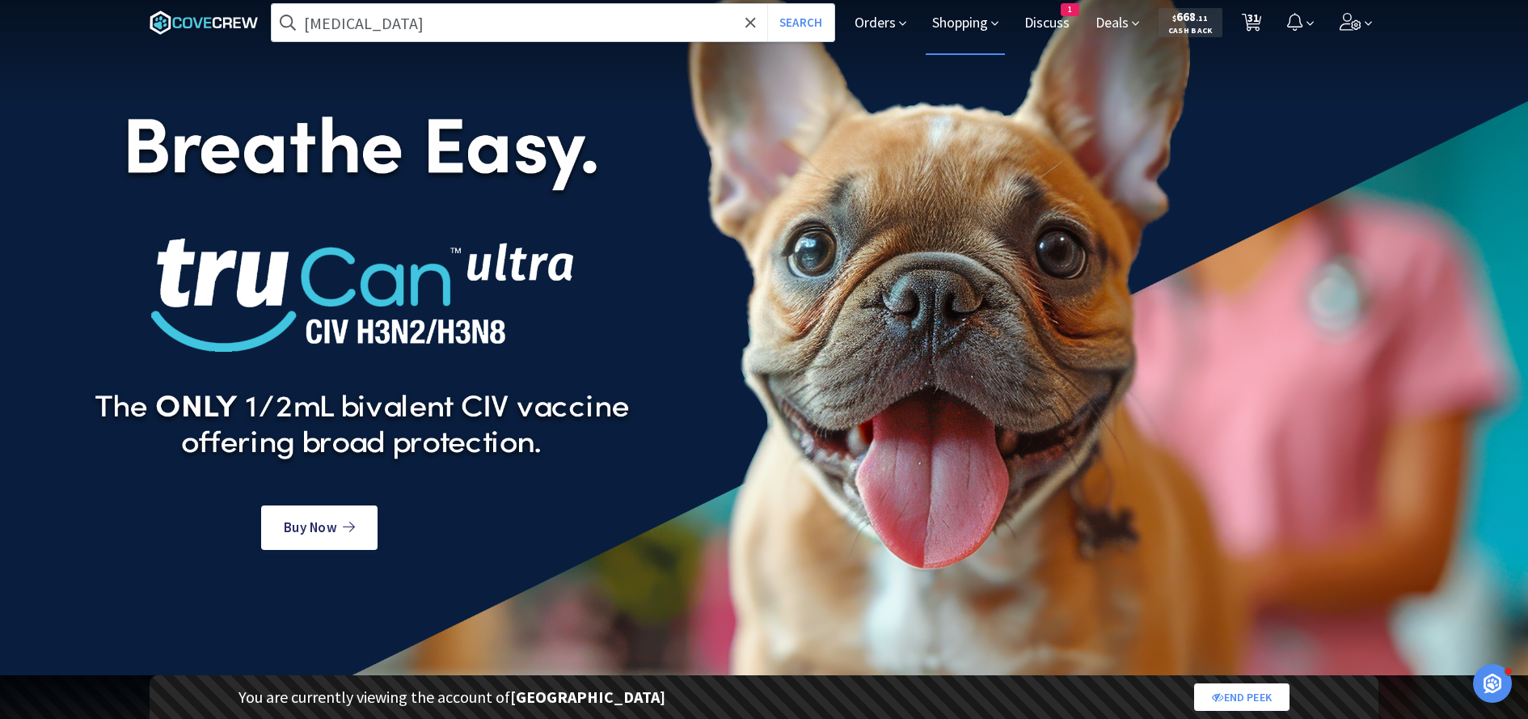
click at [974, 33] on span "Shopping" at bounding box center [965, 22] width 79 height 65
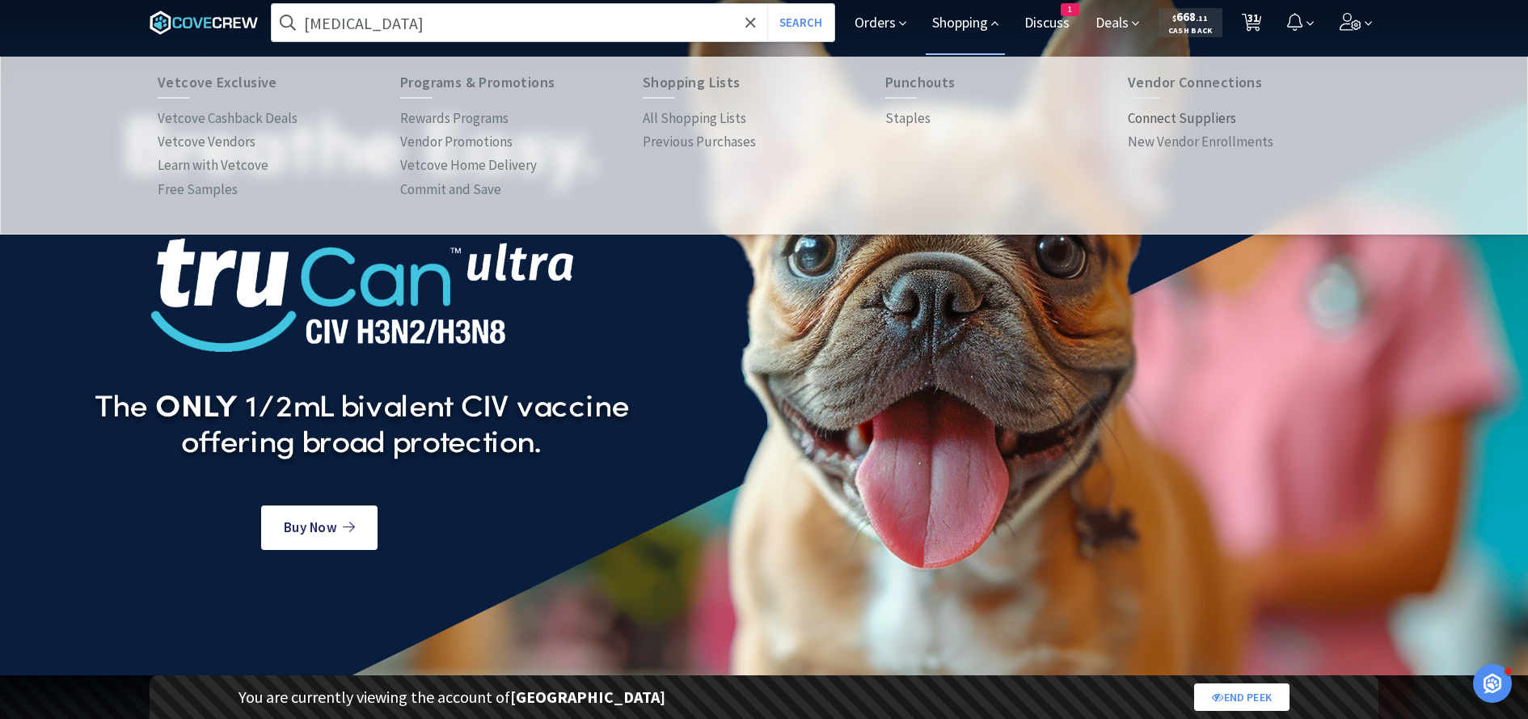
click at [1184, 118] on p "Connect Suppliers" at bounding box center [1182, 119] width 108 height 22
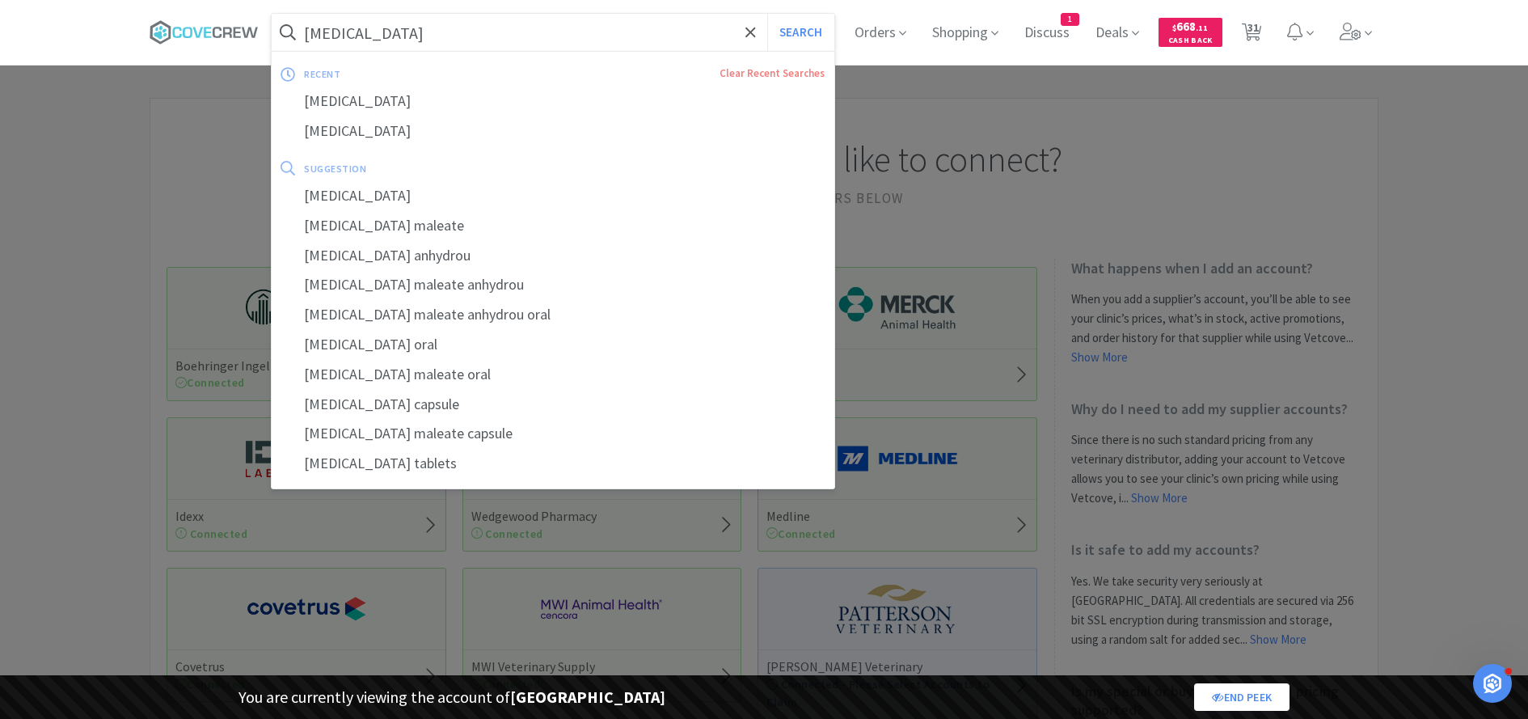
click at [436, 26] on input "acepromazine" at bounding box center [553, 32] width 563 height 37
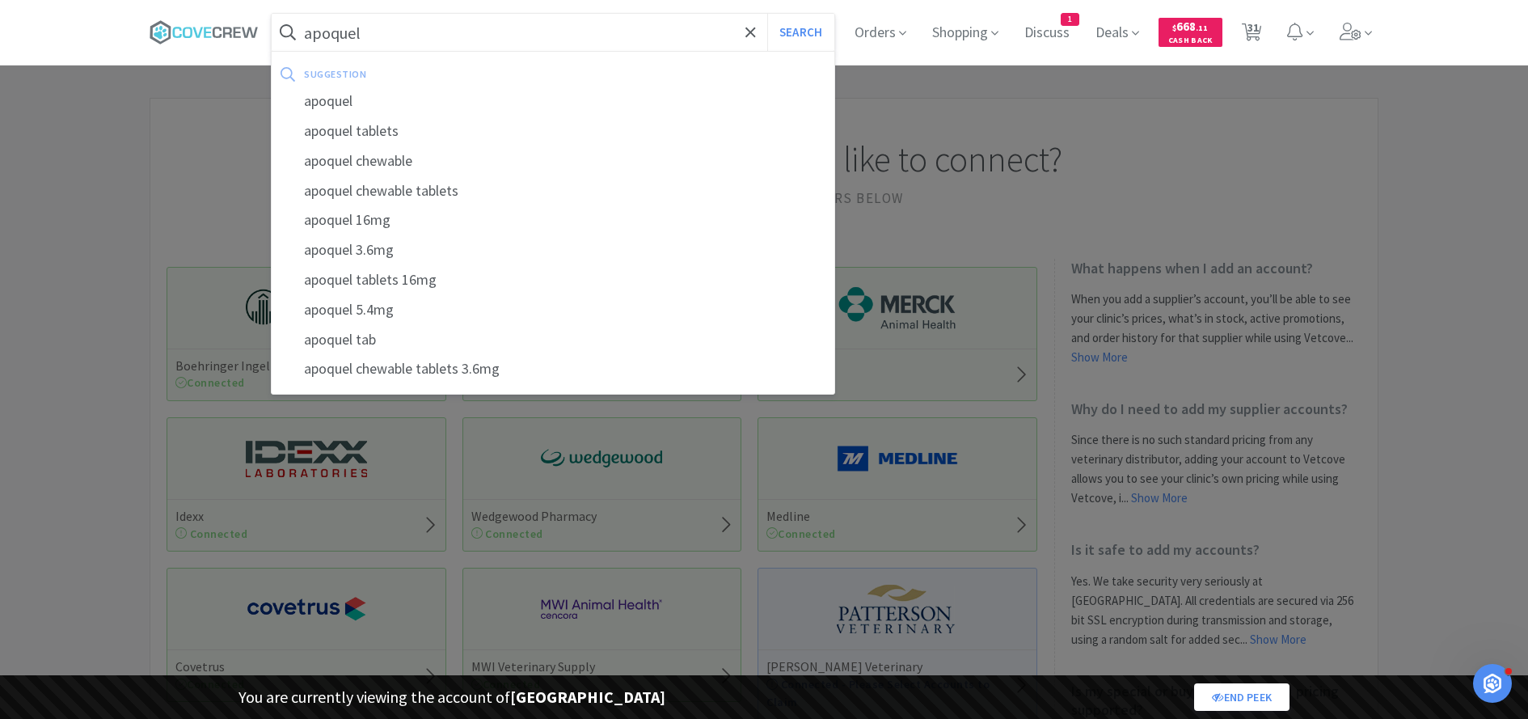
type input "apoquel"
click at [767, 14] on button "Search" at bounding box center [800, 32] width 67 height 37
select select "1"
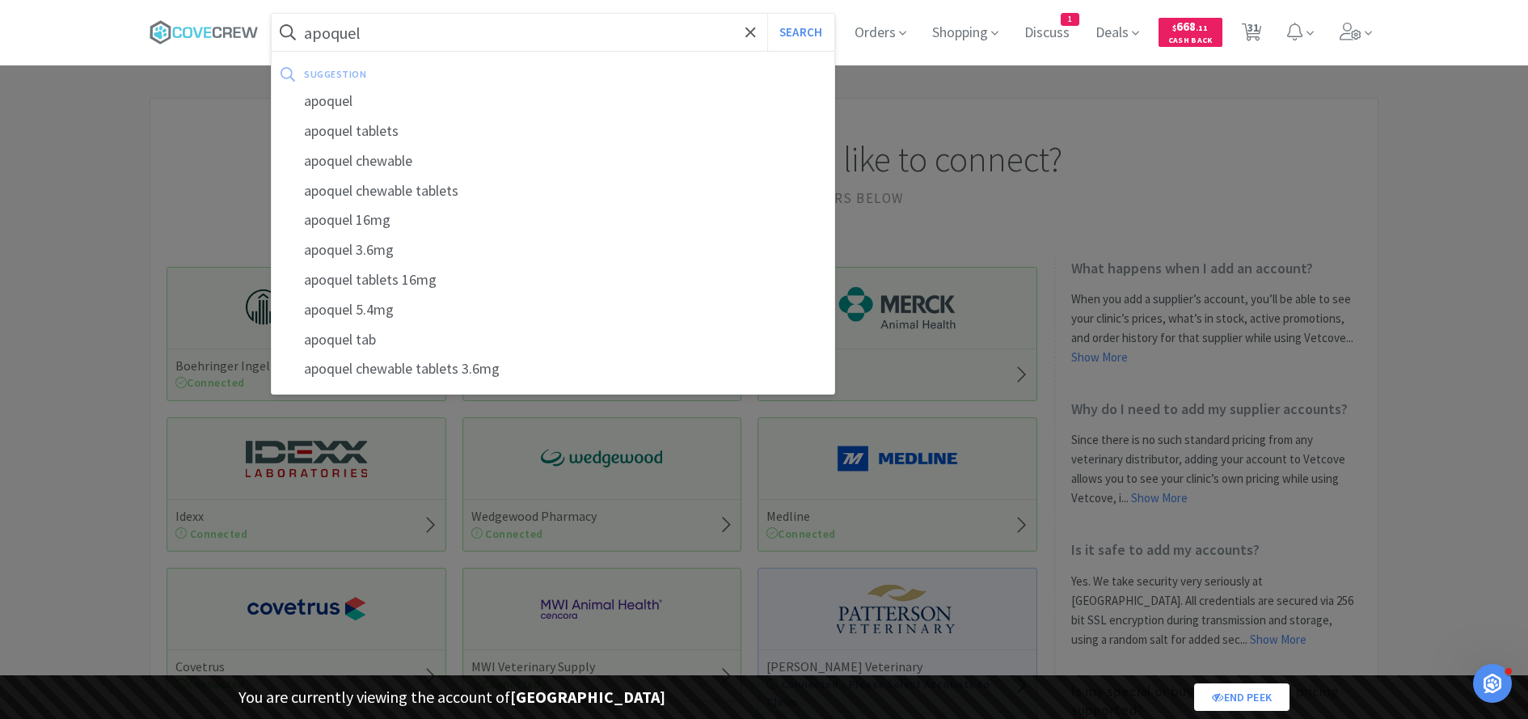
select select "1"
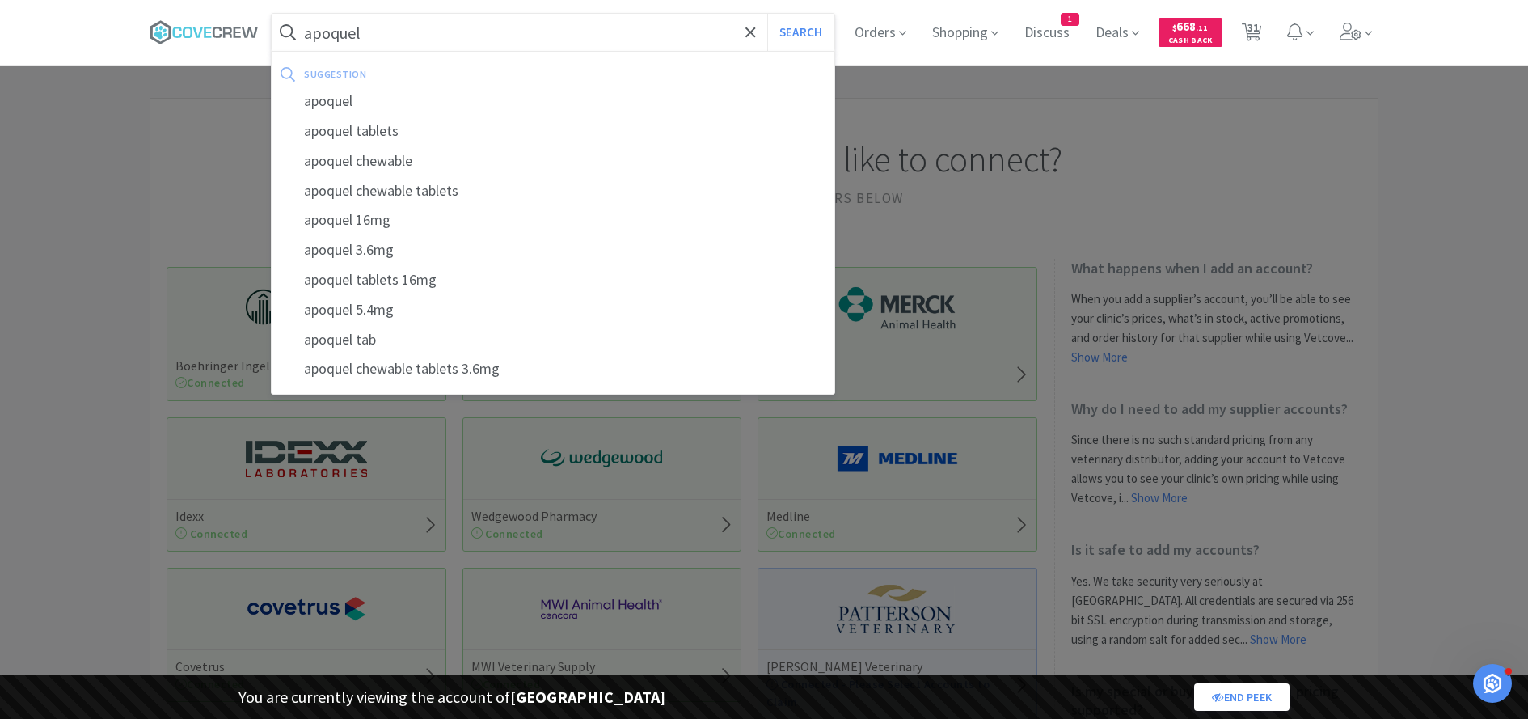
select select "2"
select select "1"
select select "2"
select select "1"
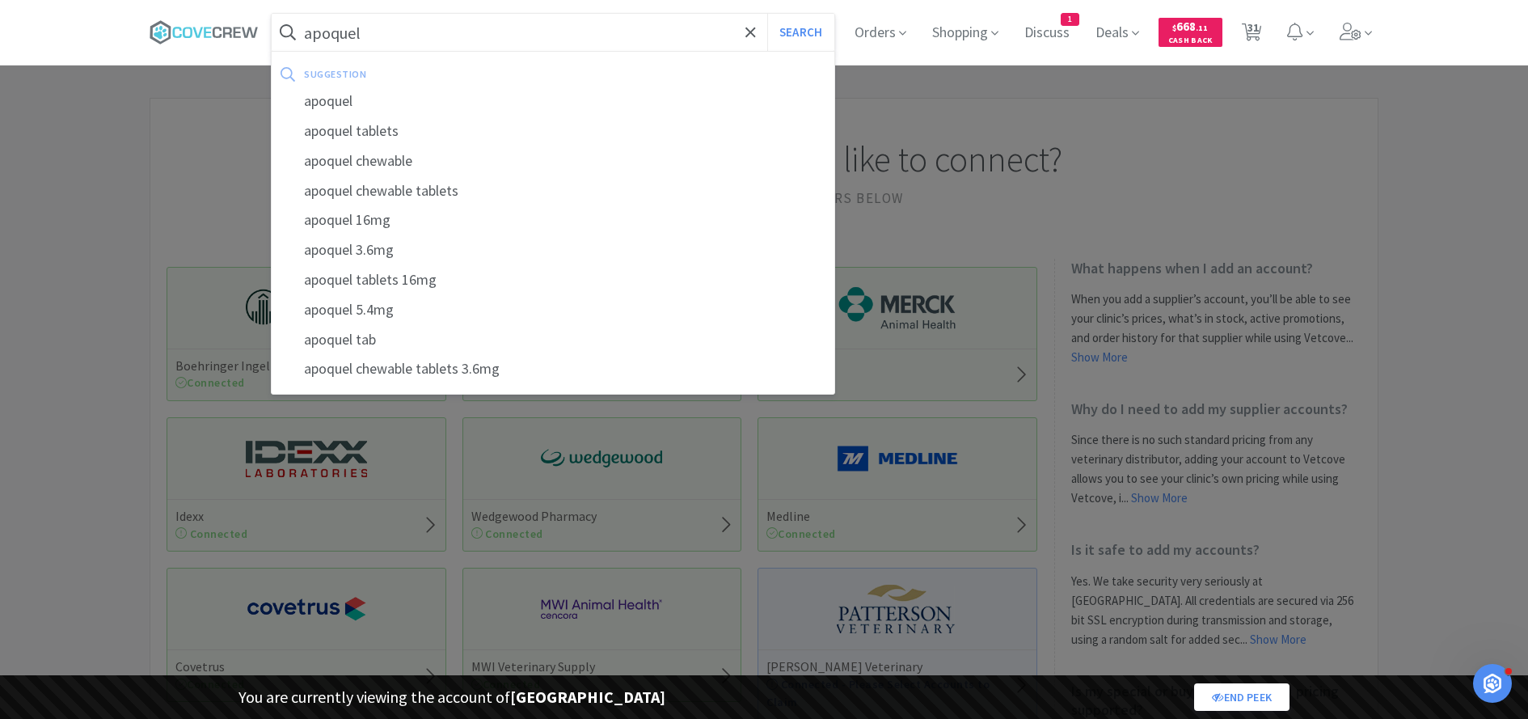
select select "1"
select select "5"
select select "2"
select select "1"
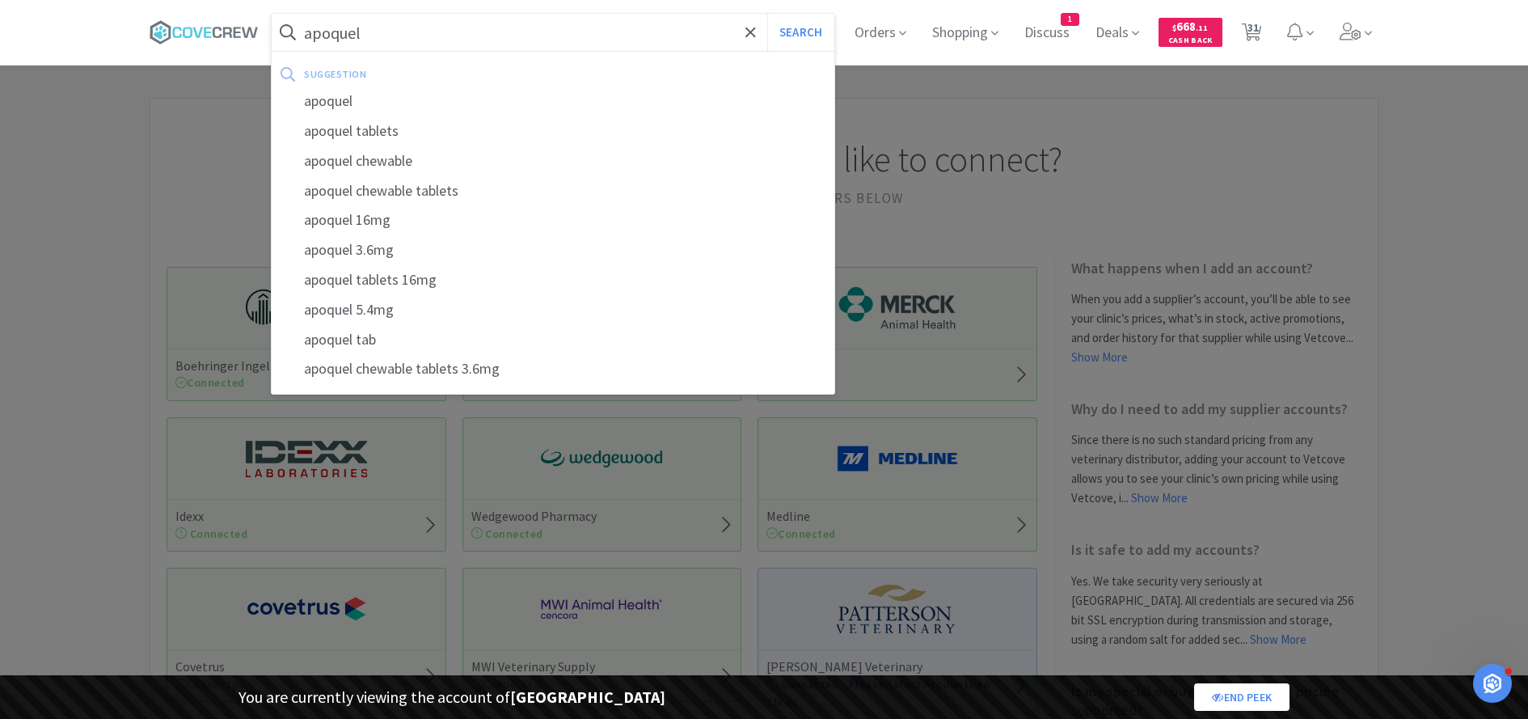
select select "1"
select select "2"
select select "1"
select select "2"
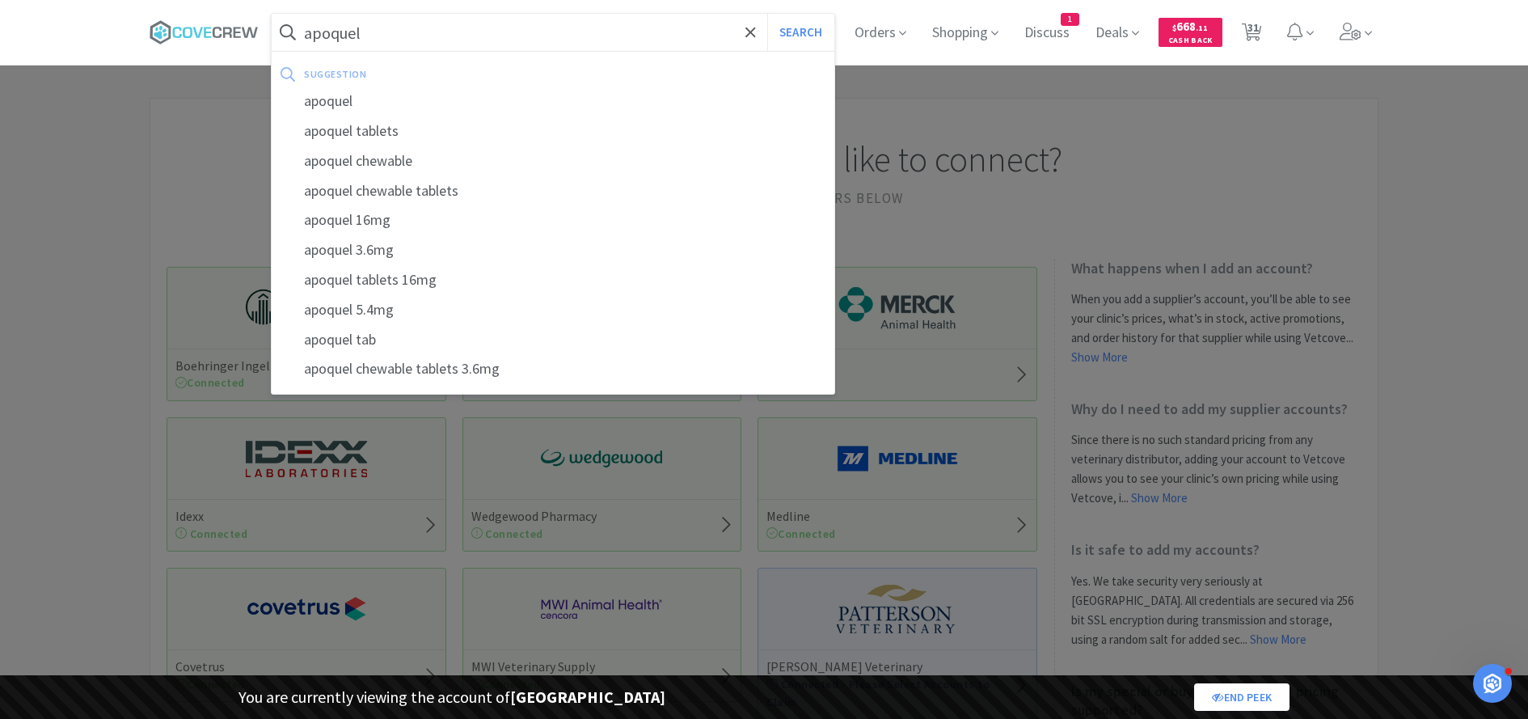
select select "1"
select select "3"
select select "1"
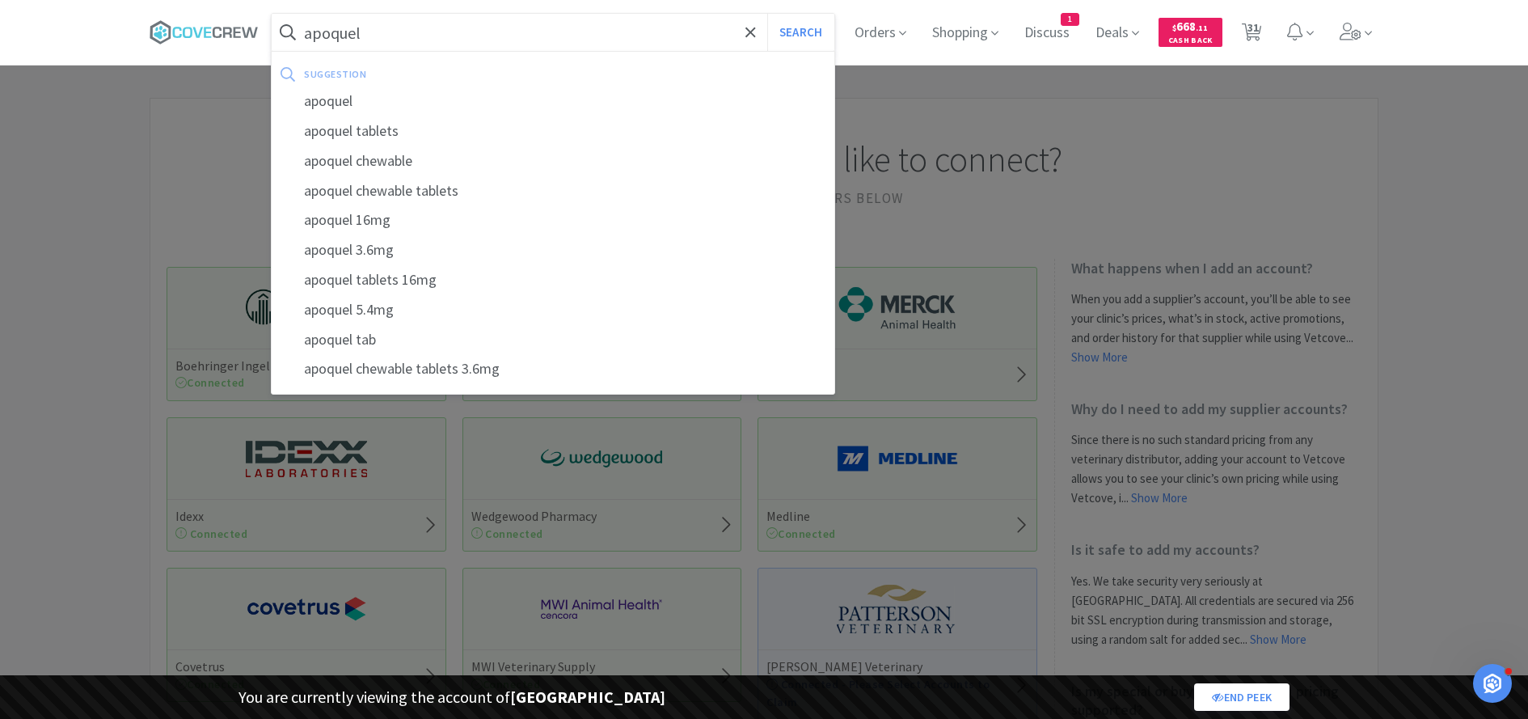
select select "2"
select select "5"
select select "2"
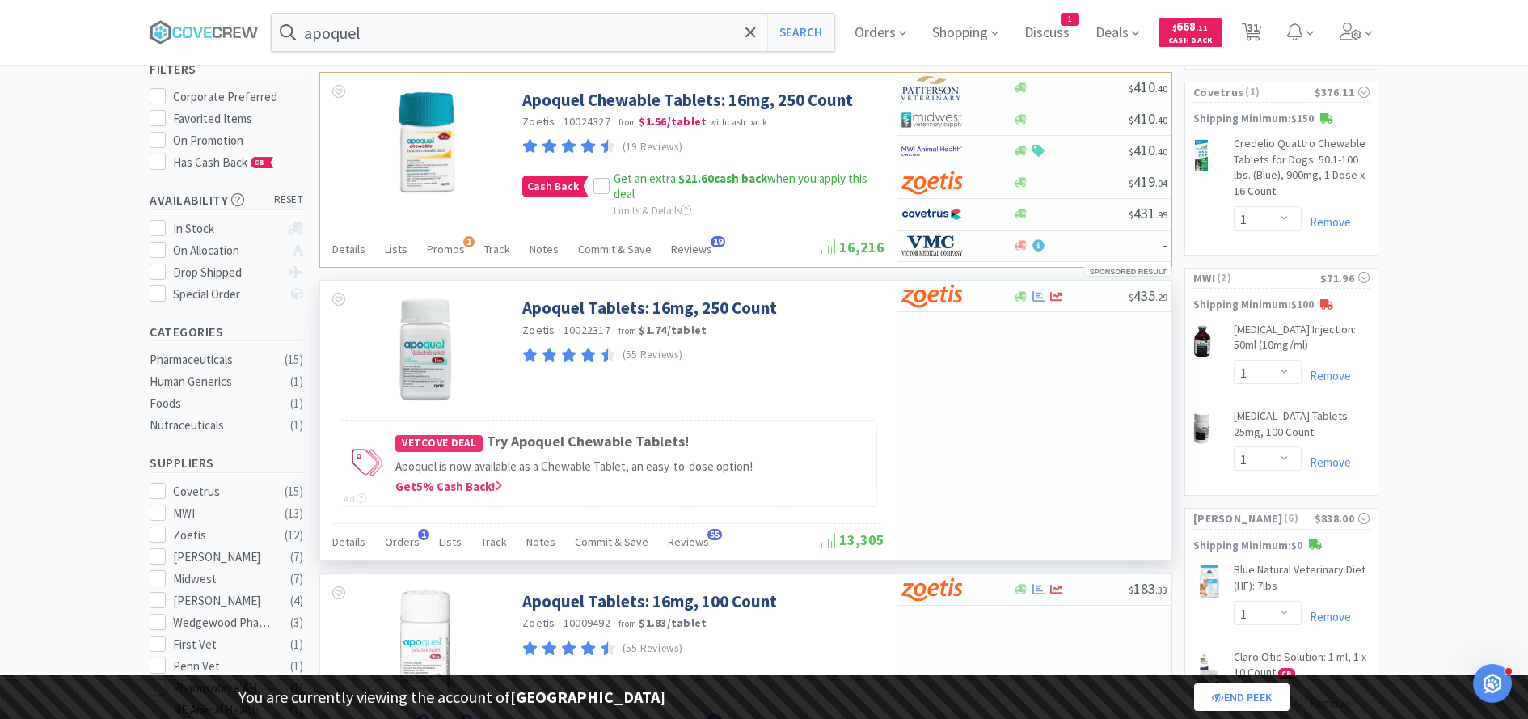
scroll to position [154, 0]
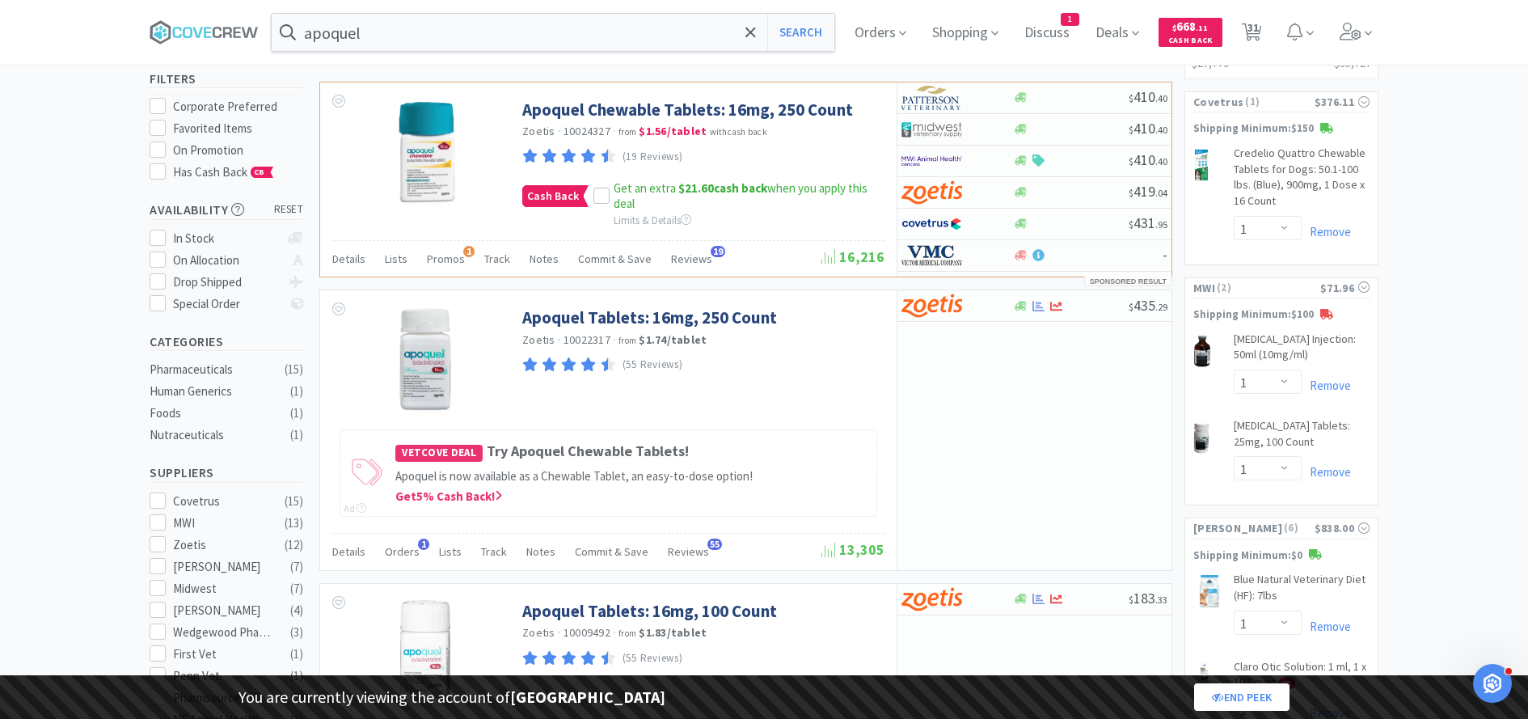
click at [1495, 686] on icon "Open Intercom Messenger" at bounding box center [1492, 683] width 27 height 27
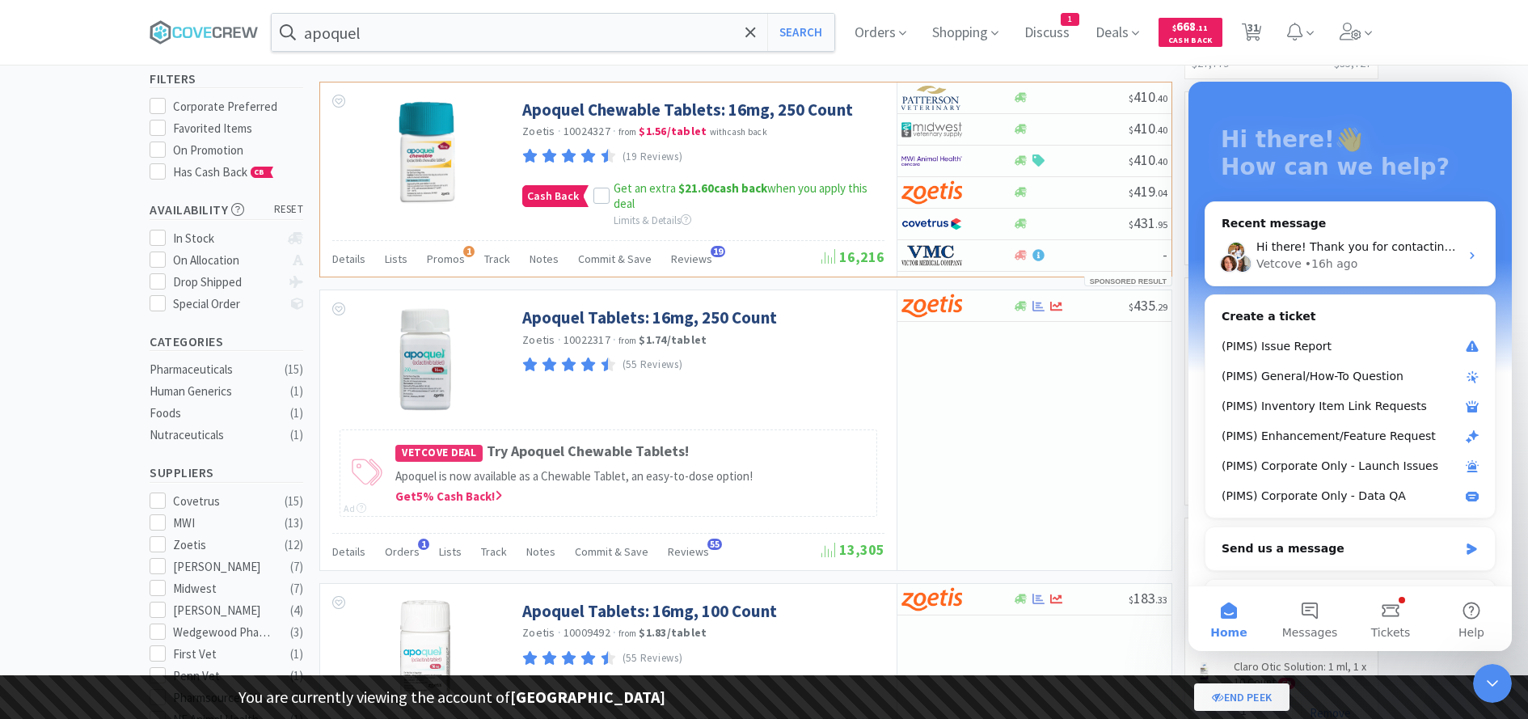
scroll to position [44, 0]
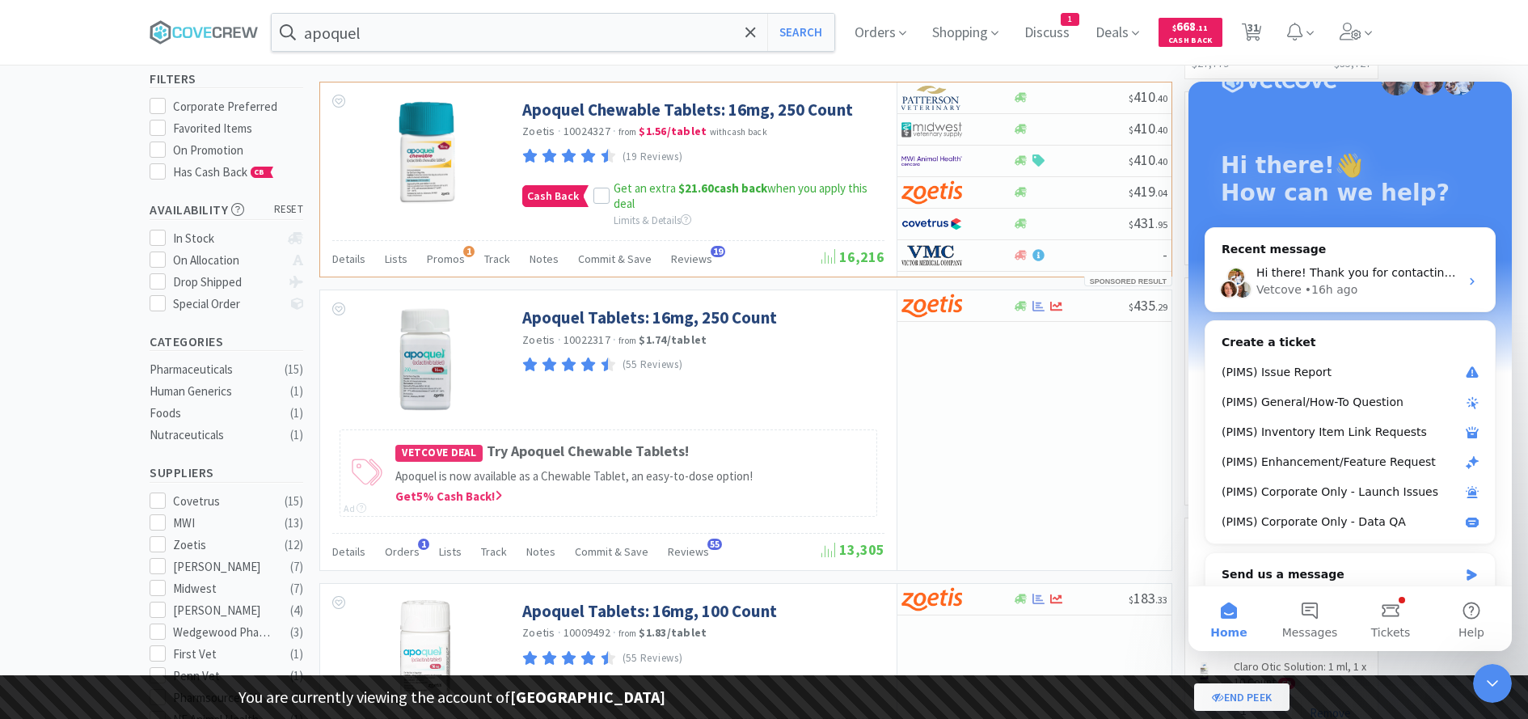
click at [1487, 674] on icon "Close Intercom Messenger" at bounding box center [1492, 682] width 19 height 19
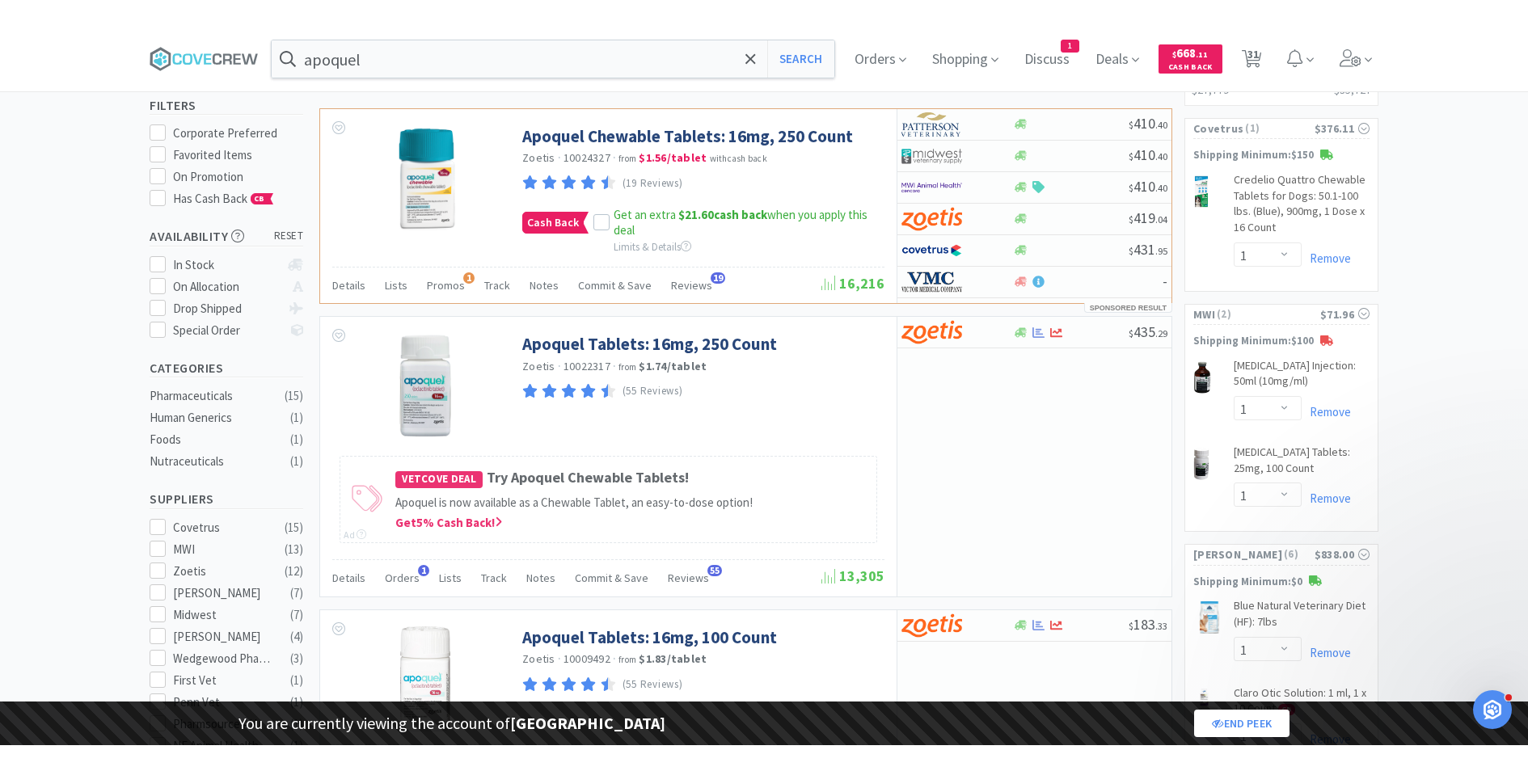
scroll to position [0, 0]
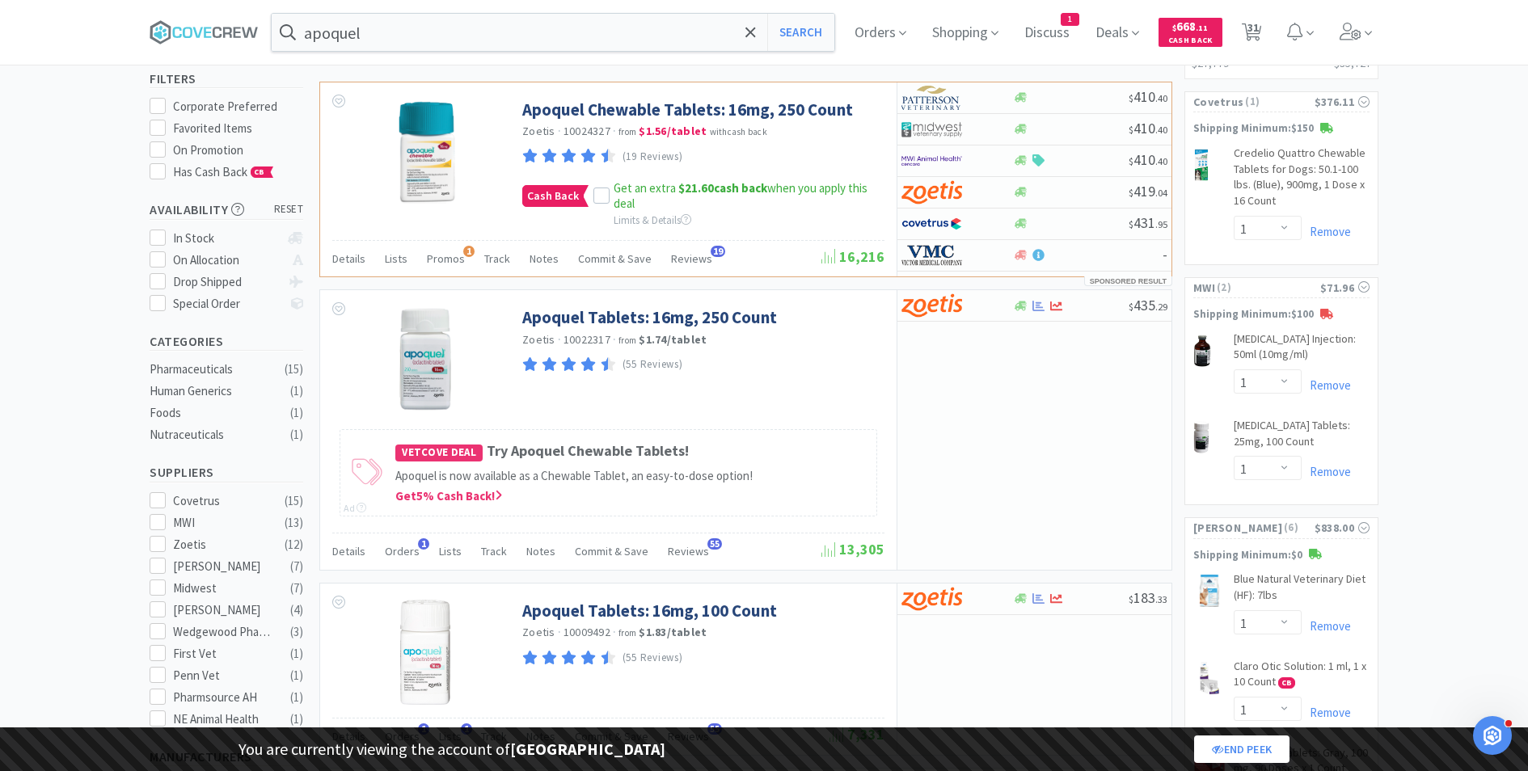
select select "4"
select select "1"
